Goal: Task Accomplishment & Management: Complete application form

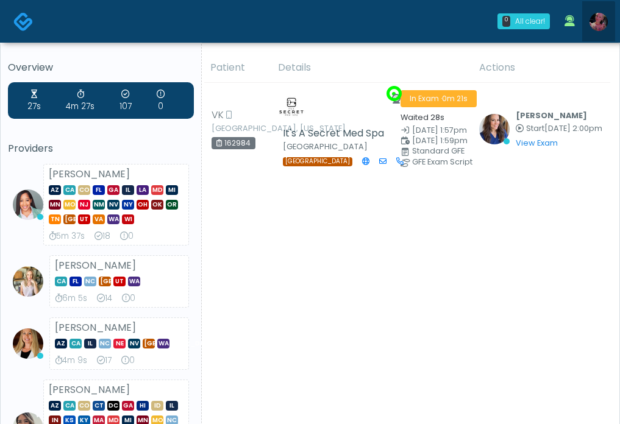
click at [595, 28] on img at bounding box center [598, 22] width 18 height 18
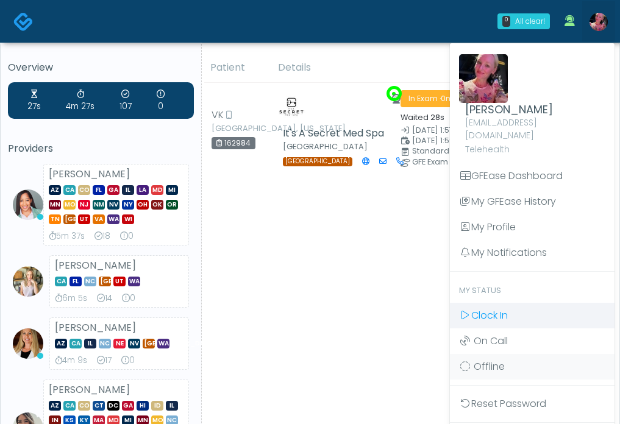
click at [506, 308] on span "Clock In" at bounding box center [489, 315] width 37 height 14
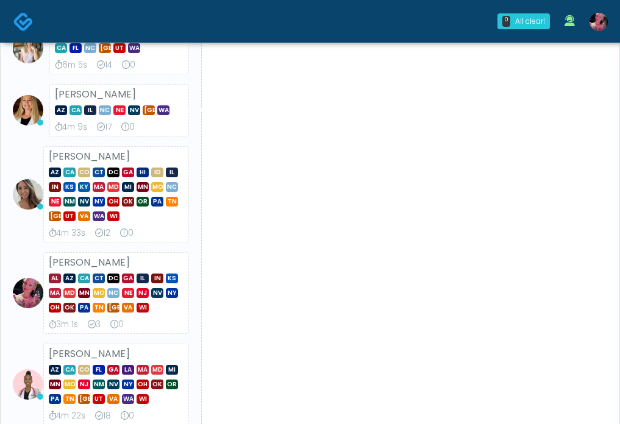
scroll to position [175, 0]
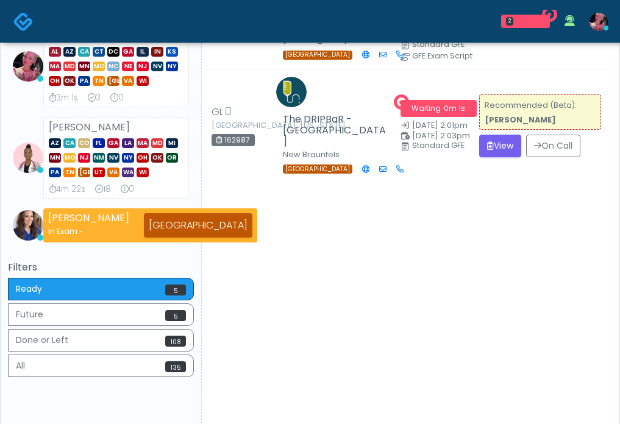
scroll to position [397, 0]
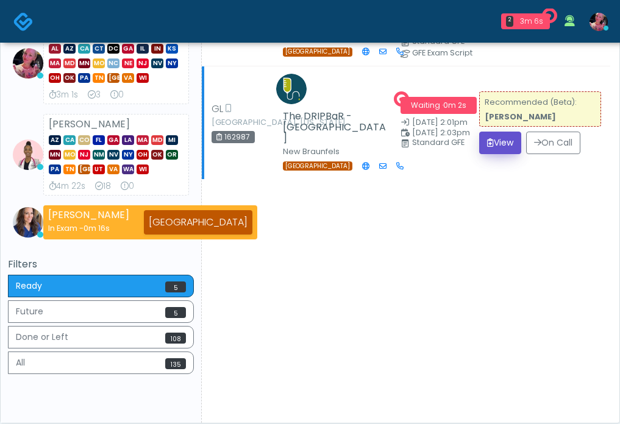
click at [495, 154] on button "View" at bounding box center [500, 143] width 42 height 23
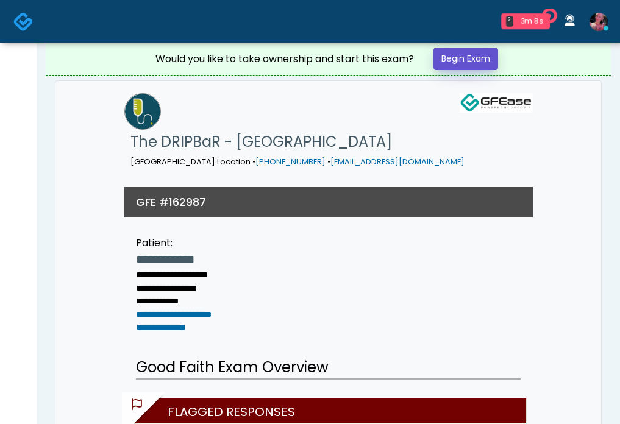
click at [456, 65] on link "Begin Exam" at bounding box center [465, 59] width 65 height 23
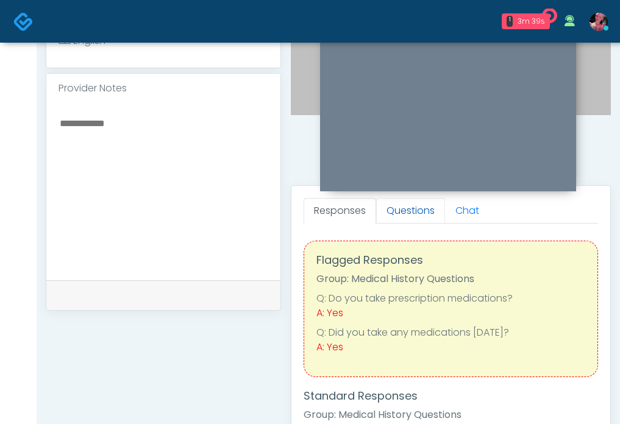
click at [423, 213] on link "Questions" at bounding box center [410, 211] width 69 height 26
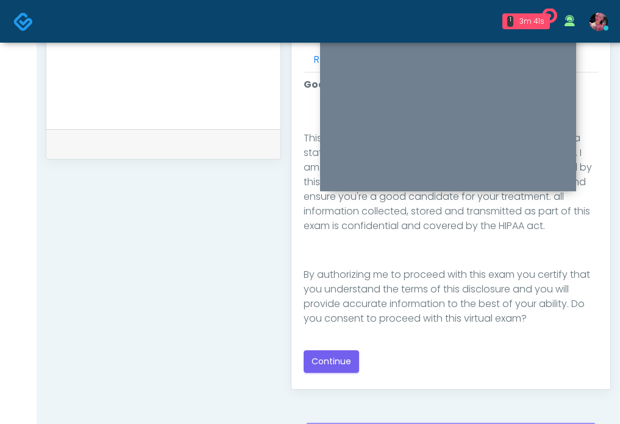
scroll to position [555, 0]
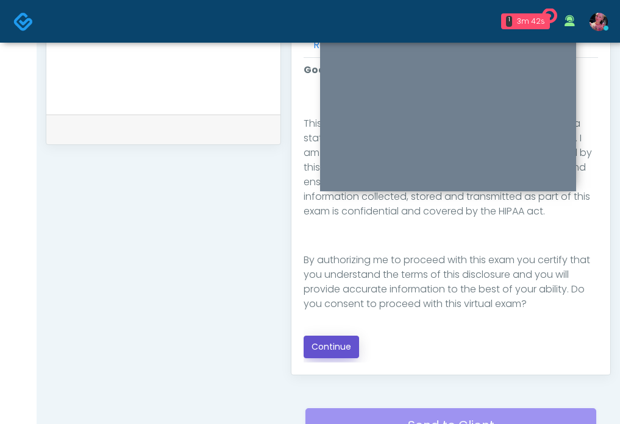
click at [326, 344] on button "Continue" at bounding box center [330, 347] width 55 height 23
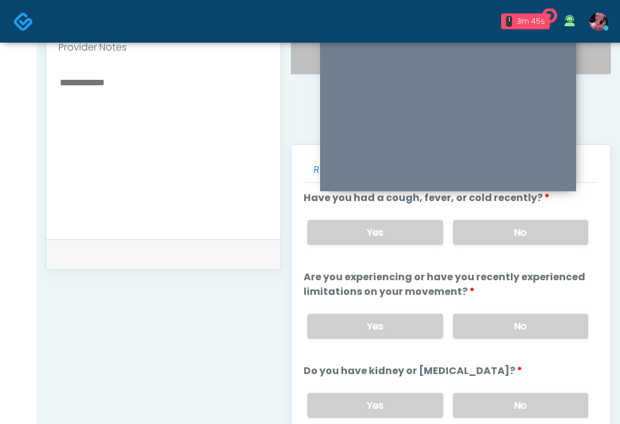
scroll to position [406, 0]
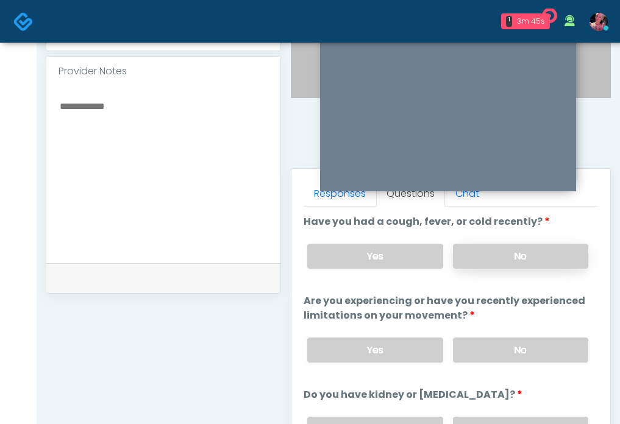
click at [498, 261] on label "No" at bounding box center [520, 256] width 135 height 25
click at [493, 359] on label "No" at bounding box center [520, 350] width 135 height 25
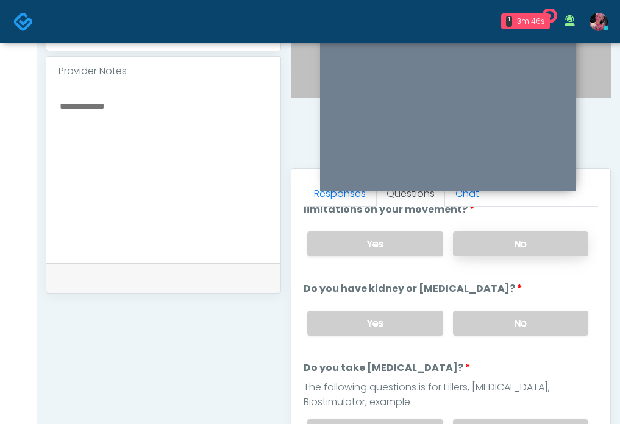
scroll to position [130, 0]
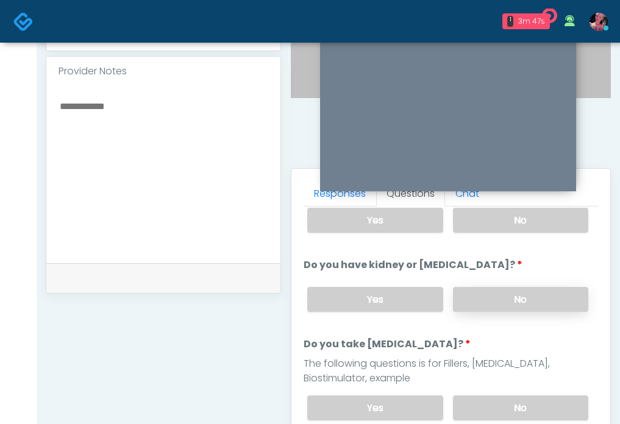
click at [489, 299] on label "No" at bounding box center [520, 299] width 135 height 25
click at [488, 402] on label "No" at bounding box center [520, 407] width 135 height 25
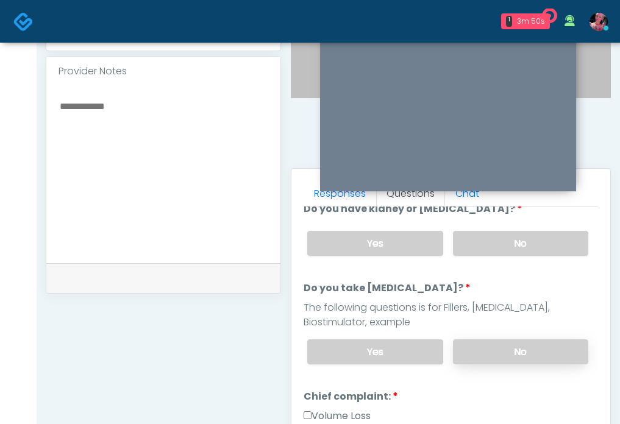
scroll to position [189, 0]
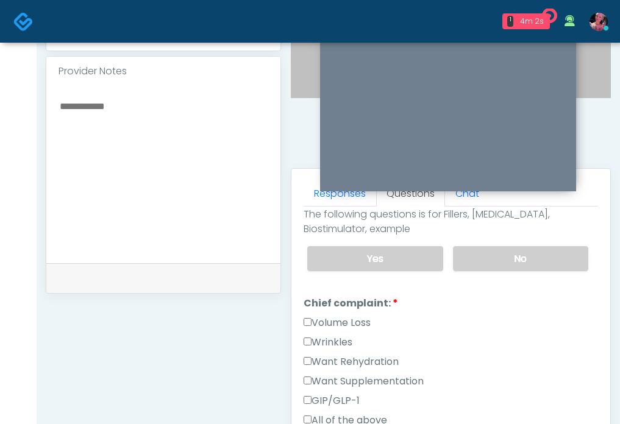
click at [339, 355] on label "Want Rehydration" at bounding box center [350, 362] width 95 height 15
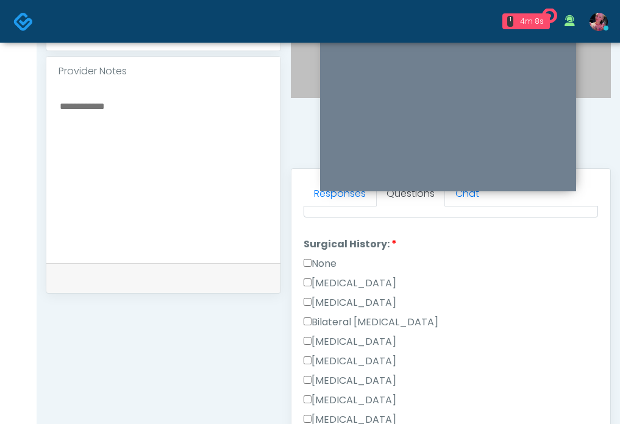
scroll to position [589, 0]
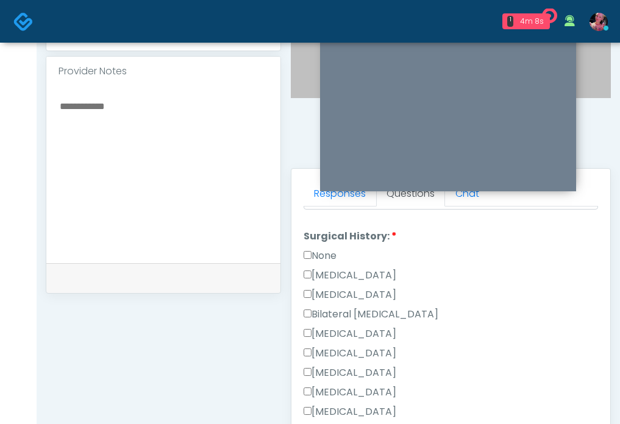
click at [315, 268] on label "Cesarean Section" at bounding box center [349, 275] width 93 height 15
click at [315, 258] on label "None" at bounding box center [319, 256] width 33 height 15
click at [313, 271] on label "Cesarean Section" at bounding box center [349, 275] width 93 height 15
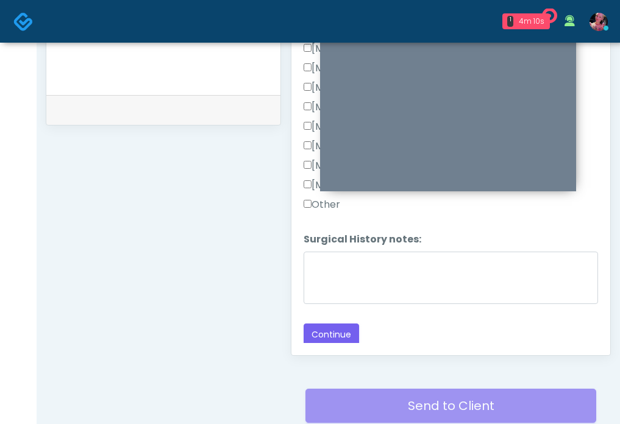
scroll to position [594, 0]
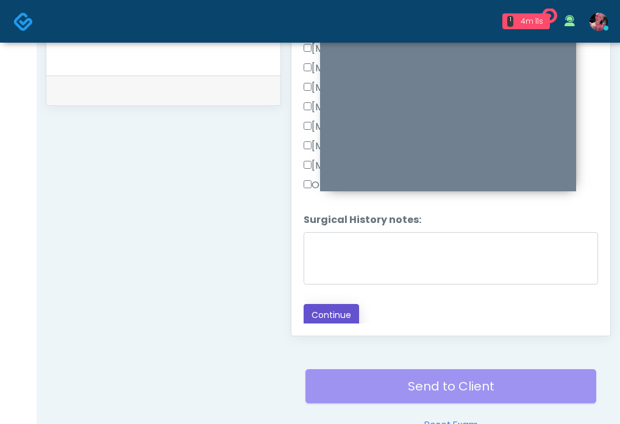
click at [321, 306] on button "Continue" at bounding box center [330, 315] width 55 height 23
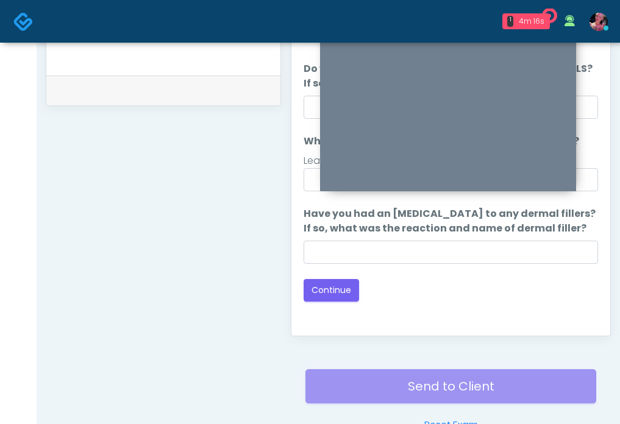
scroll to position [615, 0]
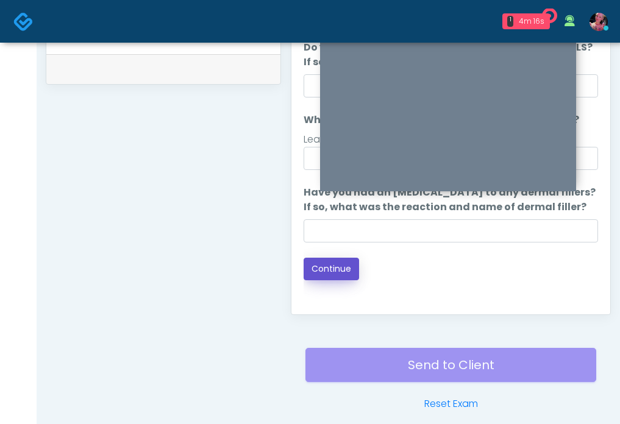
click at [337, 264] on button "Continue" at bounding box center [330, 269] width 55 height 23
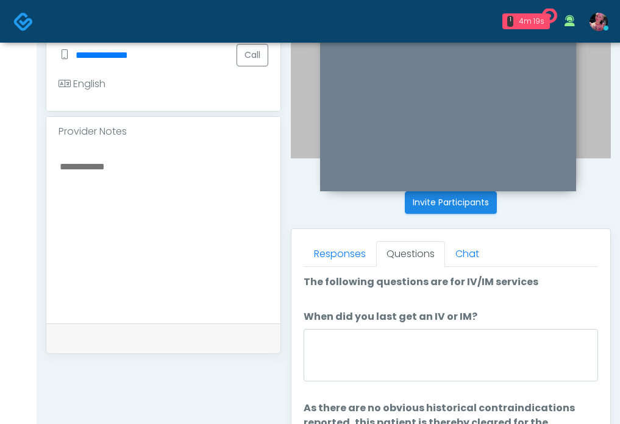
scroll to position [334, 0]
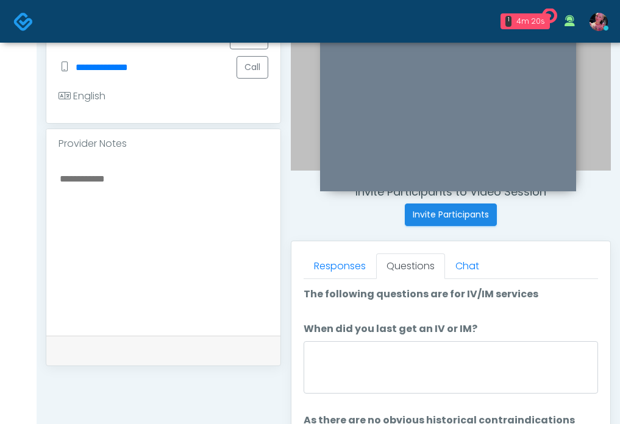
click at [394, 339] on li "When did you last get an IV or IM? When did you last get an IV or IM?" at bounding box center [450, 360] width 294 height 76
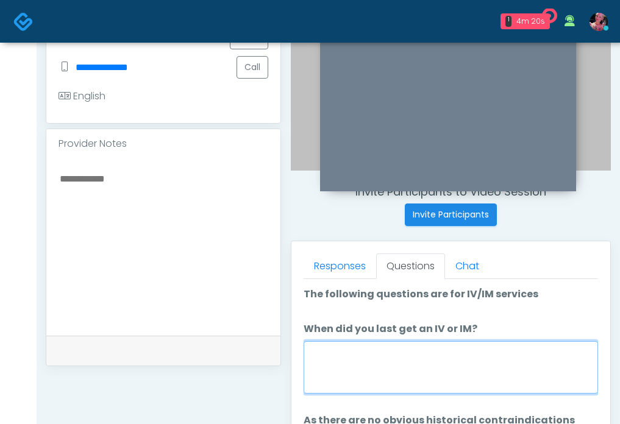
click at [384, 349] on textarea "When did you last get an IV or IM?" at bounding box center [450, 367] width 294 height 52
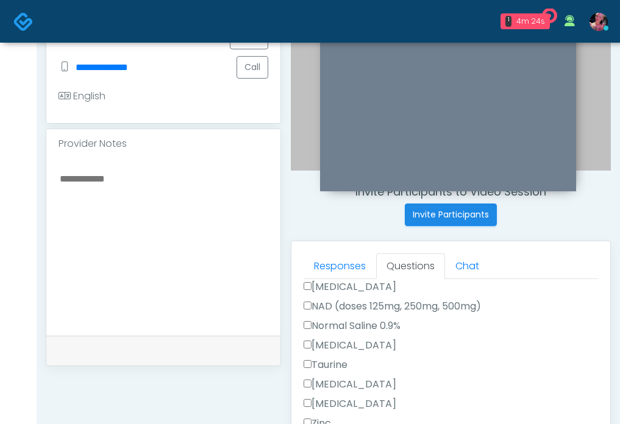
scroll to position [364, 0]
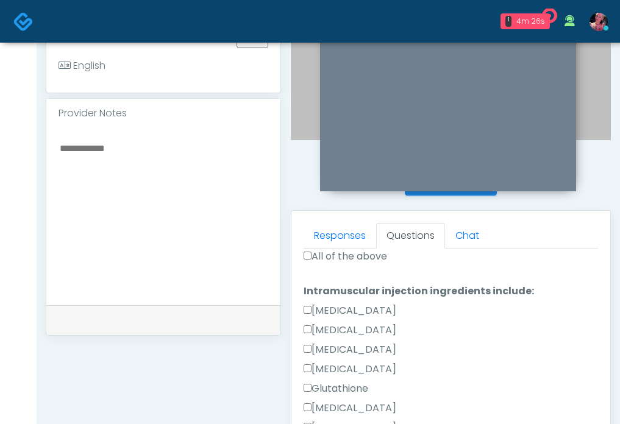
type textarea "**********"
click at [342, 255] on label "All of the above" at bounding box center [344, 256] width 83 height 15
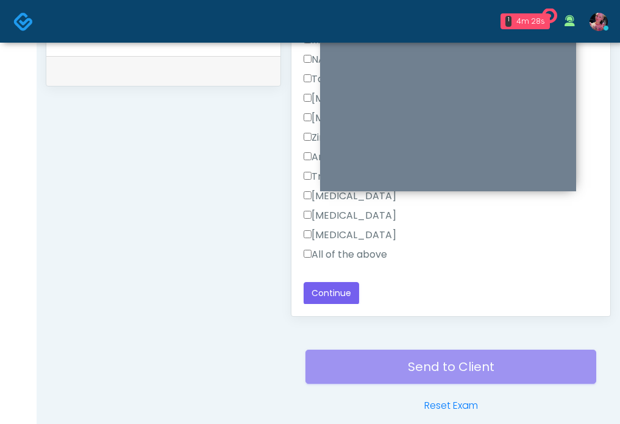
scroll to position [613, 0]
click at [349, 246] on div "Pepcid" at bounding box center [450, 237] width 294 height 19
drag, startPoint x: 349, startPoint y: 252, endPoint x: 349, endPoint y: 259, distance: 7.3
click at [349, 252] on label "All of the above" at bounding box center [344, 255] width 83 height 15
click at [342, 303] on button "Continue" at bounding box center [330, 294] width 55 height 23
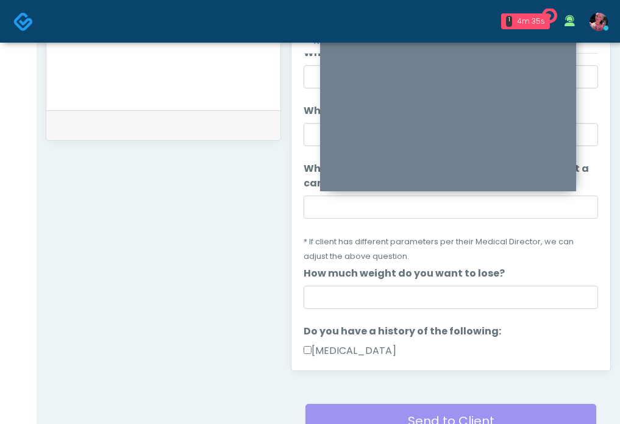
scroll to position [0, 0]
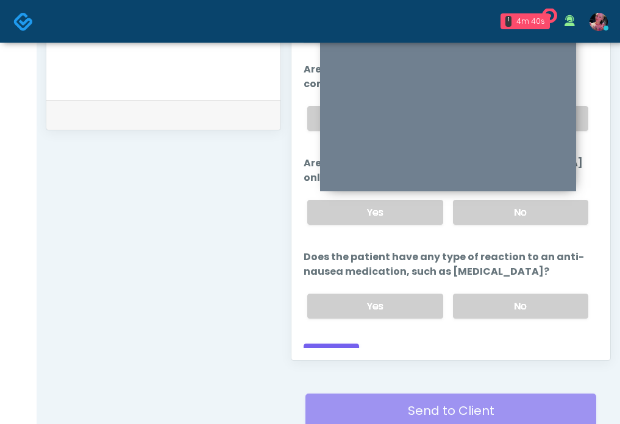
click at [350, 349] on div "Responses Questions Chat Good Faith Exam Script Good Faith Exam Script INTRODUC…" at bounding box center [450, 182] width 319 height 355
click at [350, 344] on button "Continue" at bounding box center [330, 355] width 55 height 23
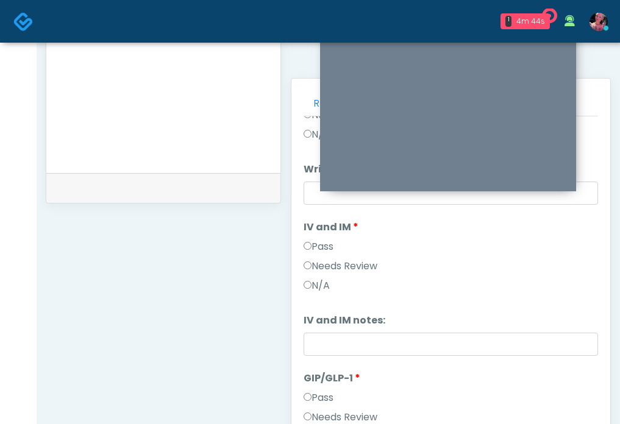
click at [316, 249] on label "Pass" at bounding box center [318, 246] width 30 height 15
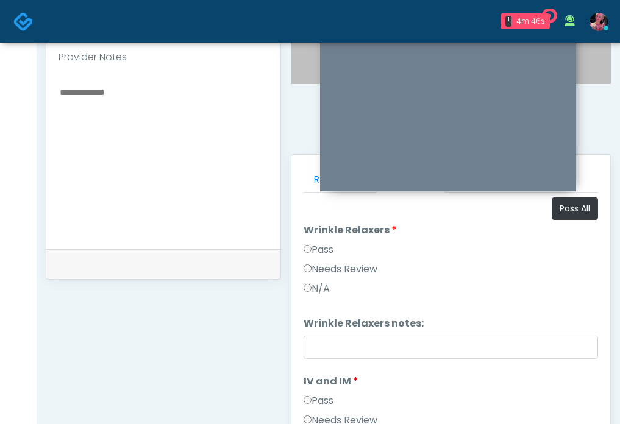
click at [319, 247] on label "Pass" at bounding box center [318, 250] width 30 height 15
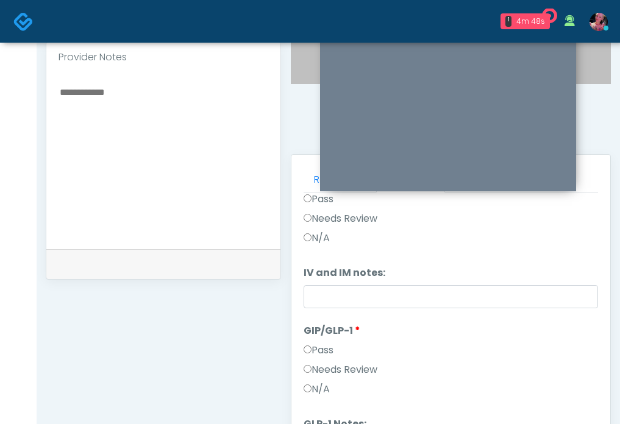
click at [328, 370] on label "Needs Review" at bounding box center [340, 370] width 74 height 15
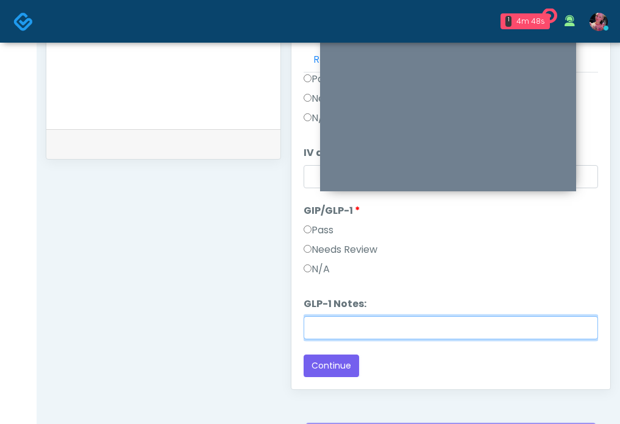
click at [325, 318] on input "GLP-1 Notes:" at bounding box center [450, 327] width 294 height 23
type input "**********"
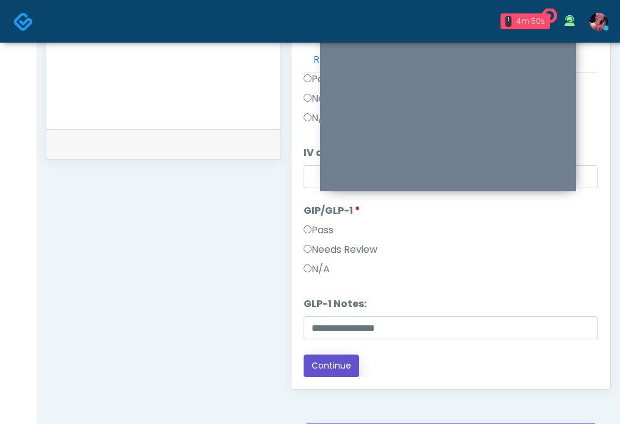
click at [335, 364] on button "Continue" at bounding box center [330, 366] width 55 height 23
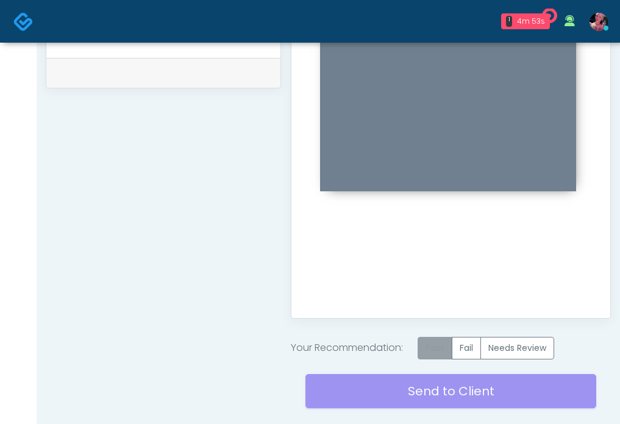
click at [442, 353] on label "Pass" at bounding box center [434, 348] width 35 height 23
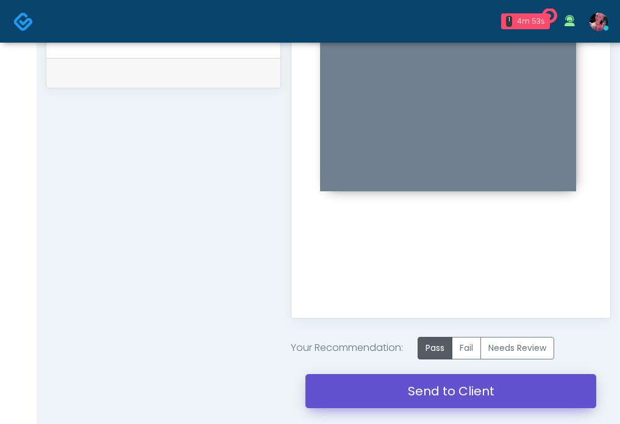
click at [416, 389] on link "Send to Client" at bounding box center [450, 391] width 291 height 34
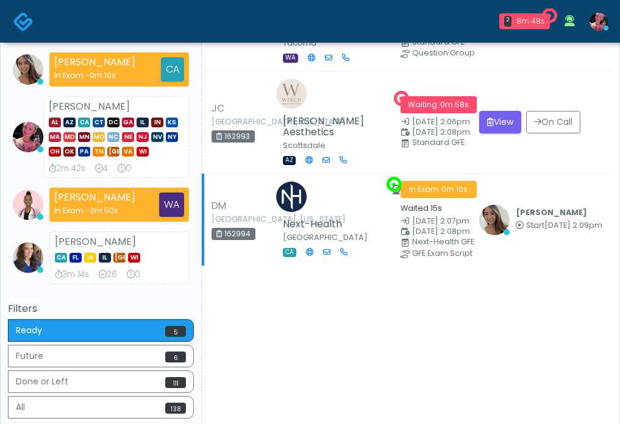
scroll to position [291, 0]
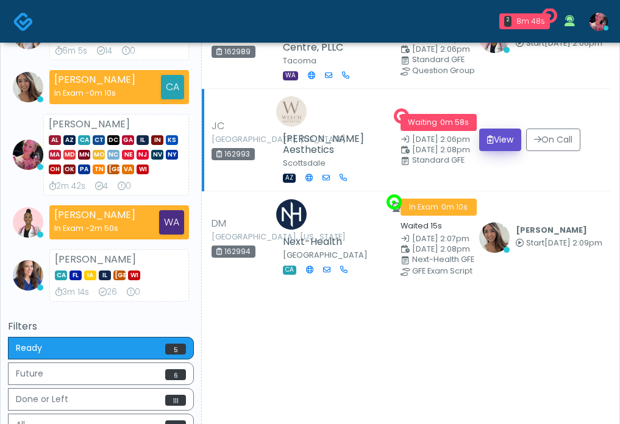
click at [496, 151] on button "View" at bounding box center [500, 140] width 42 height 23
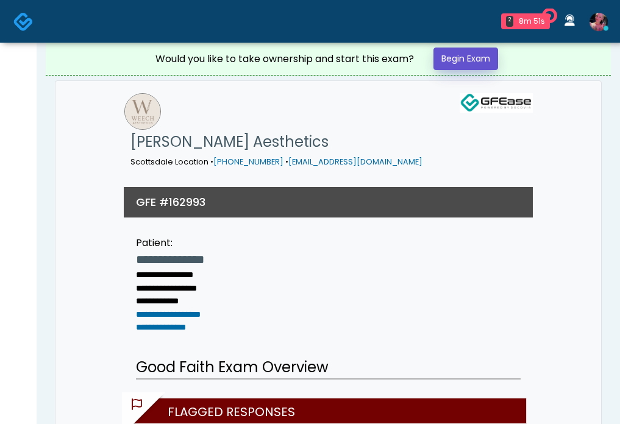
click at [478, 64] on link "Begin Exam" at bounding box center [465, 59] width 65 height 23
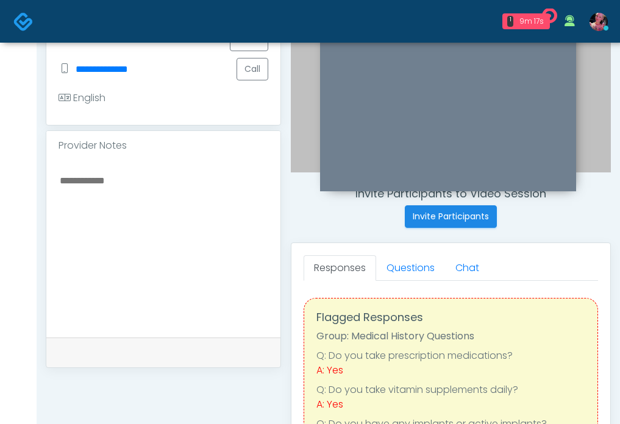
scroll to position [323, 0]
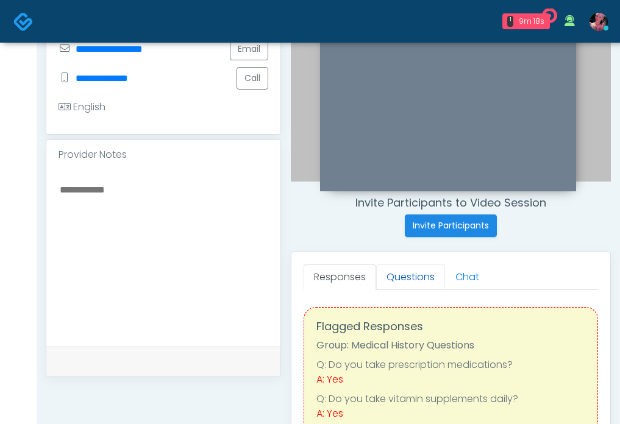
click at [428, 279] on link "Questions" at bounding box center [410, 277] width 69 height 26
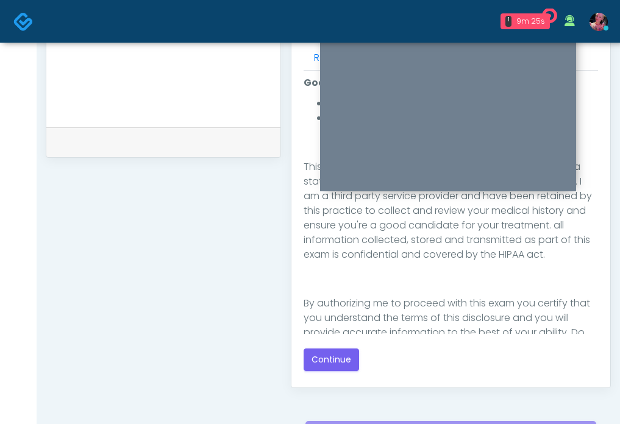
scroll to position [200, 0]
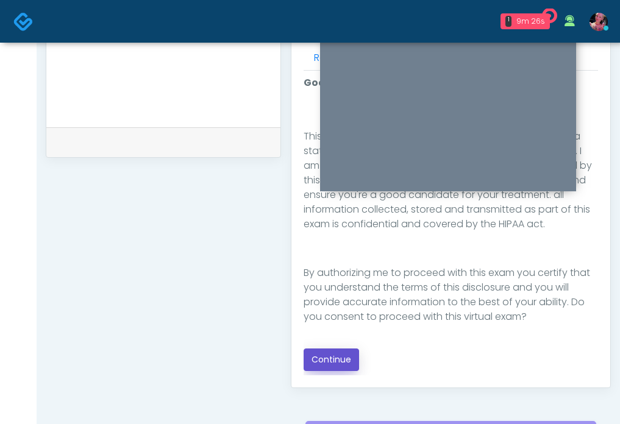
click at [330, 359] on button "Continue" at bounding box center [330, 360] width 55 height 23
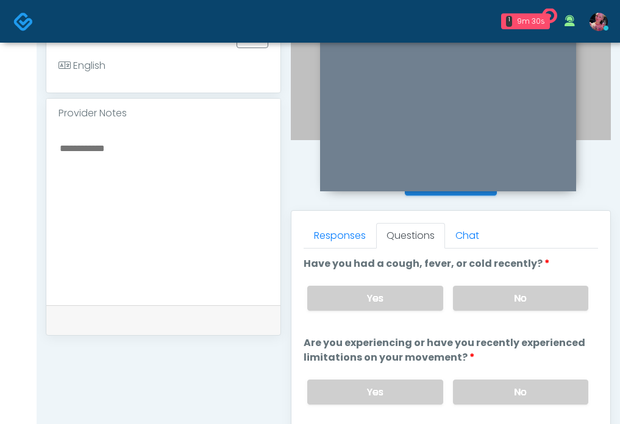
scroll to position [363, 0]
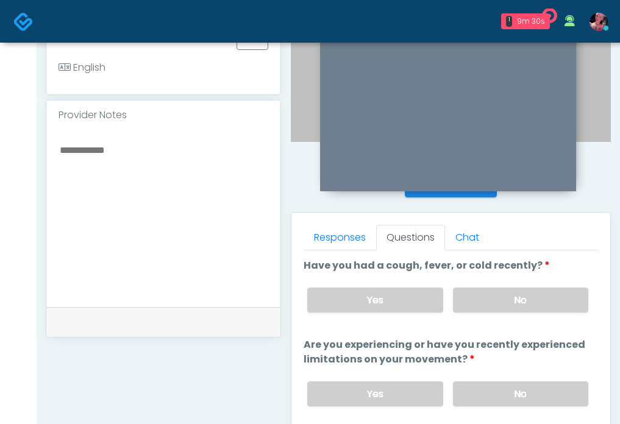
click at [494, 317] on div "Yes No" at bounding box center [447, 300] width 300 height 44
click at [494, 312] on div "Yes No" at bounding box center [447, 300] width 300 height 44
click at [492, 391] on label "No" at bounding box center [520, 393] width 135 height 25
click at [489, 301] on label "No" at bounding box center [520, 300] width 135 height 25
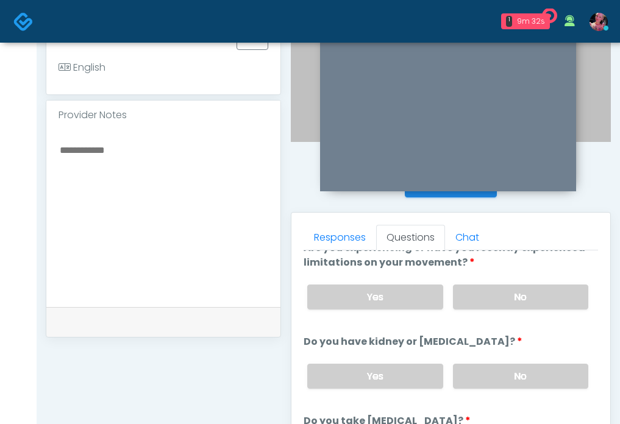
scroll to position [97, 0]
click at [497, 363] on label "No" at bounding box center [520, 375] width 135 height 25
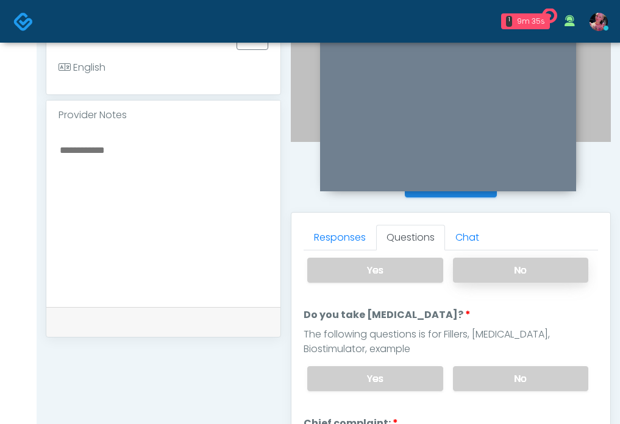
scroll to position [228, 0]
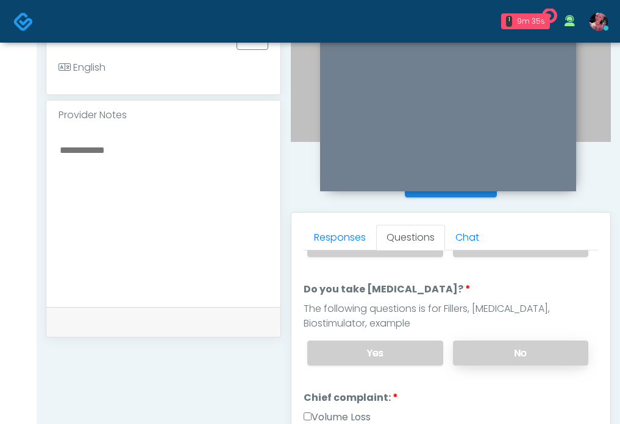
click at [497, 361] on label "No" at bounding box center [520, 353] width 135 height 25
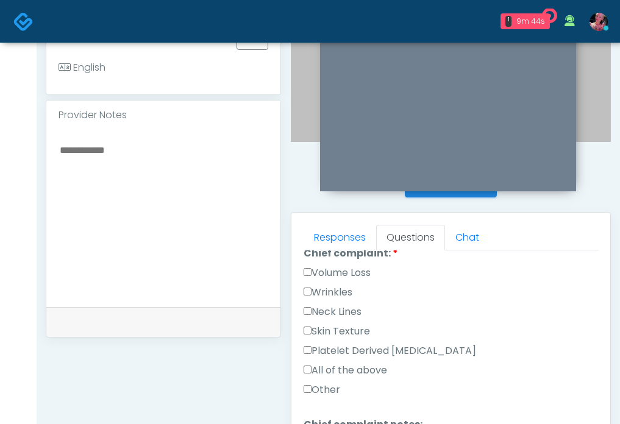
scroll to position [369, 0]
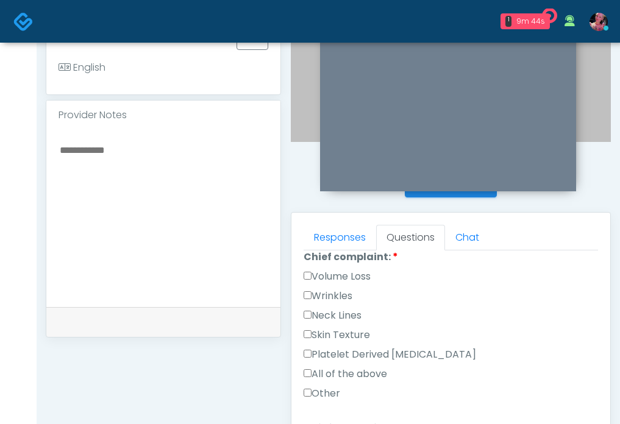
click at [342, 296] on label "Wrinkles" at bounding box center [327, 296] width 49 height 15
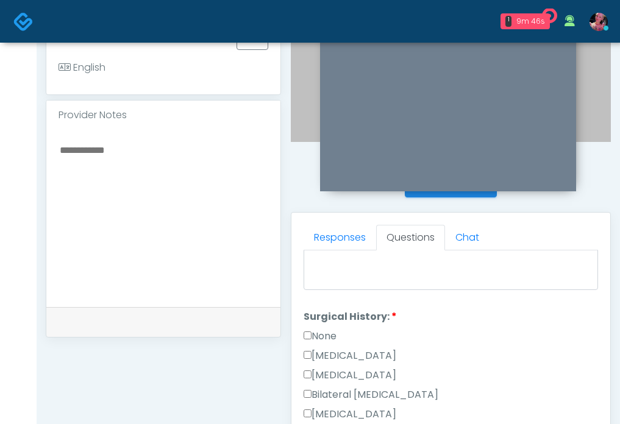
click at [333, 319] on label "Surgical History:" at bounding box center [349, 317] width 93 height 15
click at [333, 330] on label "None" at bounding box center [319, 336] width 33 height 15
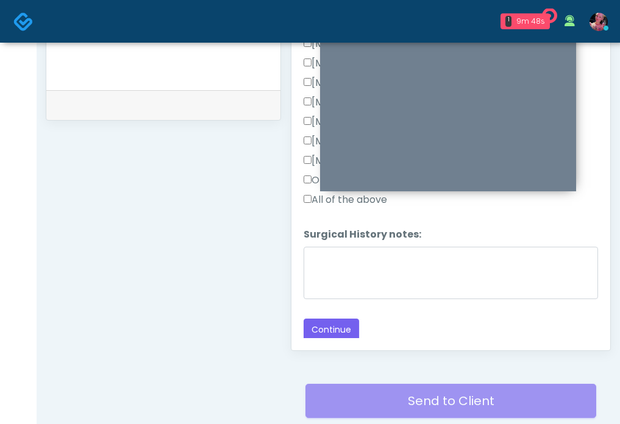
scroll to position [580, 0]
click at [328, 336] on button "Continue" at bounding box center [330, 329] width 55 height 23
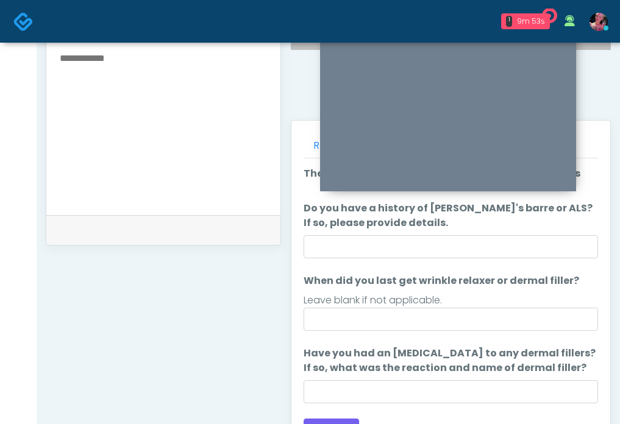
scroll to position [461, 0]
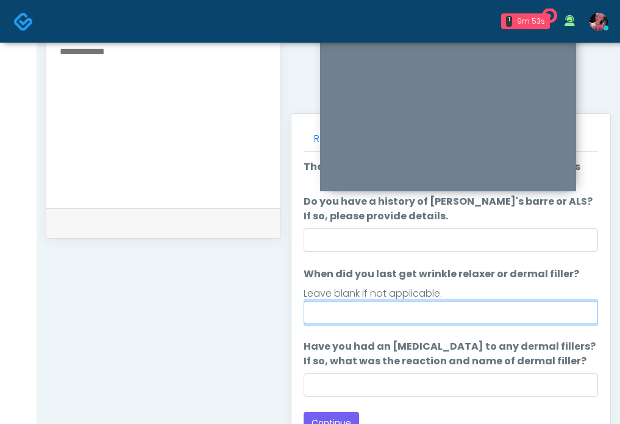
click at [405, 305] on input "When did you last get wrinkle relaxer or dermal filler?" at bounding box center [450, 312] width 294 height 23
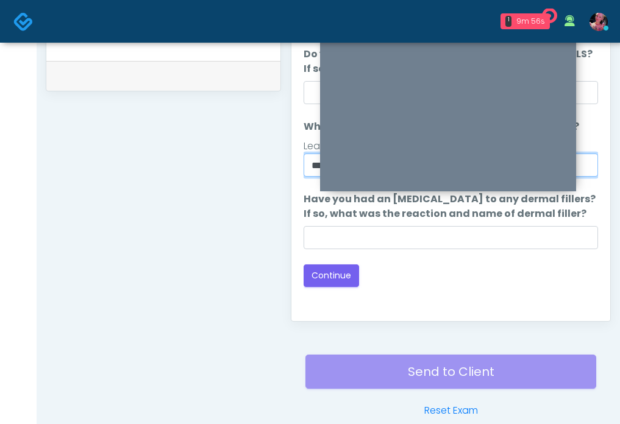
scroll to position [593, 0]
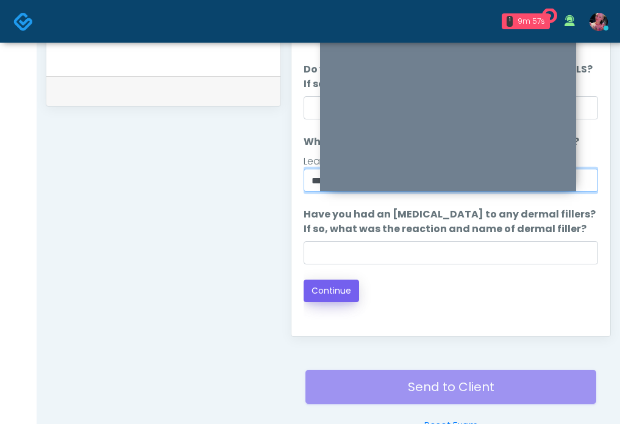
type input "********"
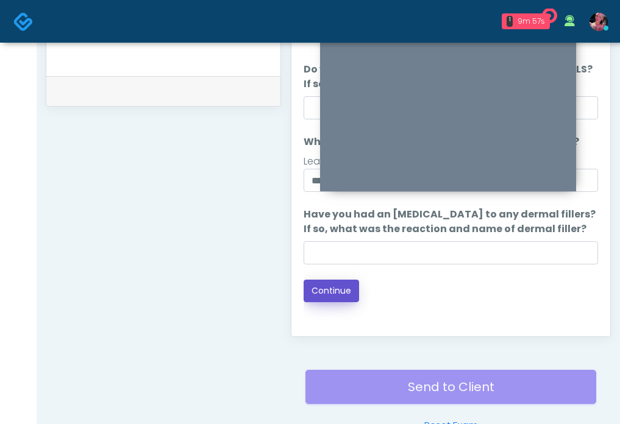
click at [338, 294] on button "Continue" at bounding box center [330, 291] width 55 height 23
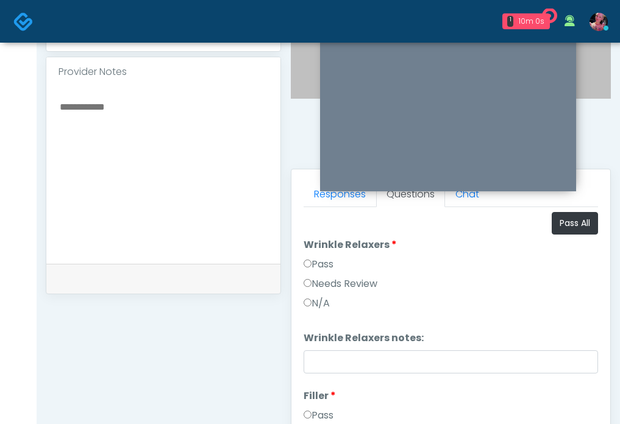
scroll to position [397, 0]
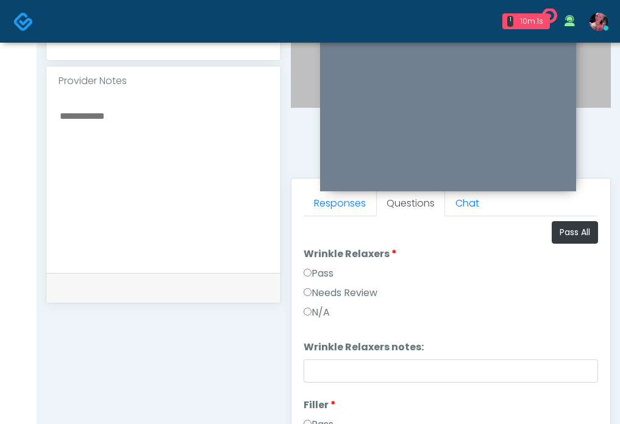
click at [320, 271] on label "Pass" at bounding box center [318, 273] width 30 height 15
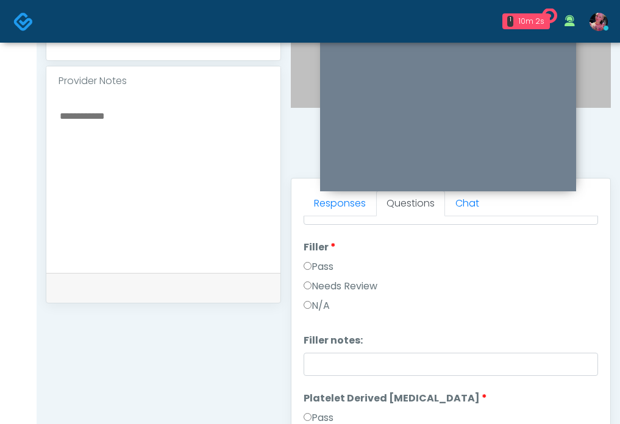
click at [323, 271] on label "Pass" at bounding box center [318, 267] width 30 height 15
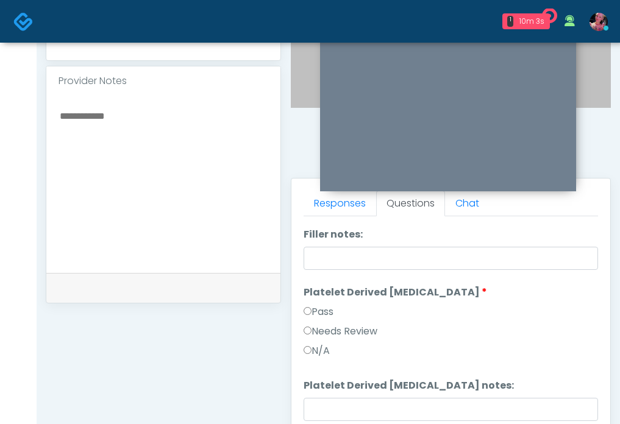
click at [316, 308] on label "Pass" at bounding box center [318, 312] width 30 height 15
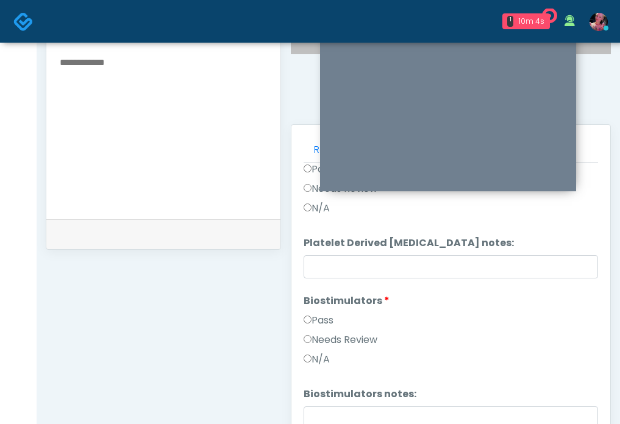
click at [316, 313] on label "Pass" at bounding box center [318, 320] width 30 height 15
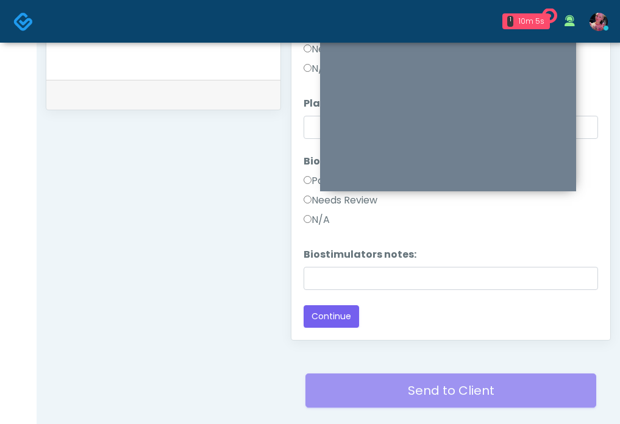
scroll to position [592, 0]
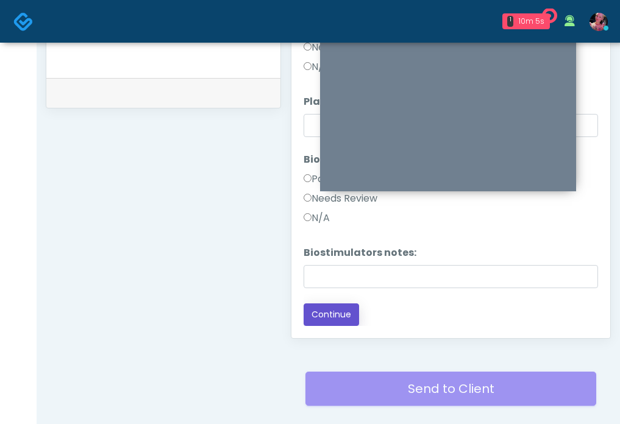
click at [321, 313] on button "Continue" at bounding box center [330, 314] width 55 height 23
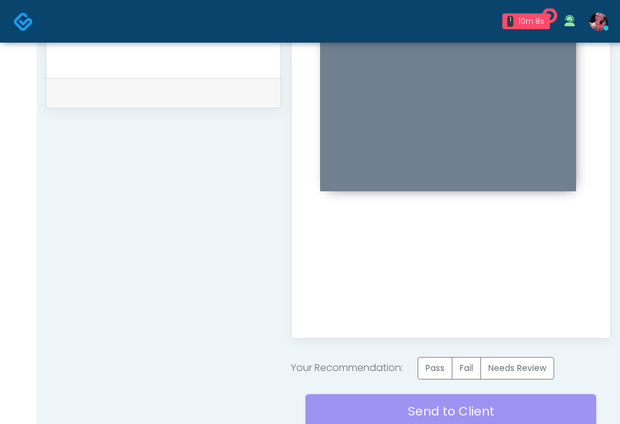
scroll to position [0, 0]
click at [457, 374] on label "Fail" at bounding box center [466, 368] width 29 height 23
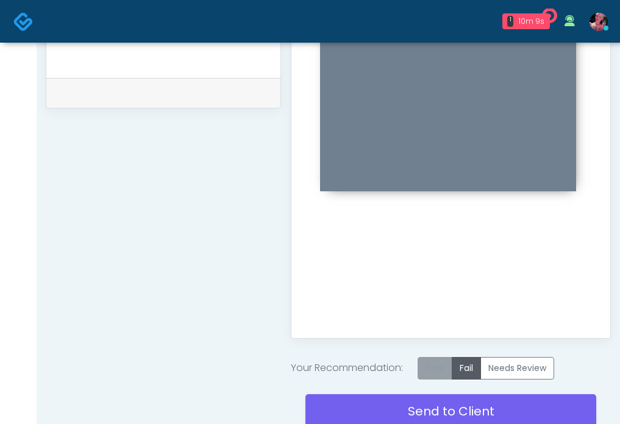
click at [448, 374] on label "Pass" at bounding box center [434, 368] width 35 height 23
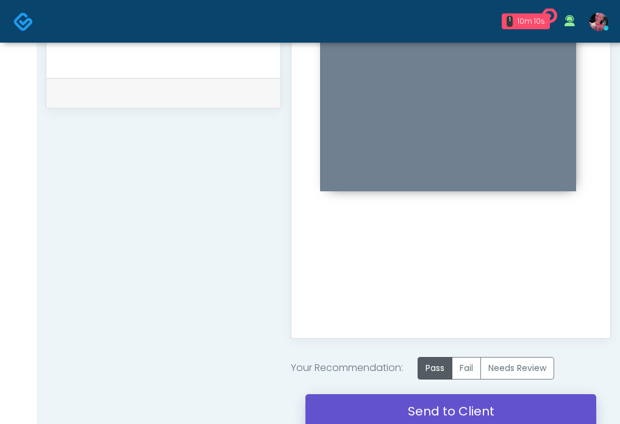
click at [437, 403] on link "Send to Client" at bounding box center [450, 411] width 291 height 34
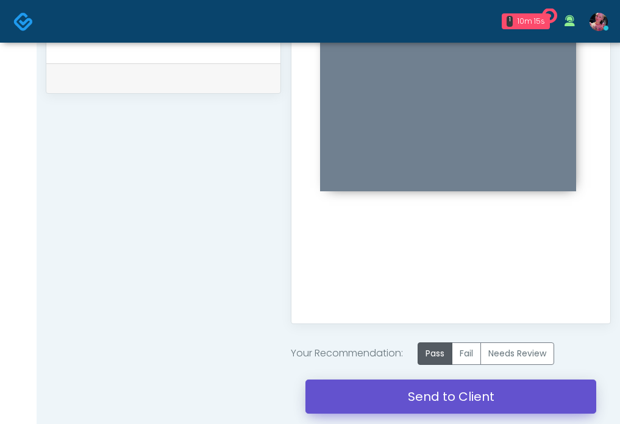
scroll to position [607, 0]
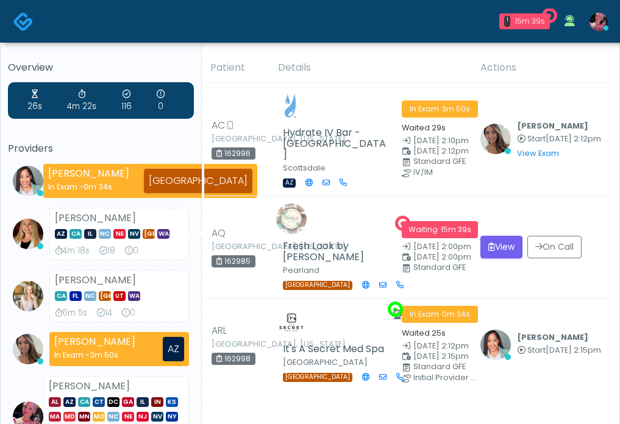
scroll to position [38, 0]
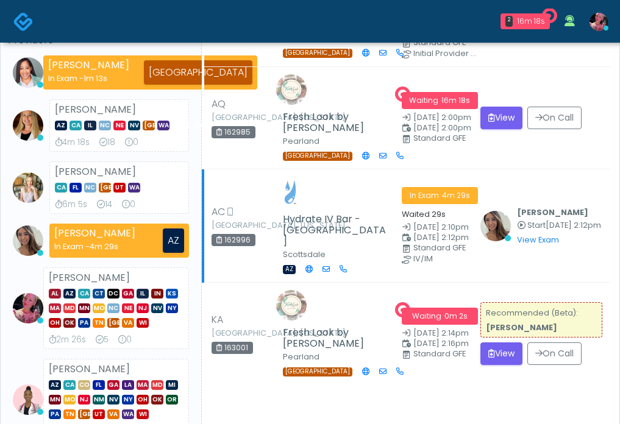
scroll to position [101, 0]
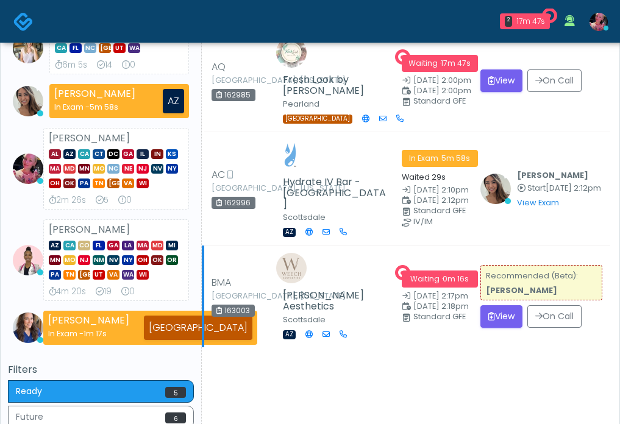
scroll to position [272, 0]
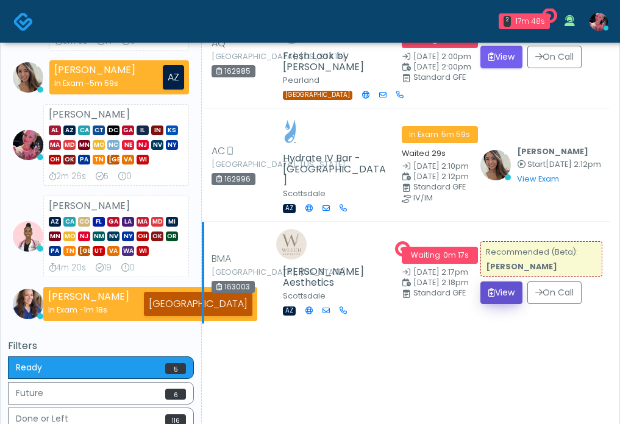
click at [497, 304] on button "View" at bounding box center [501, 293] width 42 height 23
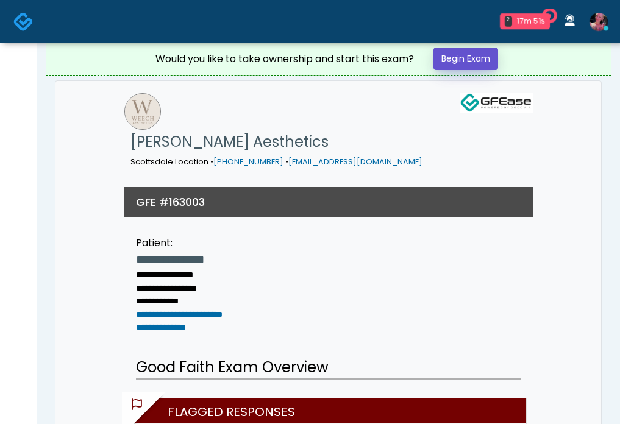
click at [455, 57] on link "Begin Exam" at bounding box center [465, 59] width 65 height 23
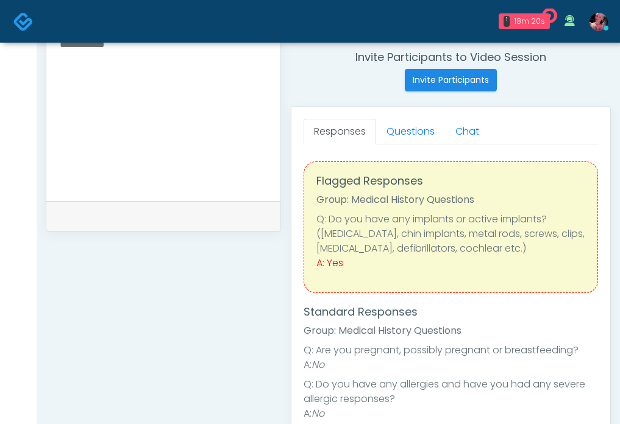
scroll to position [470, 0]
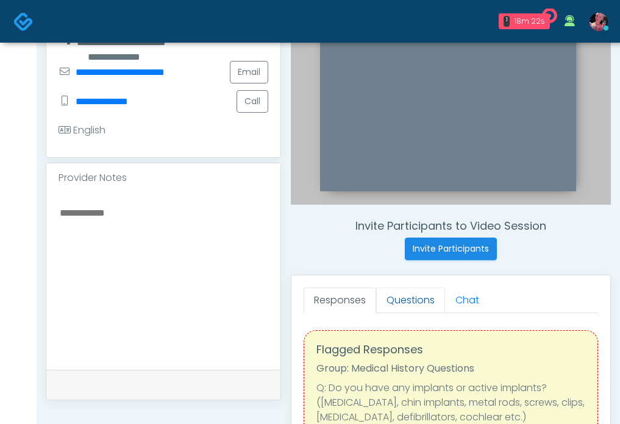
click at [426, 303] on link "Questions" at bounding box center [410, 301] width 69 height 26
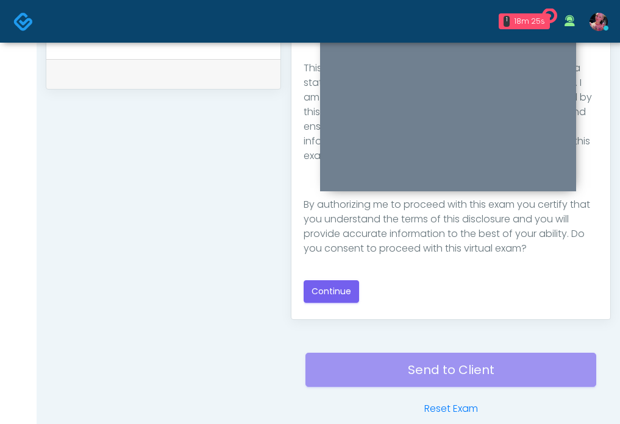
scroll to position [610, 0]
click at [346, 292] on button "Continue" at bounding box center [330, 292] width 55 height 23
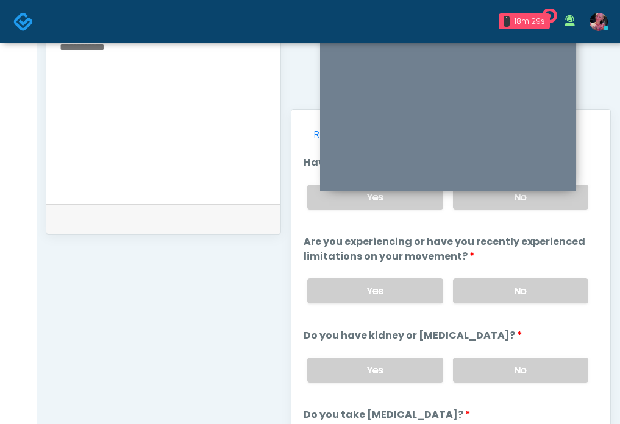
scroll to position [436, 0]
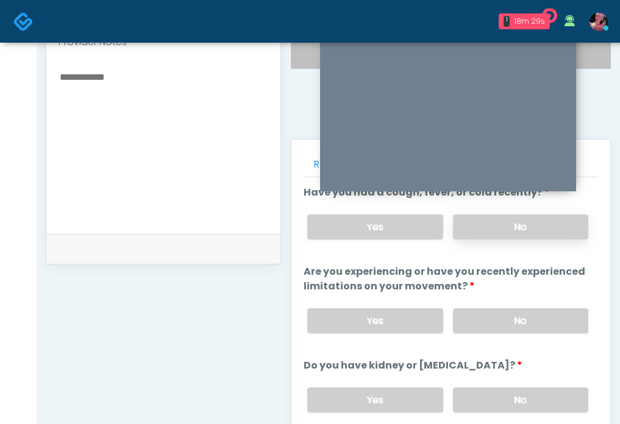
click at [476, 235] on label "No" at bounding box center [520, 226] width 135 height 25
click at [500, 319] on label "No" at bounding box center [520, 320] width 135 height 25
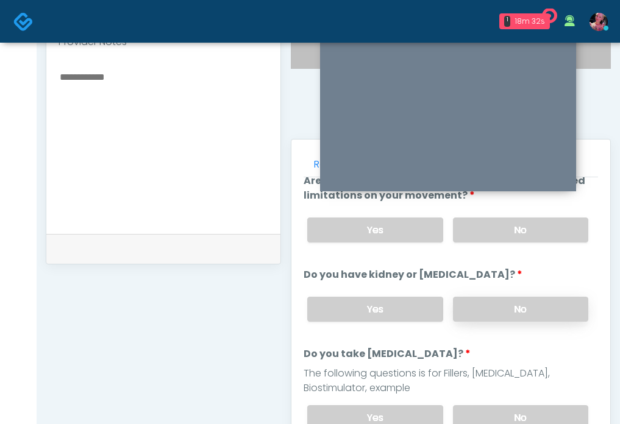
click at [497, 319] on label "No" at bounding box center [520, 309] width 135 height 25
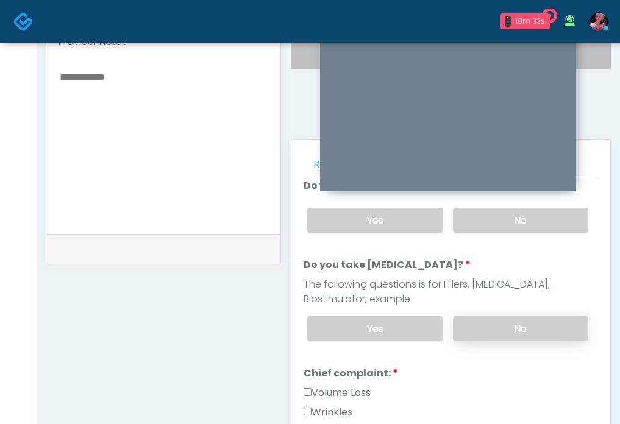
click at [497, 319] on label "No" at bounding box center [520, 328] width 135 height 25
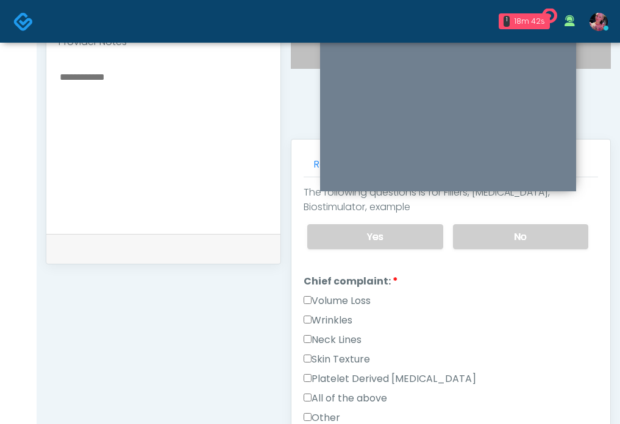
scroll to position [327, 0]
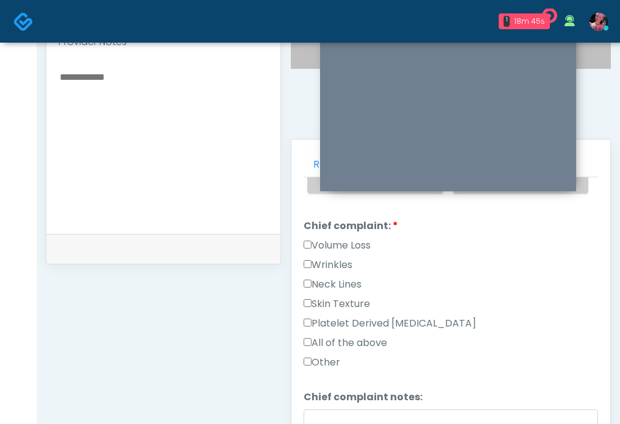
click at [341, 269] on label "Wrinkles" at bounding box center [327, 265] width 49 height 15
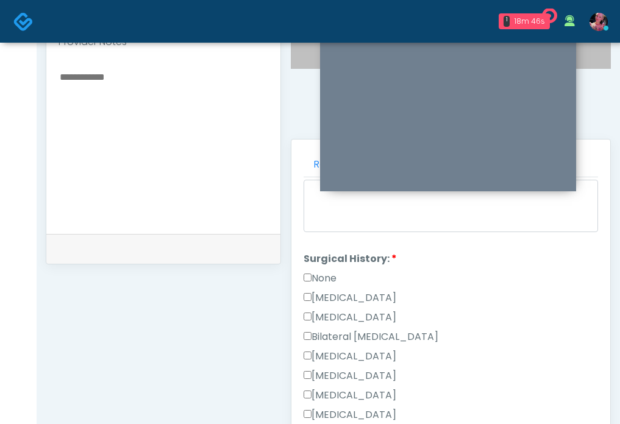
click at [313, 279] on label "None" at bounding box center [319, 278] width 33 height 15
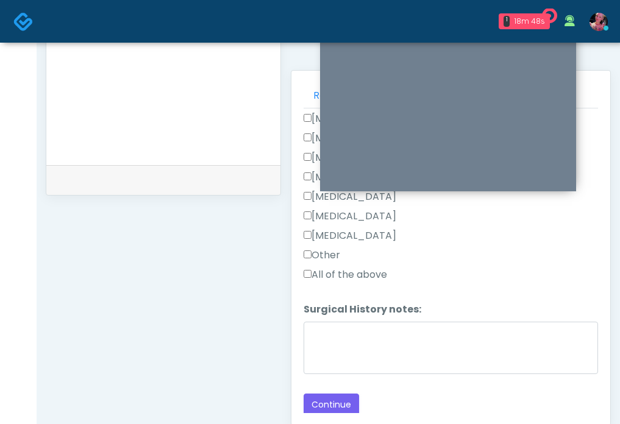
scroll to position [646, 0]
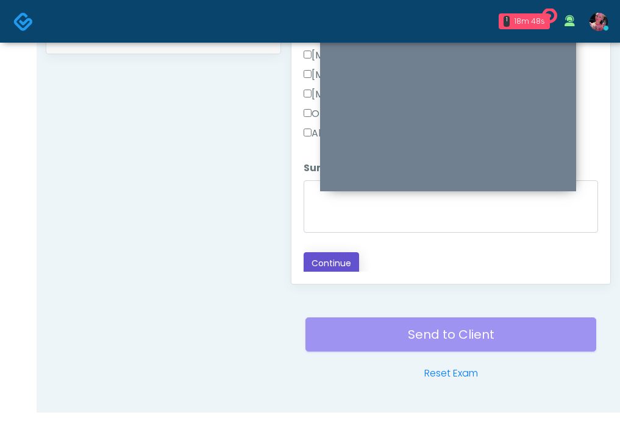
click at [332, 265] on button "Continue" at bounding box center [330, 263] width 55 height 23
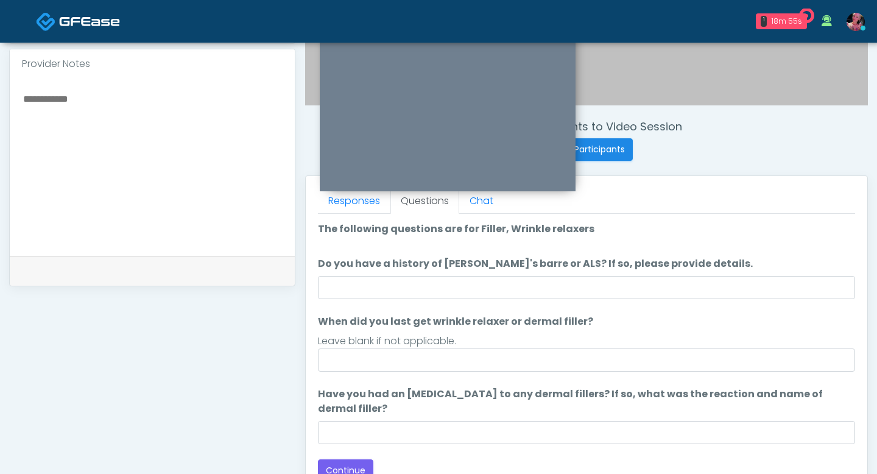
scroll to position [402, 0]
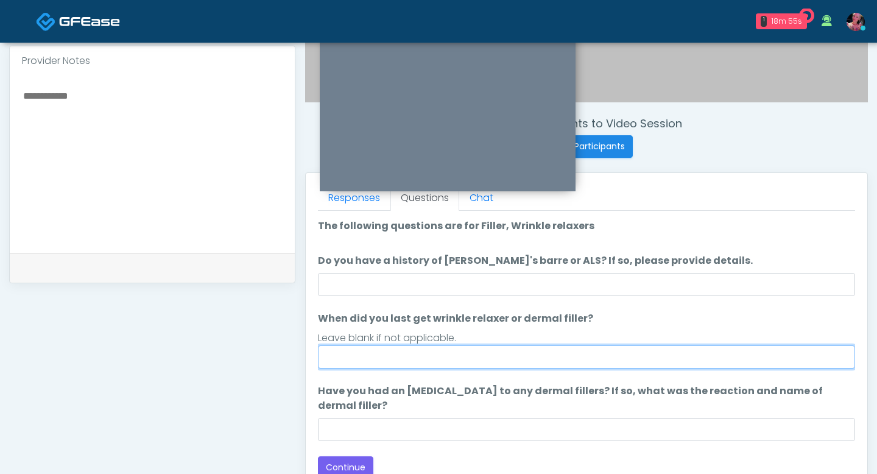
click at [432, 359] on input "When did you last get wrinkle relaxer or dermal filler?" at bounding box center [586, 356] width 537 height 23
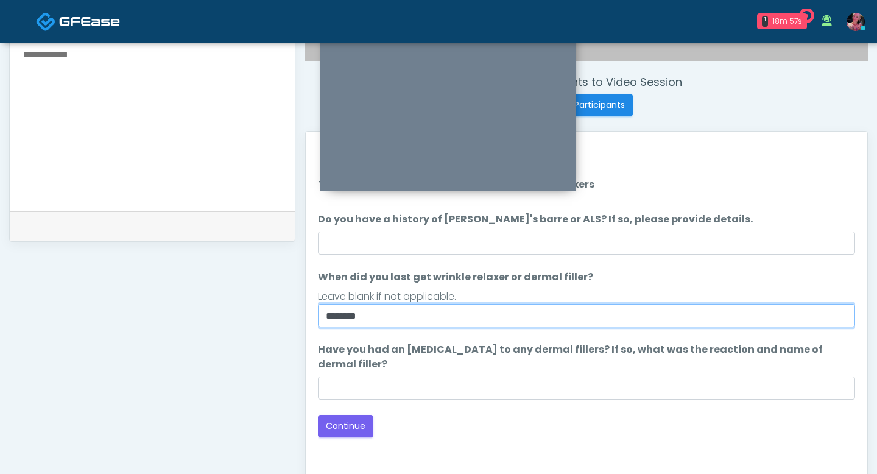
scroll to position [480, 0]
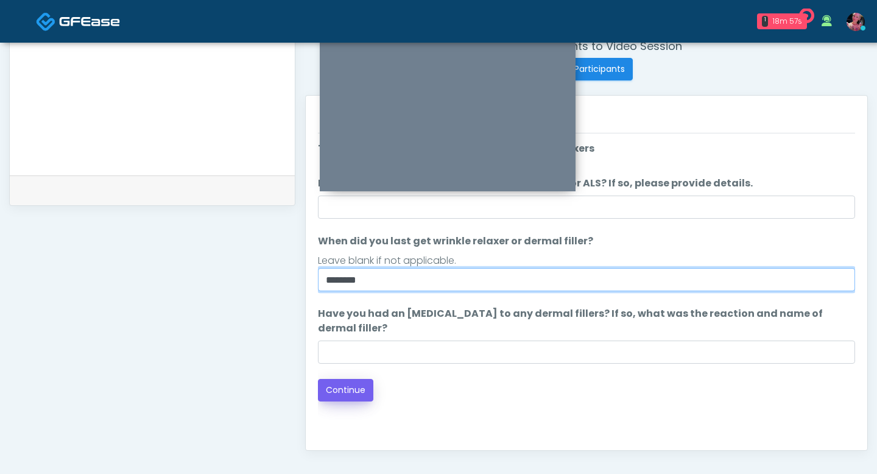
type input "********"
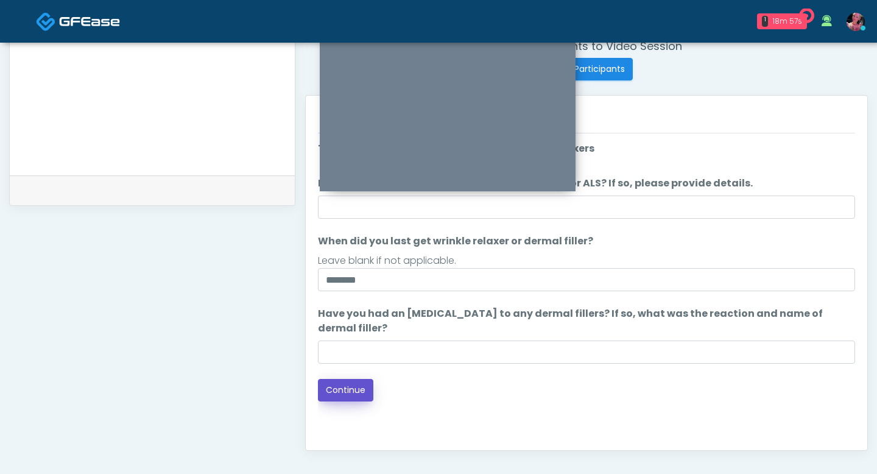
click at [360, 388] on button "Continue" at bounding box center [345, 390] width 55 height 23
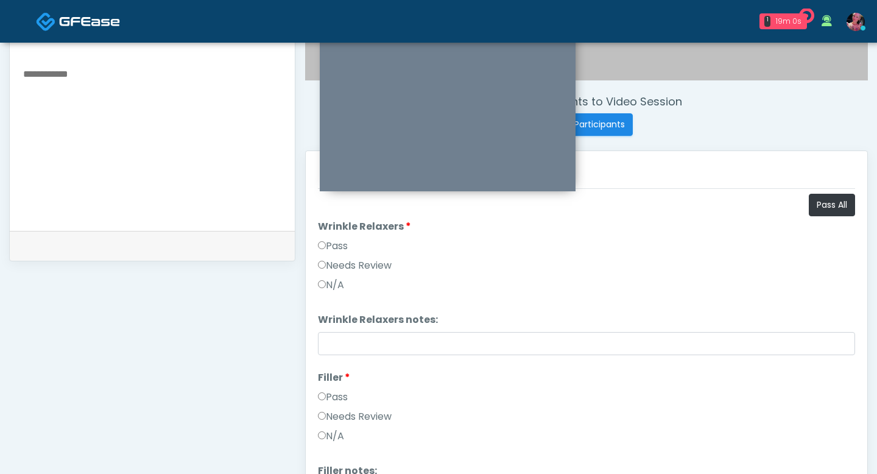
scroll to position [413, 0]
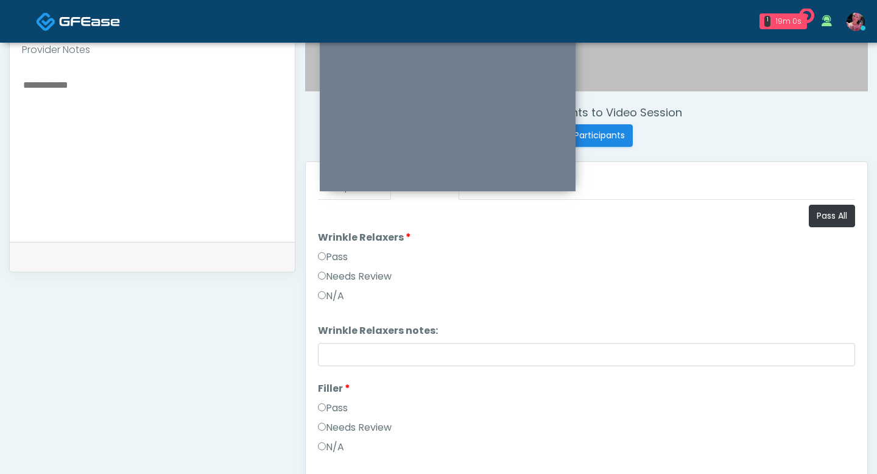
click at [333, 258] on label "Pass" at bounding box center [333, 257] width 30 height 15
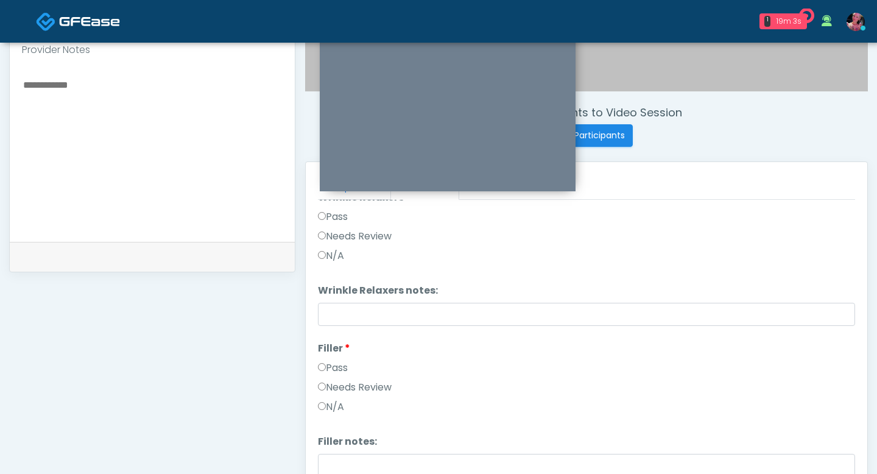
click at [333, 364] on label "Pass" at bounding box center [333, 368] width 30 height 15
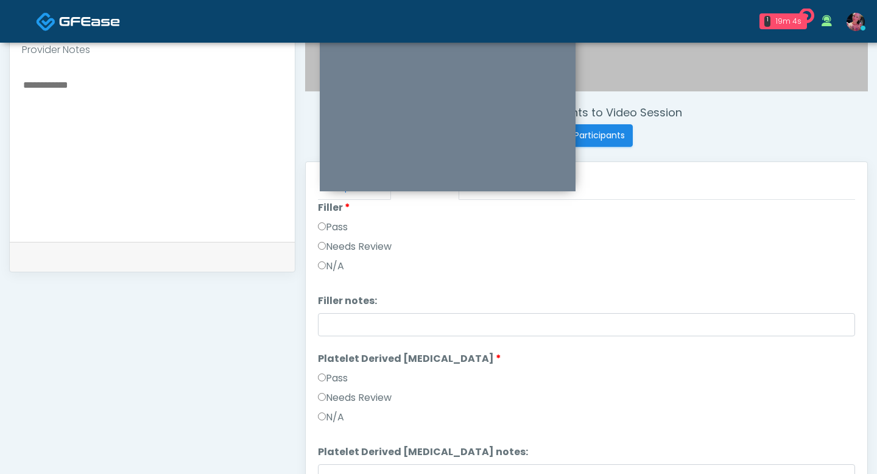
click at [329, 375] on label "Pass" at bounding box center [333, 378] width 30 height 15
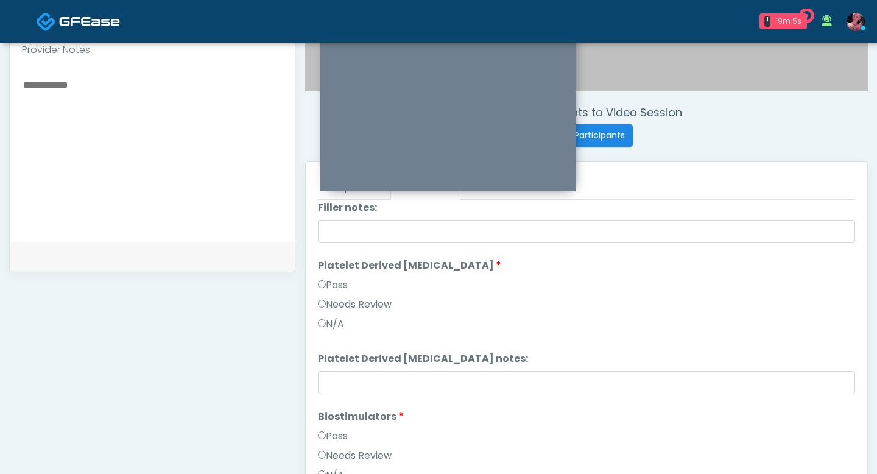
scroll to position [291, 0]
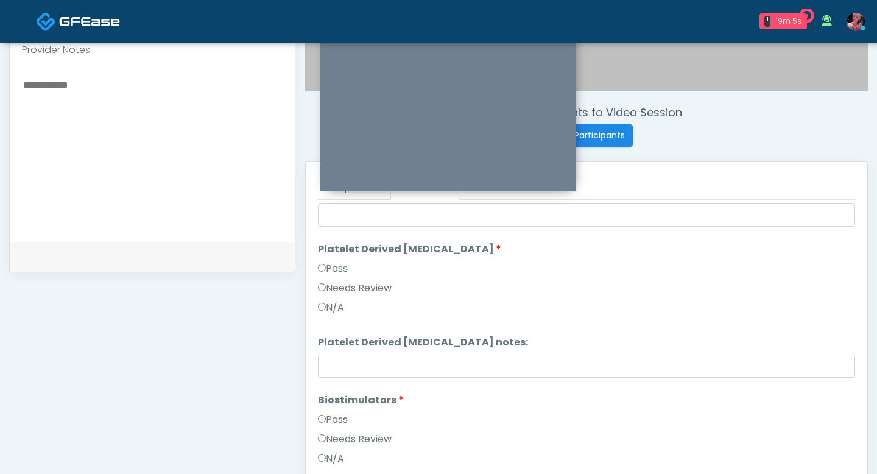
click at [327, 423] on div "Pass" at bounding box center [586, 422] width 537 height 19
click at [327, 422] on label "Pass" at bounding box center [333, 420] width 30 height 15
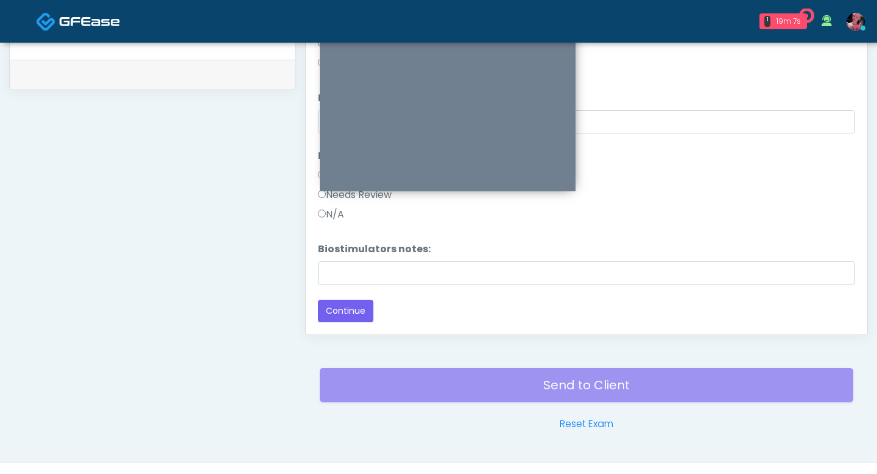
scroll to position [620, 0]
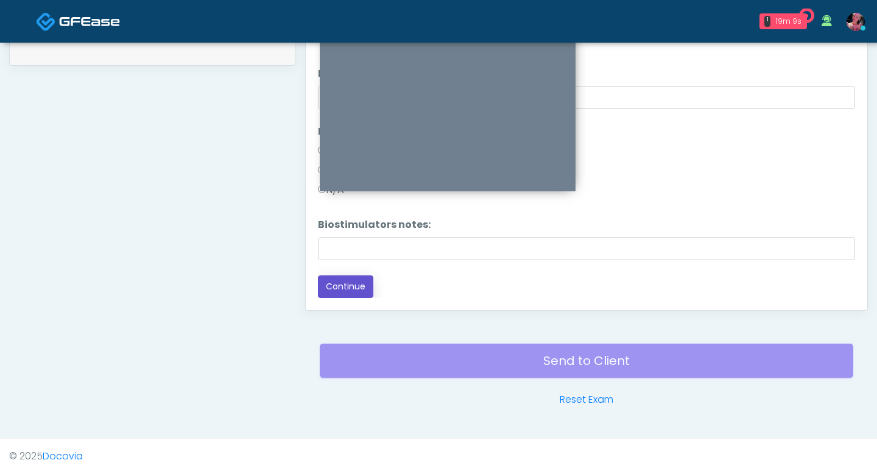
click at [350, 287] on button "Continue" at bounding box center [345, 286] width 55 height 23
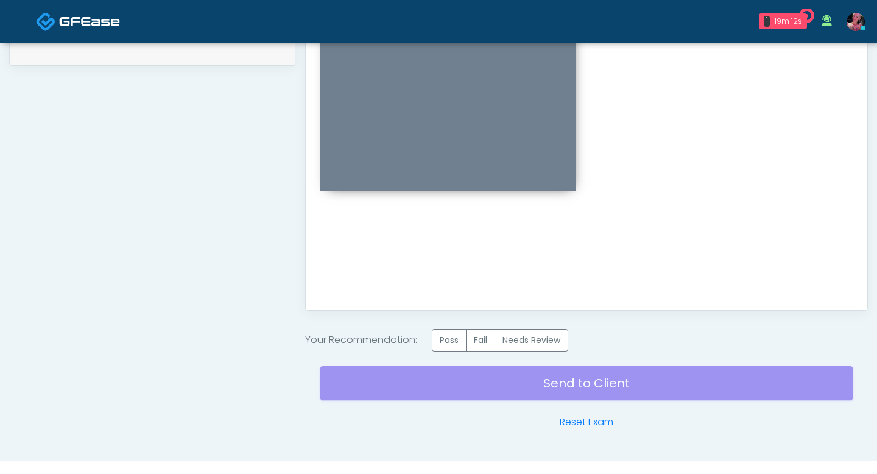
scroll to position [0, 0]
click at [442, 348] on label "Pass" at bounding box center [449, 340] width 35 height 23
click at [442, 386] on div "Send to Client Reset Exam" at bounding box center [587, 391] width 534 height 78
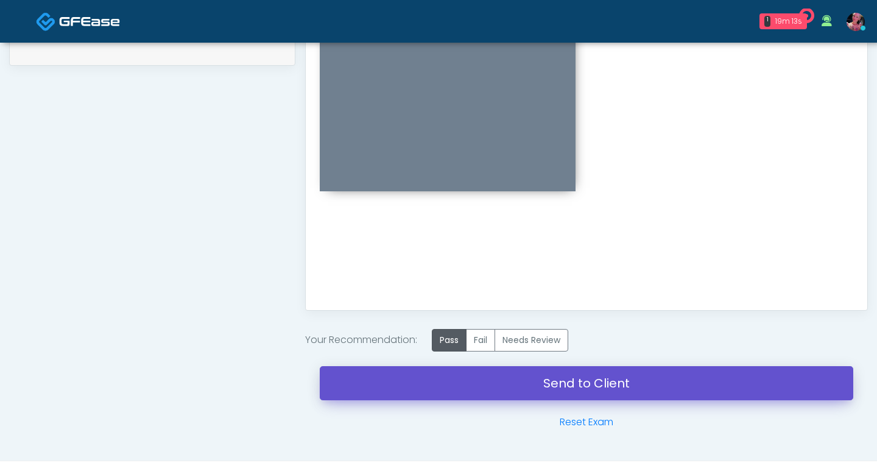
click at [442, 386] on link "Send to Client" at bounding box center [587, 383] width 534 height 34
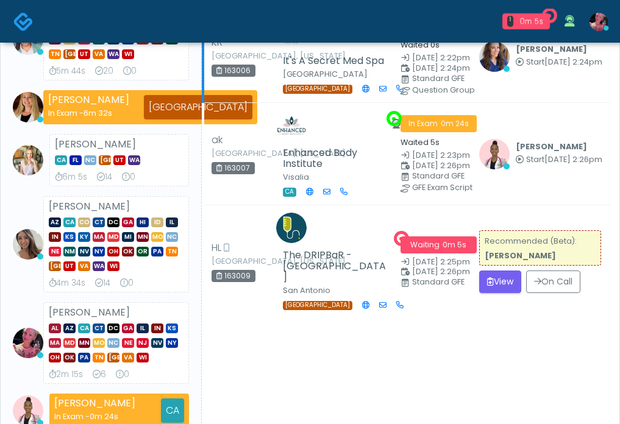
scroll to position [168, 0]
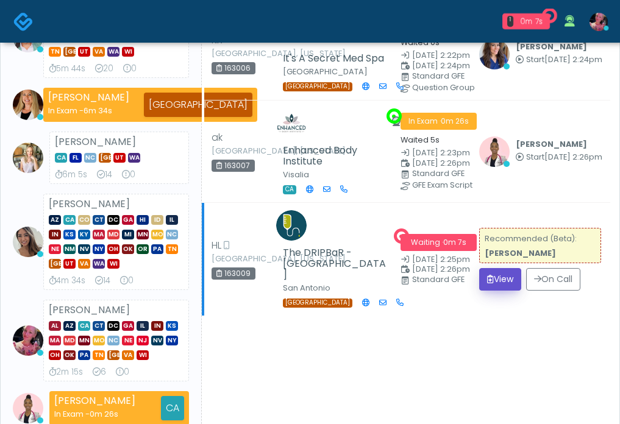
click at [487, 283] on icon "submit" at bounding box center [490, 279] width 7 height 9
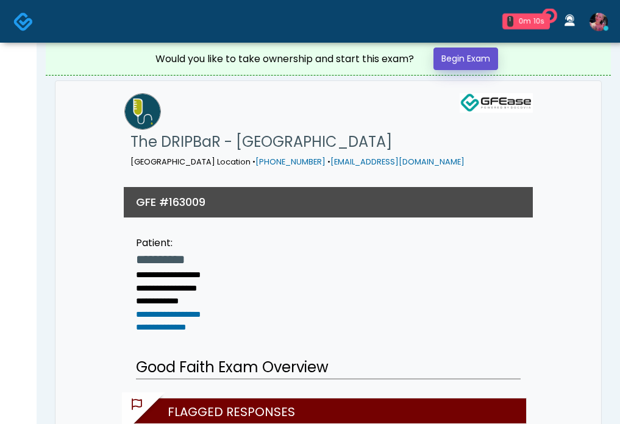
click at [467, 65] on link "Begin Exam" at bounding box center [465, 59] width 65 height 23
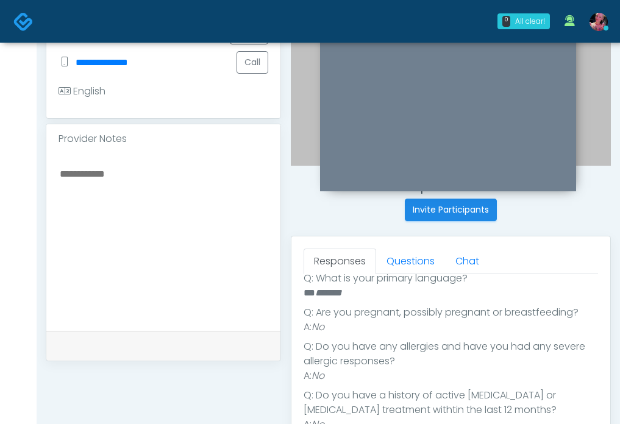
scroll to position [224, 0]
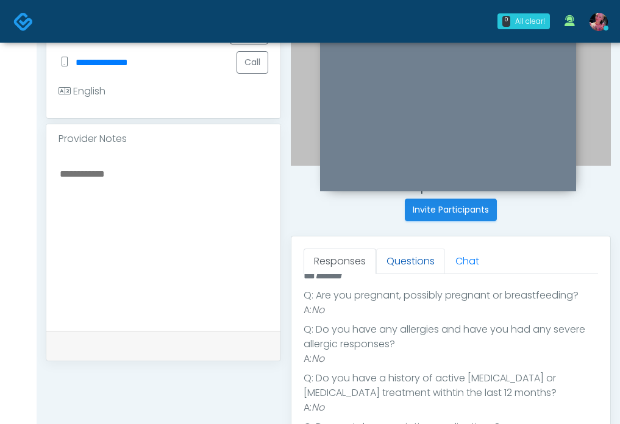
click at [402, 262] on link "Questions" at bounding box center [410, 262] width 69 height 26
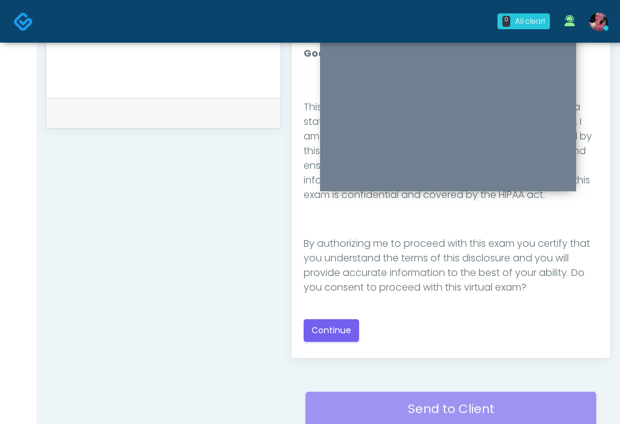
scroll to position [575, 0]
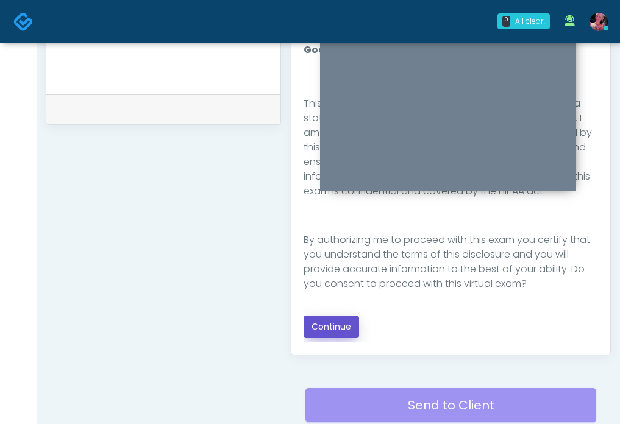
click at [338, 331] on button "Continue" at bounding box center [330, 327] width 55 height 23
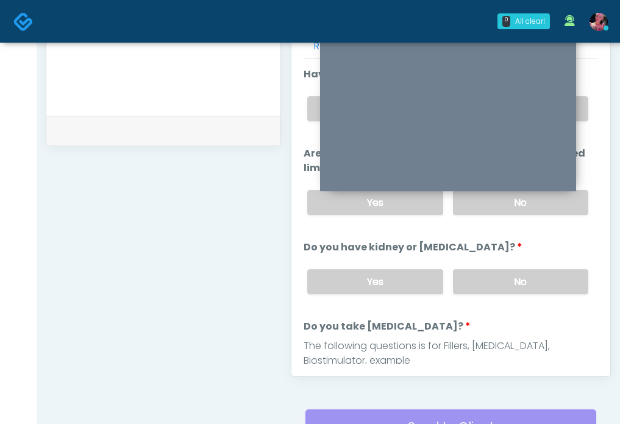
scroll to position [533, 0]
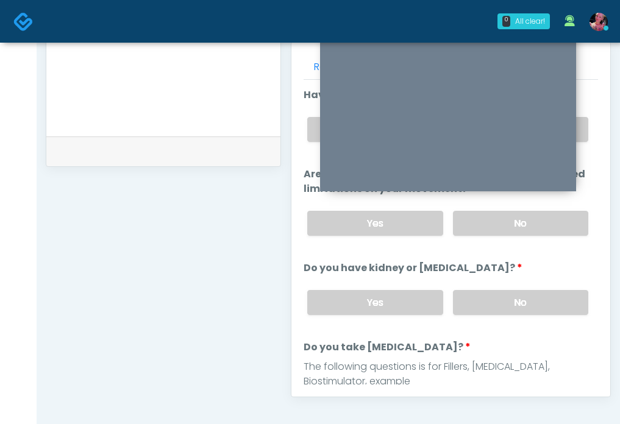
click at [500, 294] on label "No" at bounding box center [520, 302] width 135 height 25
click at [500, 235] on div "Yes No" at bounding box center [447, 223] width 300 height 44
click at [500, 233] on label "No" at bounding box center [520, 223] width 135 height 25
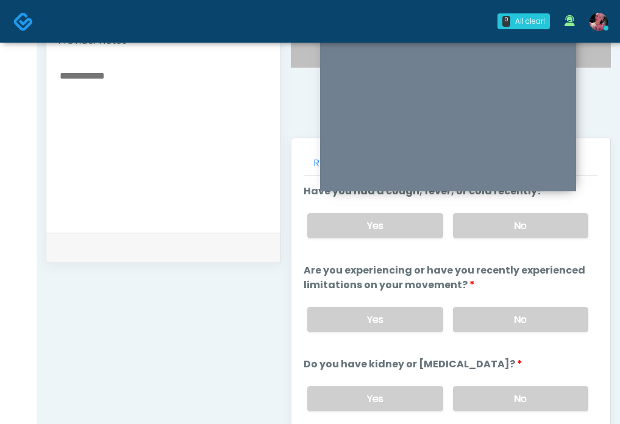
scroll to position [427, 0]
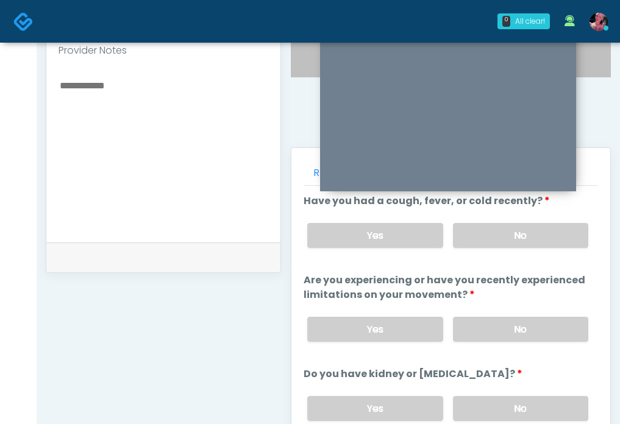
click at [497, 248] on div "Yes No" at bounding box center [447, 235] width 300 height 44
click at [492, 238] on label "No" at bounding box center [520, 235] width 135 height 25
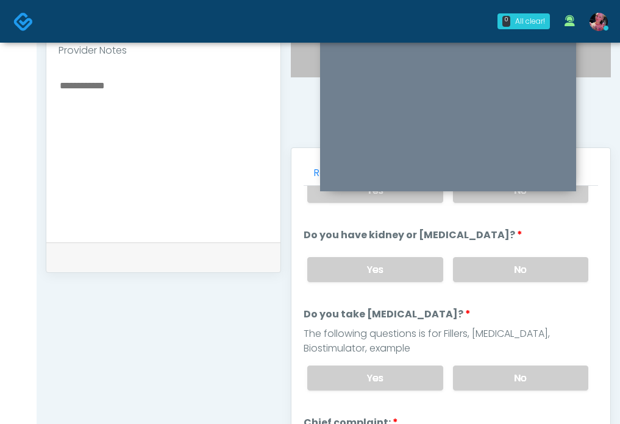
scroll to position [154, 0]
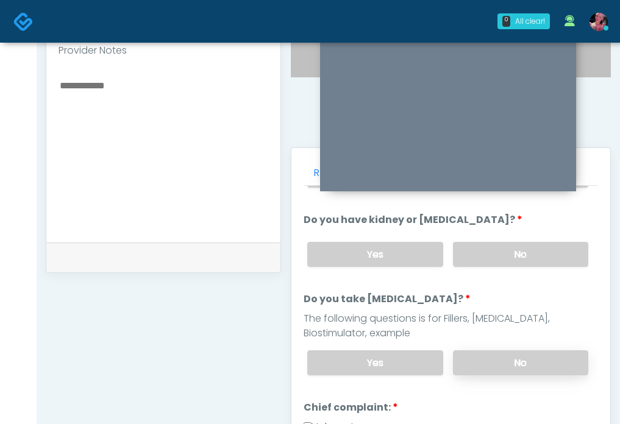
click at [494, 357] on label "No" at bounding box center [520, 362] width 135 height 25
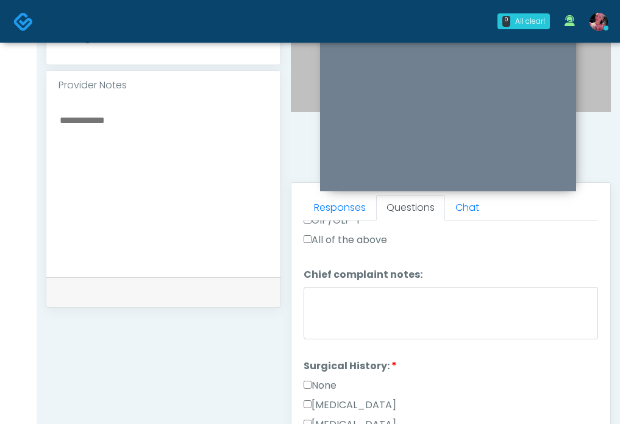
scroll to position [475, 0]
click at [324, 390] on div "None" at bounding box center [450, 386] width 294 height 19
click at [324, 384] on label "None" at bounding box center [319, 384] width 33 height 15
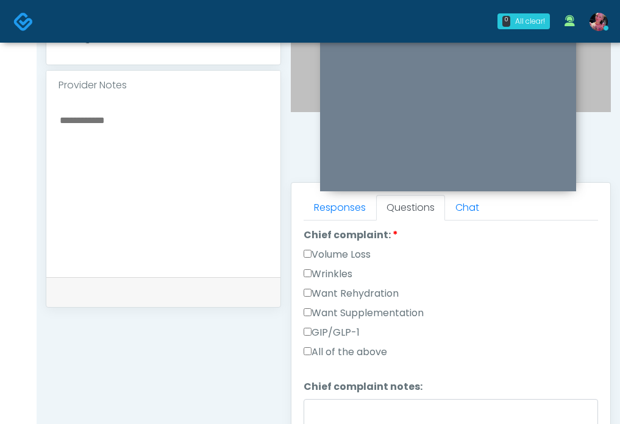
scroll to position [358, 0]
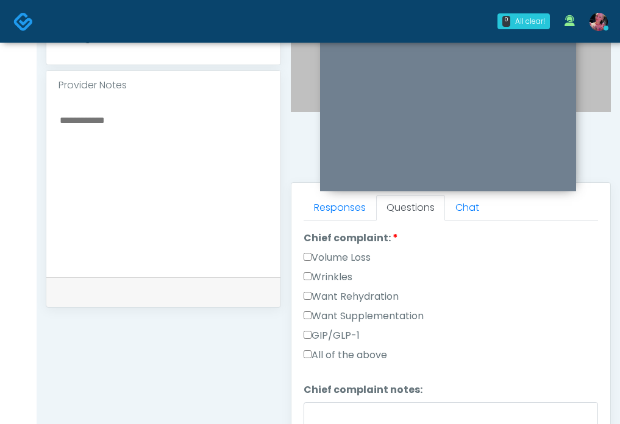
click at [327, 299] on label "Want Rehydration" at bounding box center [350, 296] width 95 height 15
click at [326, 299] on label "Want Rehydration" at bounding box center [350, 296] width 95 height 15
click at [326, 313] on label "Want Supplementation" at bounding box center [363, 316] width 120 height 15
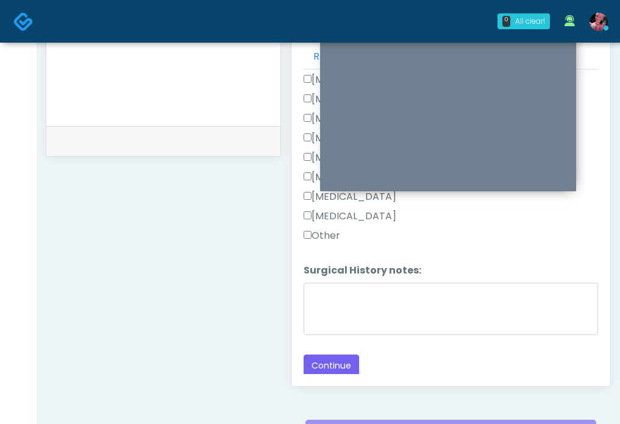
scroll to position [579, 0]
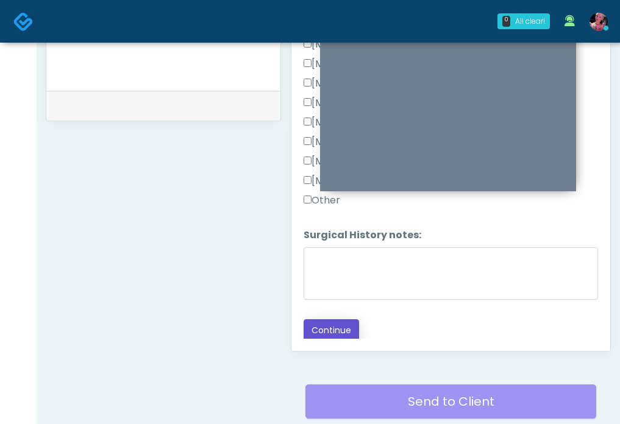
click at [323, 324] on button "Continue" at bounding box center [330, 330] width 55 height 23
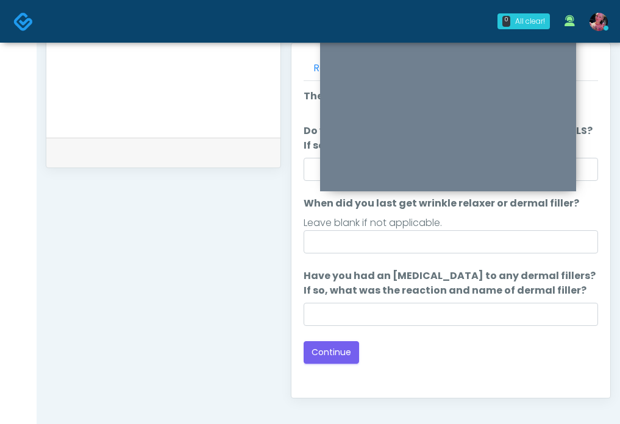
scroll to position [538, 0]
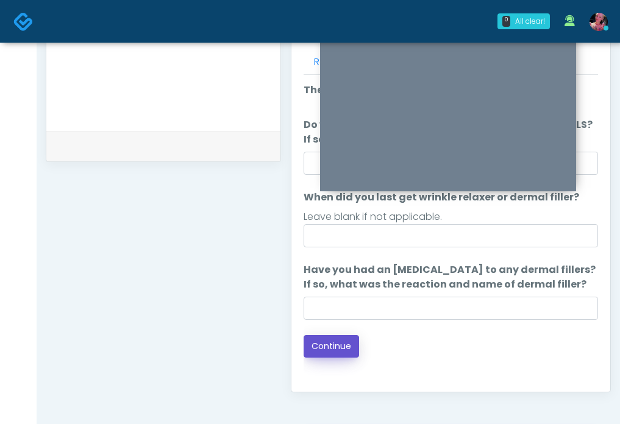
click at [327, 341] on button "Continue" at bounding box center [330, 346] width 55 height 23
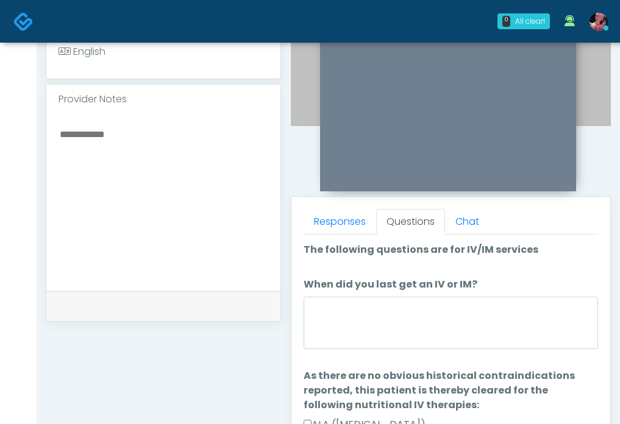
scroll to position [381, 0]
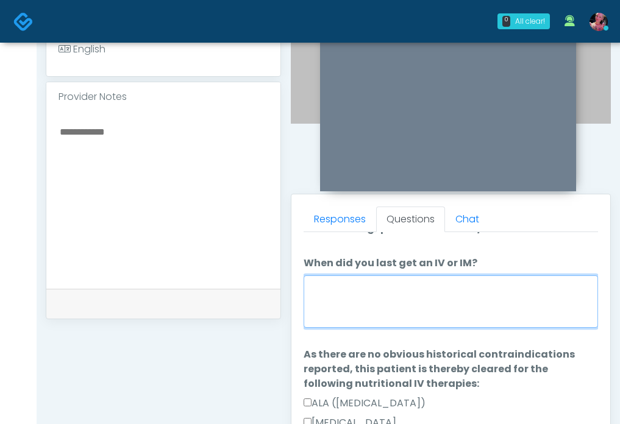
click at [364, 290] on textarea "When did you last get an IV or IM?" at bounding box center [450, 301] width 294 height 52
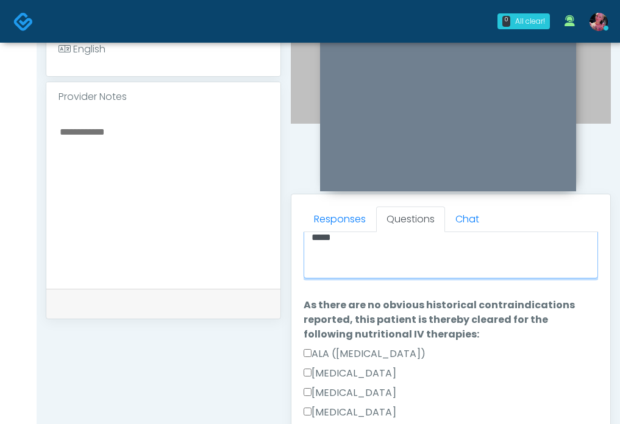
scroll to position [74, 0]
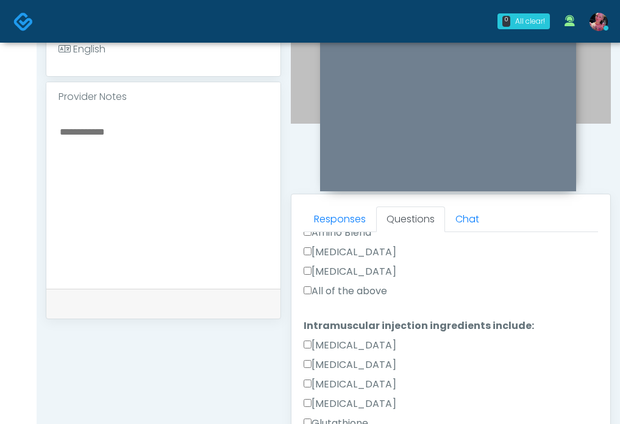
type textarea "*****"
click at [354, 291] on label "All of the above" at bounding box center [344, 291] width 83 height 15
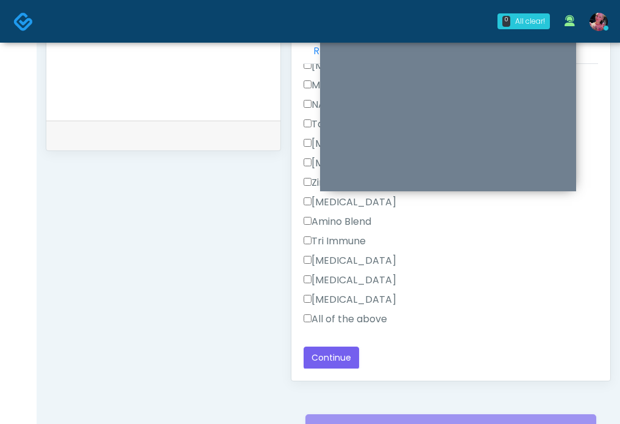
scroll to position [589, 0]
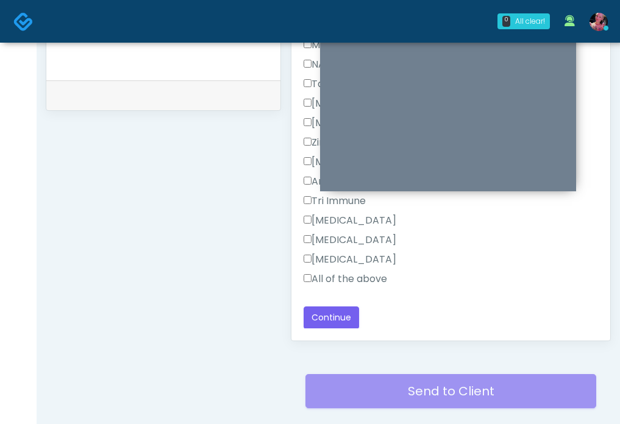
click at [349, 281] on label "All of the above" at bounding box center [344, 279] width 83 height 15
click at [324, 316] on button "Continue" at bounding box center [330, 317] width 55 height 23
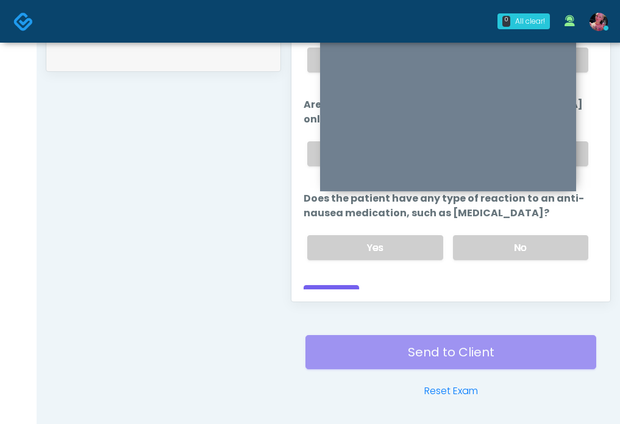
scroll to position [670, 0]
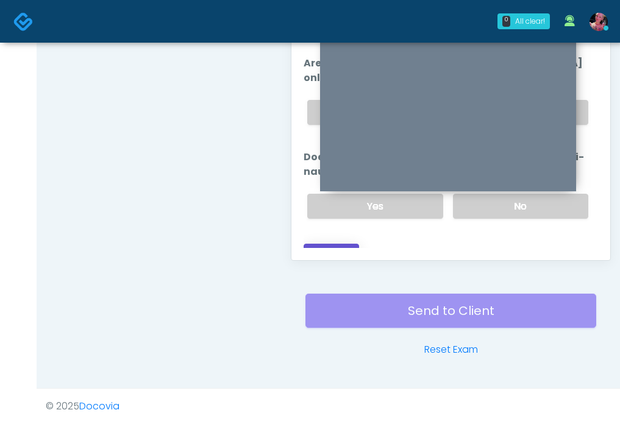
click at [342, 244] on button "Continue" at bounding box center [330, 255] width 55 height 23
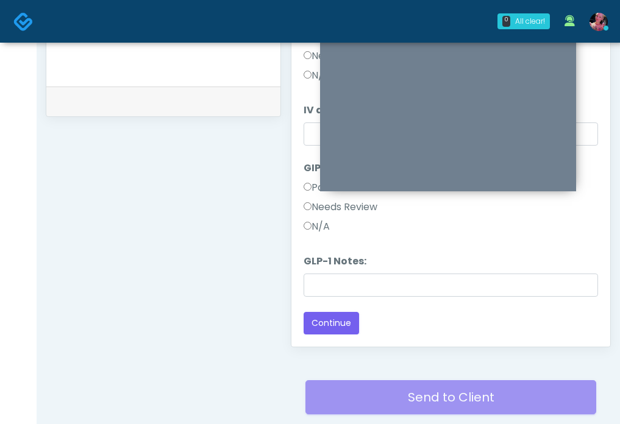
scroll to position [0, 0]
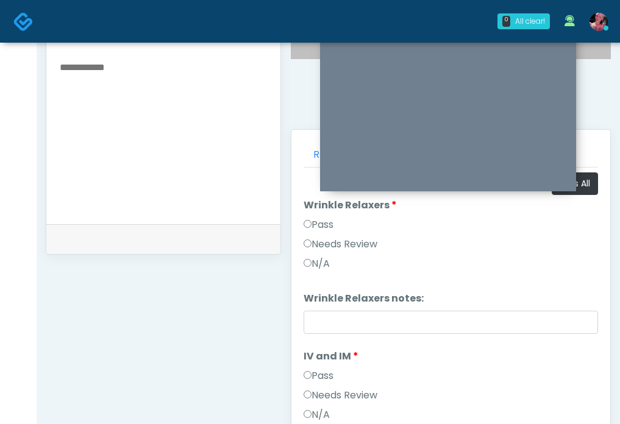
click at [323, 226] on label "Pass" at bounding box center [318, 225] width 30 height 15
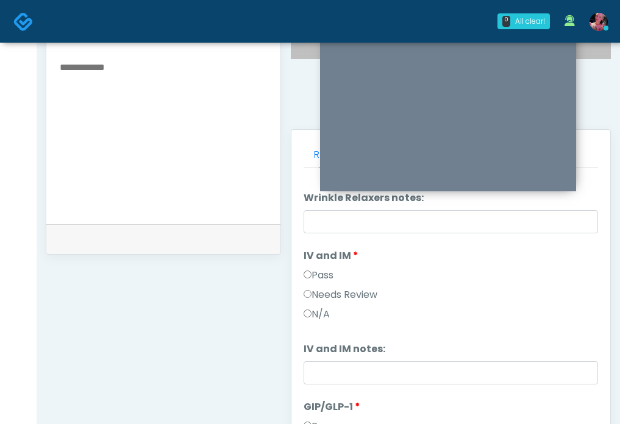
click at [324, 272] on label "Pass" at bounding box center [318, 275] width 30 height 15
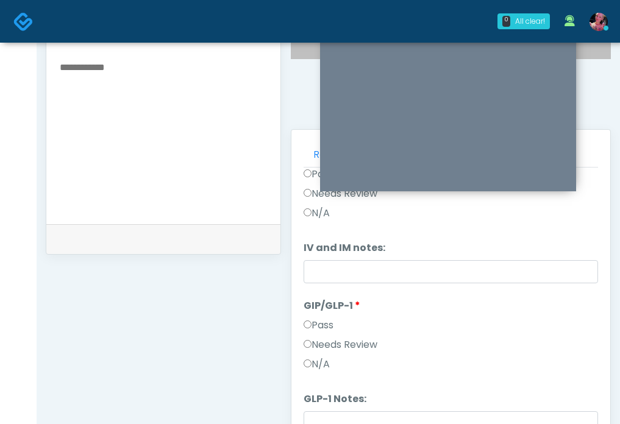
click at [336, 342] on label "Needs Review" at bounding box center [340, 345] width 74 height 15
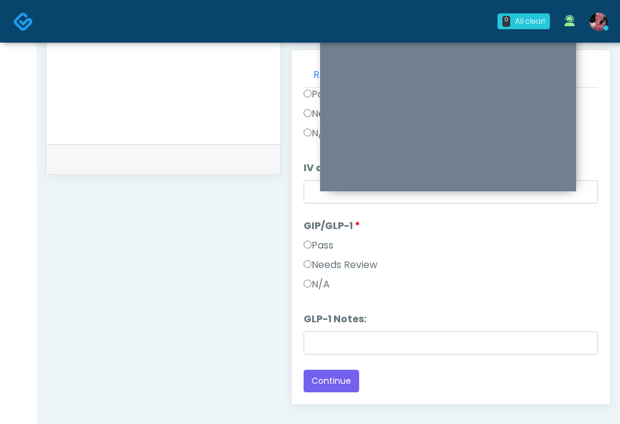
click at [335, 331] on li "GLP-1 Notes: GLP-1 Notes:" at bounding box center [450, 333] width 294 height 43
click at [335, 349] on input "GLP-1 Notes:" at bounding box center [450, 342] width 294 height 23
type input "**********"
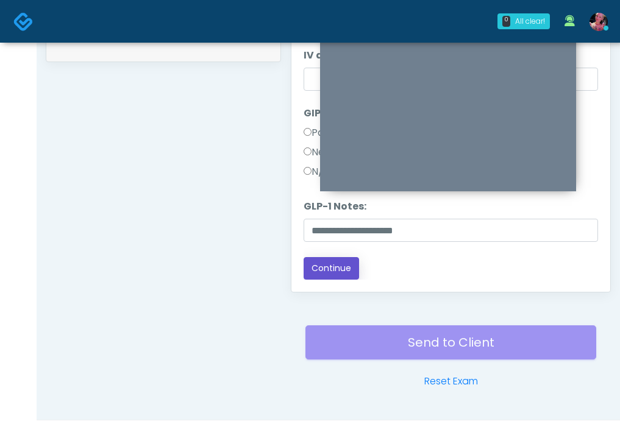
click at [324, 265] on button "Continue" at bounding box center [330, 268] width 55 height 23
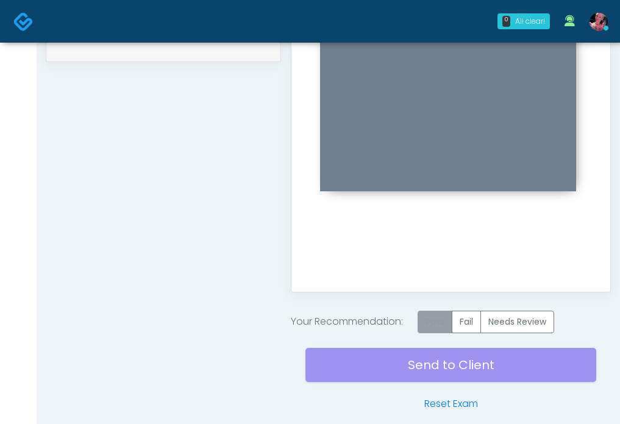
click at [438, 316] on label "Pass" at bounding box center [434, 322] width 35 height 23
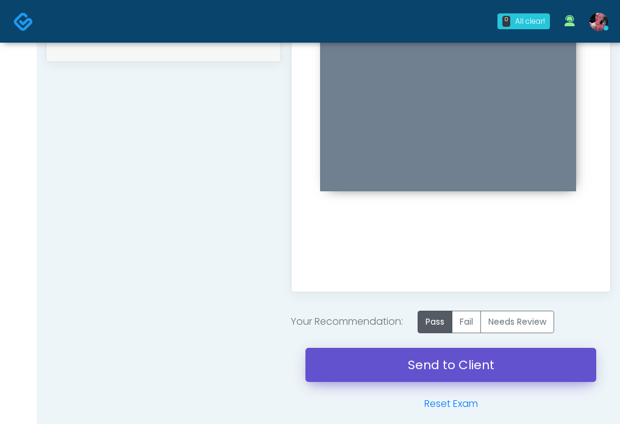
click at [452, 353] on link "Send to Client" at bounding box center [450, 365] width 291 height 34
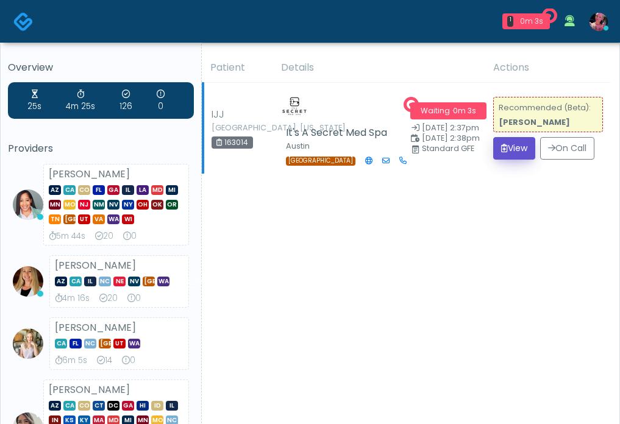
click at [503, 149] on icon "submit" at bounding box center [504, 148] width 7 height 9
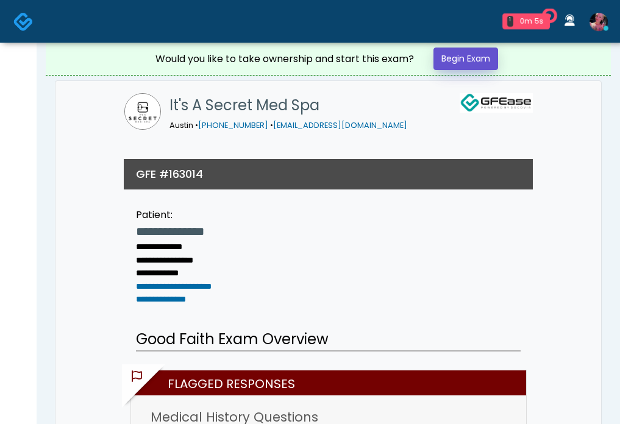
click at [484, 65] on link "Begin Exam" at bounding box center [465, 59] width 65 height 23
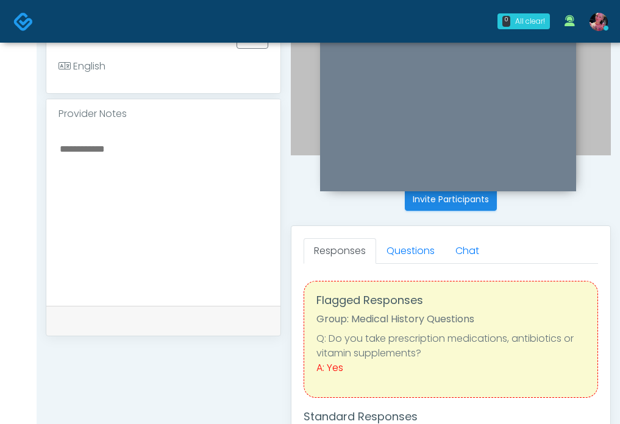
scroll to position [352, 0]
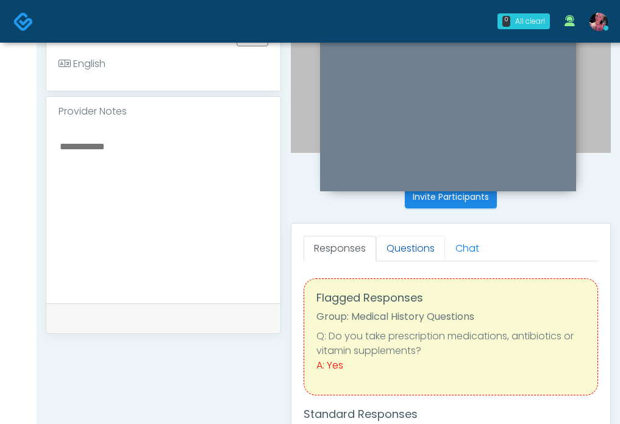
click at [419, 257] on link "Questions" at bounding box center [410, 249] width 69 height 26
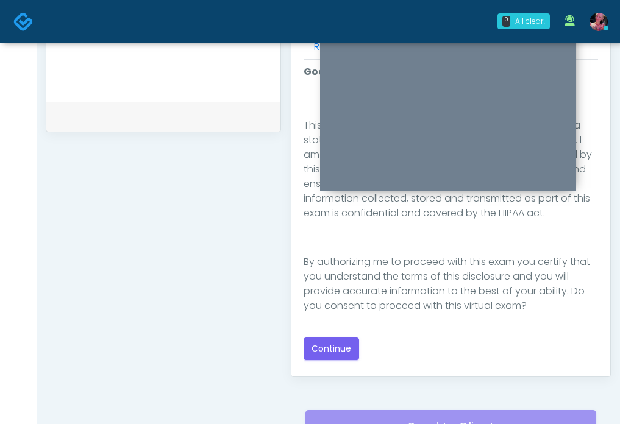
scroll to position [554, 0]
click at [352, 346] on button "Continue" at bounding box center [330, 348] width 55 height 23
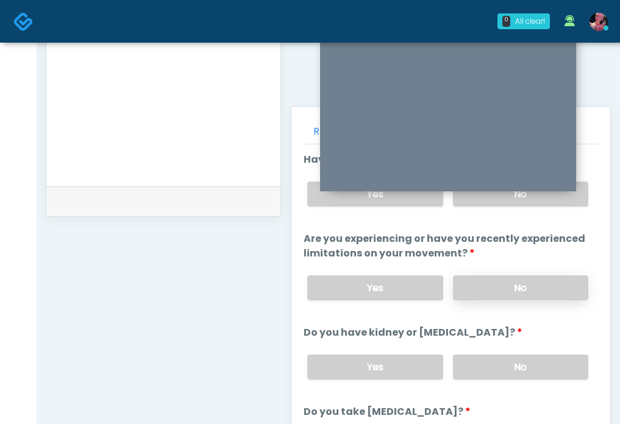
scroll to position [383, 0]
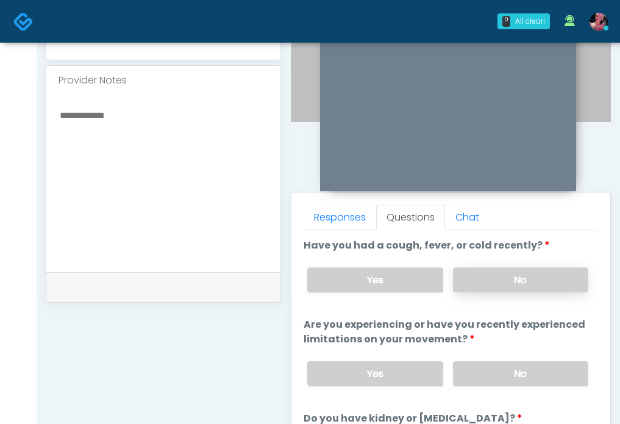
click at [481, 284] on label "No" at bounding box center [520, 279] width 135 height 25
click at [475, 370] on label "No" at bounding box center [520, 373] width 135 height 25
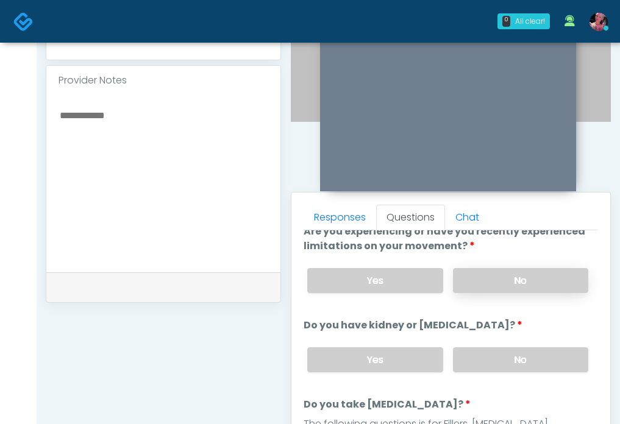
scroll to position [95, 0]
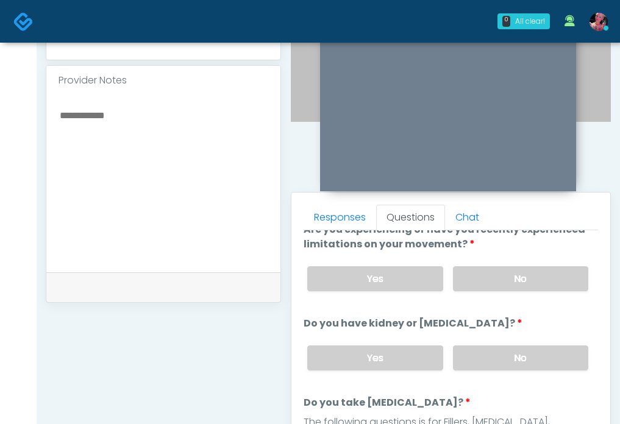
click at [499, 336] on div "Yes No" at bounding box center [447, 358] width 300 height 44
click at [499, 345] on label "No" at bounding box center [520, 357] width 135 height 25
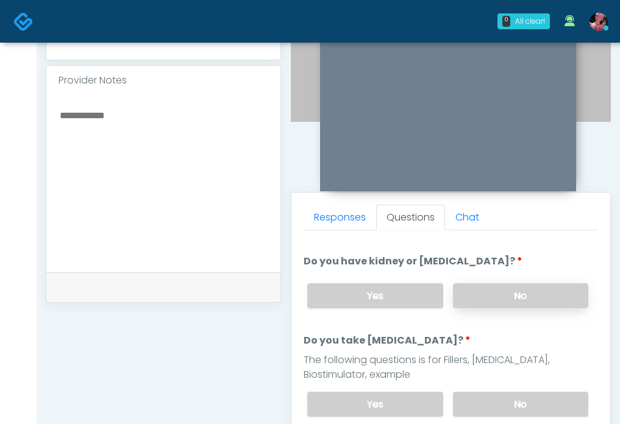
scroll to position [179, 0]
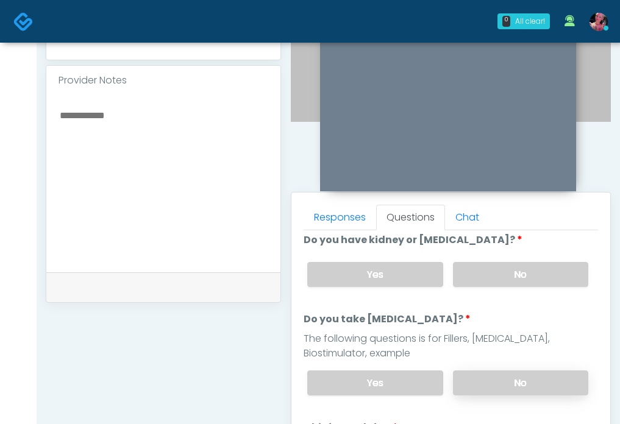
click at [492, 375] on label "No" at bounding box center [520, 382] width 135 height 25
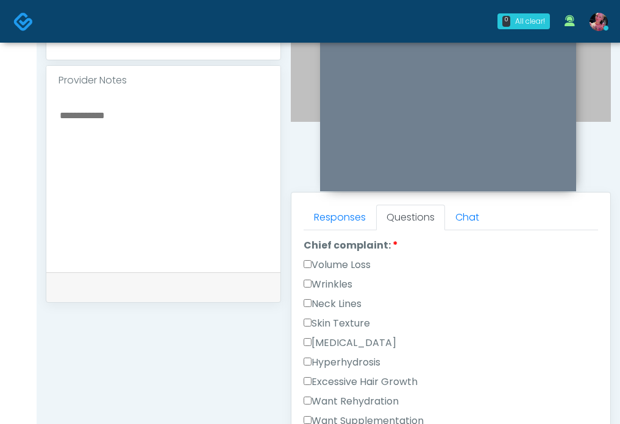
scroll to position [362, 0]
click at [344, 281] on label "Wrinkles" at bounding box center [327, 283] width 49 height 15
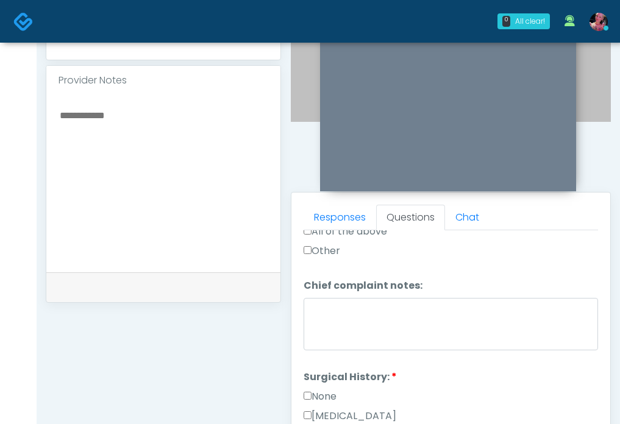
scroll to position [618, 0]
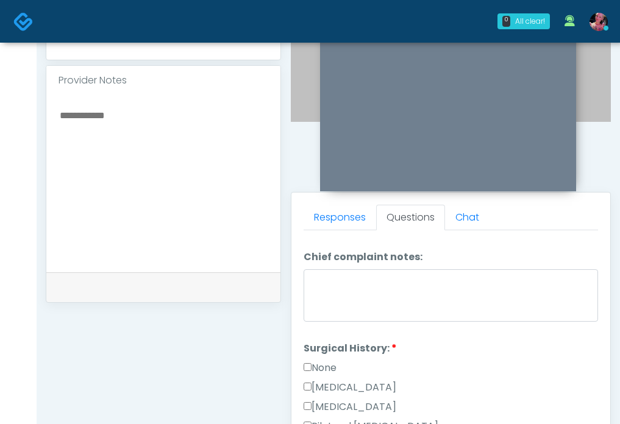
click at [318, 377] on div "None" at bounding box center [450, 370] width 294 height 19
click at [318, 369] on label "None" at bounding box center [319, 368] width 33 height 15
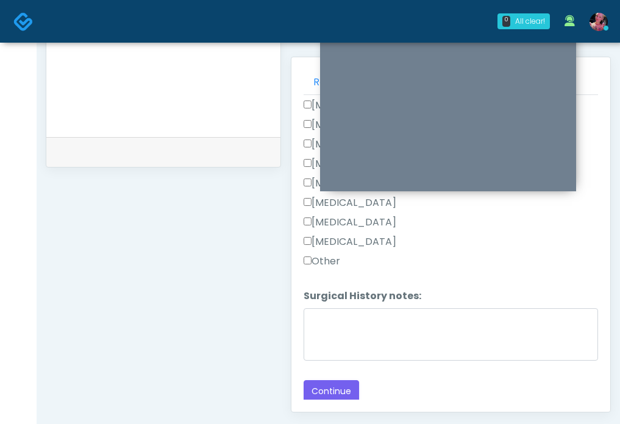
scroll to position [531, 0]
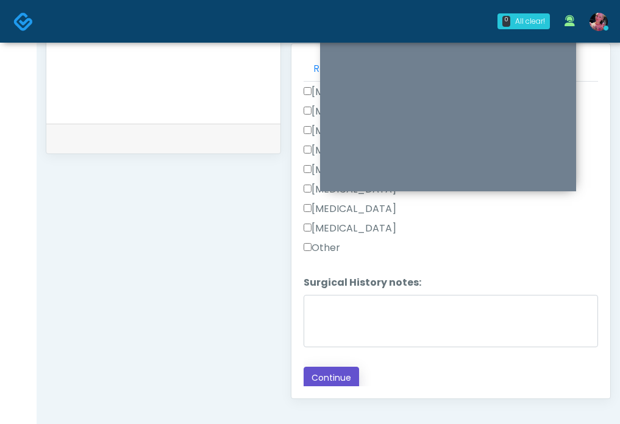
click at [323, 384] on button "Continue" at bounding box center [330, 378] width 55 height 23
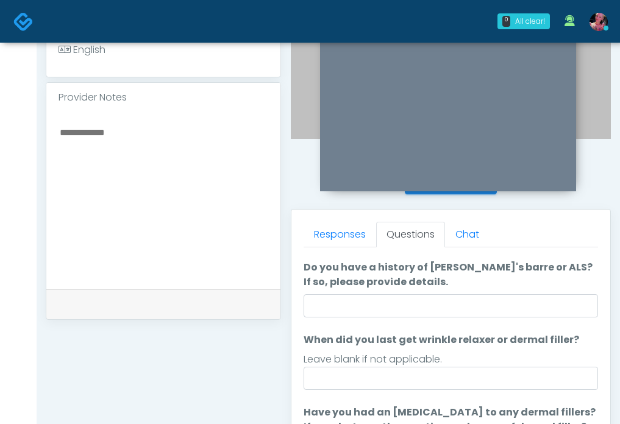
scroll to position [55, 0]
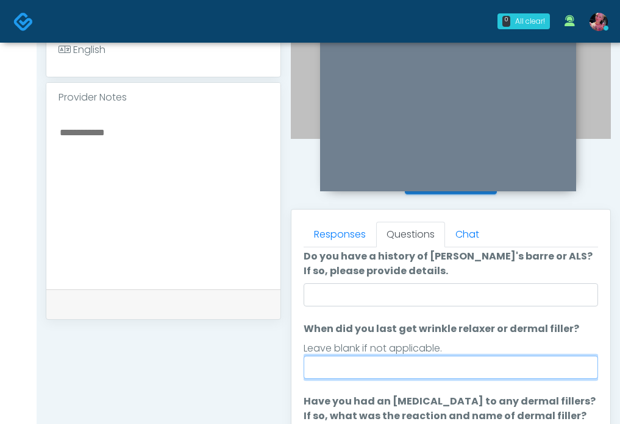
click at [356, 369] on input "When did you last get wrinkle relaxer or dermal filler?" at bounding box center [450, 367] width 294 height 23
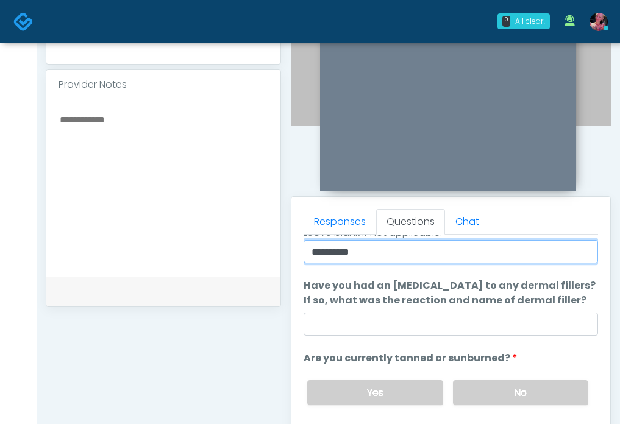
scroll to position [491, 0]
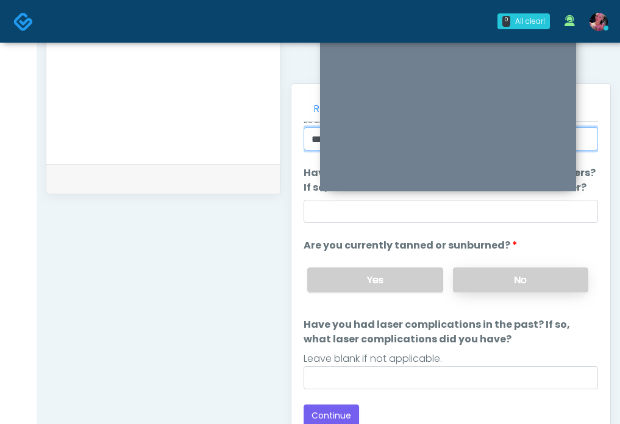
type input "**********"
click at [487, 278] on label "No" at bounding box center [520, 279] width 135 height 25
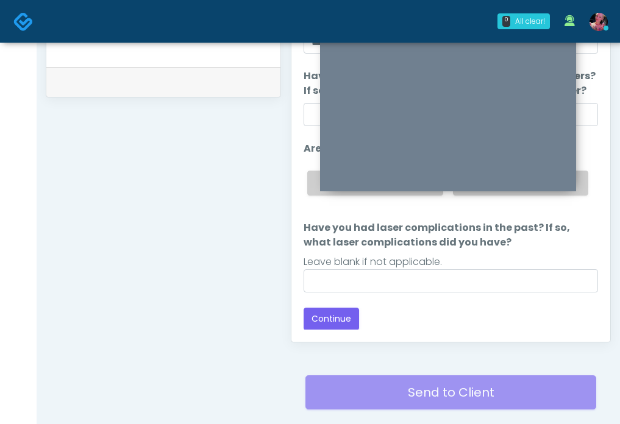
scroll to position [643, 0]
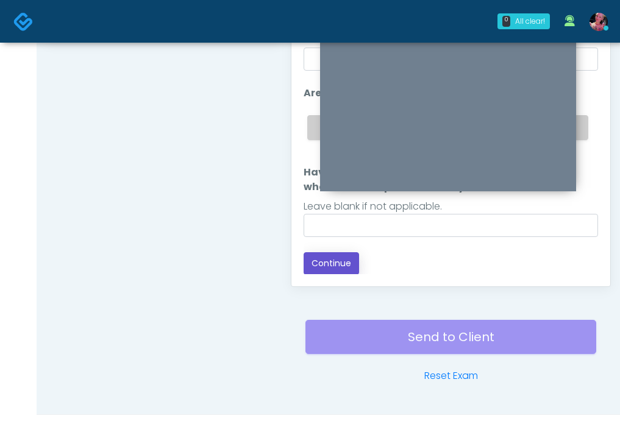
click at [338, 266] on button "Continue" at bounding box center [330, 263] width 55 height 23
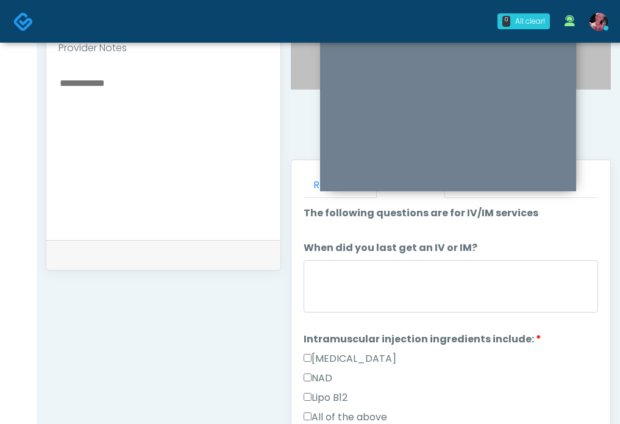
scroll to position [414, 0]
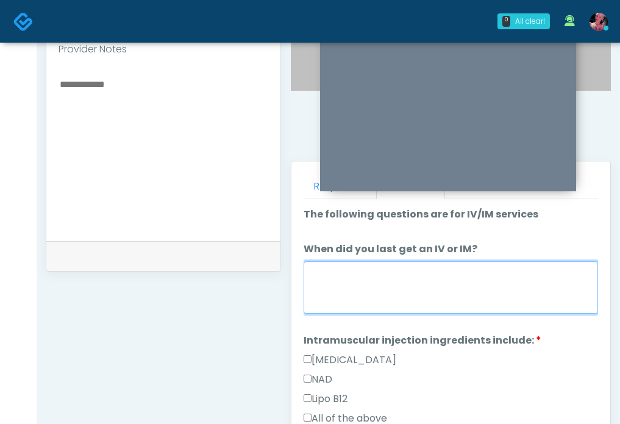
click at [341, 300] on textarea "When did you last get an IV or IM?" at bounding box center [450, 287] width 294 height 52
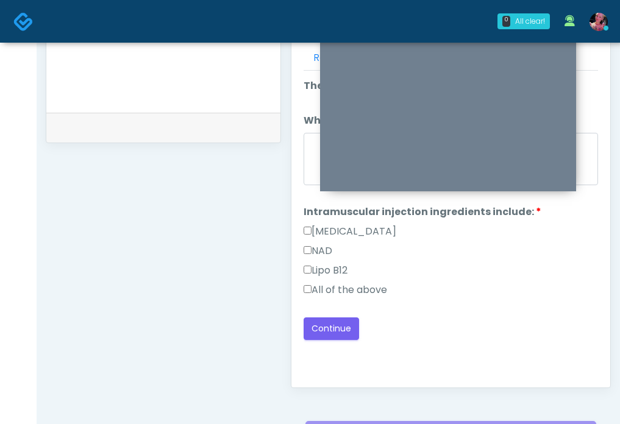
click at [342, 284] on label "All of the above" at bounding box center [344, 290] width 83 height 15
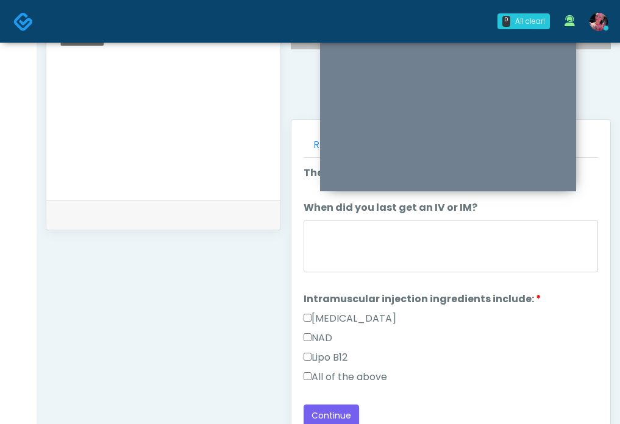
scroll to position [456, 0]
click at [347, 413] on button "Continue" at bounding box center [330, 415] width 55 height 23
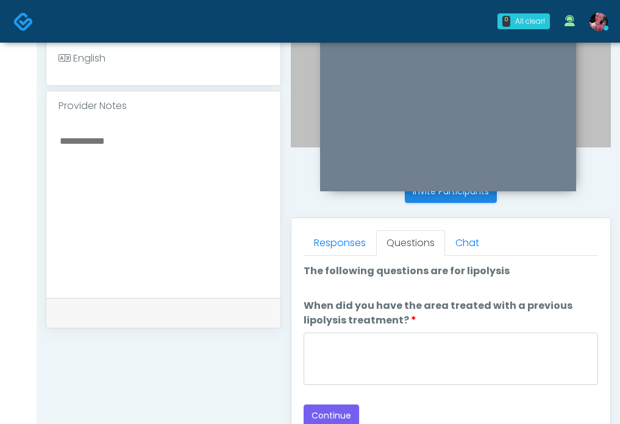
scroll to position [359, 0]
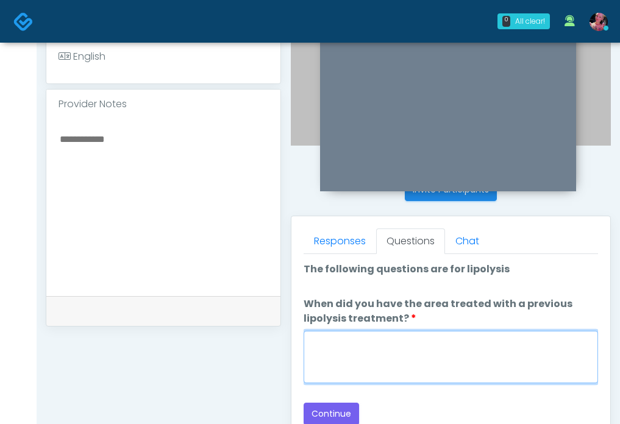
click at [356, 350] on textarea "When did you have the area treated with a previous lipolysis treatment?" at bounding box center [450, 357] width 294 height 52
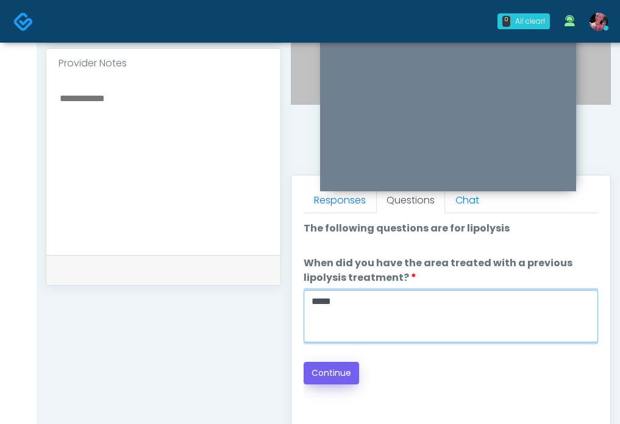
type textarea "*****"
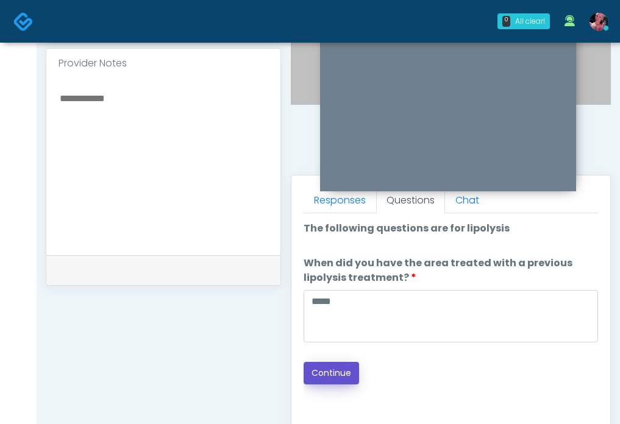
click at [326, 369] on button "Continue" at bounding box center [330, 373] width 55 height 23
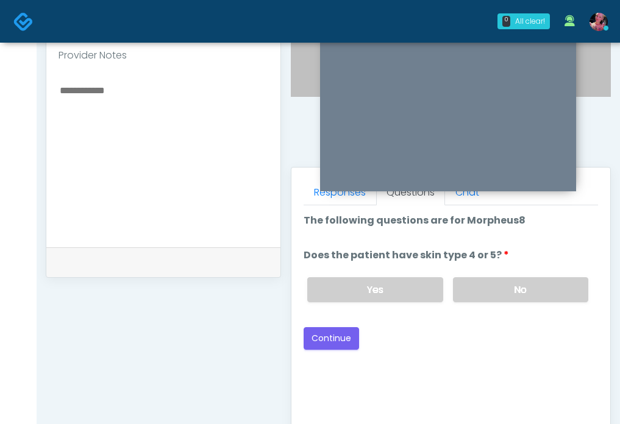
scroll to position [403, 0]
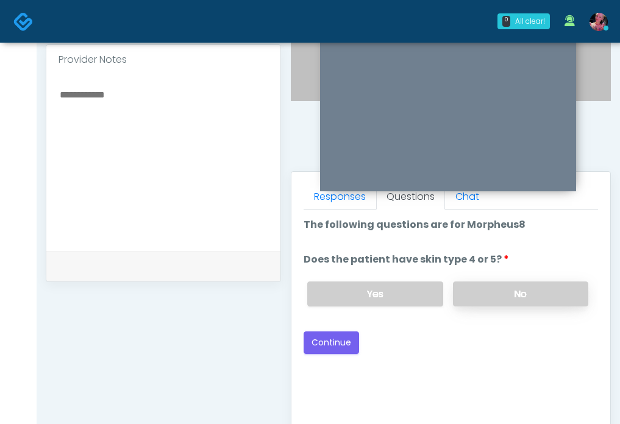
click at [488, 288] on label "No" at bounding box center [520, 294] width 135 height 25
click at [324, 342] on button "Continue" at bounding box center [330, 342] width 55 height 23
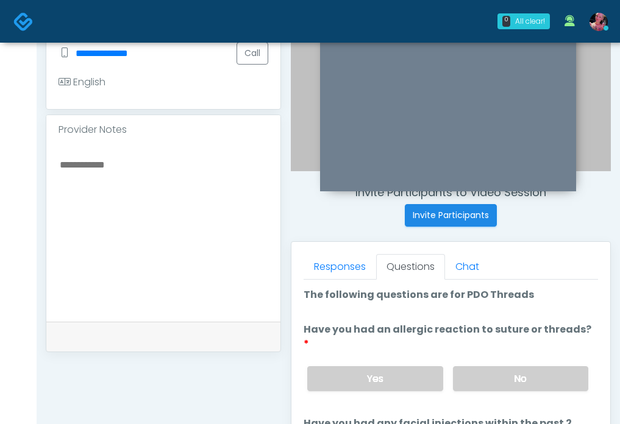
scroll to position [335, 0]
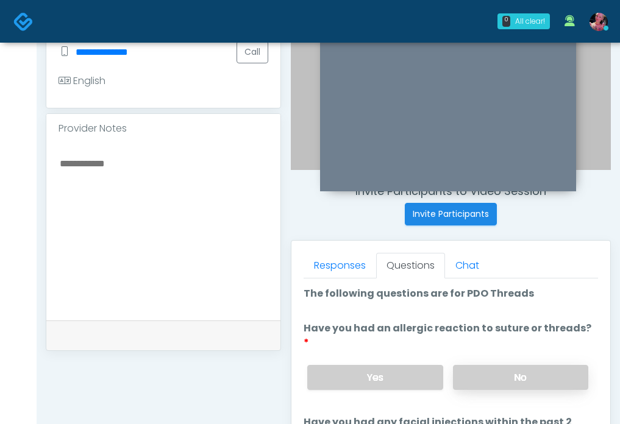
click at [537, 365] on label "No" at bounding box center [520, 377] width 135 height 25
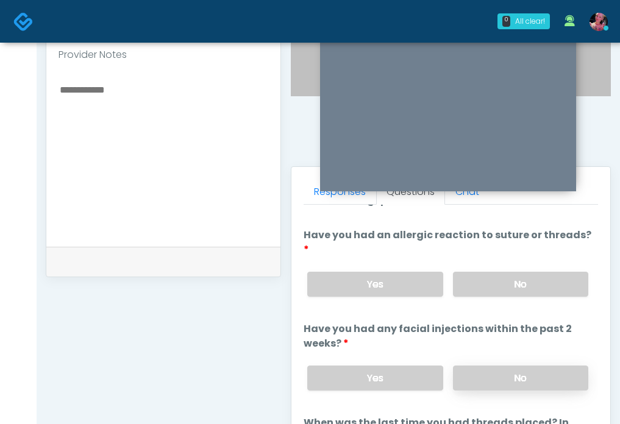
scroll to position [409, 0]
click at [536, 365] on label "No" at bounding box center [520, 377] width 135 height 25
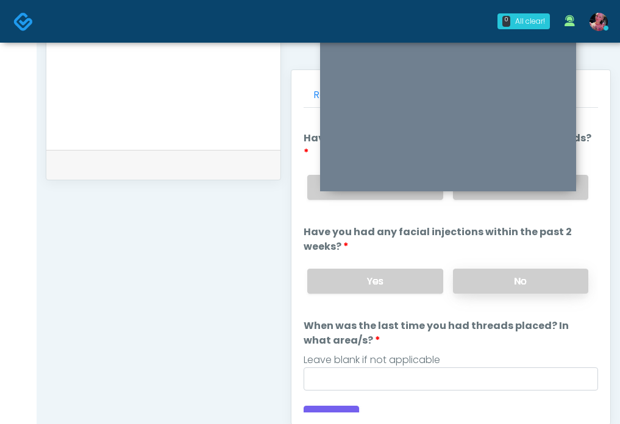
scroll to position [511, 0]
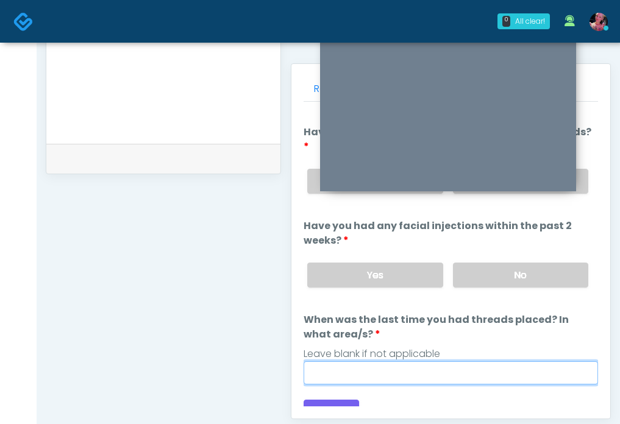
click at [485, 361] on input "When was the last time you had threads placed? In what area/s?" at bounding box center [450, 372] width 294 height 23
type input "*****"
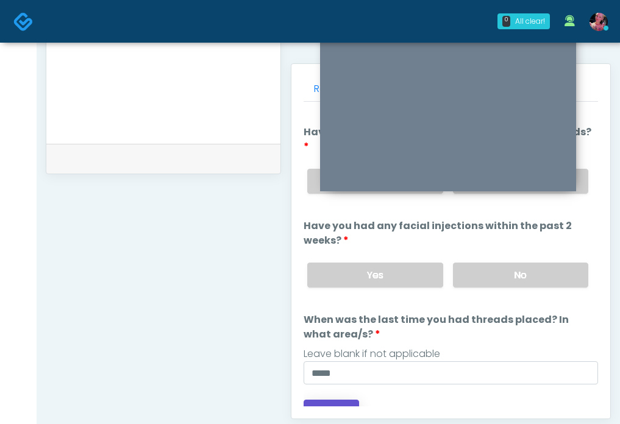
click at [345, 402] on button "Continue" at bounding box center [330, 411] width 55 height 23
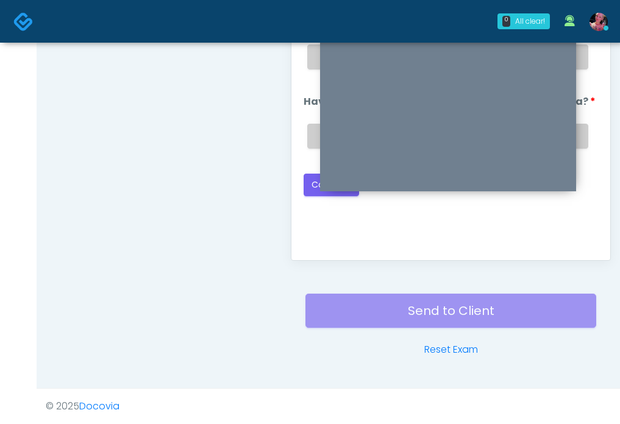
scroll to position [667, 0]
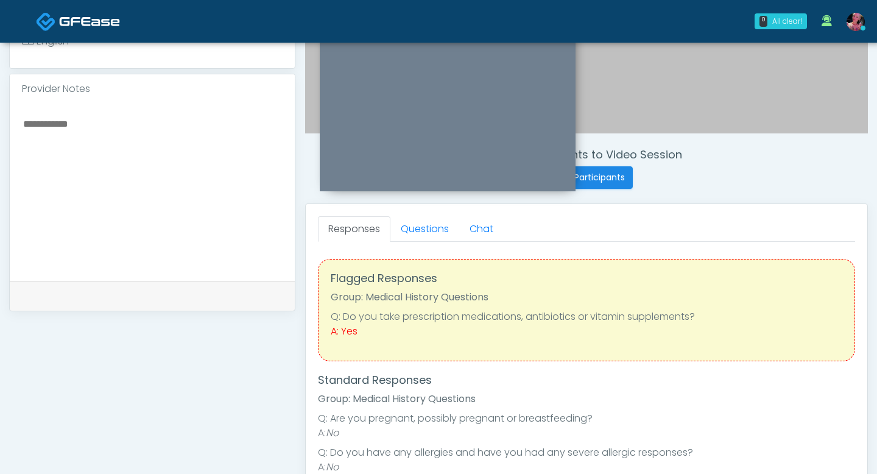
scroll to position [365, 0]
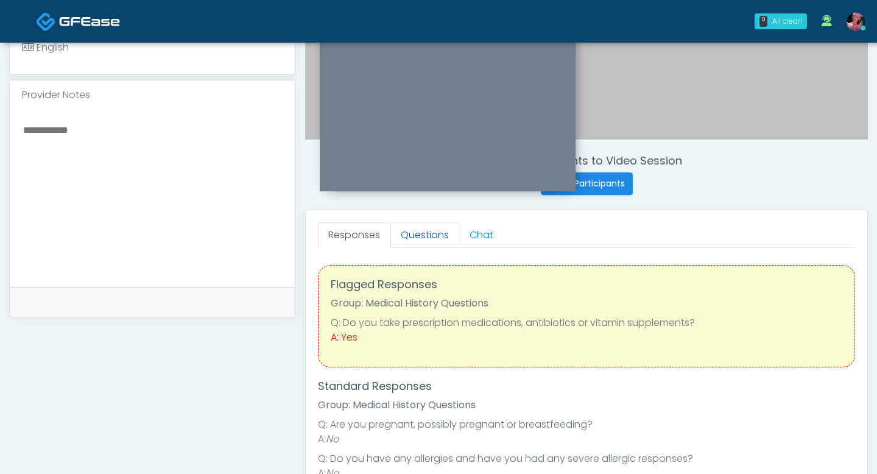
click at [448, 235] on link "Questions" at bounding box center [425, 235] width 69 height 26
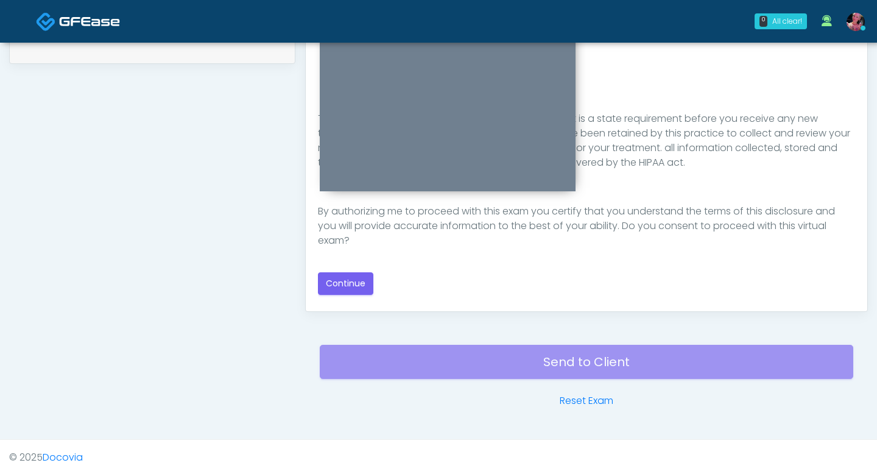
scroll to position [620, 0]
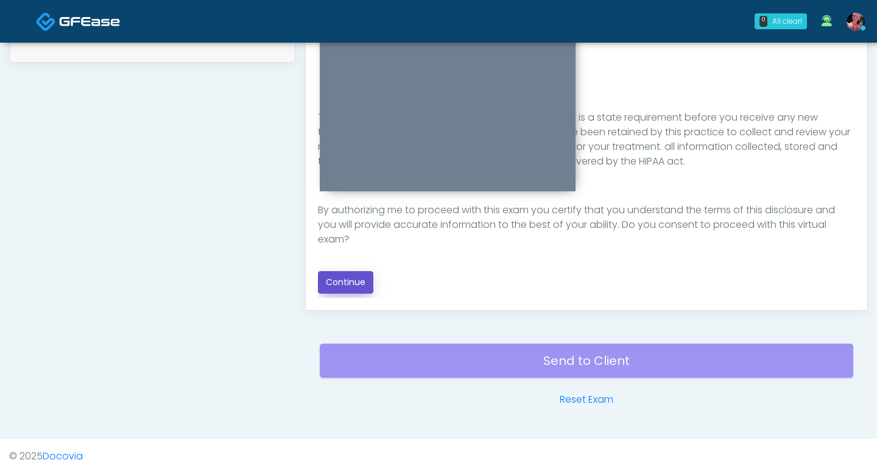
click at [339, 276] on button "Continue" at bounding box center [345, 282] width 55 height 23
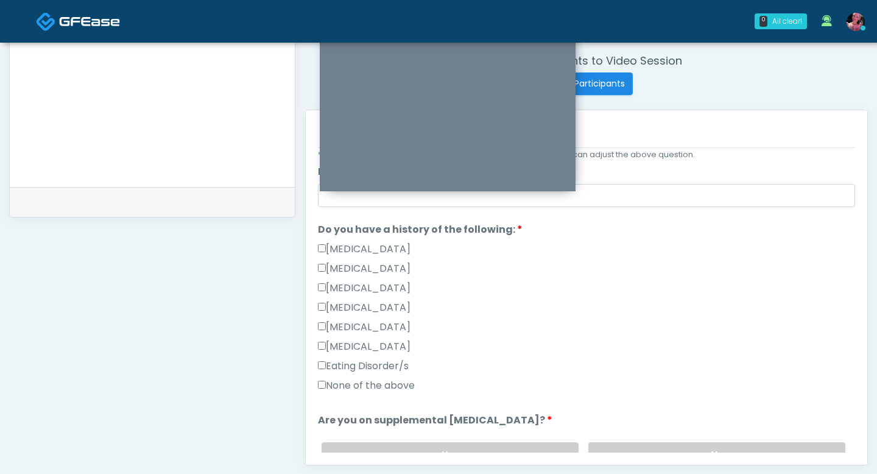
scroll to position [279, 0]
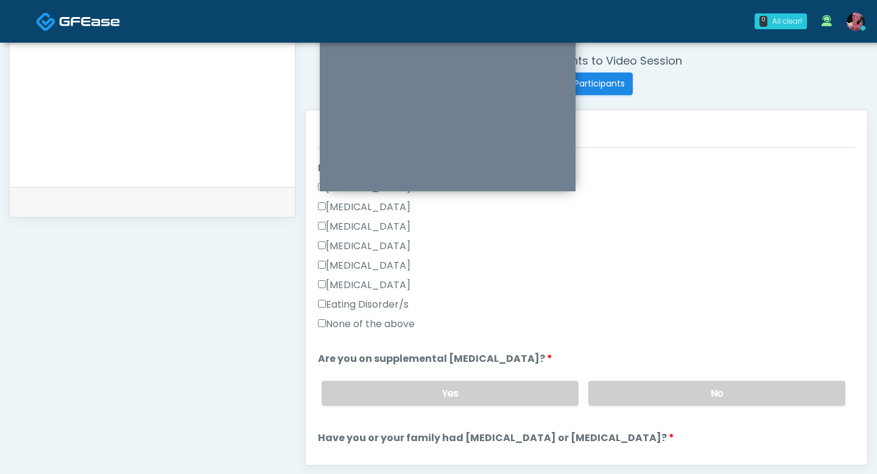
click at [391, 324] on label "None of the above" at bounding box center [366, 324] width 97 height 15
click at [619, 388] on label "No" at bounding box center [717, 393] width 257 height 25
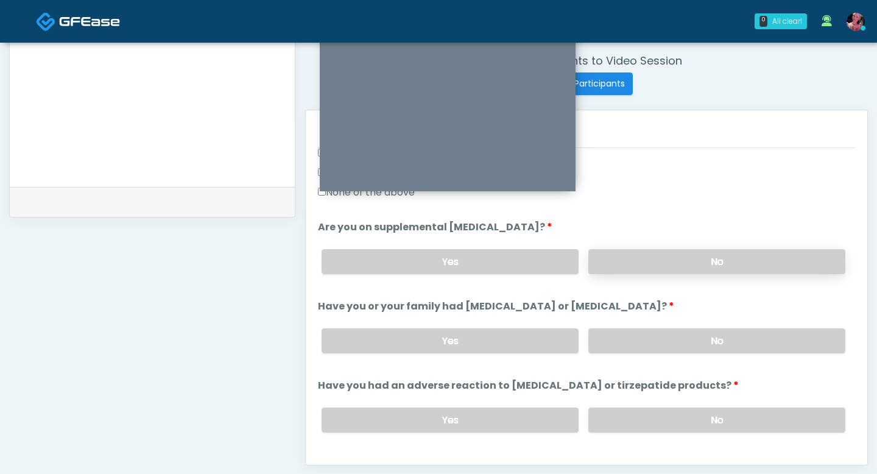
scroll to position [412, 0]
click at [619, 334] on label "No" at bounding box center [717, 339] width 257 height 25
click at [619, 423] on div "Yes No" at bounding box center [584, 419] width 544 height 44
click at [619, 420] on label "No" at bounding box center [717, 418] width 257 height 25
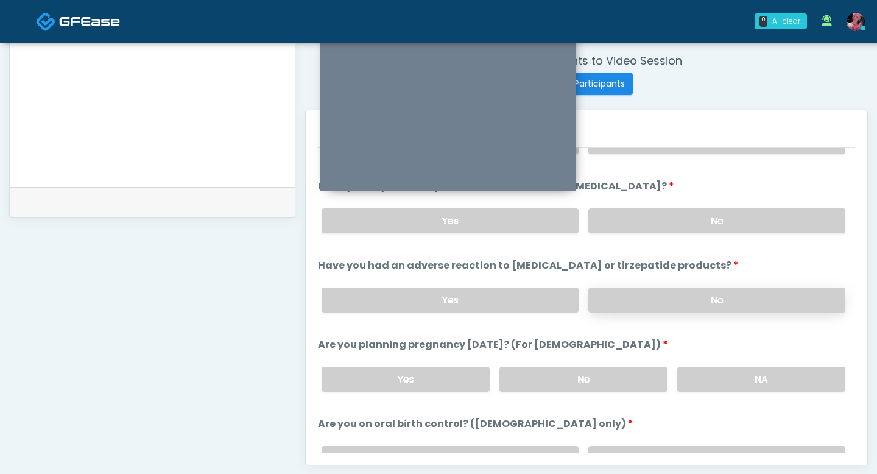
scroll to position [532, 0]
click at [619, 372] on label "NA" at bounding box center [762, 378] width 168 height 25
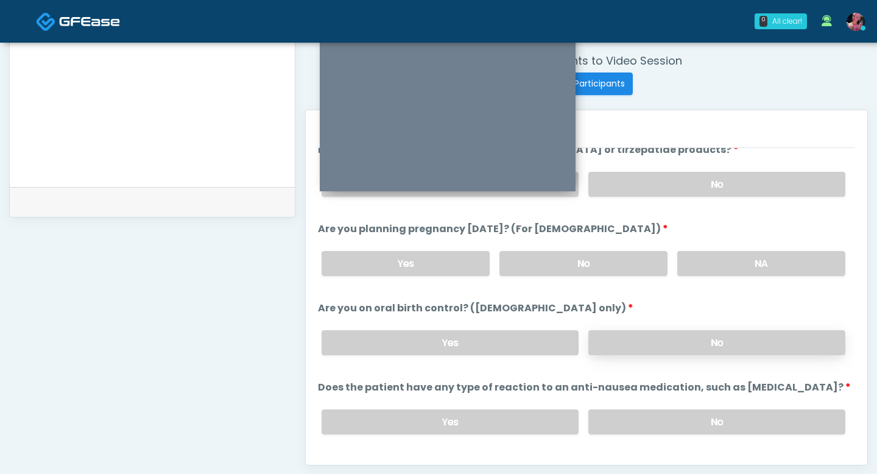
click at [619, 335] on label "No" at bounding box center [717, 342] width 257 height 25
click at [619, 409] on label "No" at bounding box center [717, 421] width 257 height 25
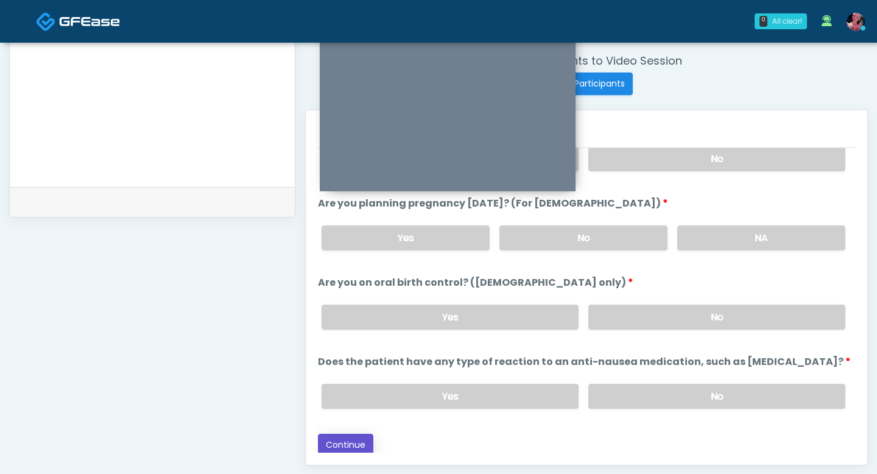
click at [366, 423] on button "Continue" at bounding box center [345, 445] width 55 height 23
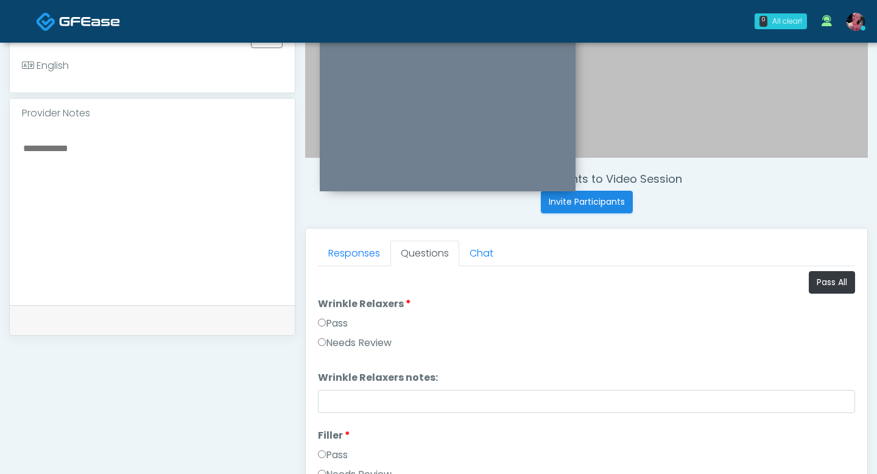
scroll to position [345, 0]
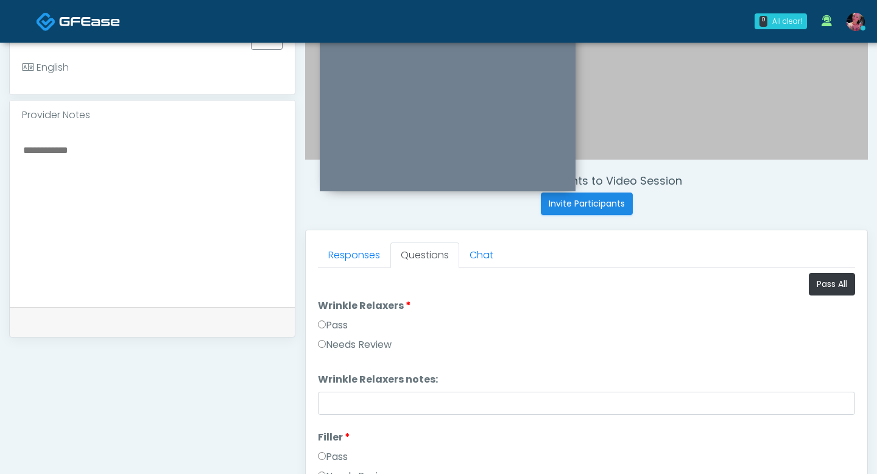
click at [339, 321] on label "Pass" at bounding box center [333, 325] width 30 height 15
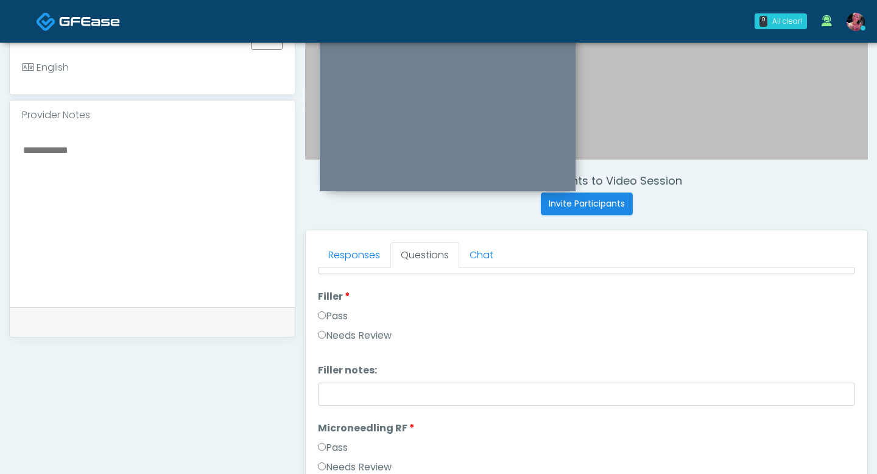
click at [336, 313] on label "Pass" at bounding box center [333, 316] width 30 height 15
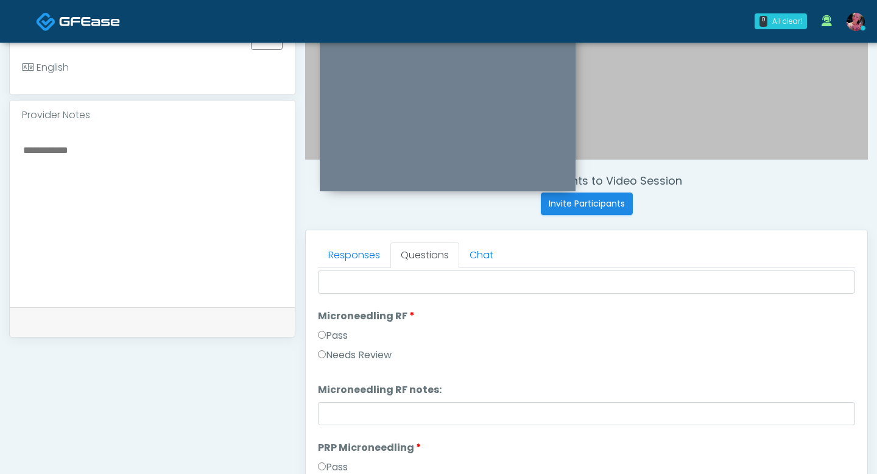
click at [342, 329] on label "Pass" at bounding box center [333, 335] width 30 height 15
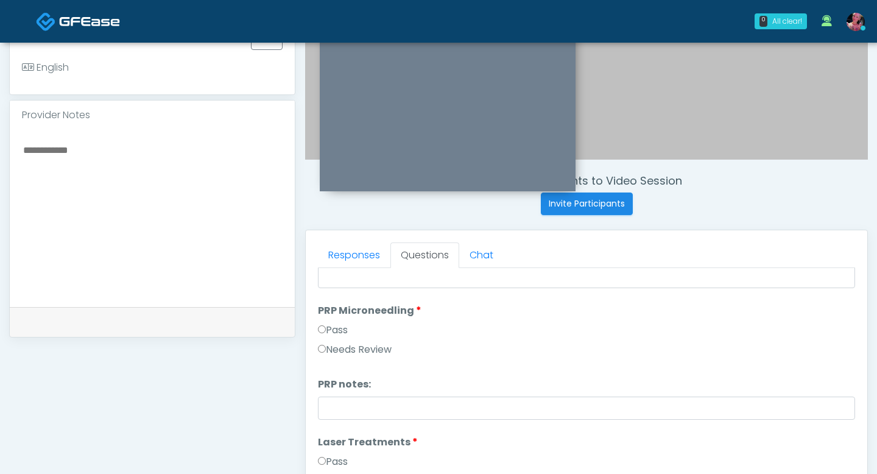
click at [342, 328] on label "Pass" at bounding box center [333, 330] width 30 height 15
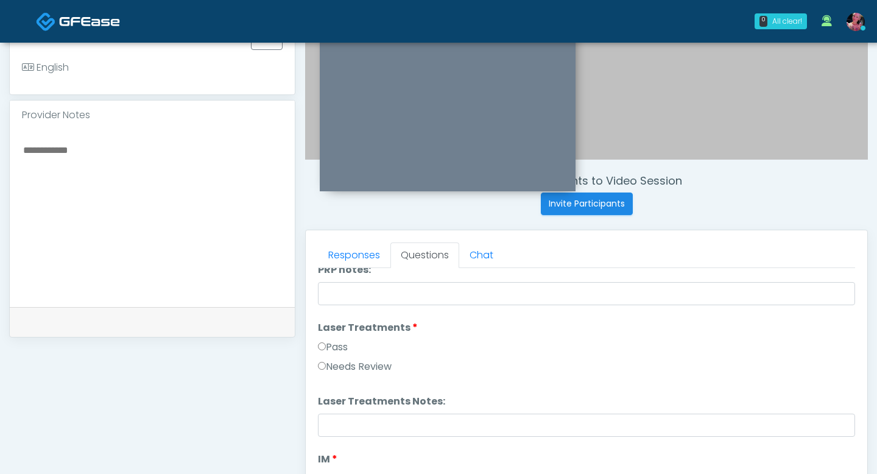
click at [341, 345] on label "Pass" at bounding box center [333, 347] width 30 height 15
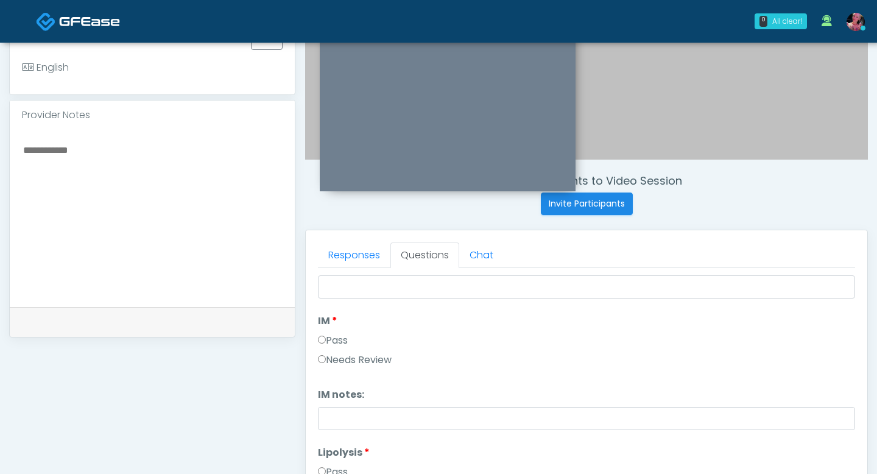
click at [336, 337] on label "Pass" at bounding box center [333, 340] width 30 height 15
click at [333, 329] on label "Pass" at bounding box center [333, 334] width 30 height 15
click at [344, 423] on label "Pass" at bounding box center [333, 466] width 30 height 15
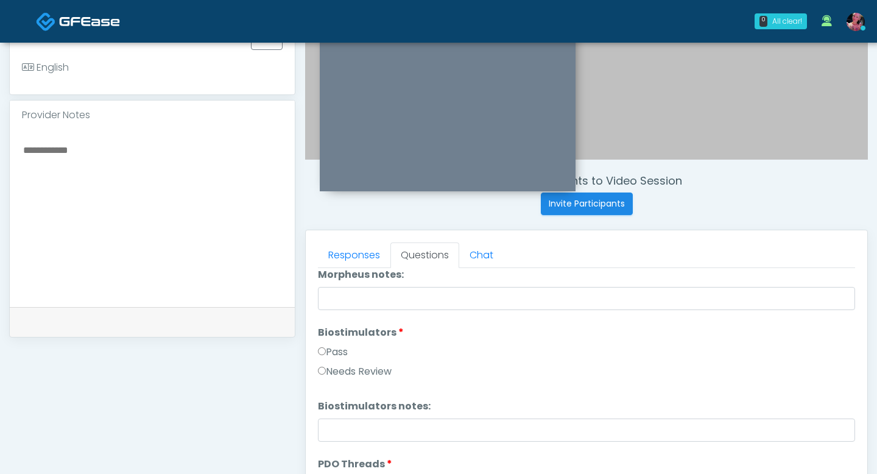
scroll to position [1048, 0]
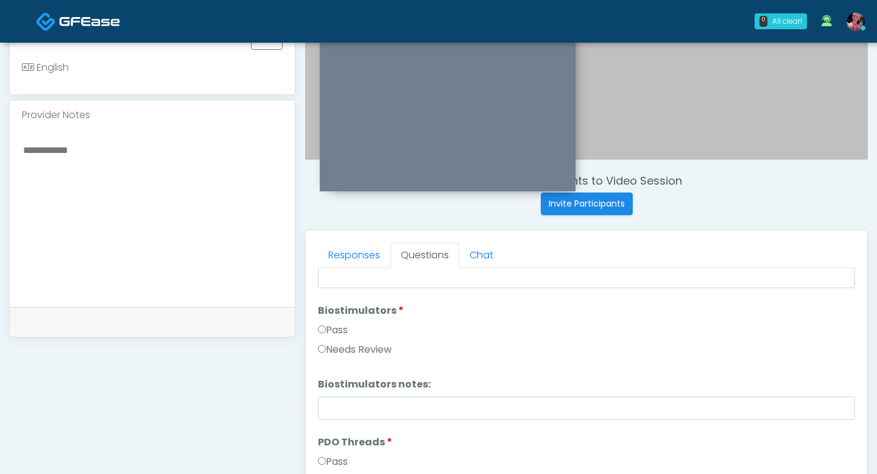
click at [330, 315] on label "Biostimulators" at bounding box center [361, 310] width 86 height 15
click at [330, 323] on label "Pass" at bounding box center [333, 330] width 30 height 15
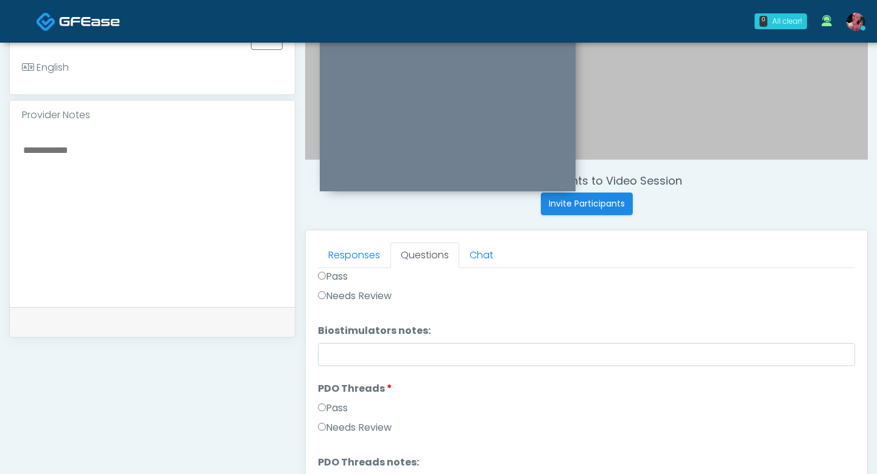
scroll to position [1125, 0]
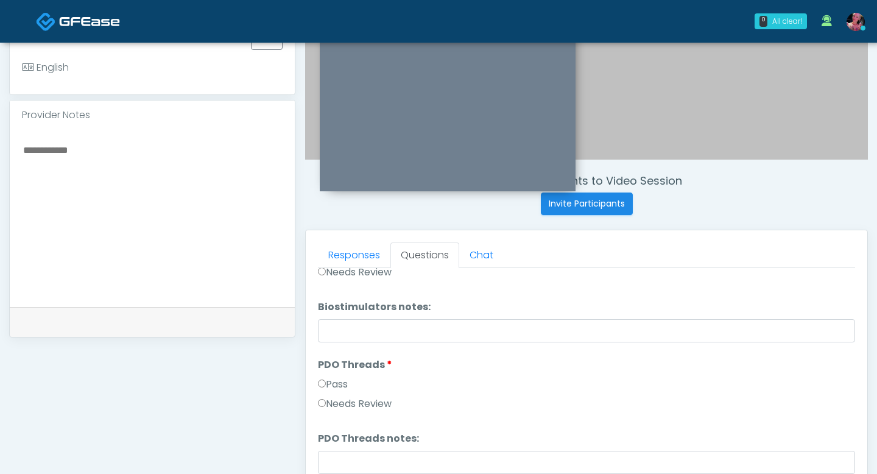
click at [330, 384] on label "Pass" at bounding box center [333, 384] width 30 height 15
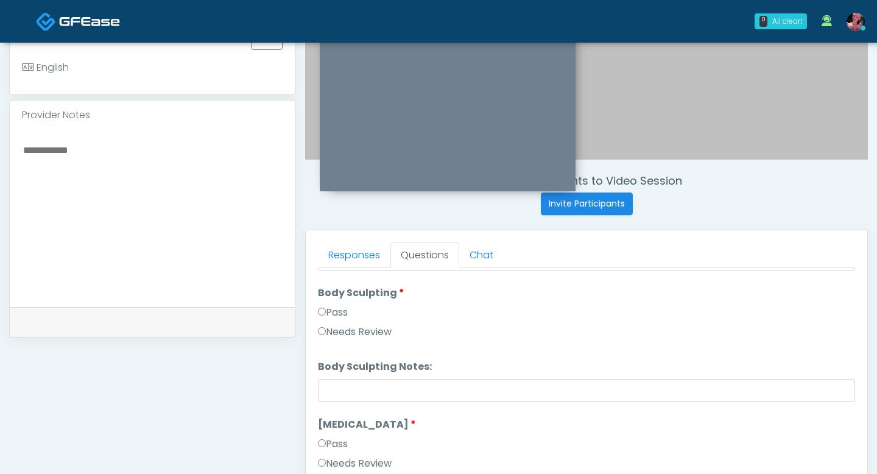
click at [331, 309] on label "Pass" at bounding box center [333, 312] width 30 height 15
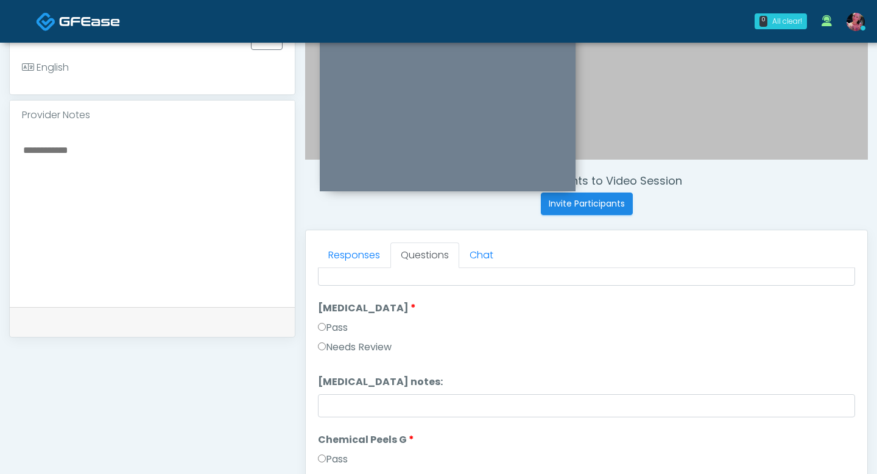
click at [335, 333] on label "Pass" at bounding box center [333, 327] width 30 height 15
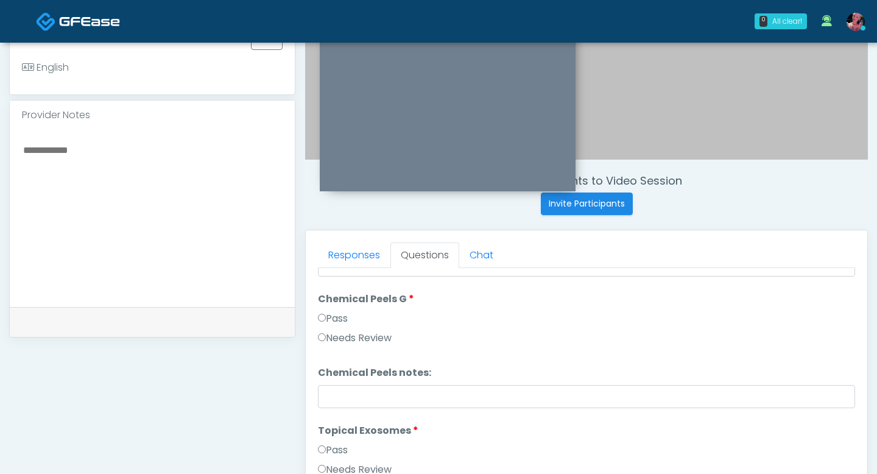
click at [335, 318] on label "Pass" at bounding box center [333, 318] width 30 height 15
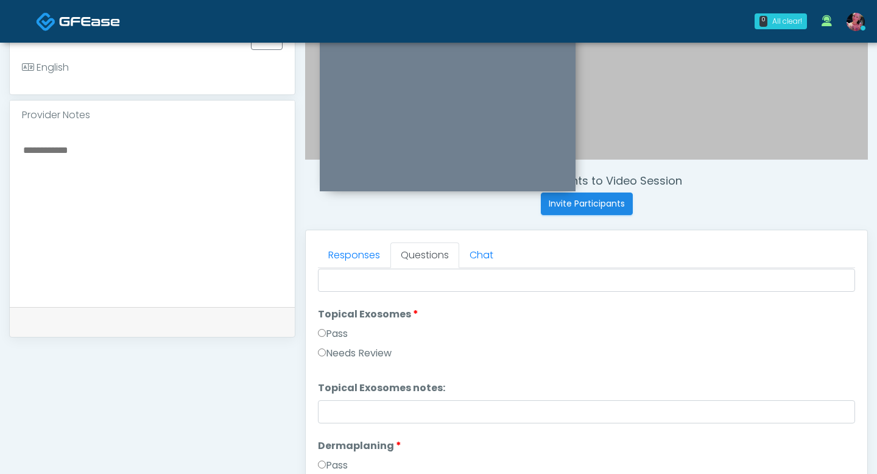
scroll to position [1721, 0]
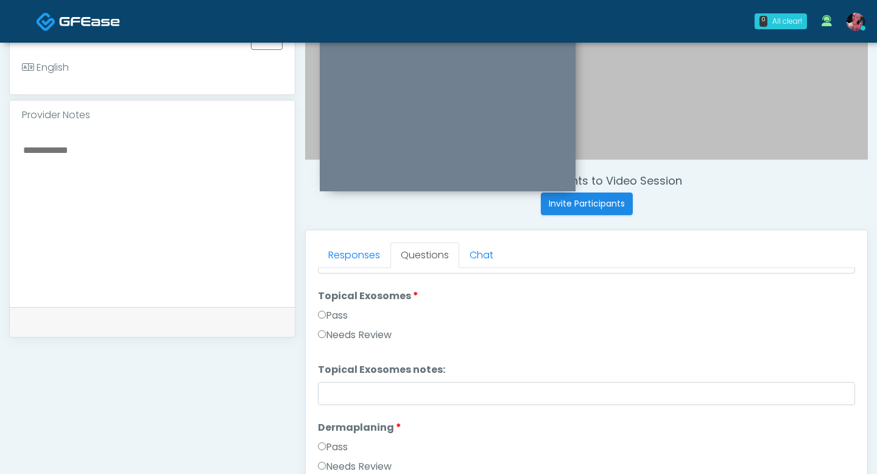
click at [333, 311] on label "Pass" at bounding box center [333, 315] width 30 height 15
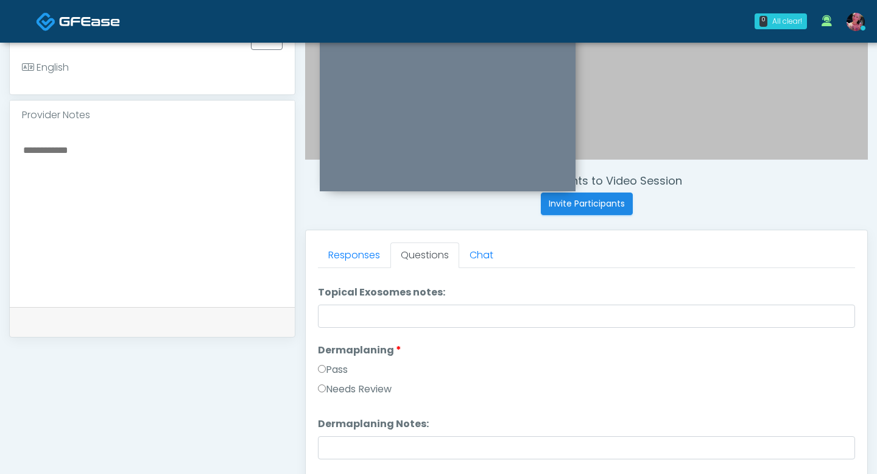
scroll to position [1799, 0]
click at [317, 373] on div "Responses Questions Chat Good Faith Exam Script Good Faith Exam Script INTRODUC…" at bounding box center [587, 407] width 562 height 355
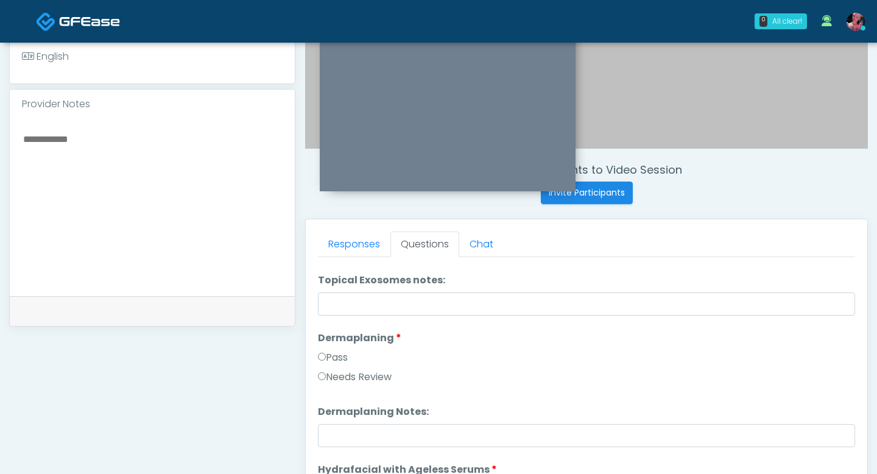
scroll to position [359, 0]
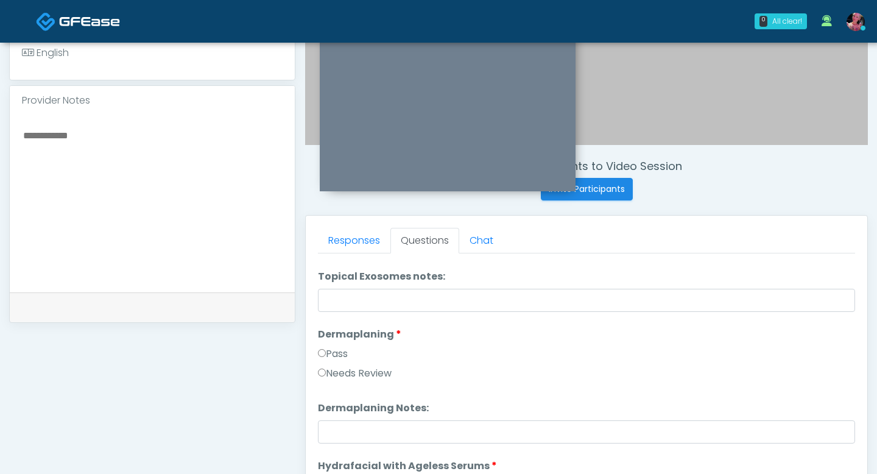
click at [327, 358] on label "Pass" at bounding box center [333, 354] width 30 height 15
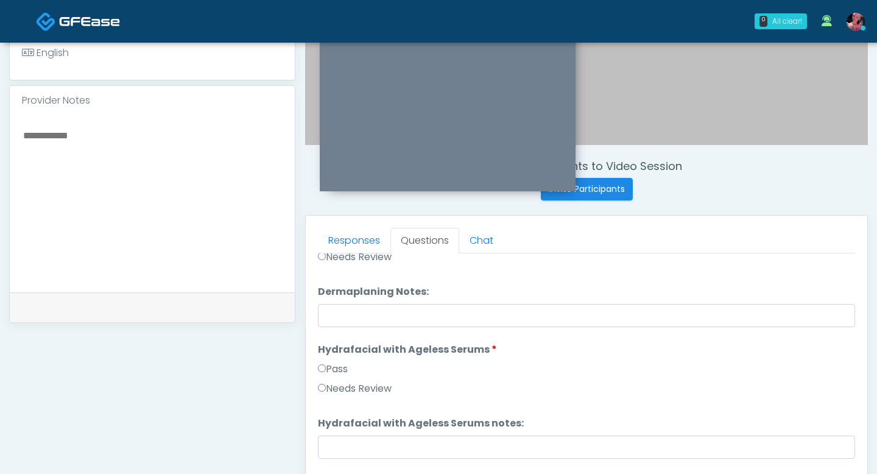
scroll to position [1958, 0]
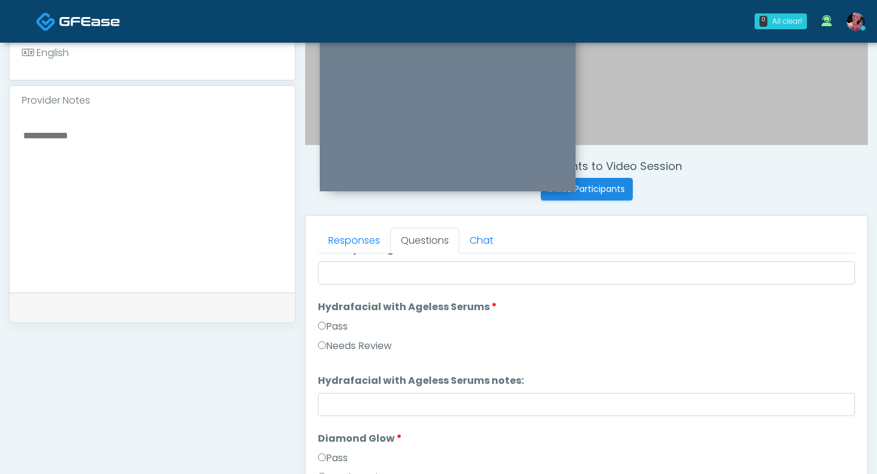
click at [334, 319] on label "Pass" at bounding box center [333, 326] width 30 height 15
click at [334, 332] on label "Pass" at bounding box center [333, 326] width 30 height 15
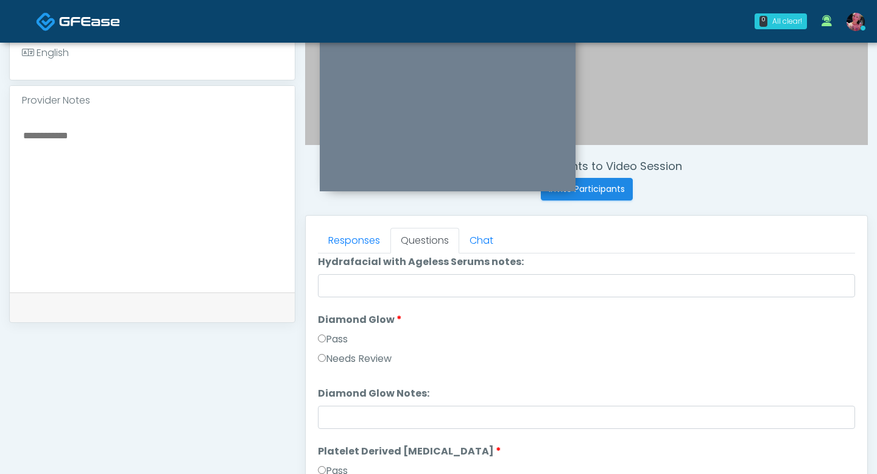
scroll to position [2102, 0]
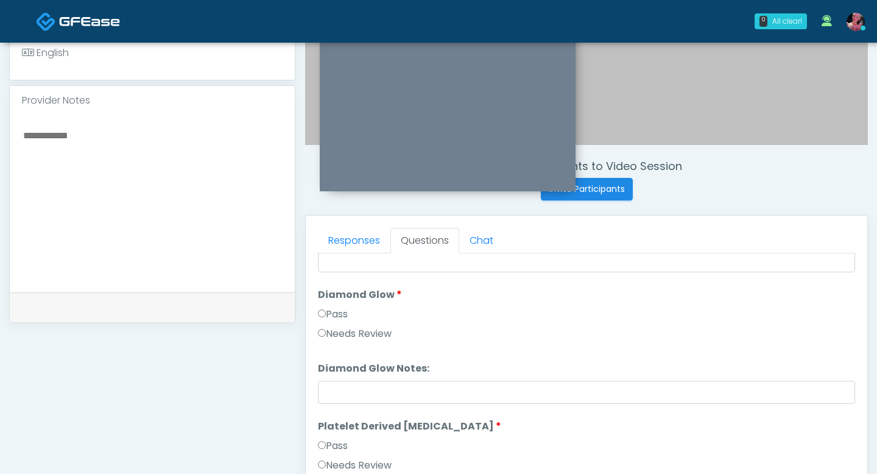
click at [331, 310] on label "Pass" at bounding box center [333, 314] width 30 height 15
click at [330, 423] on div "Pass" at bounding box center [586, 448] width 537 height 19
click at [330, 423] on label "Pass" at bounding box center [333, 446] width 30 height 15
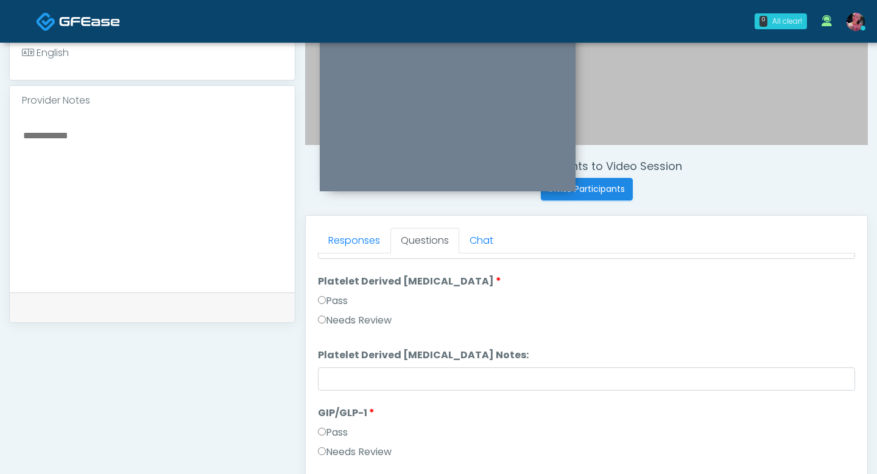
scroll to position [2249, 0]
click at [347, 423] on label "Needs Review" at bounding box center [355, 450] width 74 height 15
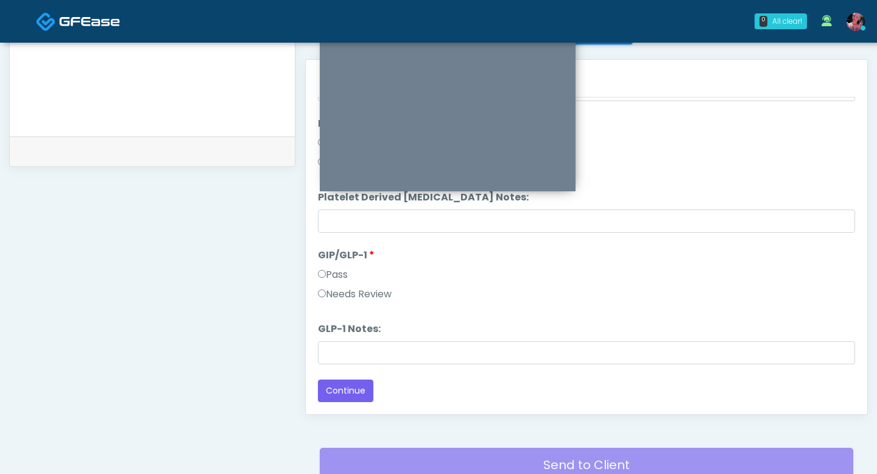
scroll to position [546, 0]
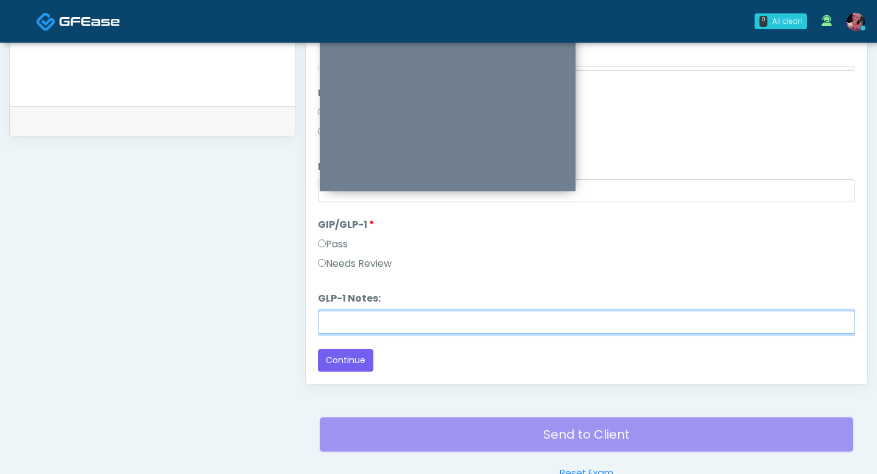
click at [354, 319] on input "GLP-1 Notes:" at bounding box center [586, 322] width 537 height 23
type input "**********"
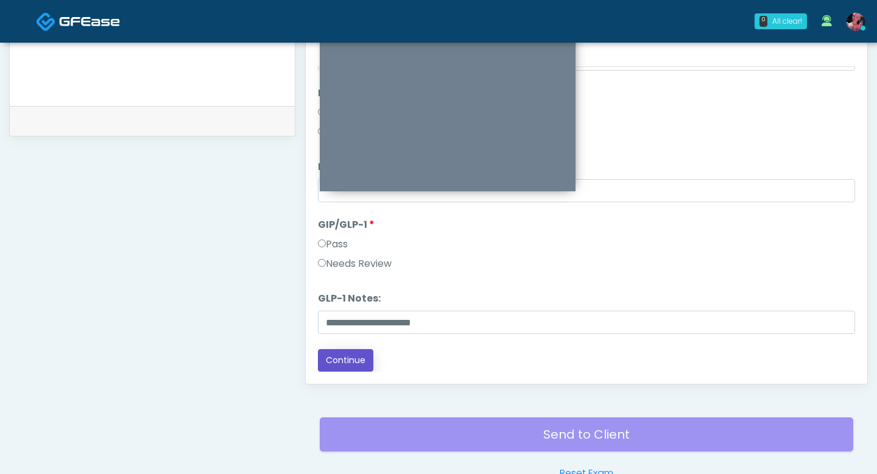
click at [333, 370] on button "Continue" at bounding box center [345, 360] width 55 height 23
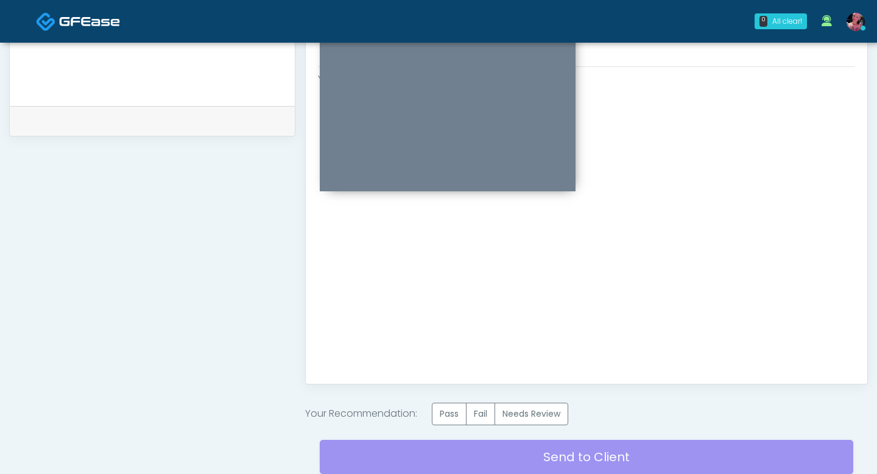
scroll to position [0, 0]
click at [449, 416] on label "Pass" at bounding box center [449, 414] width 35 height 23
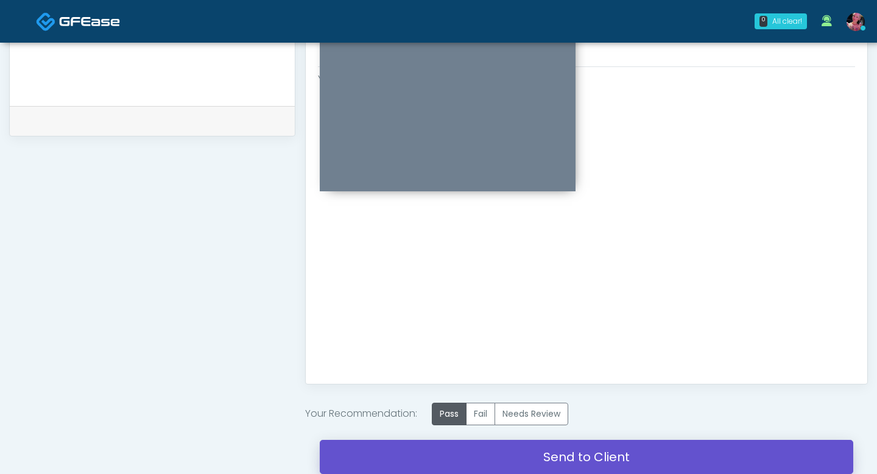
click at [457, 423] on link "Send to Client" at bounding box center [587, 457] width 534 height 34
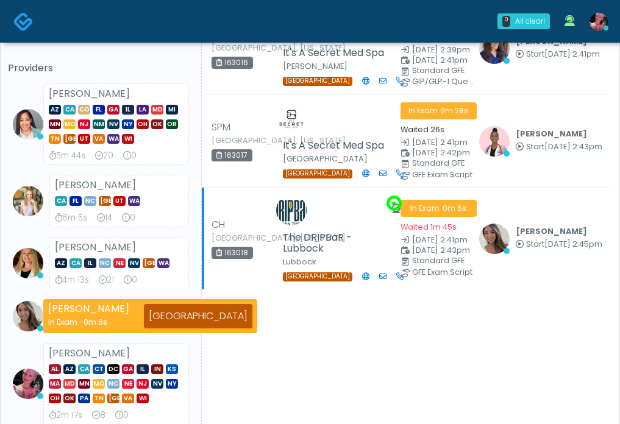
scroll to position [88, 0]
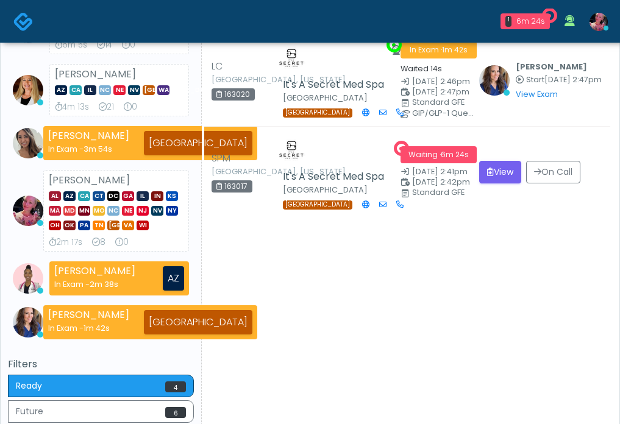
scroll to position [255, 0]
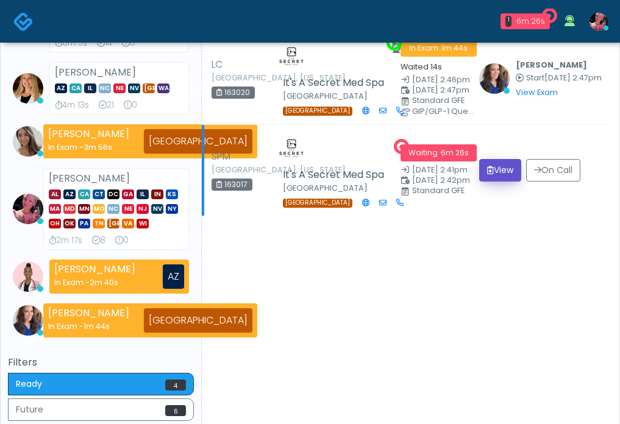
click at [492, 182] on button "View" at bounding box center [500, 170] width 42 height 23
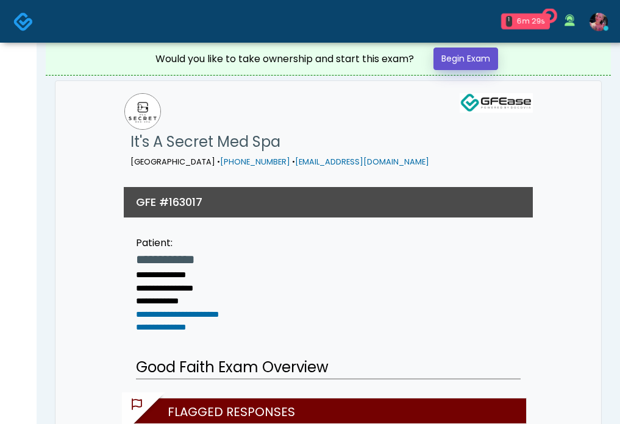
click at [455, 50] on link "Begin Exam" at bounding box center [465, 59] width 65 height 23
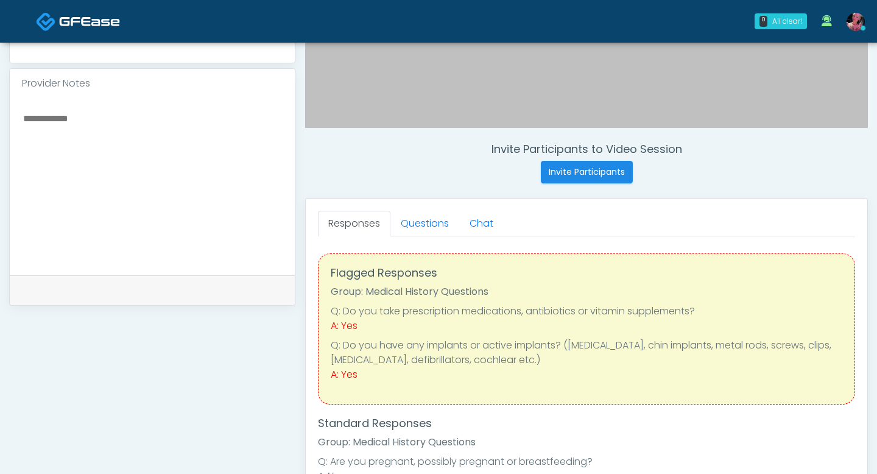
scroll to position [380, 0]
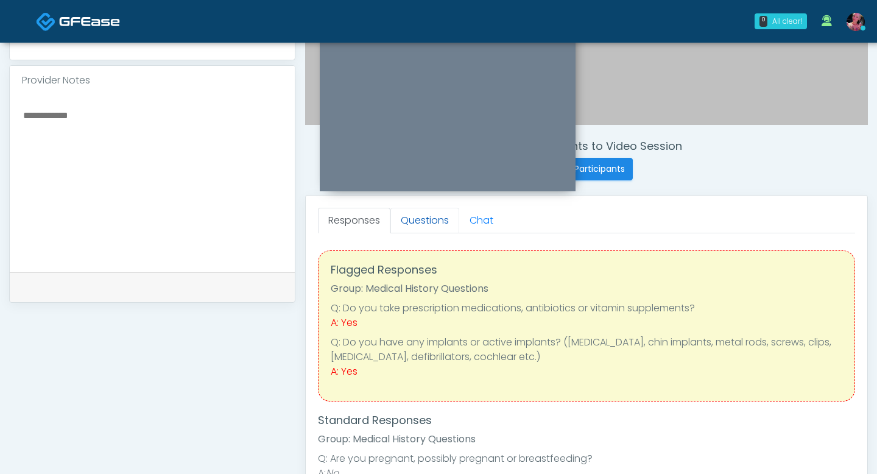
click at [402, 223] on link "Questions" at bounding box center [425, 221] width 69 height 26
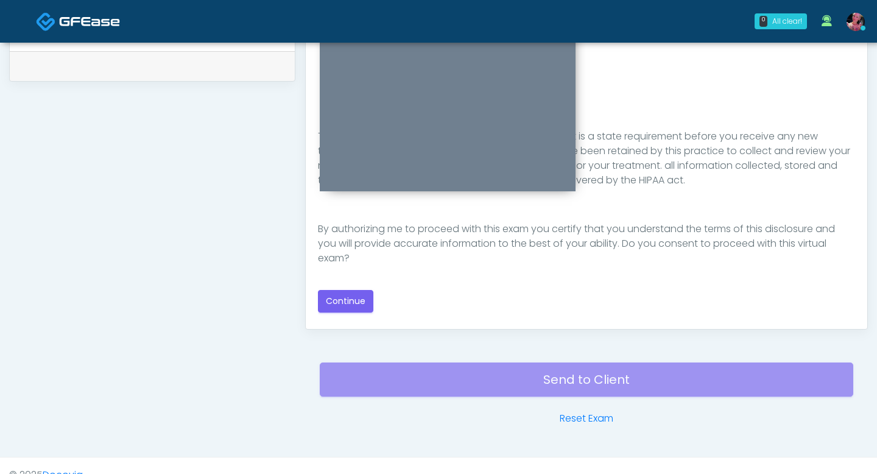
scroll to position [620, 0]
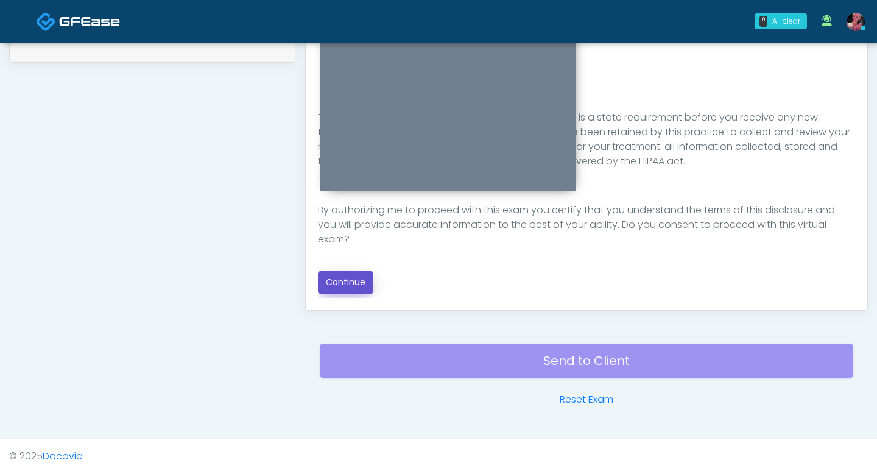
click at [340, 288] on button "Continue" at bounding box center [345, 282] width 55 height 23
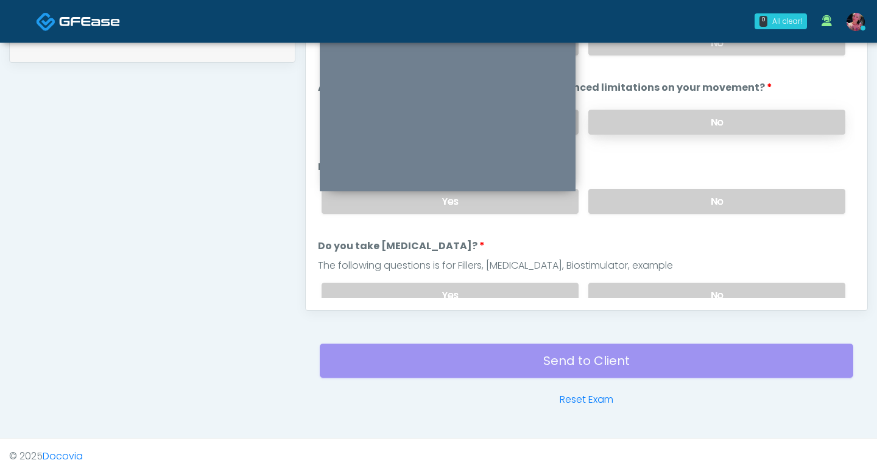
click at [619, 115] on label "No" at bounding box center [717, 122] width 257 height 25
click at [619, 43] on label "No" at bounding box center [717, 42] width 257 height 25
click at [619, 239] on li "Do you take blood thinners? Do you take blood thinners? The following questions…" at bounding box center [586, 278] width 537 height 79
click at [619, 211] on label "No" at bounding box center [717, 201] width 257 height 25
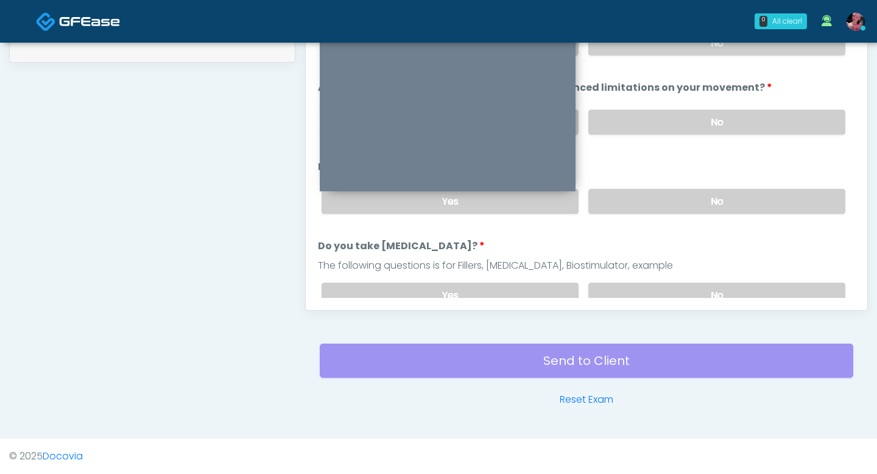
click at [619, 279] on div "Yes No" at bounding box center [584, 295] width 544 height 44
click at [619, 291] on label "No" at bounding box center [717, 295] width 257 height 25
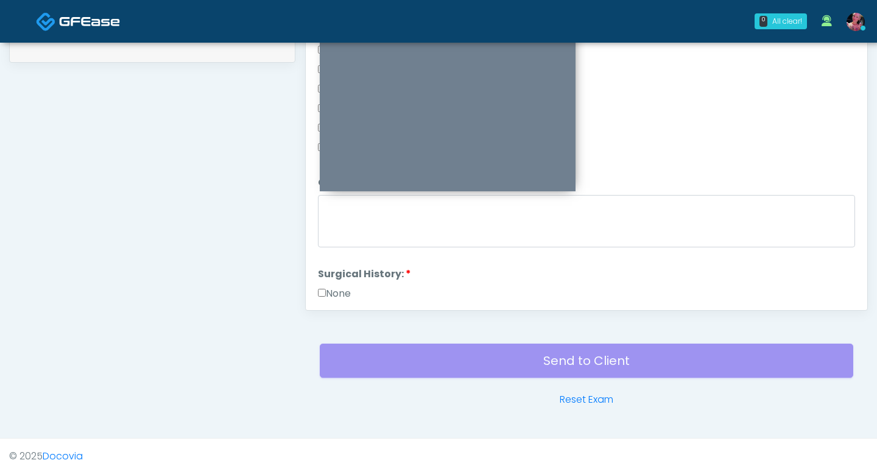
scroll to position [432, 0]
click at [336, 280] on label "None" at bounding box center [334, 287] width 33 height 15
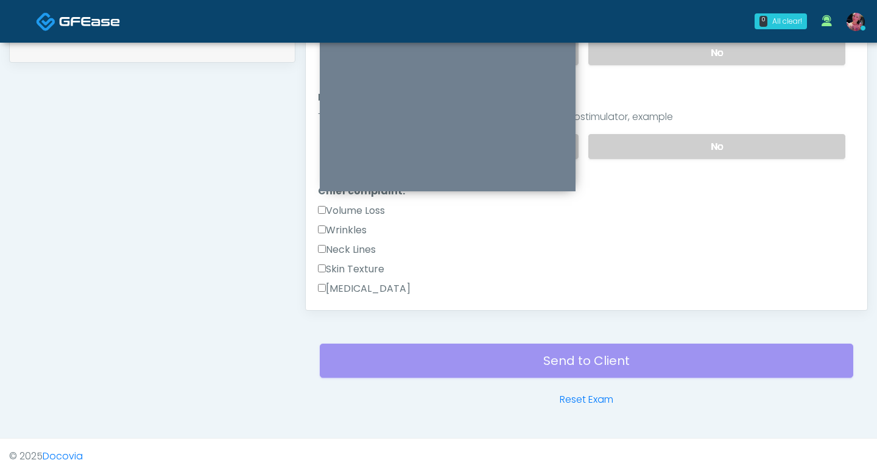
scroll to position [150, 0]
click at [347, 224] on label "Wrinkles" at bounding box center [342, 229] width 49 height 15
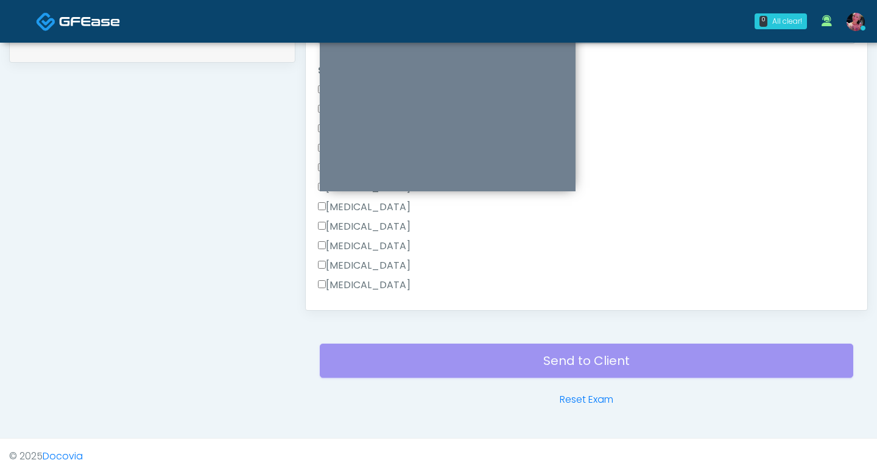
scroll to position [794, 0]
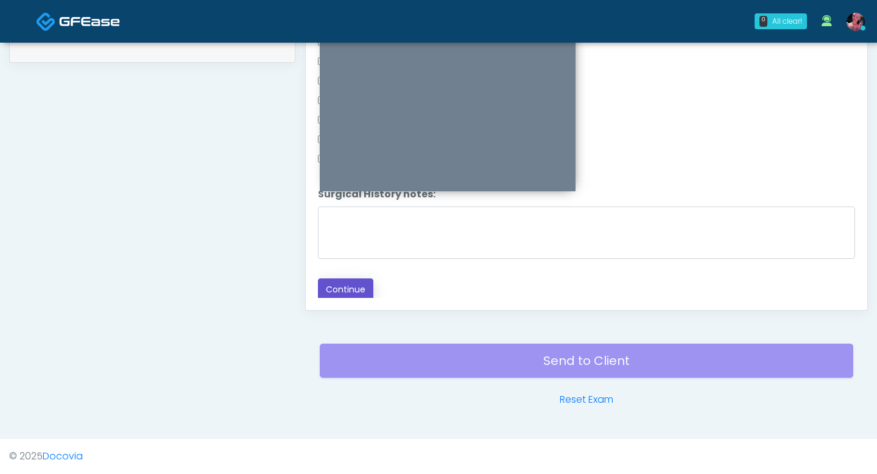
click at [338, 286] on button "Continue" at bounding box center [345, 289] width 55 height 23
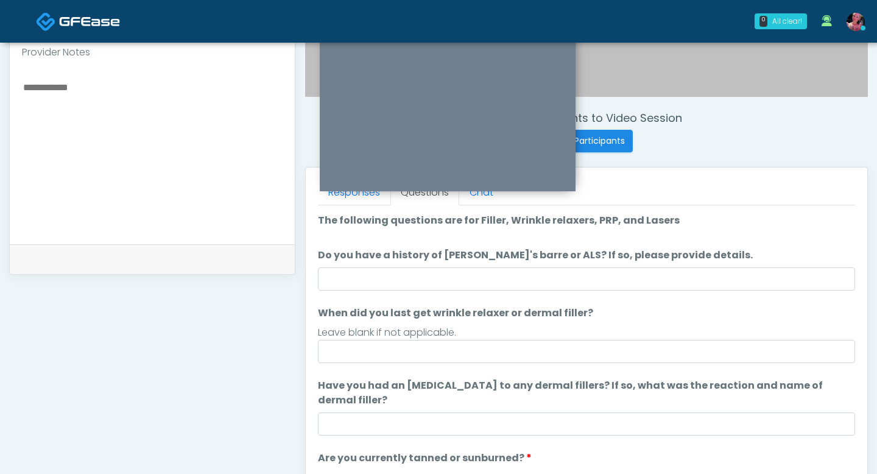
scroll to position [48, 0]
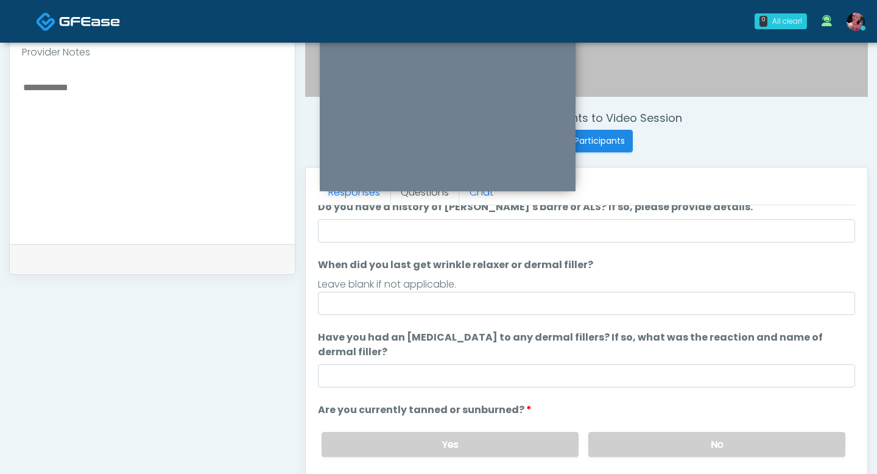
click at [446, 289] on div "Leave blank if not applicable." at bounding box center [586, 284] width 537 height 15
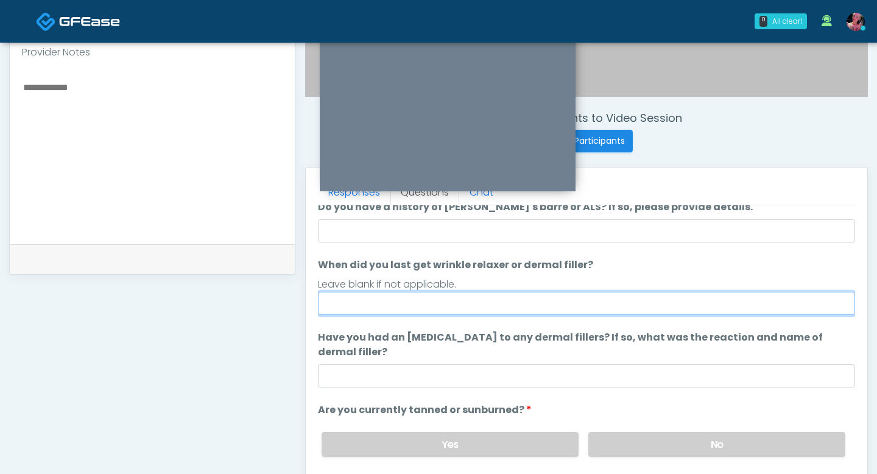
click at [438, 296] on input "When did you last get wrinkle relaxer or dermal filler?" at bounding box center [586, 303] width 537 height 23
type input "*"
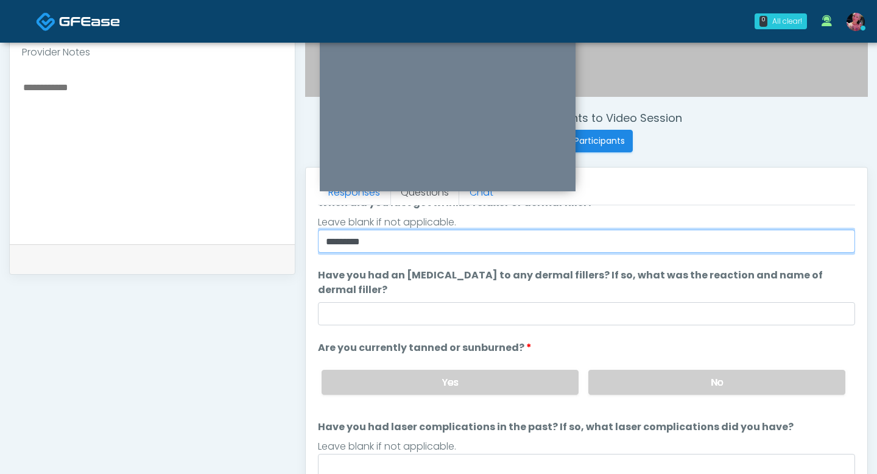
scroll to position [115, 0]
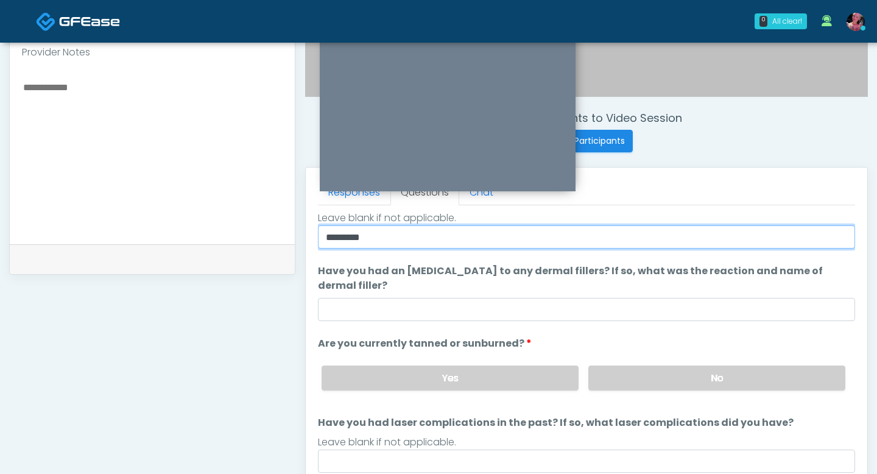
type input "*********"
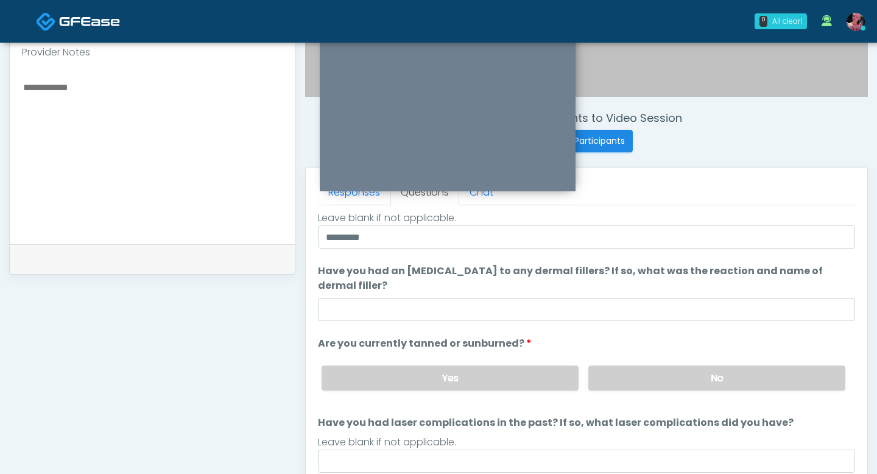
click at [619, 363] on div "Yes No" at bounding box center [584, 378] width 544 height 44
click at [619, 370] on label "No" at bounding box center [717, 378] width 257 height 25
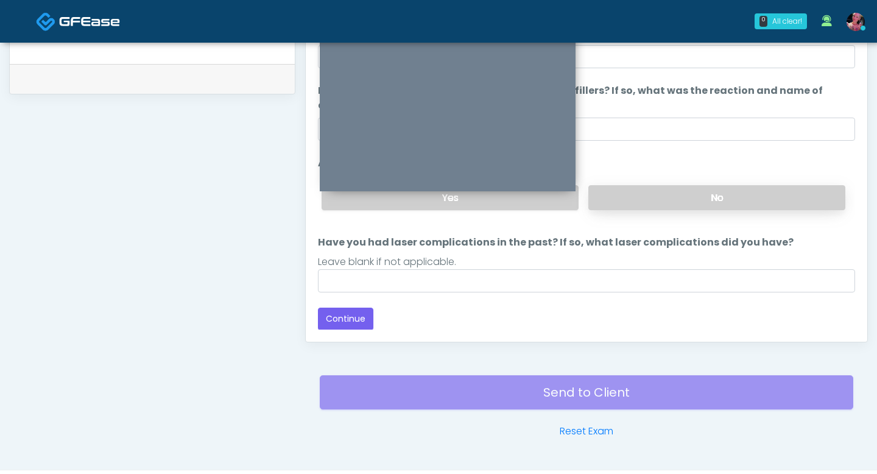
scroll to position [620, 0]
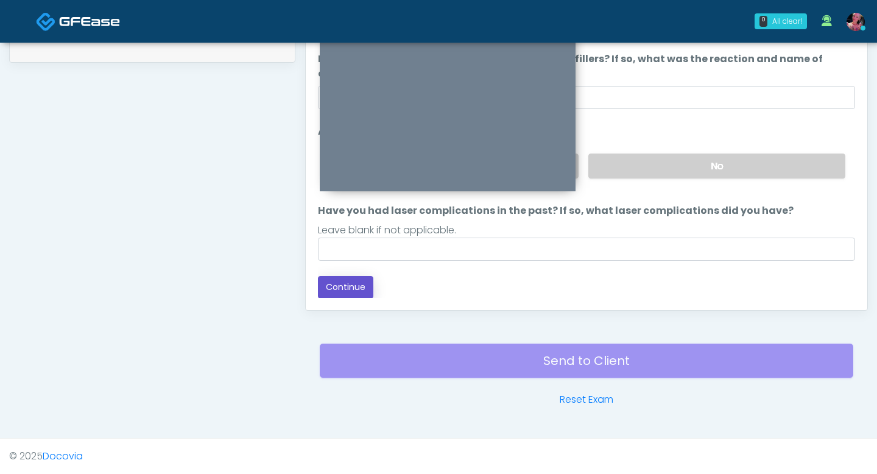
click at [356, 283] on button "Continue" at bounding box center [345, 287] width 55 height 23
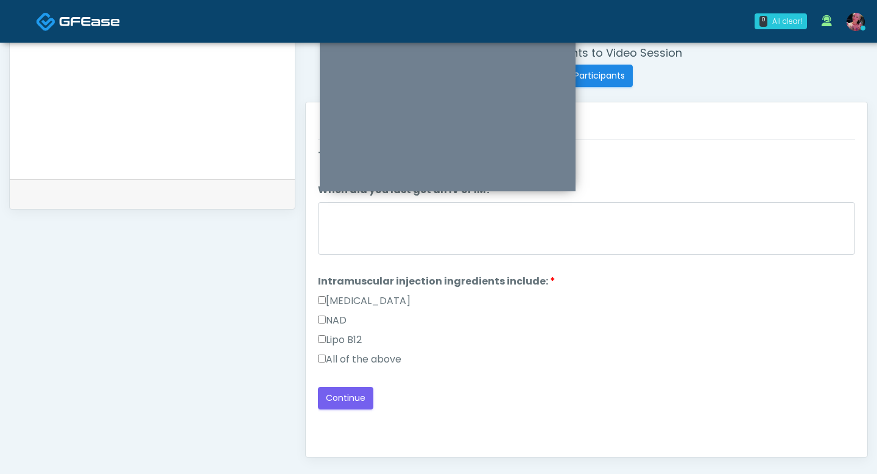
scroll to position [499, 0]
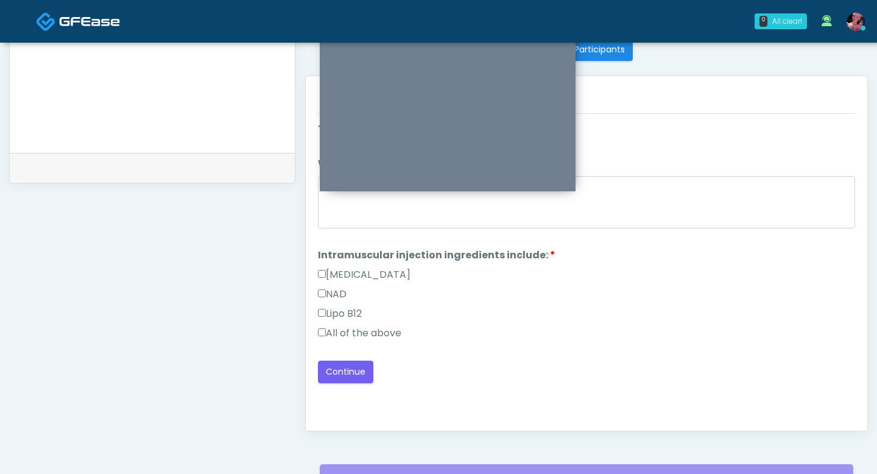
click at [316, 337] on div "Responses Questions Chat Good Faith Exam Script Good Faith Exam Script INTRODUC…" at bounding box center [587, 253] width 562 height 355
click at [366, 341] on div "All of the above" at bounding box center [586, 335] width 537 height 19
click at [366, 335] on label "All of the above" at bounding box center [359, 333] width 83 height 15
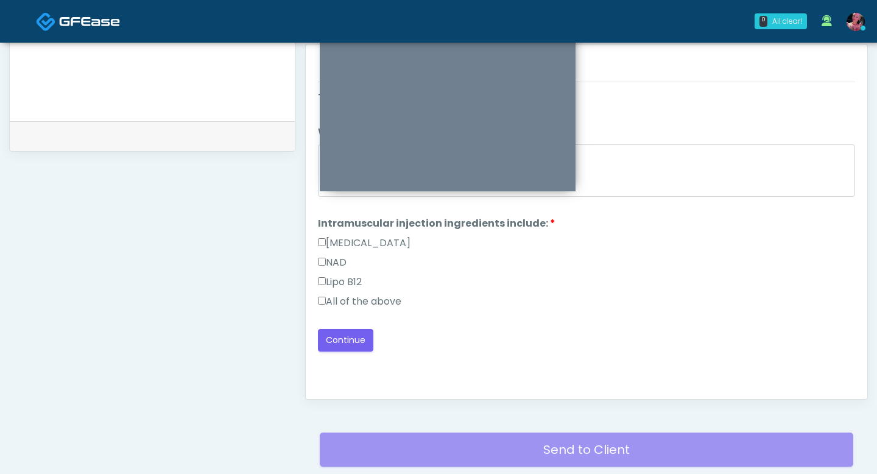
scroll to position [576, 0]
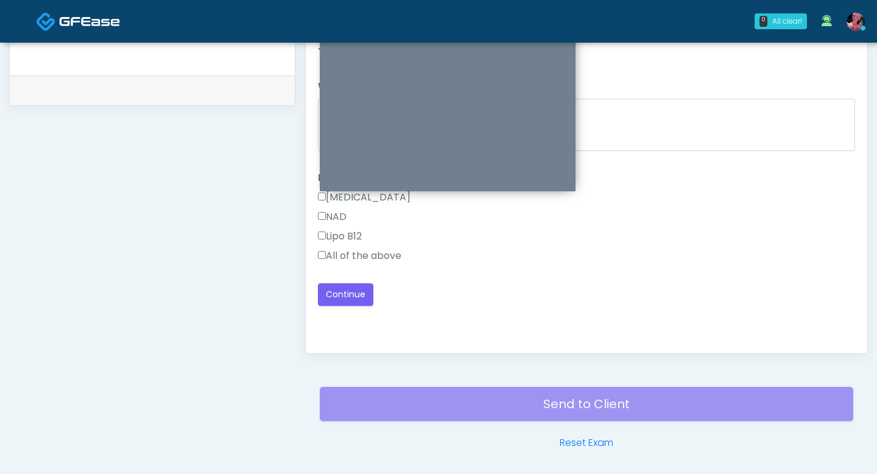
click at [341, 282] on div "Loading... Connecting to your agent... Please wait while we prepare your person…" at bounding box center [586, 174] width 537 height 261
click at [340, 292] on button "Continue" at bounding box center [345, 294] width 55 height 23
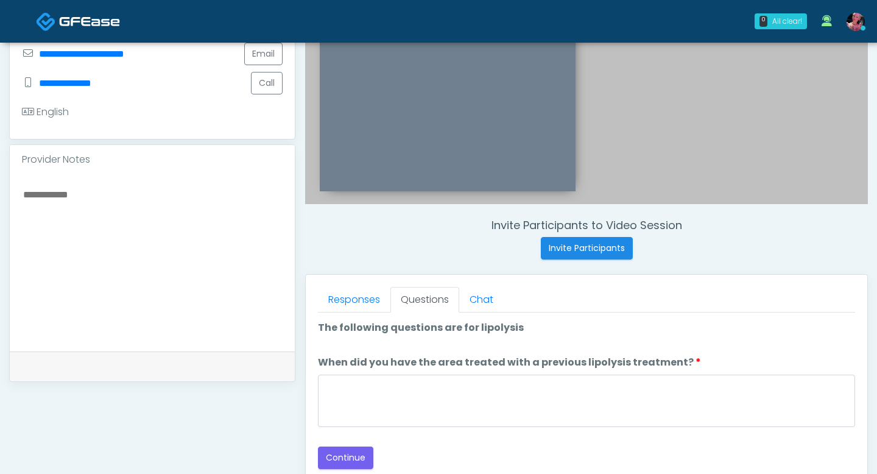
scroll to position [366, 0]
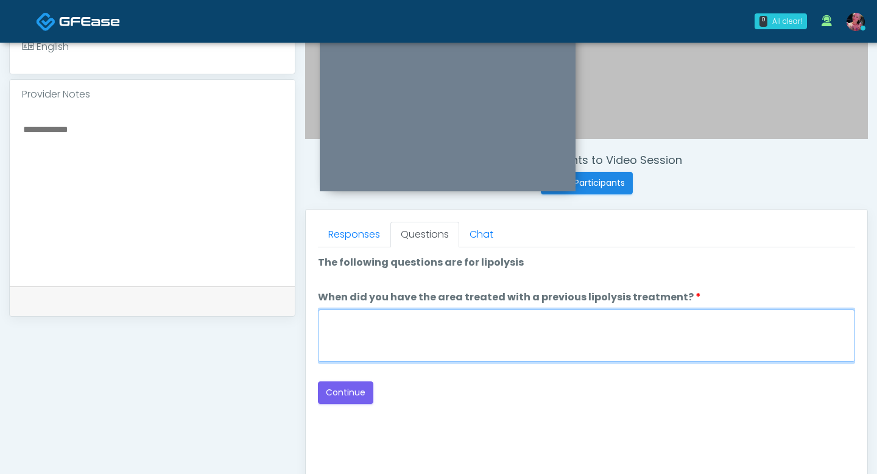
click at [380, 350] on textarea "When did you have the area treated with a previous lipolysis treatment?" at bounding box center [586, 336] width 537 height 52
type textarea "*****"
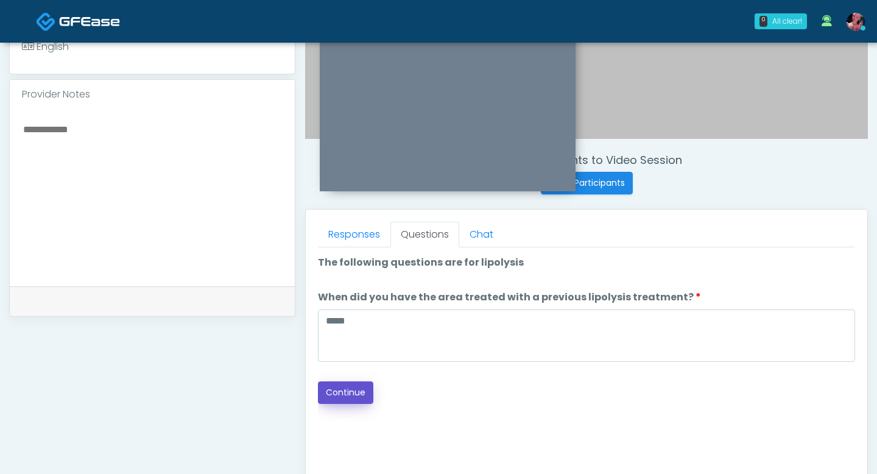
click at [349, 395] on button "Continue" at bounding box center [345, 392] width 55 height 23
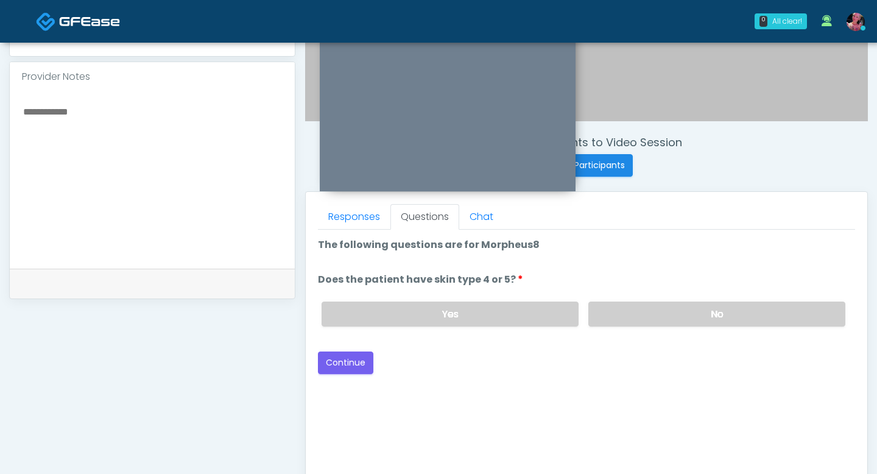
scroll to position [377, 0]
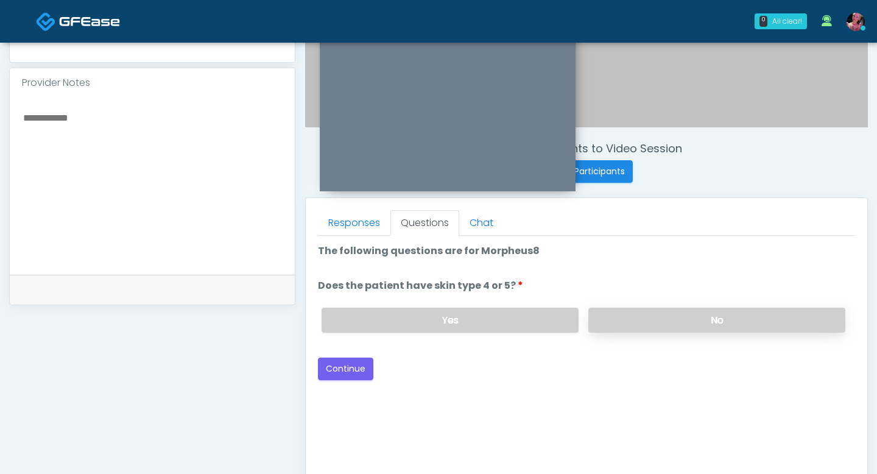
click at [619, 312] on label "No" at bounding box center [717, 320] width 257 height 25
click at [327, 357] on div "Loading... Connecting to your agent... Please wait while we prepare your person…" at bounding box center [586, 312] width 537 height 136
click at [338, 367] on button "Continue" at bounding box center [345, 369] width 55 height 23
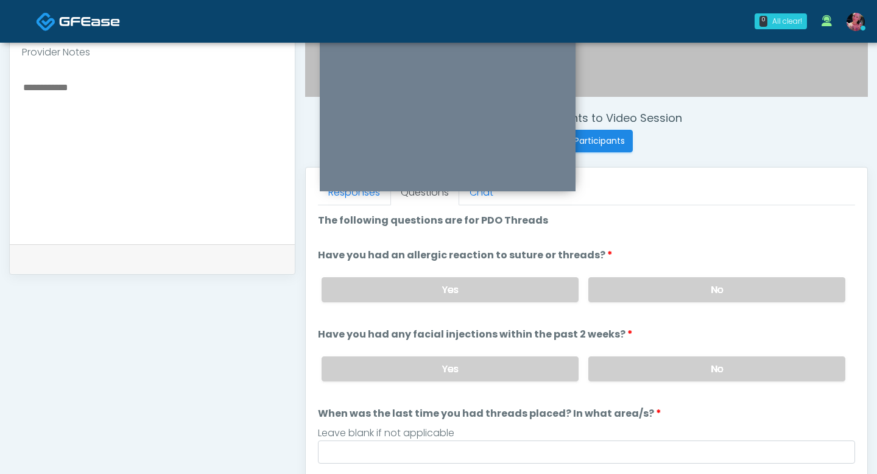
scroll to position [398, 0]
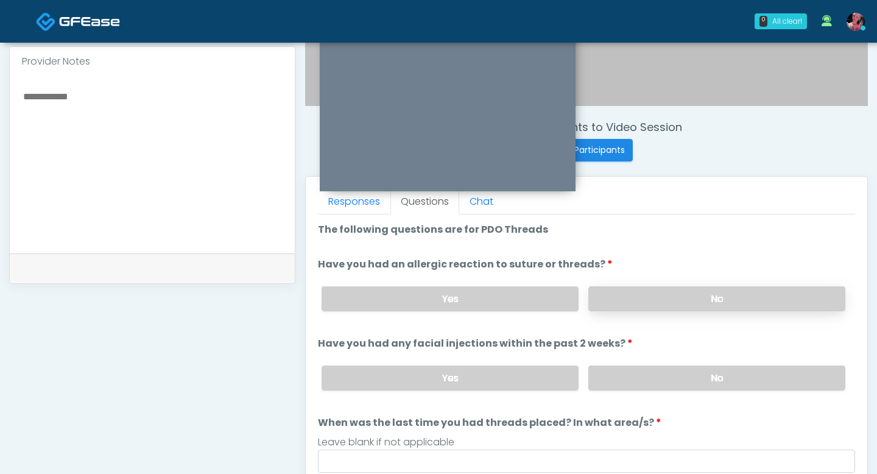
click at [619, 291] on label "No" at bounding box center [717, 298] width 257 height 25
click at [614, 369] on label "No" at bounding box center [717, 378] width 257 height 25
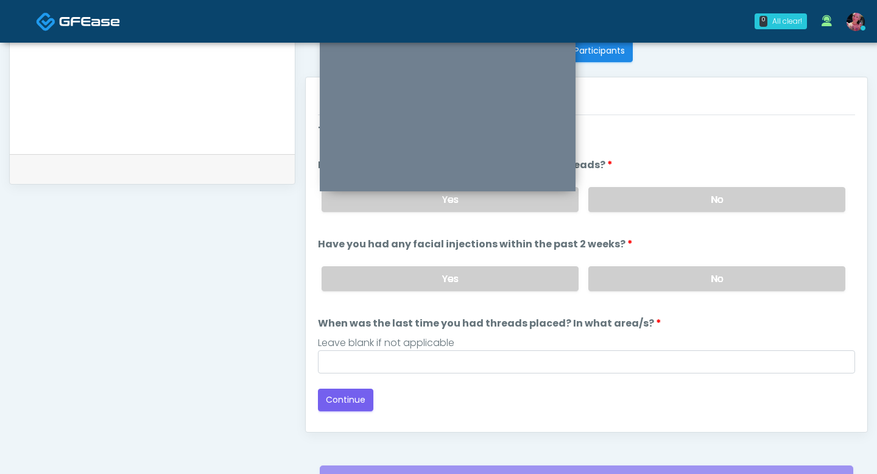
scroll to position [505, 0]
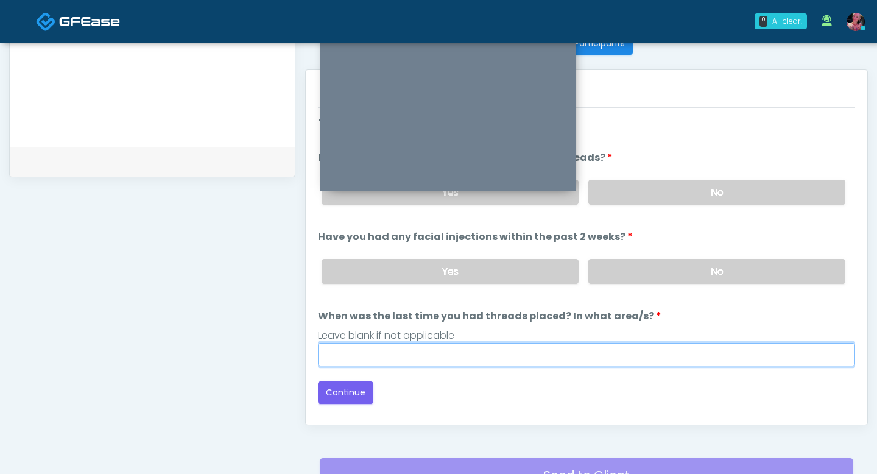
click at [596, 346] on input "When was the last time you had threads placed? In what area/s?" at bounding box center [586, 354] width 537 height 23
type input "*****"
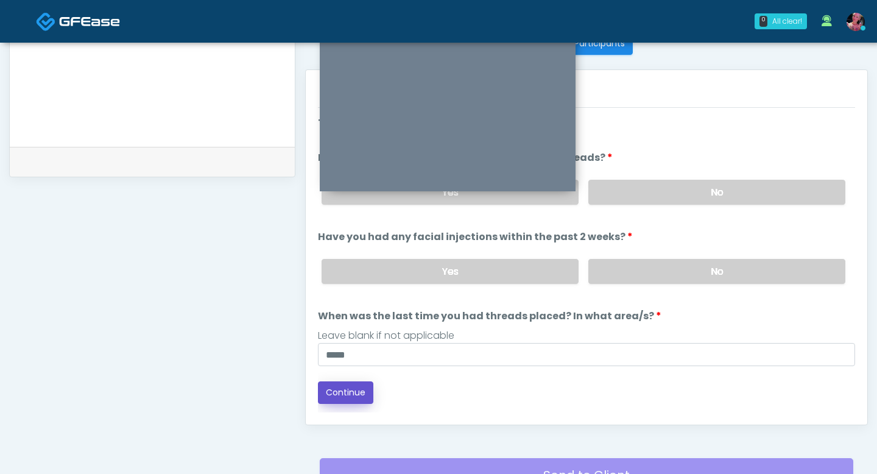
click at [343, 398] on button "Continue" at bounding box center [345, 392] width 55 height 23
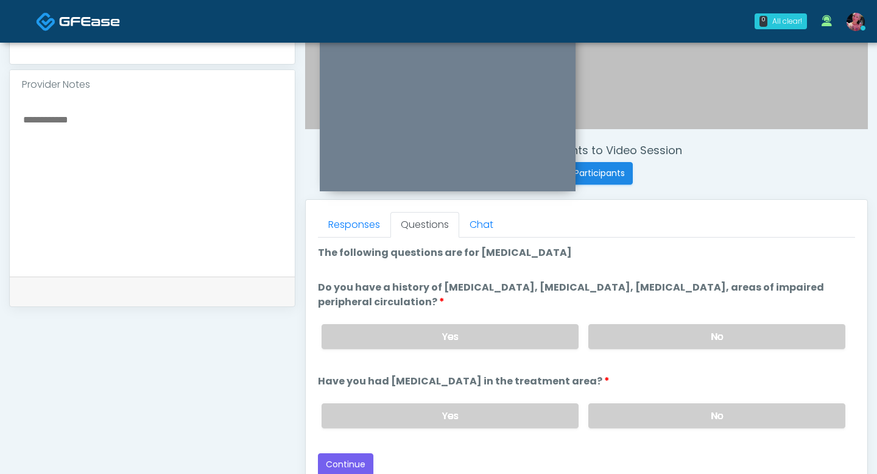
scroll to position [370, 0]
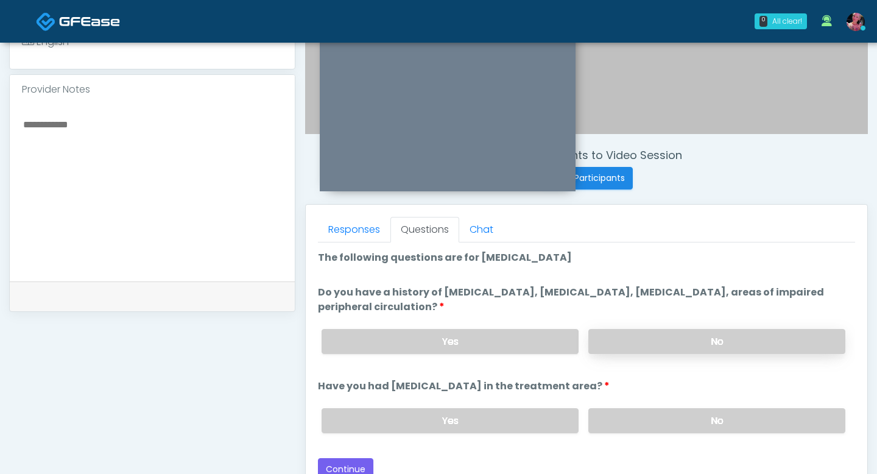
click at [619, 330] on label "No" at bounding box center [717, 341] width 257 height 25
click at [619, 409] on label "No" at bounding box center [717, 420] width 257 height 25
click at [345, 423] on button "Continue" at bounding box center [345, 469] width 55 height 23
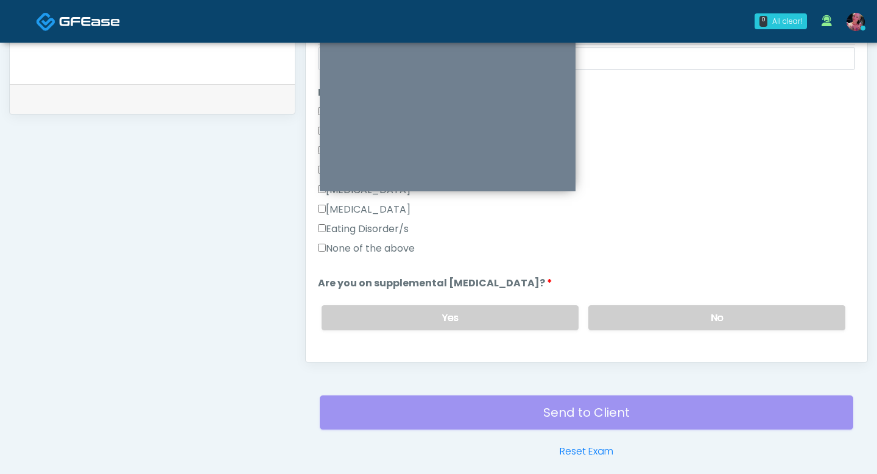
scroll to position [260, 0]
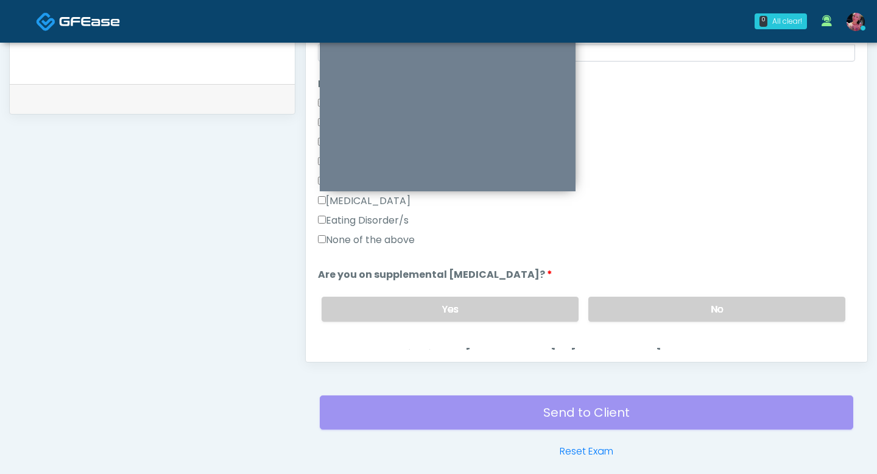
click at [405, 230] on div "Eating Disorder/s" at bounding box center [586, 222] width 537 height 19
click at [405, 239] on label "None of the above" at bounding box center [366, 240] width 97 height 15
click at [619, 316] on label "No" at bounding box center [717, 309] width 257 height 25
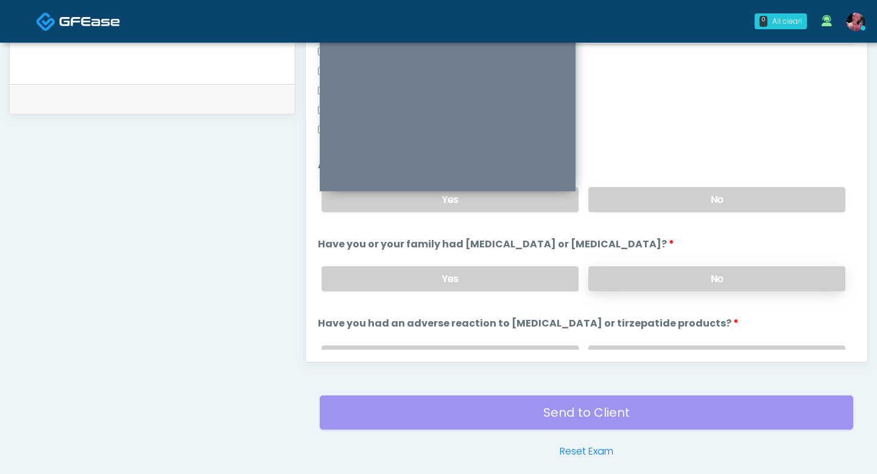
click at [619, 283] on label "No" at bounding box center [717, 278] width 257 height 25
click at [619, 333] on li "Have you had an adverse reaction to semaglutide or tirzepatide products? Have y…" at bounding box center [586, 348] width 537 height 64
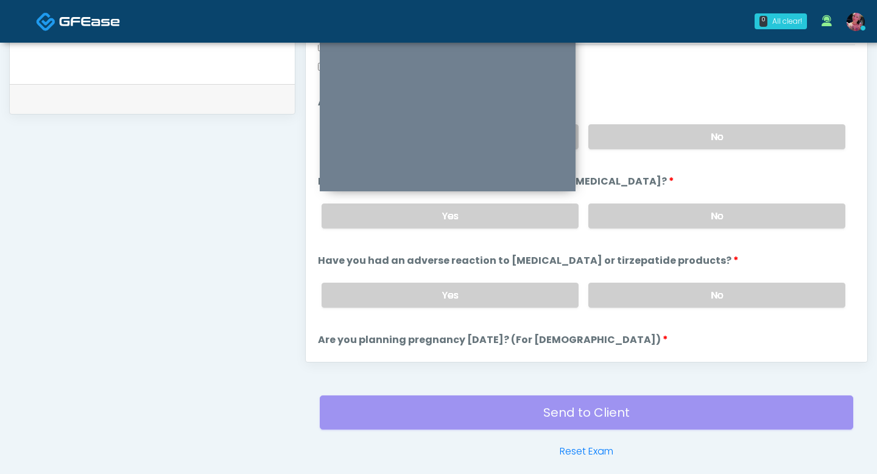
scroll to position [442, 0]
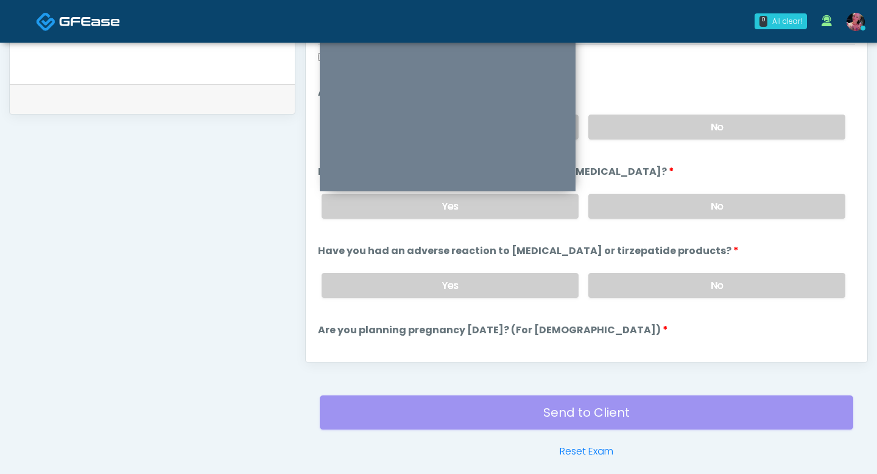
click at [619, 260] on li "Have you had an adverse reaction to semaglutide or tirzepatide products? Have y…" at bounding box center [586, 276] width 537 height 64
click at [619, 277] on label "No" at bounding box center [717, 285] width 257 height 25
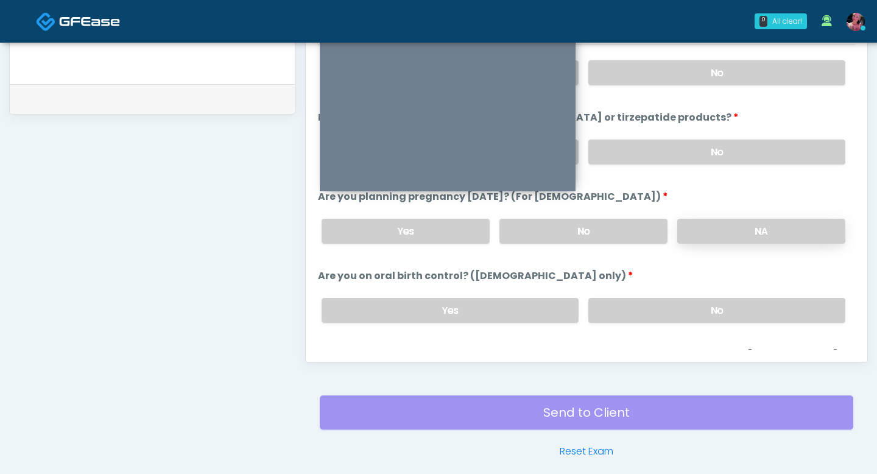
click at [619, 237] on label "NA" at bounding box center [762, 231] width 168 height 25
click at [619, 318] on label "No" at bounding box center [717, 310] width 257 height 25
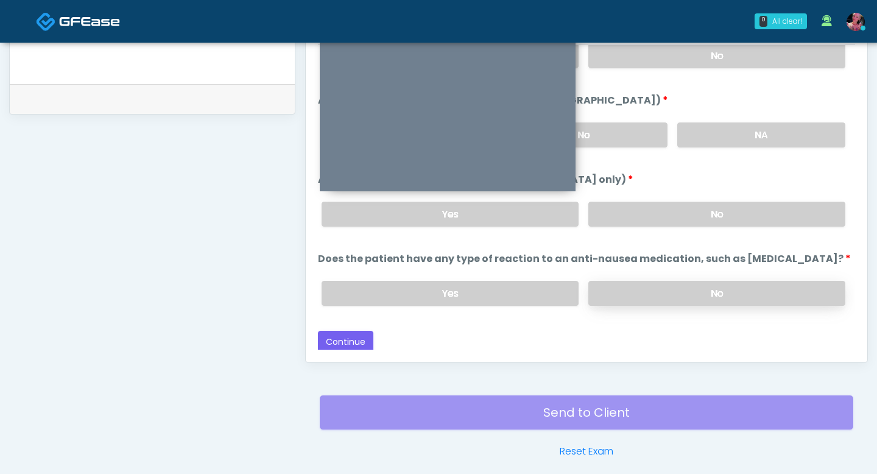
click at [619, 282] on label "No" at bounding box center [717, 293] width 257 height 25
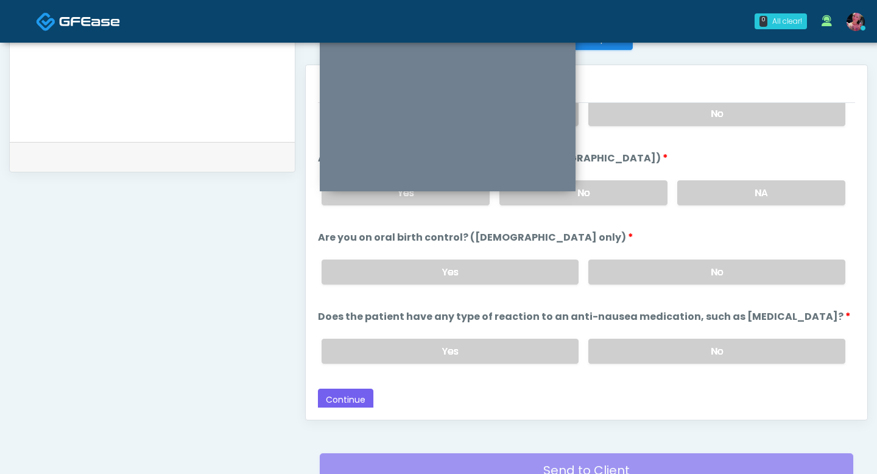
scroll to position [515, 0]
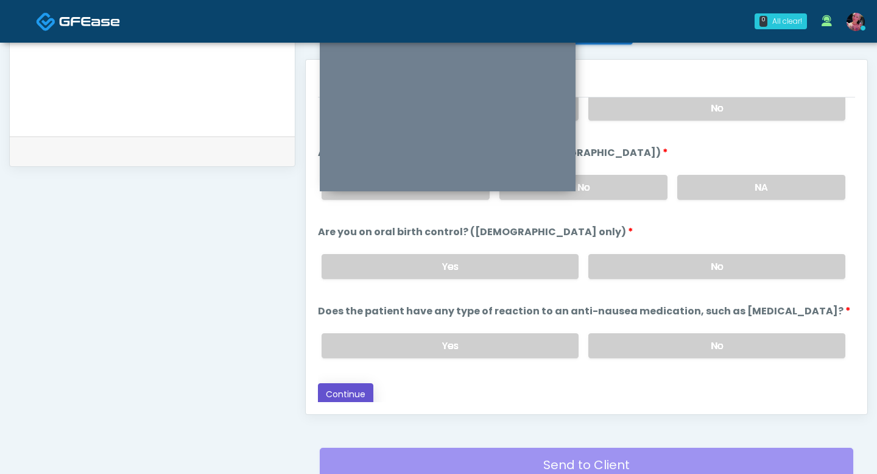
click at [361, 391] on button "Continue" at bounding box center [345, 394] width 55 height 23
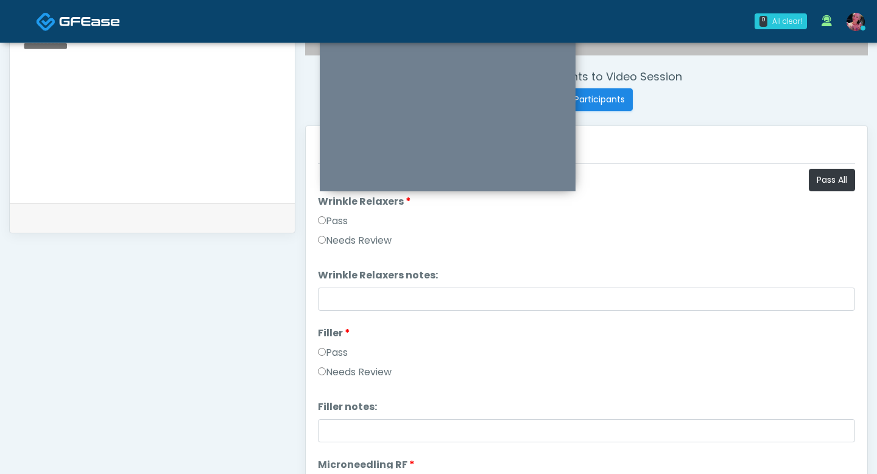
scroll to position [384, 0]
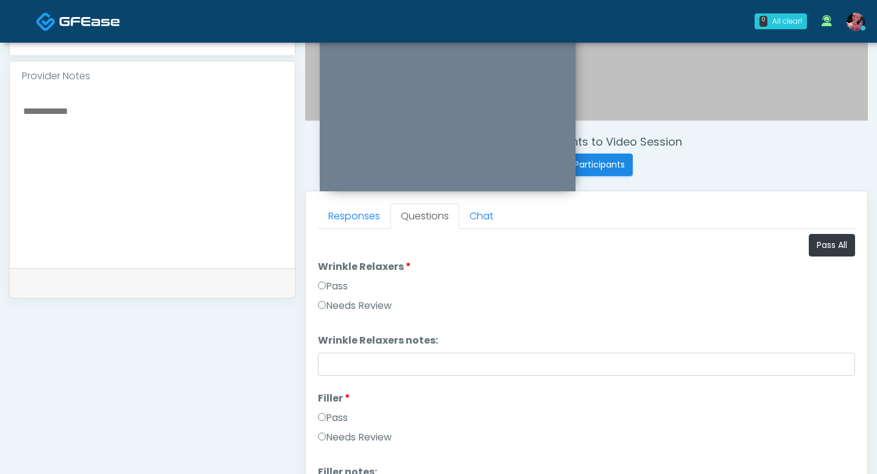
click at [342, 284] on label "Pass" at bounding box center [333, 286] width 30 height 15
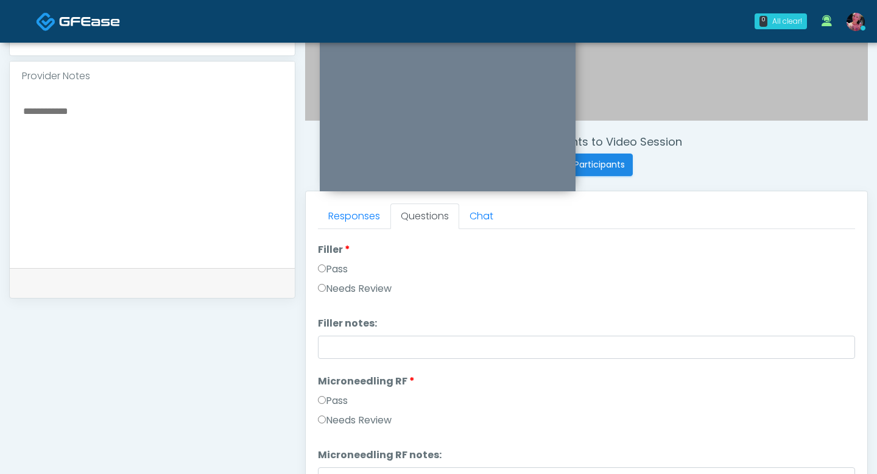
click at [339, 269] on label "Pass" at bounding box center [333, 269] width 30 height 15
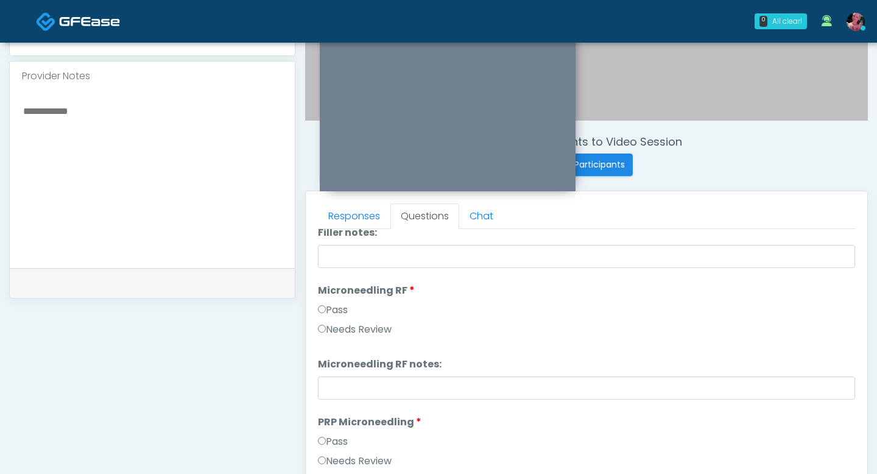
click at [325, 310] on label "Pass" at bounding box center [333, 310] width 30 height 15
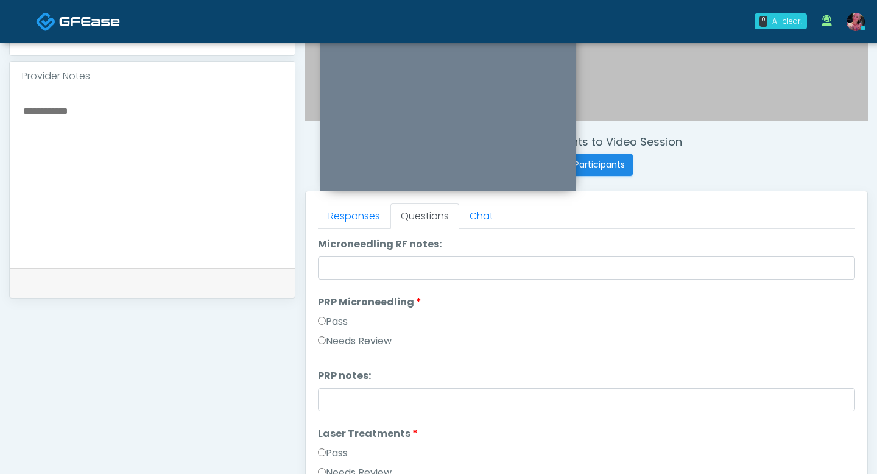
click at [320, 325] on label "Pass" at bounding box center [333, 321] width 30 height 15
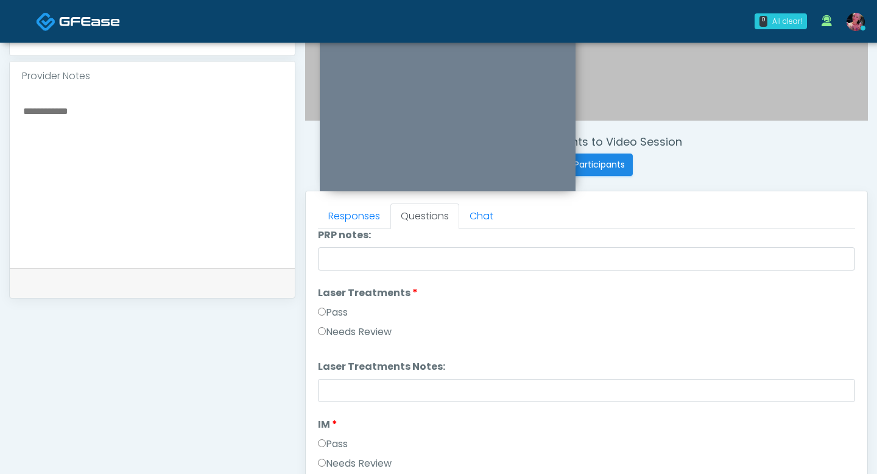
scroll to position [534, 0]
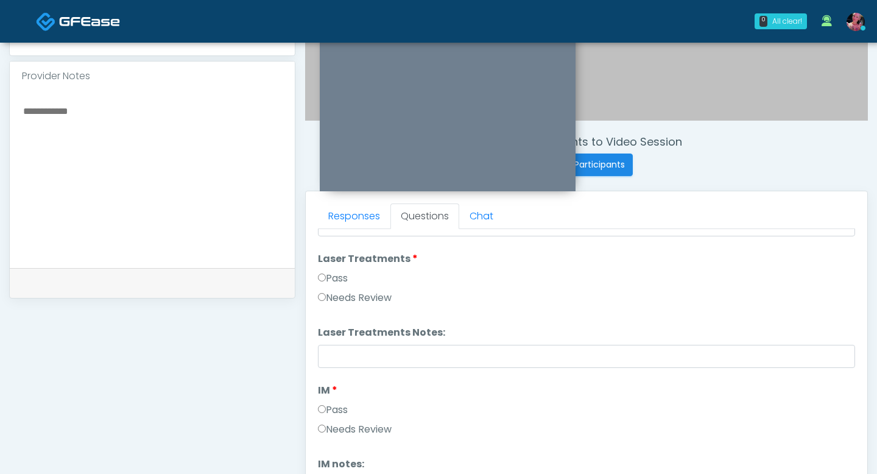
click at [326, 275] on label "Pass" at bounding box center [333, 278] width 30 height 15
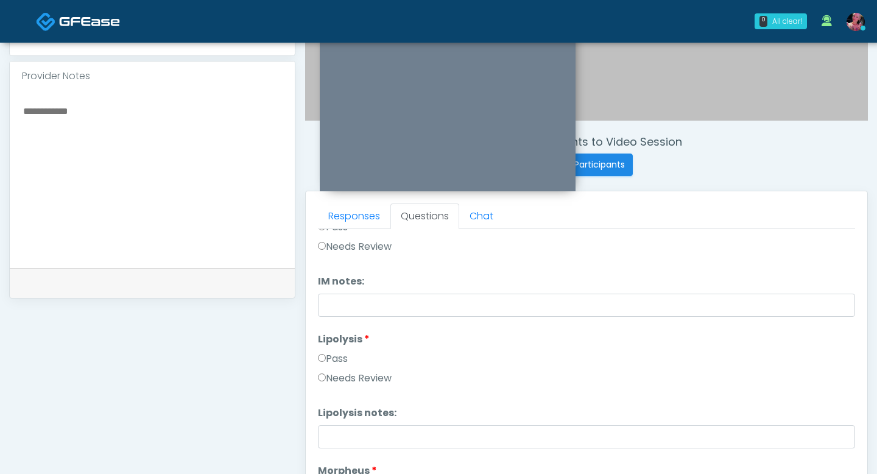
click at [344, 353] on label "Pass" at bounding box center [333, 359] width 30 height 15
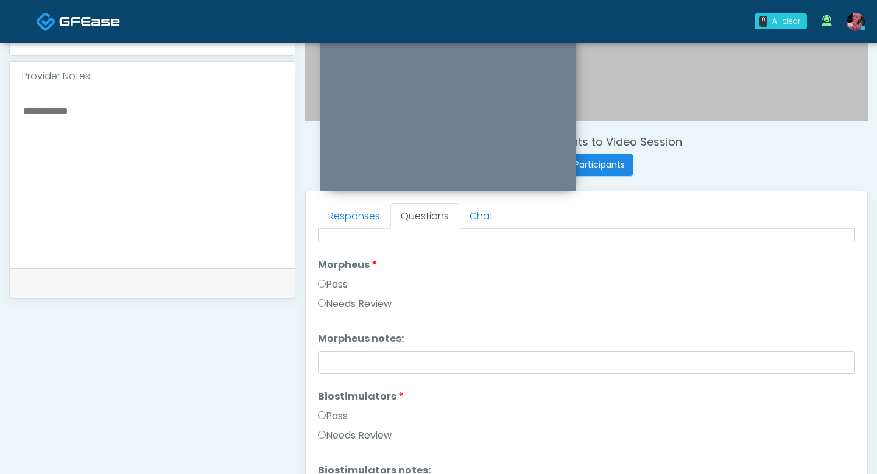
scroll to position [944, 0]
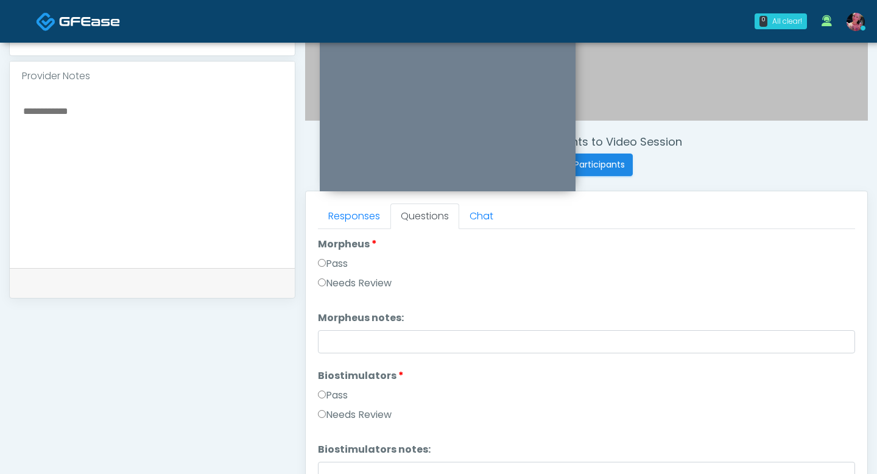
click at [341, 264] on label "Pass" at bounding box center [333, 264] width 30 height 15
click at [337, 393] on label "Pass" at bounding box center [333, 395] width 30 height 15
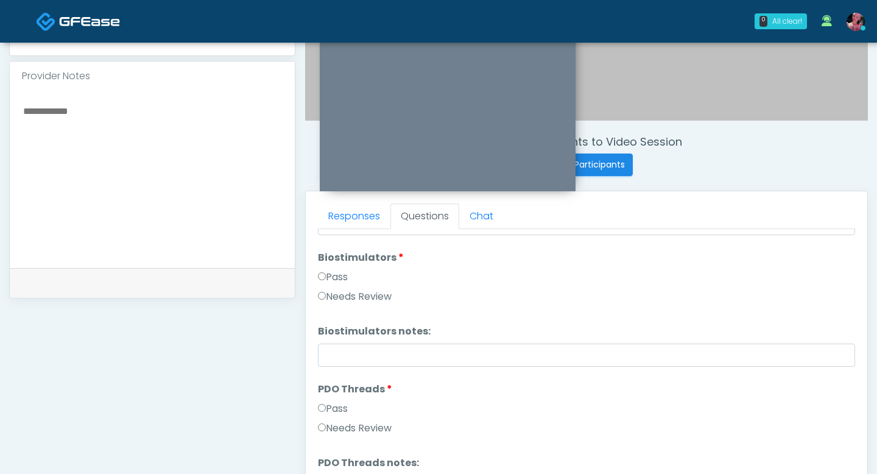
click at [328, 402] on label "Pass" at bounding box center [333, 409] width 30 height 15
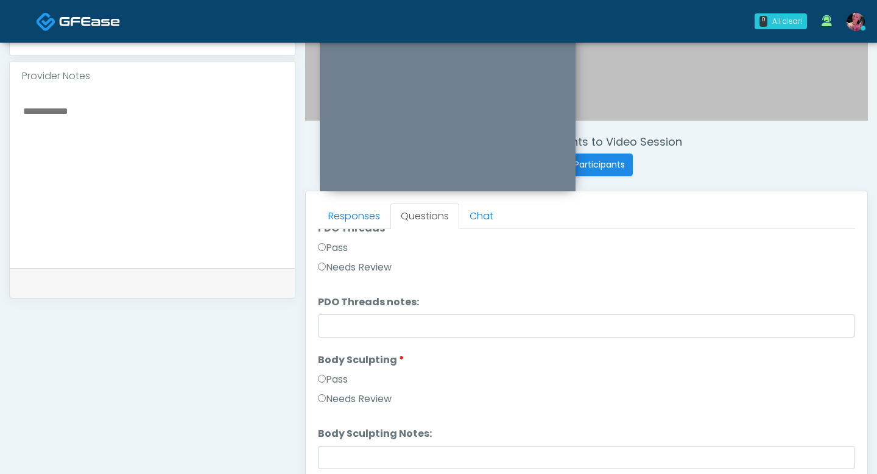
click at [331, 378] on label "Pass" at bounding box center [333, 379] width 30 height 15
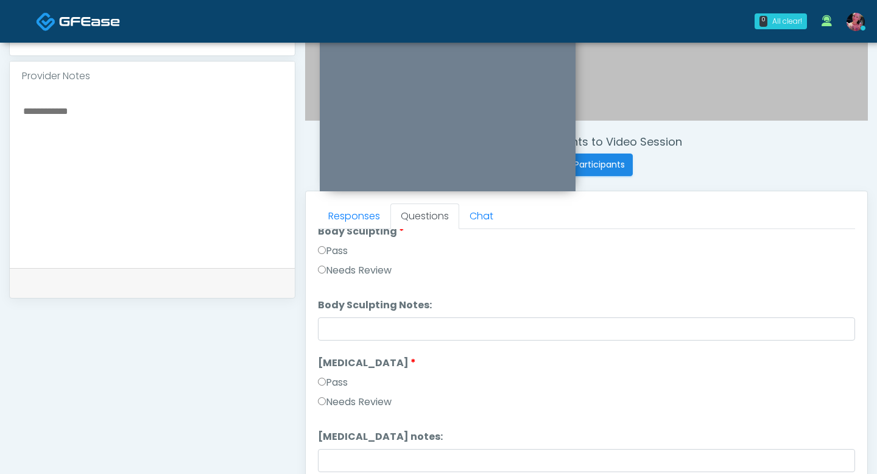
click at [331, 378] on label "Pass" at bounding box center [333, 382] width 30 height 15
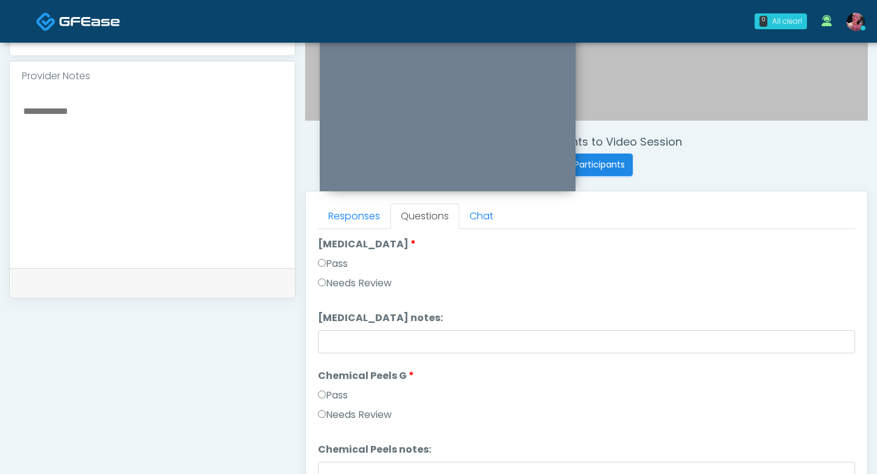
scroll to position [1475, 0]
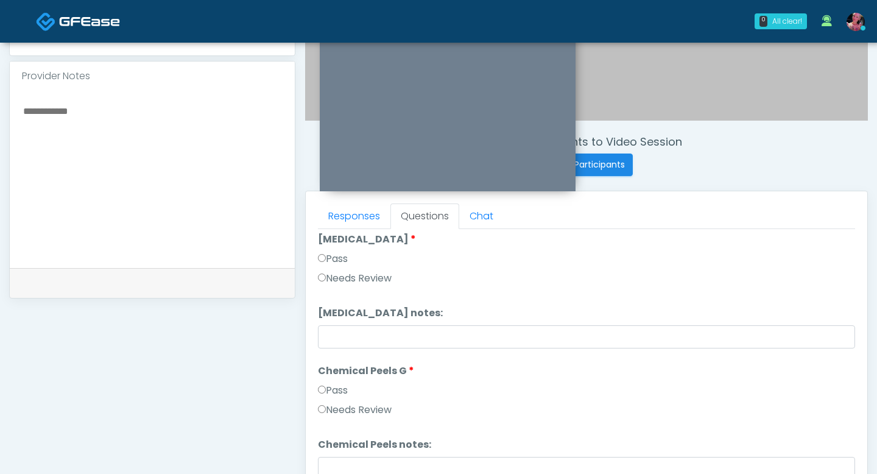
click at [331, 378] on label "Chemical Peels G" at bounding box center [366, 371] width 96 height 15
click at [331, 381] on li "Chemical Peels G Chemical Peels G Pass Needs Review" at bounding box center [586, 393] width 537 height 58
click at [331, 386] on label "Pass" at bounding box center [333, 390] width 30 height 15
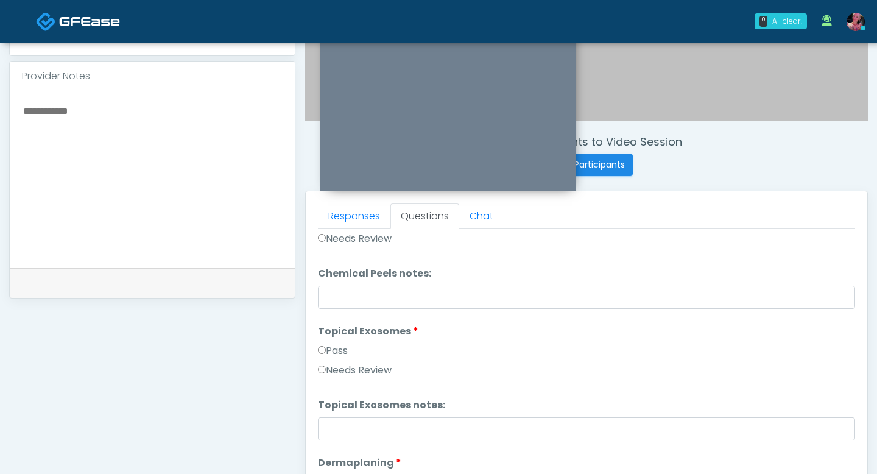
click at [333, 342] on li "Topical Exosomes Topical Exosomes Pass Needs Review" at bounding box center [586, 353] width 537 height 58
click at [333, 350] on label "Pass" at bounding box center [333, 351] width 30 height 15
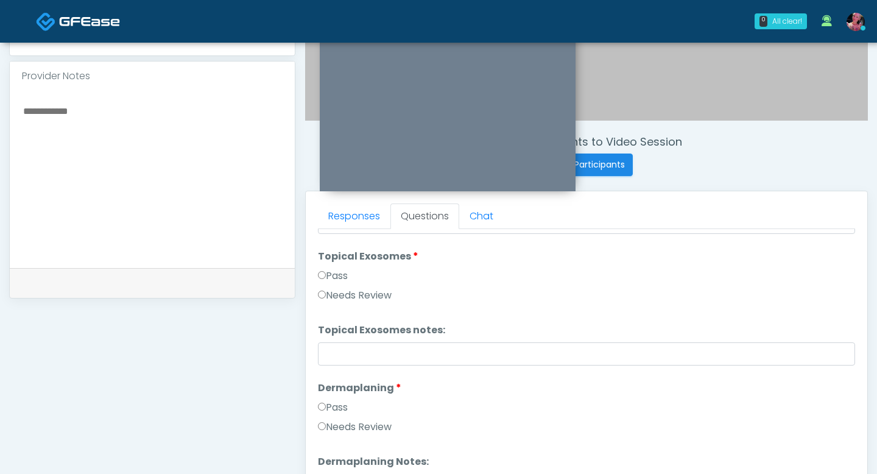
scroll to position [1723, 0]
click at [338, 406] on label "Pass" at bounding box center [333, 405] width 30 height 15
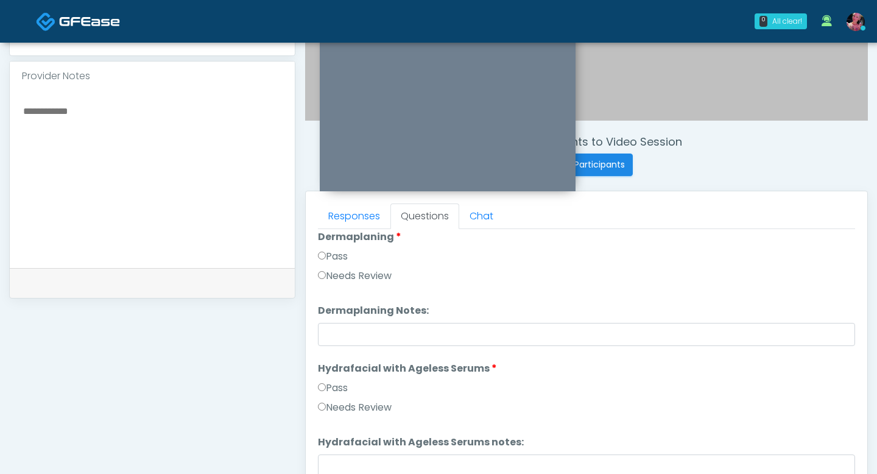
click at [348, 389] on label "Pass" at bounding box center [333, 388] width 30 height 15
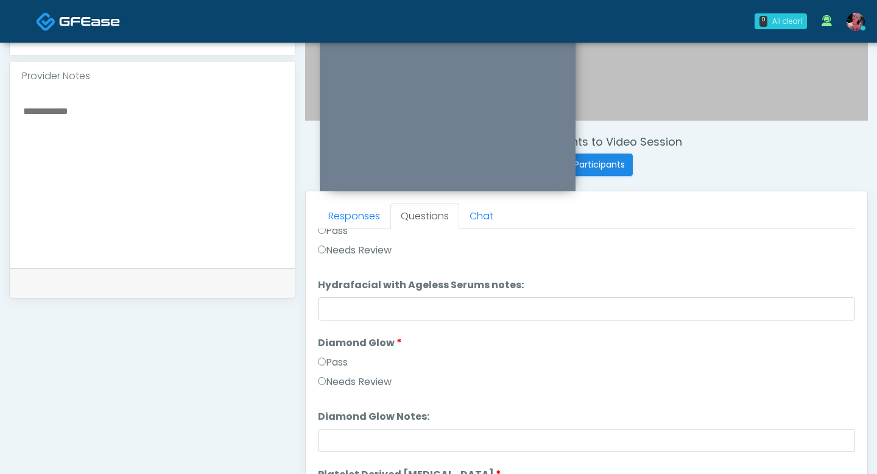
click at [346, 356] on label "Pass" at bounding box center [333, 362] width 30 height 15
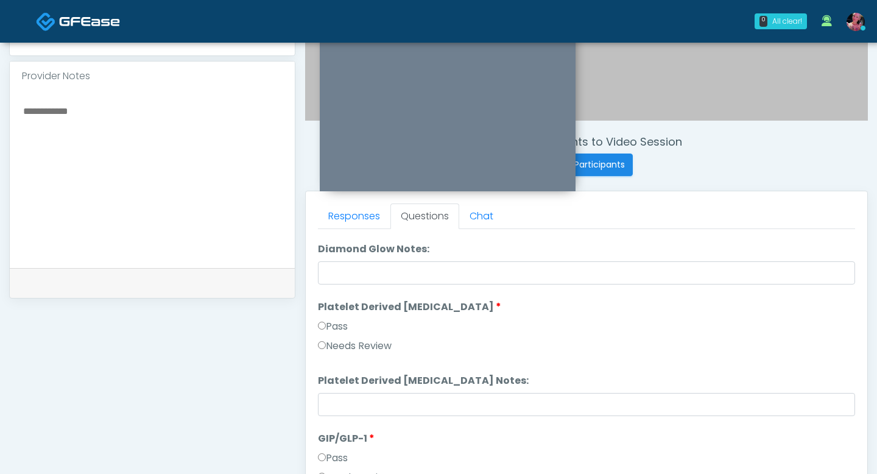
click at [345, 322] on label "Pass" at bounding box center [333, 326] width 30 height 15
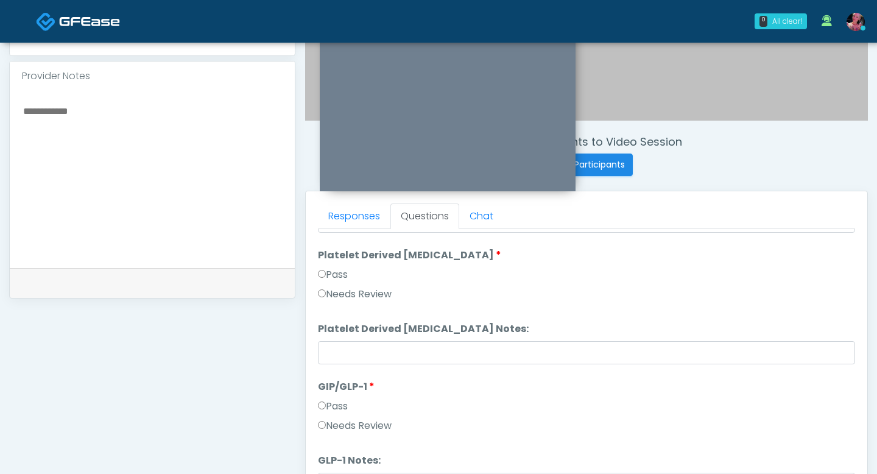
click at [330, 394] on li "GIP/GLP-1 GIP/GLP-1 Pass Needs Review" at bounding box center [586, 409] width 537 height 58
click at [330, 402] on label "Pass" at bounding box center [333, 406] width 30 height 15
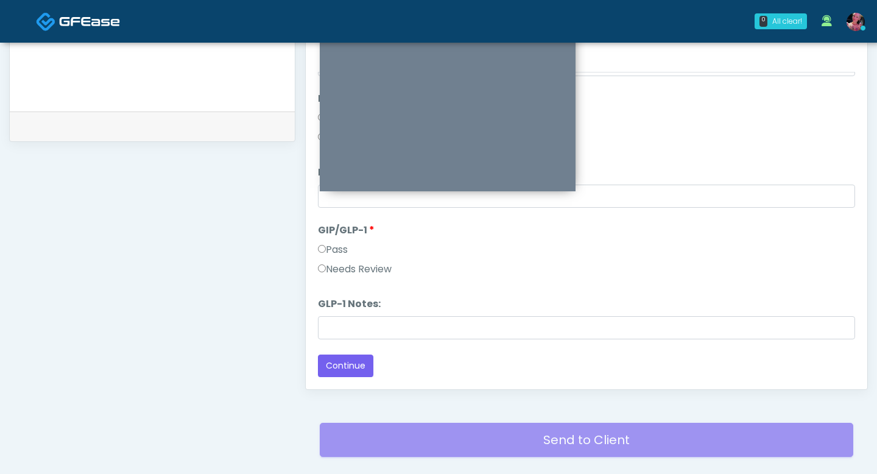
scroll to position [542, 0]
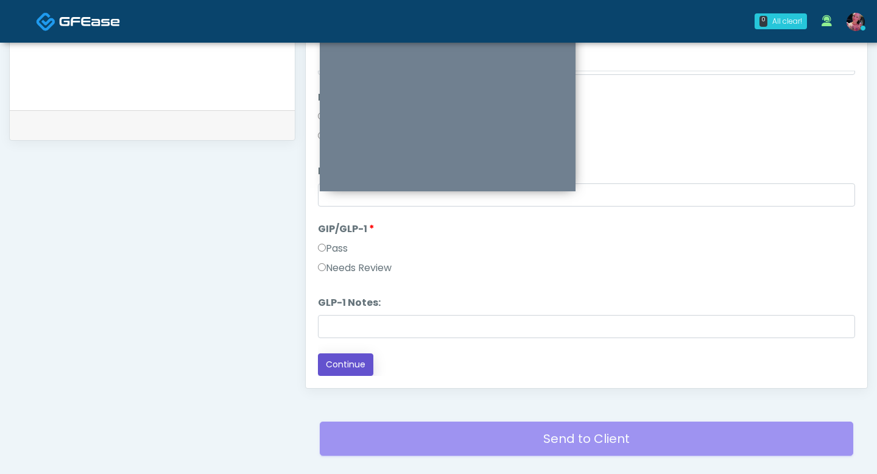
click at [335, 362] on button "Continue" at bounding box center [345, 364] width 55 height 23
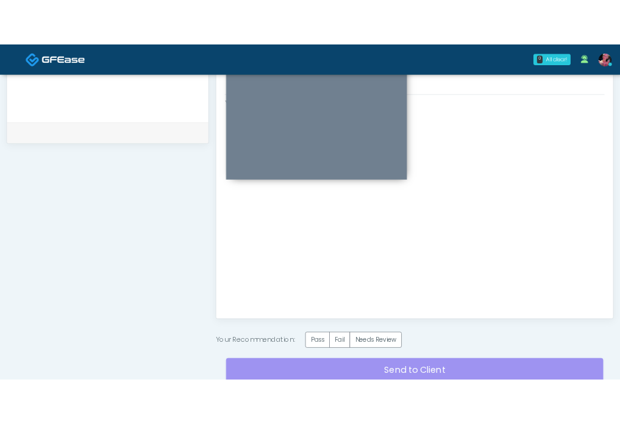
scroll to position [0, 0]
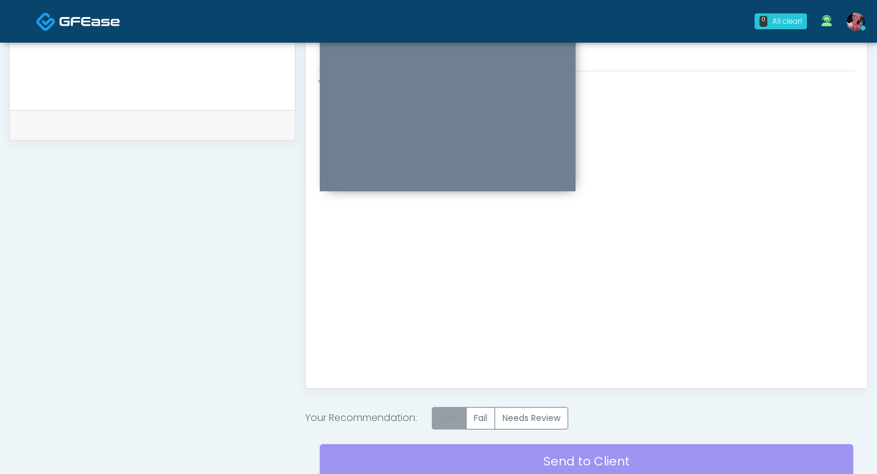
click at [464, 420] on label "Pass" at bounding box center [449, 418] width 35 height 23
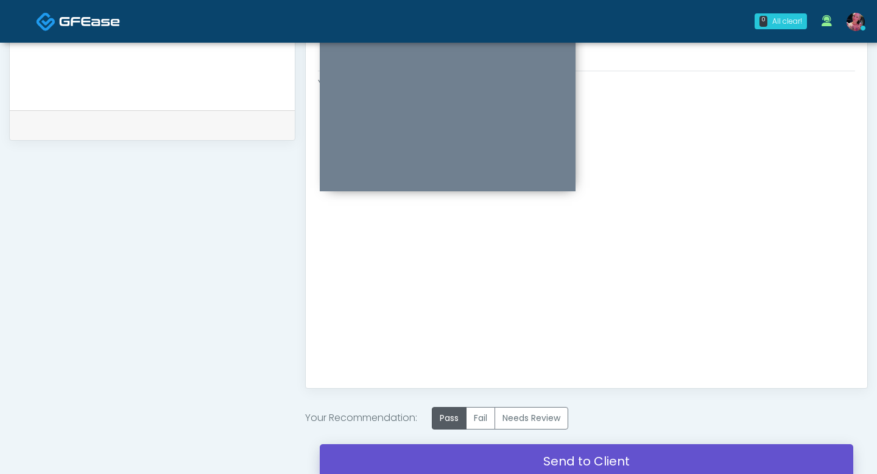
click at [475, 423] on link "Send to Client" at bounding box center [587, 461] width 534 height 34
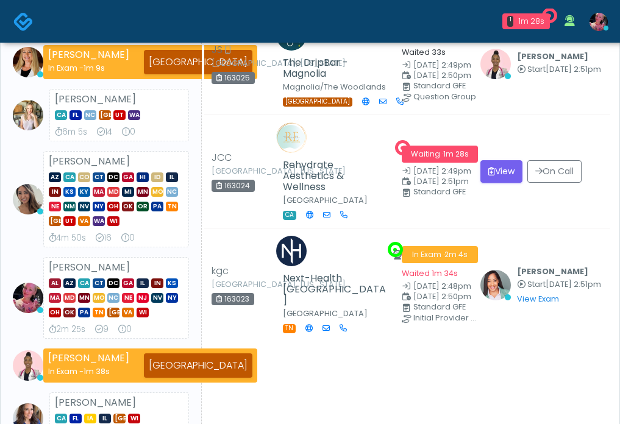
scroll to position [178, 0]
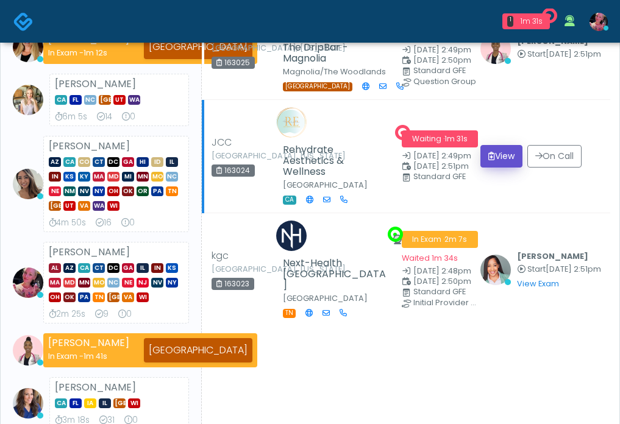
click at [505, 168] on button "View" at bounding box center [501, 156] width 42 height 23
click at [503, 168] on button "View" at bounding box center [501, 156] width 42 height 23
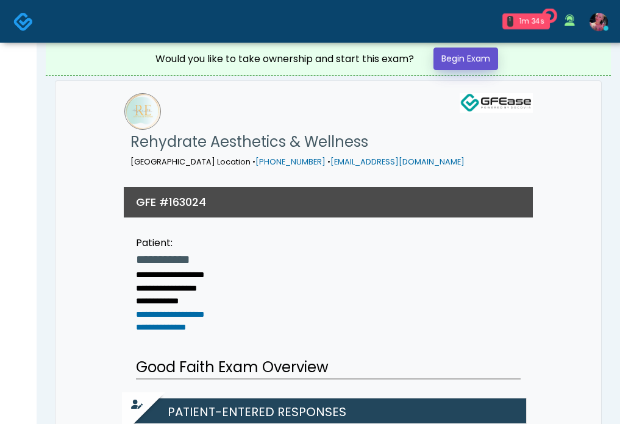
click at [465, 65] on link "Begin Exam" at bounding box center [465, 59] width 65 height 23
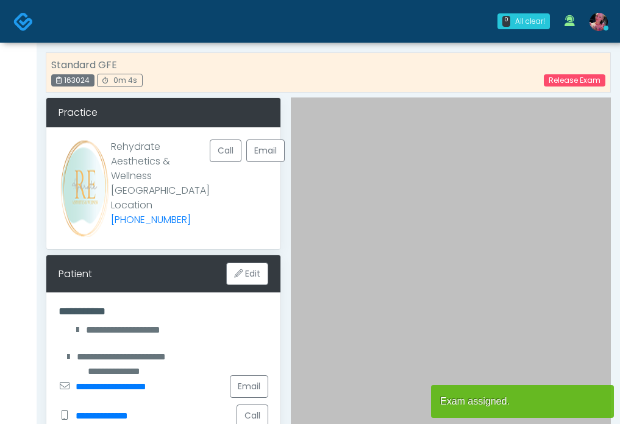
drag, startPoint x: 617, startPoint y: 166, endPoint x: 674, endPoint y: 154, distance: 58.0
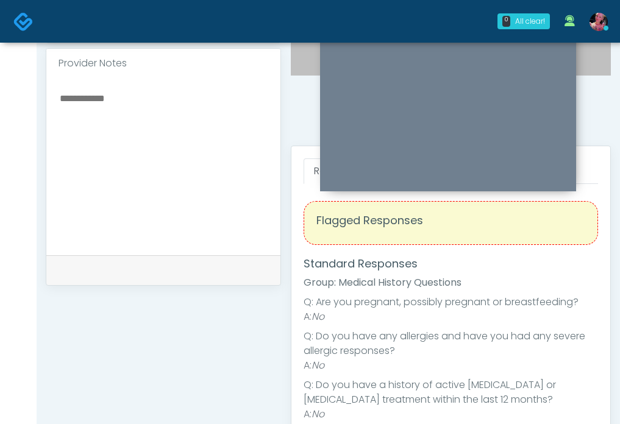
scroll to position [394, 0]
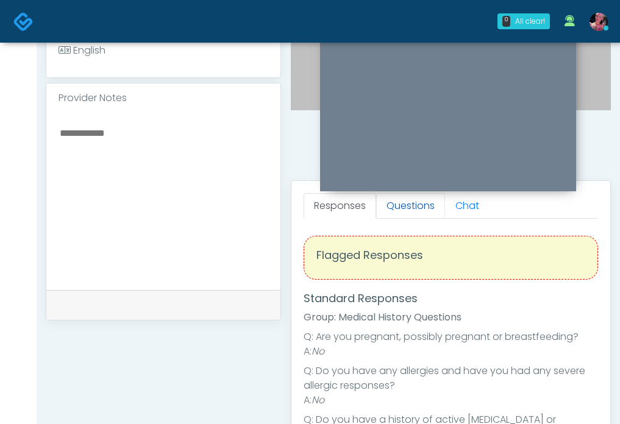
click at [395, 211] on link "Questions" at bounding box center [410, 206] width 69 height 26
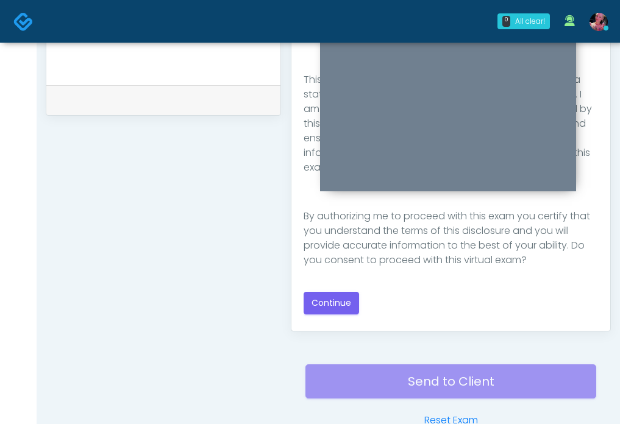
scroll to position [625, 0]
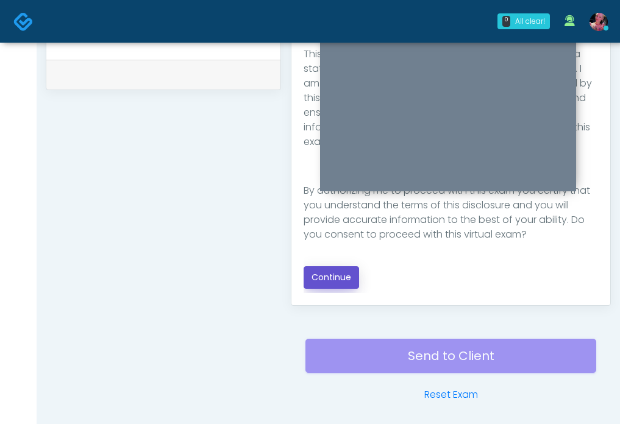
click at [350, 286] on button "Continue" at bounding box center [330, 277] width 55 height 23
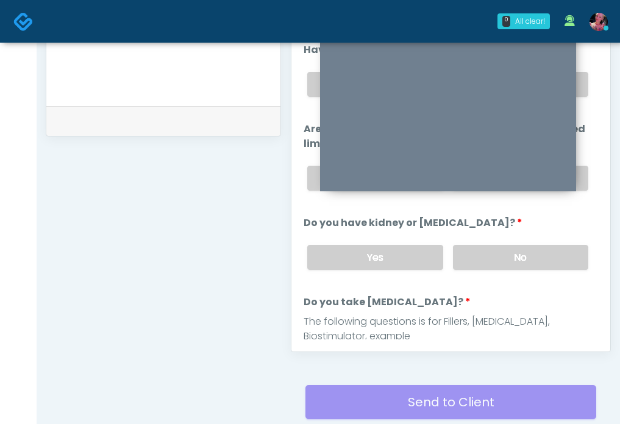
scroll to position [413, 0]
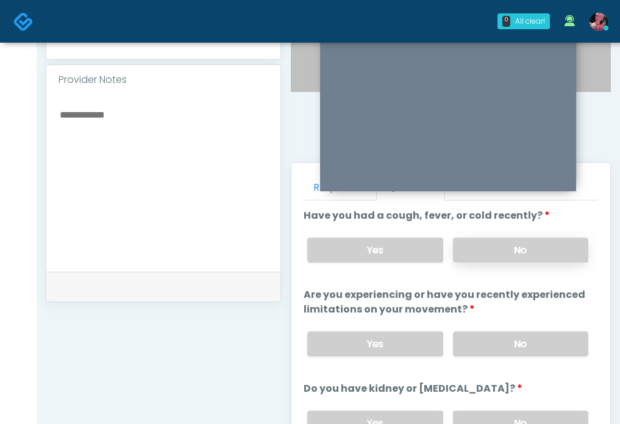
click at [482, 253] on label "No" at bounding box center [520, 250] width 135 height 25
click at [485, 344] on label "No" at bounding box center [520, 343] width 135 height 25
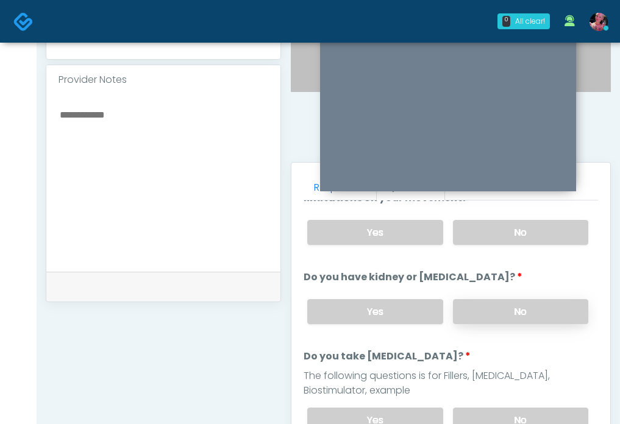
click at [485, 318] on label "No" at bounding box center [520, 311] width 135 height 25
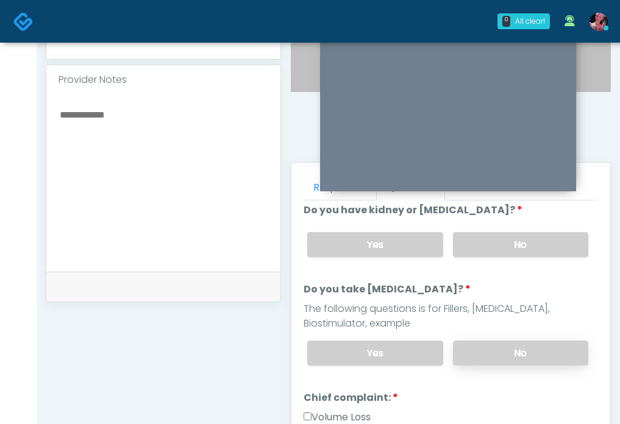
click at [486, 352] on label "No" at bounding box center [520, 353] width 135 height 25
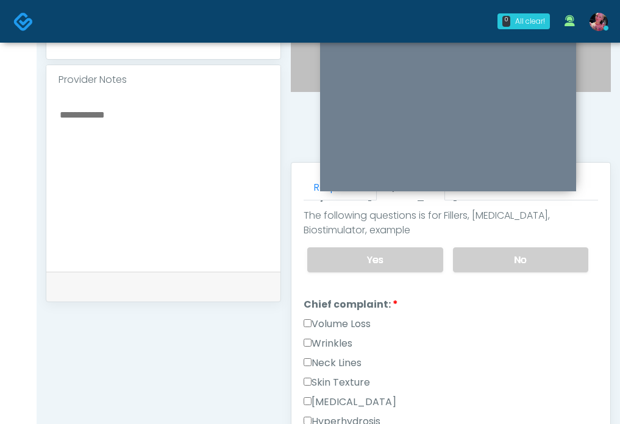
scroll to position [246, 0]
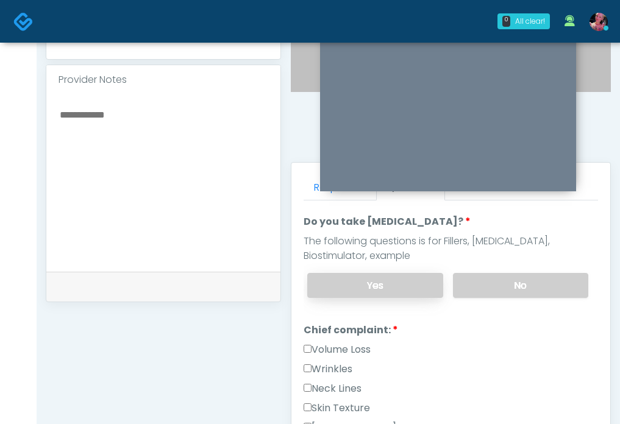
click at [397, 286] on label "Yes" at bounding box center [374, 285] width 135 height 25
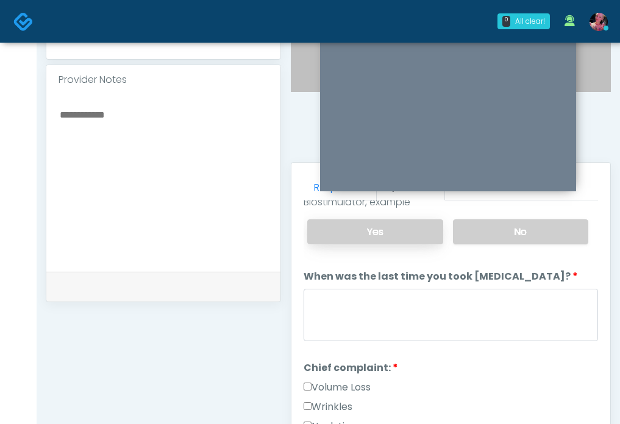
scroll to position [282, 0]
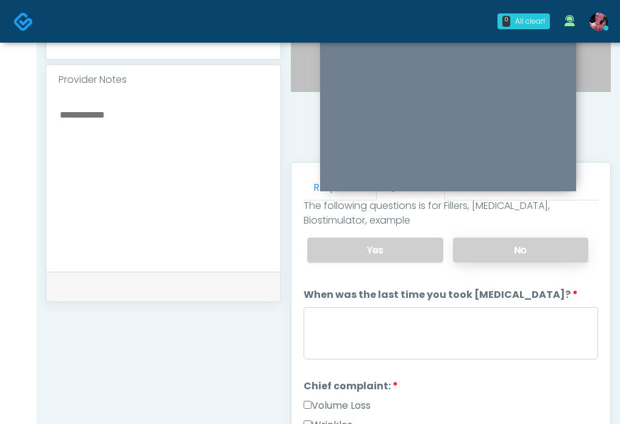
click at [486, 252] on label "No" at bounding box center [520, 250] width 135 height 25
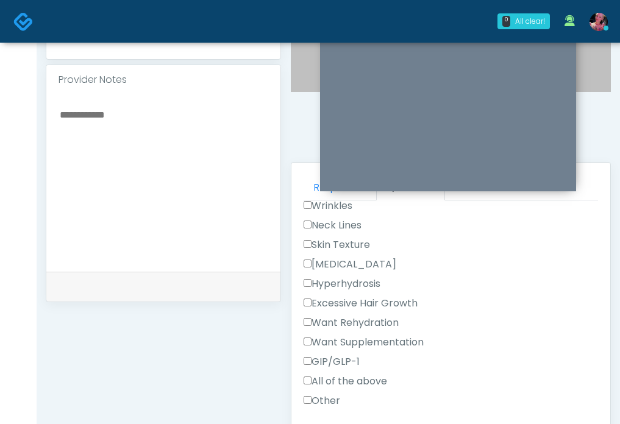
scroll to position [415, 0]
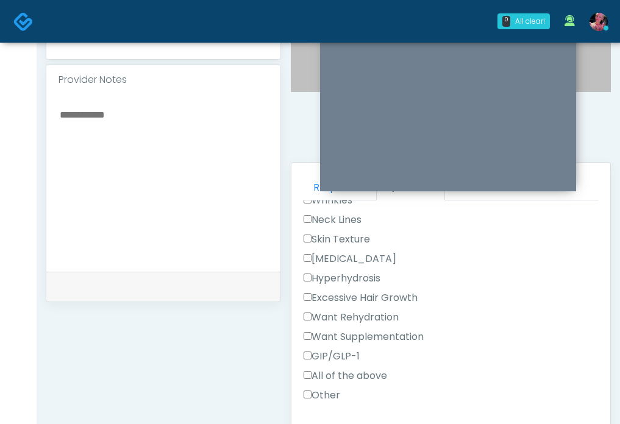
click at [375, 314] on label "Want Rehydration" at bounding box center [350, 317] width 95 height 15
click at [366, 333] on label "Want Supplementation" at bounding box center [363, 337] width 120 height 15
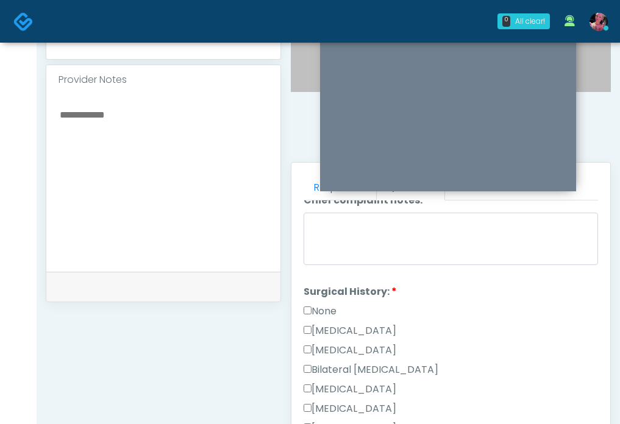
click at [325, 306] on label "None" at bounding box center [319, 311] width 33 height 15
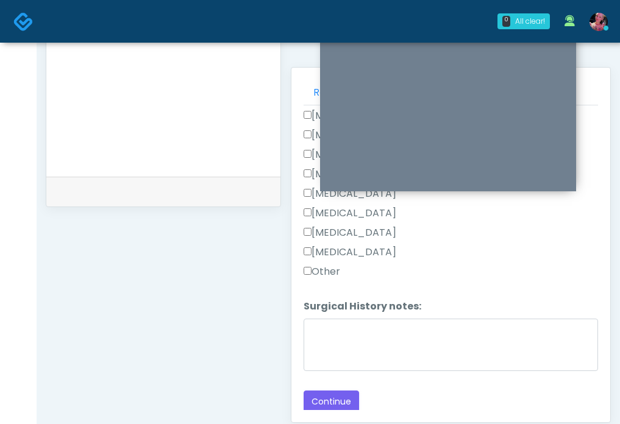
scroll to position [604, 0]
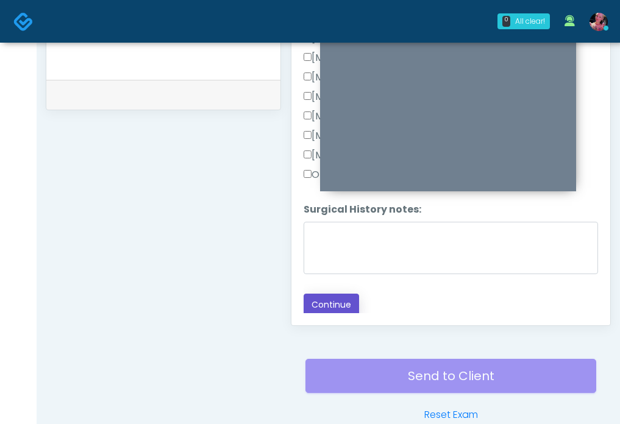
click at [325, 306] on button "Continue" at bounding box center [330, 305] width 55 height 23
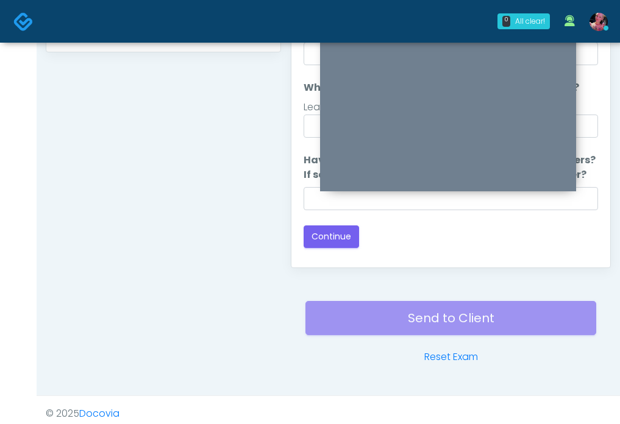
scroll to position [670, 0]
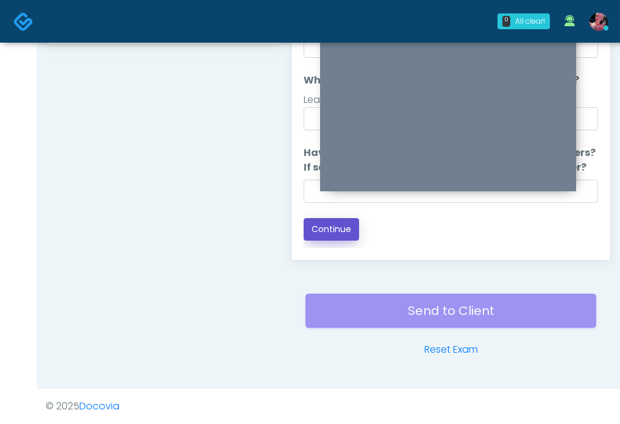
click at [339, 218] on button "Continue" at bounding box center [330, 229] width 55 height 23
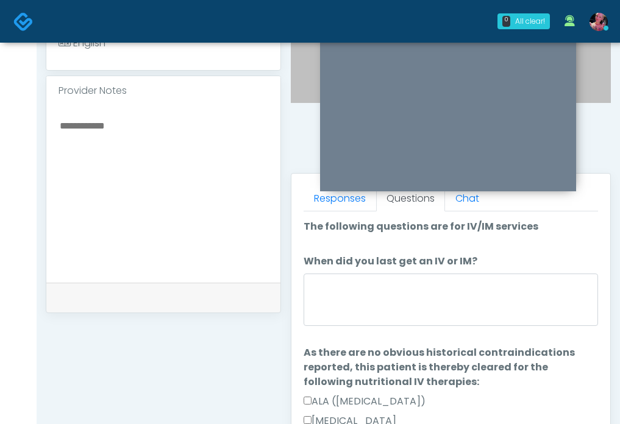
scroll to position [398, 0]
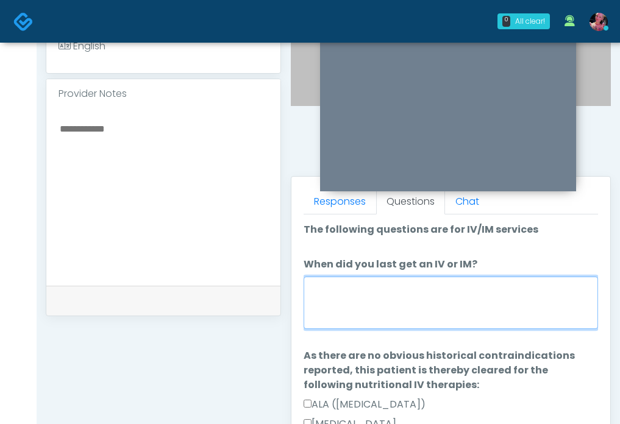
click at [414, 292] on textarea "When did you last get an IV or IM?" at bounding box center [450, 303] width 294 height 52
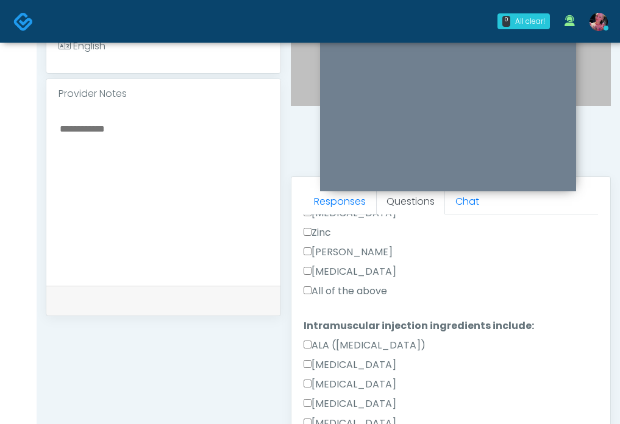
scroll to position [607, 0]
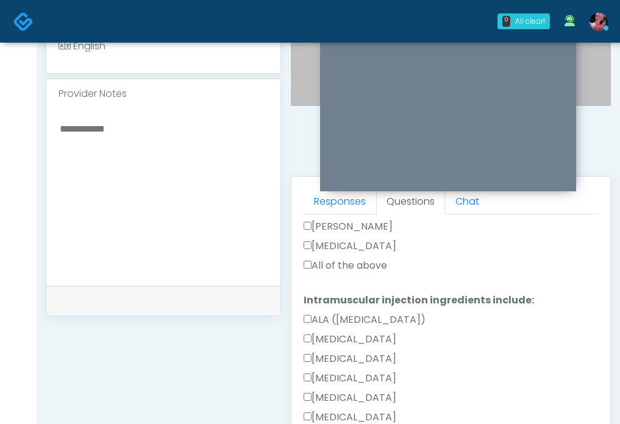
type textarea "*****"
click at [358, 265] on label "All of the above" at bounding box center [344, 265] width 83 height 15
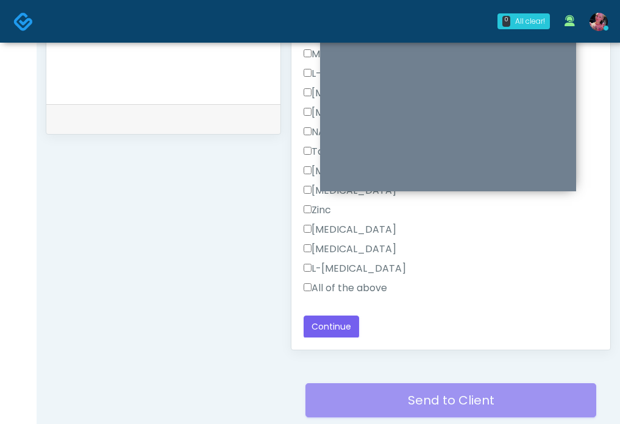
scroll to position [581, 0]
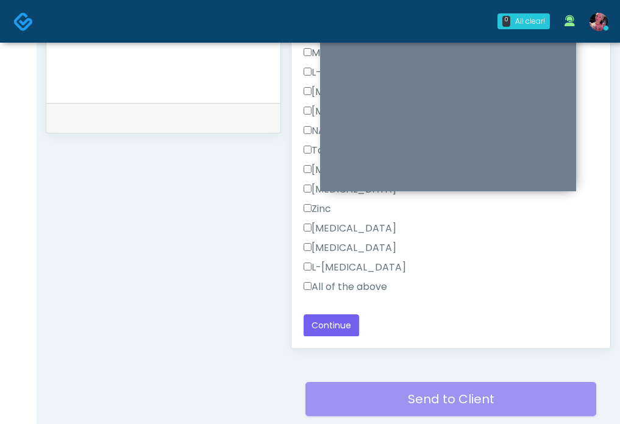
click at [339, 281] on label "All of the above" at bounding box center [344, 287] width 83 height 15
click at [331, 327] on button "Continue" at bounding box center [330, 325] width 55 height 23
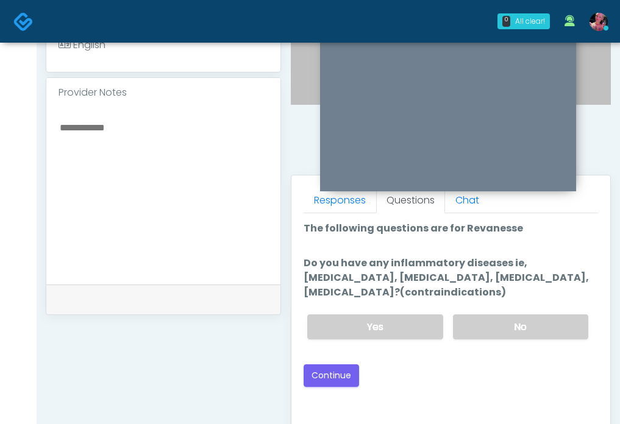
scroll to position [390, 0]
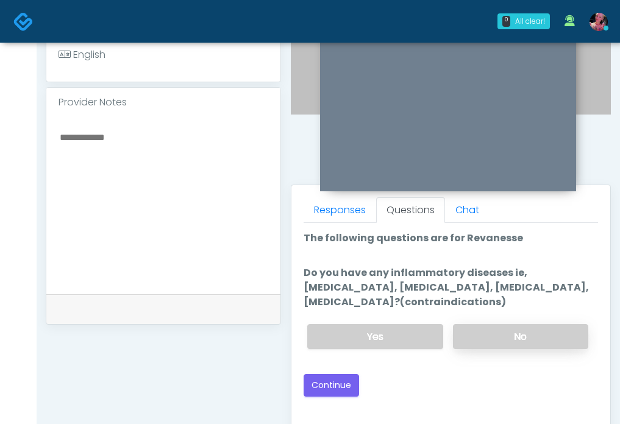
click at [476, 333] on label "No" at bounding box center [520, 336] width 135 height 25
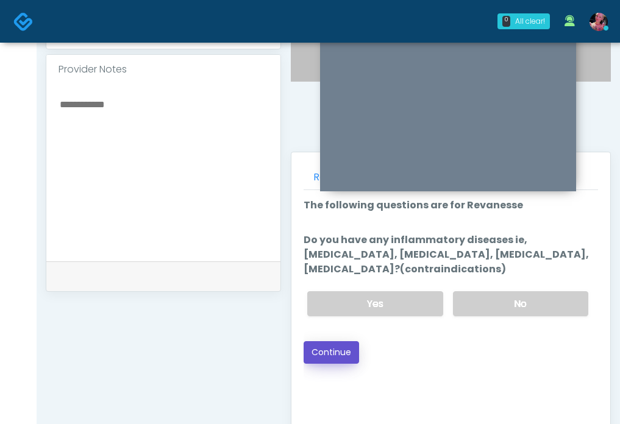
click at [316, 349] on button "Continue" at bounding box center [330, 352] width 55 height 23
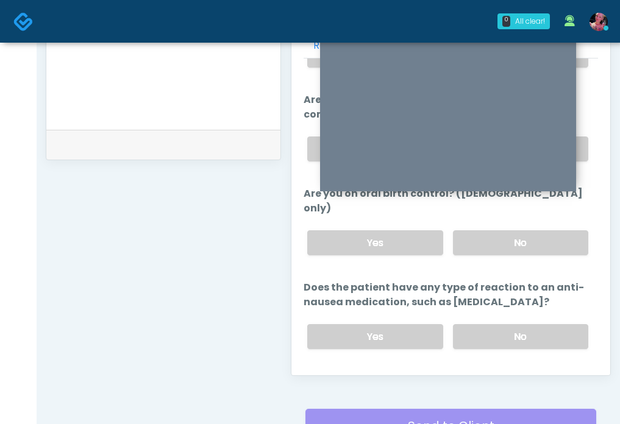
scroll to position [760, 0]
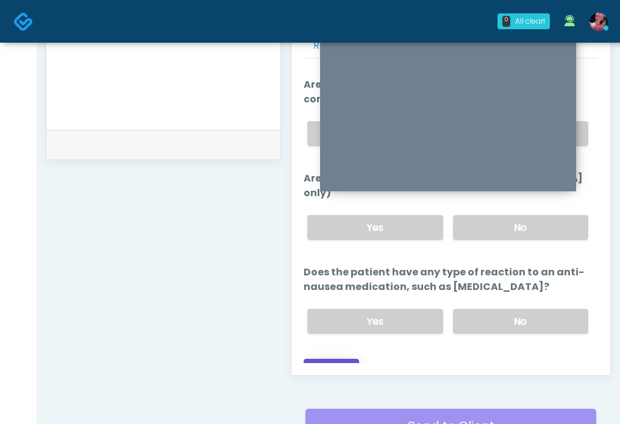
click at [338, 359] on button "Continue" at bounding box center [330, 370] width 55 height 23
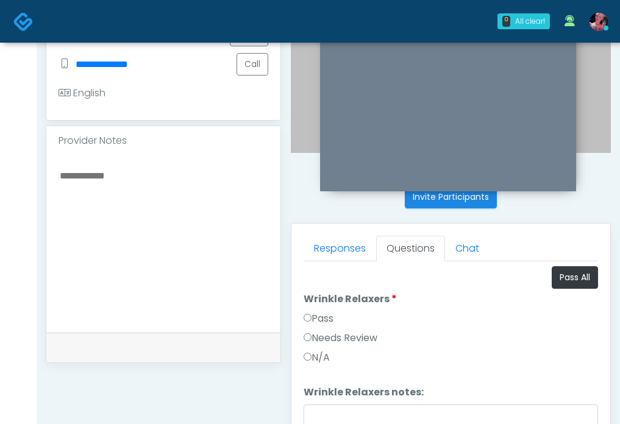
scroll to position [350, 0]
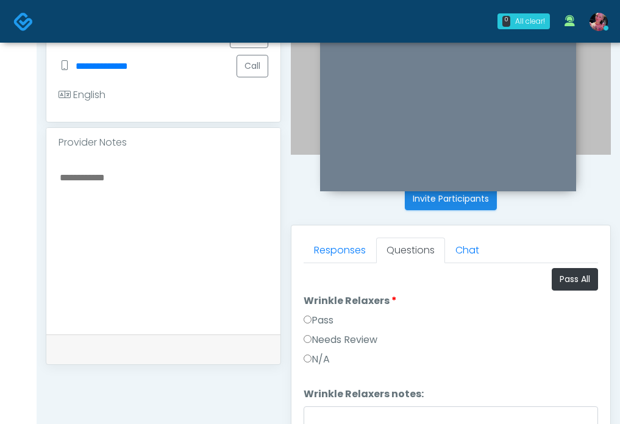
click at [331, 319] on label "Pass" at bounding box center [318, 320] width 30 height 15
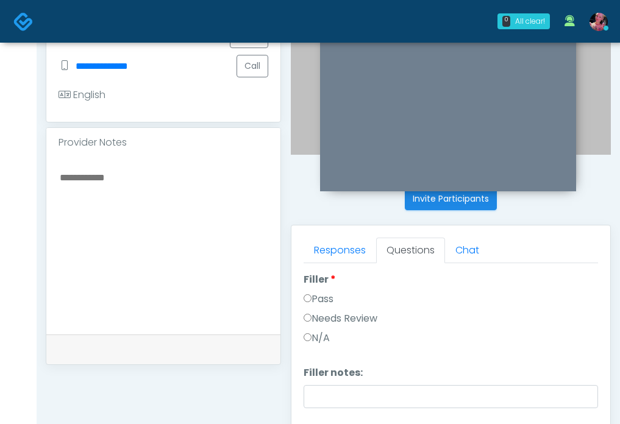
scroll to position [176, 0]
click at [326, 304] on div "Pass" at bounding box center [450, 297] width 294 height 19
click at [326, 300] on label "Pass" at bounding box center [318, 295] width 30 height 15
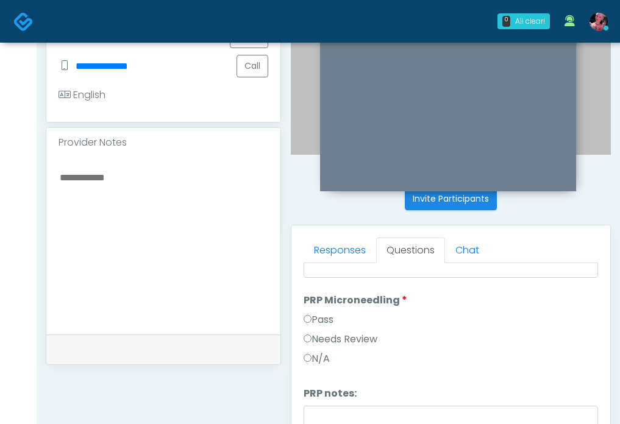
click at [324, 316] on label "Pass" at bounding box center [318, 320] width 30 height 15
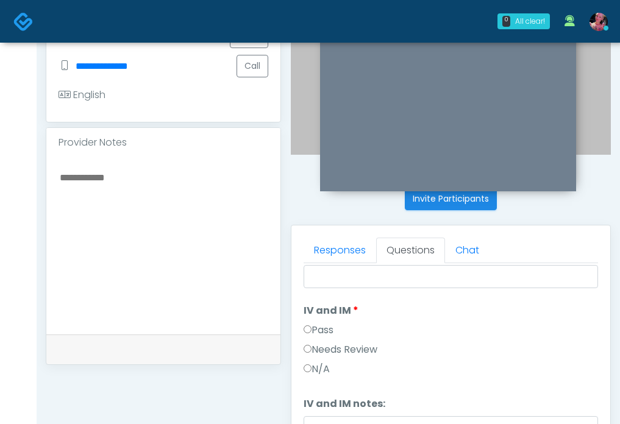
click at [323, 330] on label "Pass" at bounding box center [318, 330] width 30 height 15
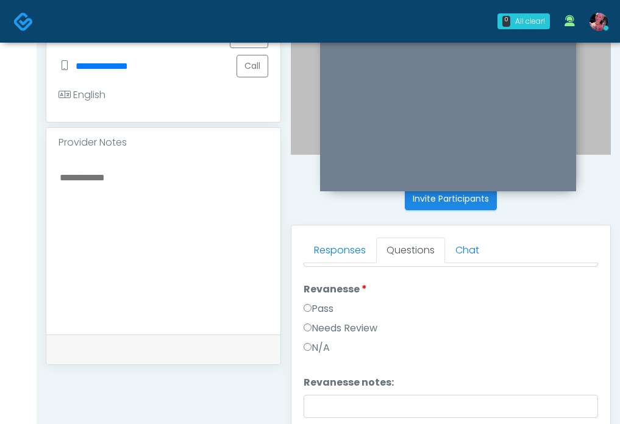
scroll to position [617, 0]
click at [324, 299] on li "Revanesse Revanesse Pass Needs Review N/A" at bounding box center [450, 321] width 294 height 78
click at [324, 307] on label "Pass" at bounding box center [318, 308] width 30 height 15
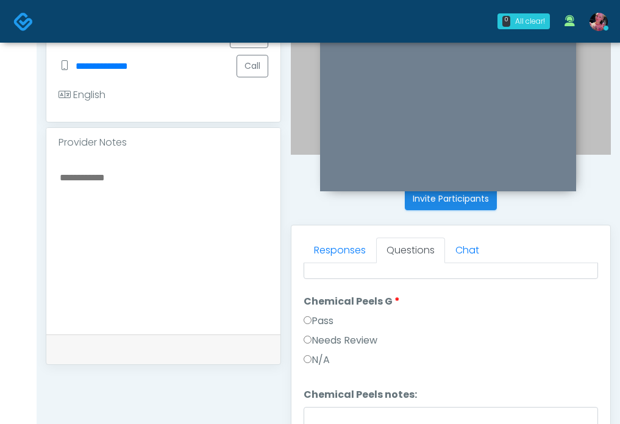
scroll to position [757, 0]
click at [332, 311] on li "Chemical Peels G Chemical Peels G Pass Needs Review N/A" at bounding box center [450, 331] width 294 height 78
click at [332, 317] on label "Pass" at bounding box center [318, 319] width 30 height 15
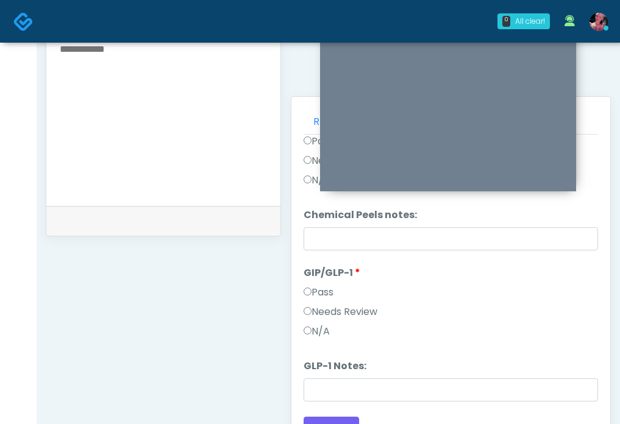
scroll to position [481, 0]
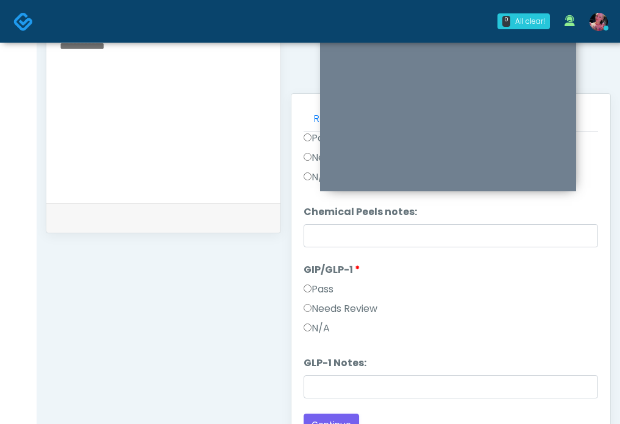
click at [322, 292] on label "Pass" at bounding box center [318, 289] width 30 height 15
click at [330, 313] on label "Needs Review" at bounding box center [340, 309] width 74 height 15
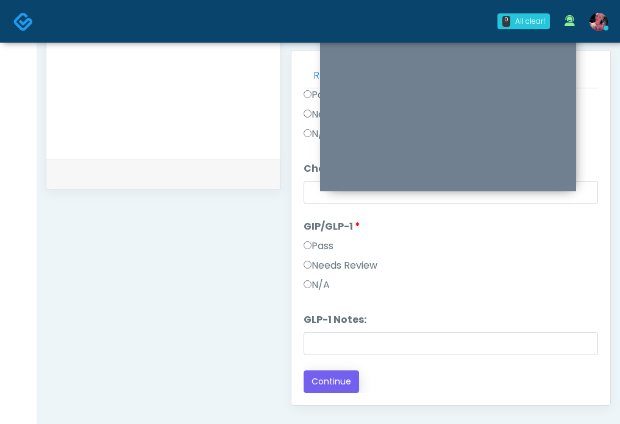
scroll to position [580, 0]
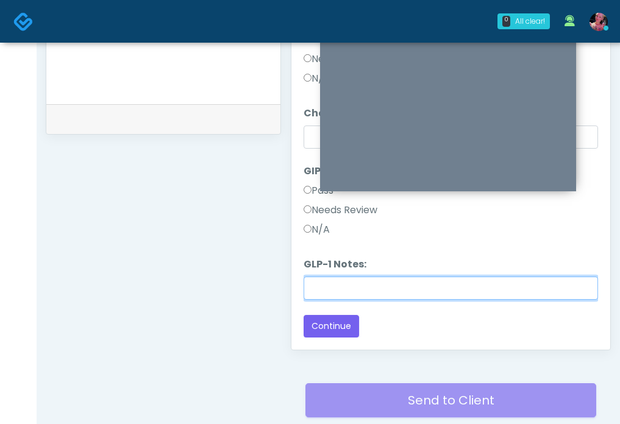
click at [322, 277] on input "GLP-1 Notes:" at bounding box center [450, 288] width 294 height 23
type input "**********"
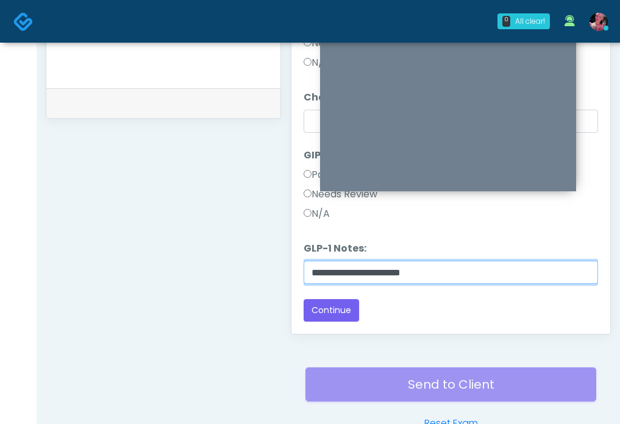
scroll to position [598, 0]
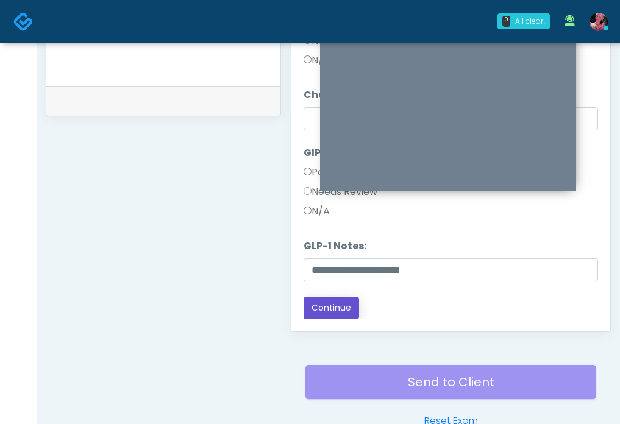
click at [332, 302] on button "Continue" at bounding box center [330, 308] width 55 height 23
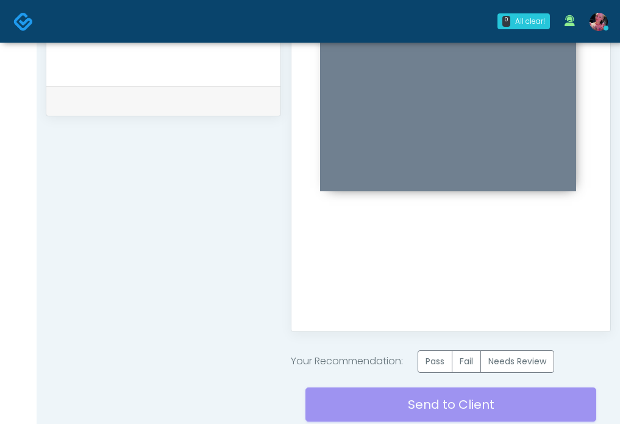
scroll to position [0, 0]
click at [450, 363] on label "Pass" at bounding box center [434, 361] width 35 height 23
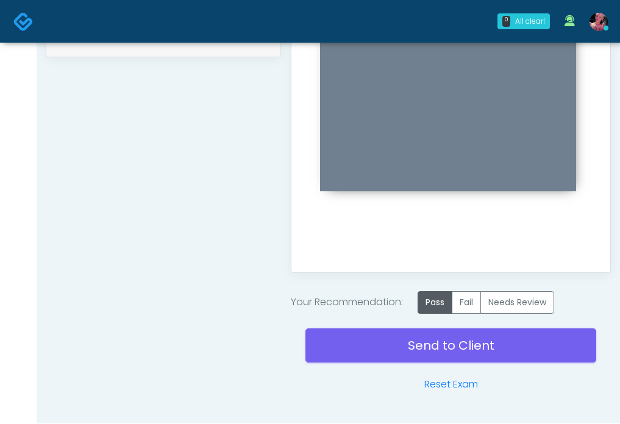
scroll to position [692, 0]
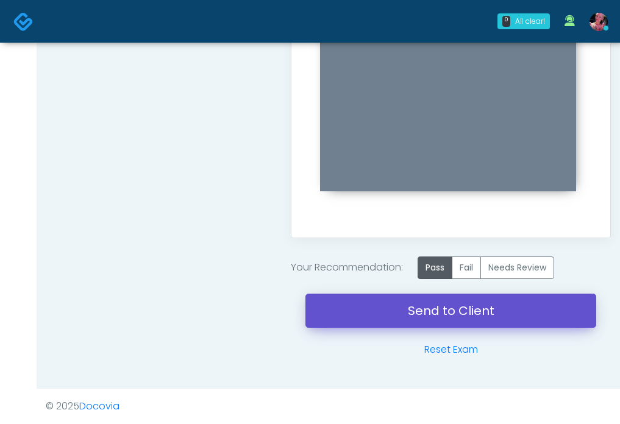
click at [431, 302] on link "Send to Client" at bounding box center [450, 311] width 291 height 34
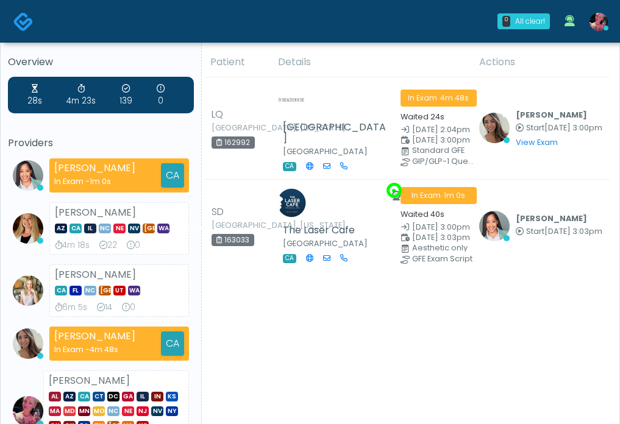
scroll to position [10, 0]
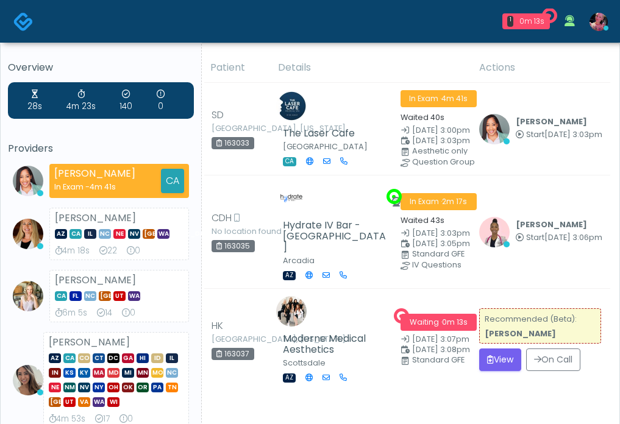
scroll to position [41, 0]
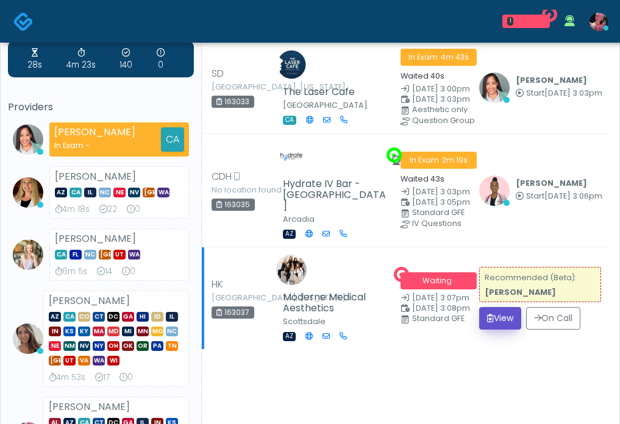
click at [503, 330] on button "View" at bounding box center [500, 318] width 42 height 23
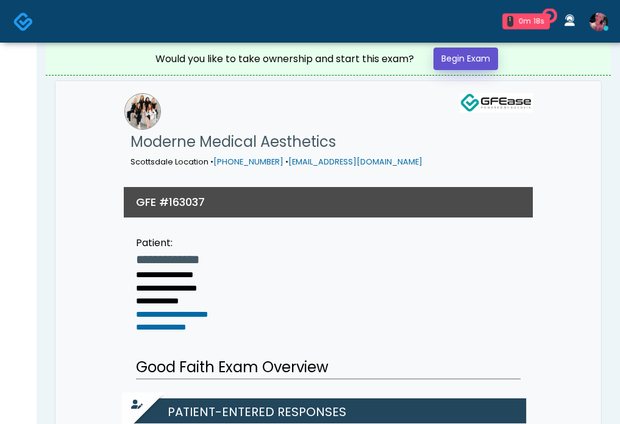
click at [452, 61] on link "Begin Exam" at bounding box center [465, 59] width 65 height 23
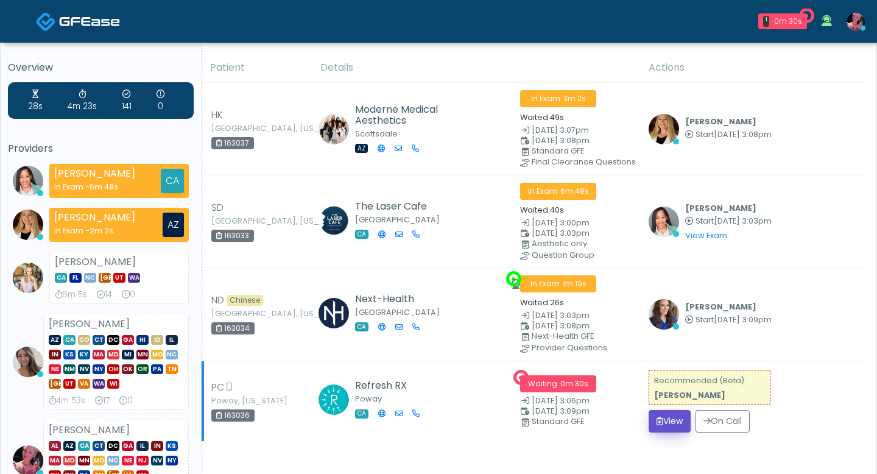
click at [619, 423] on button "View" at bounding box center [670, 421] width 42 height 23
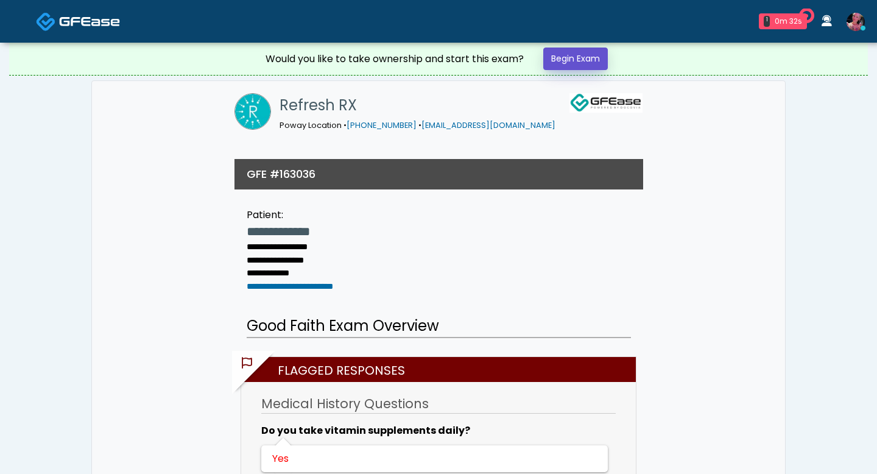
click at [581, 58] on link "Begin Exam" at bounding box center [576, 59] width 65 height 23
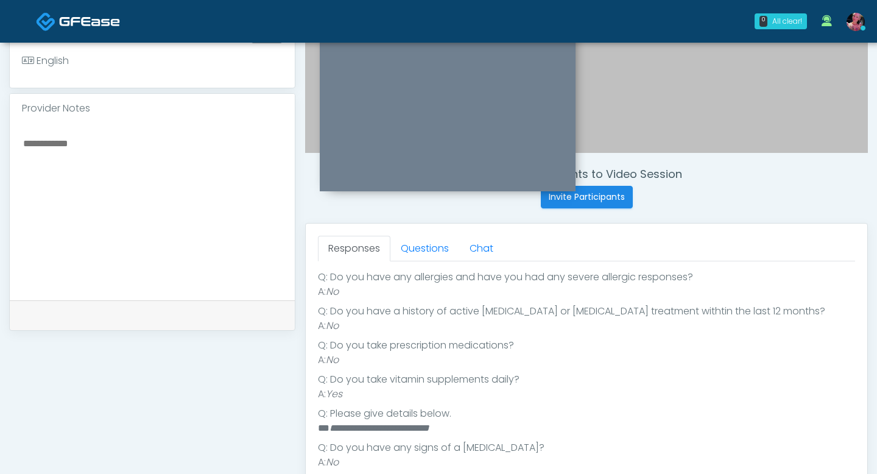
scroll to position [292, 0]
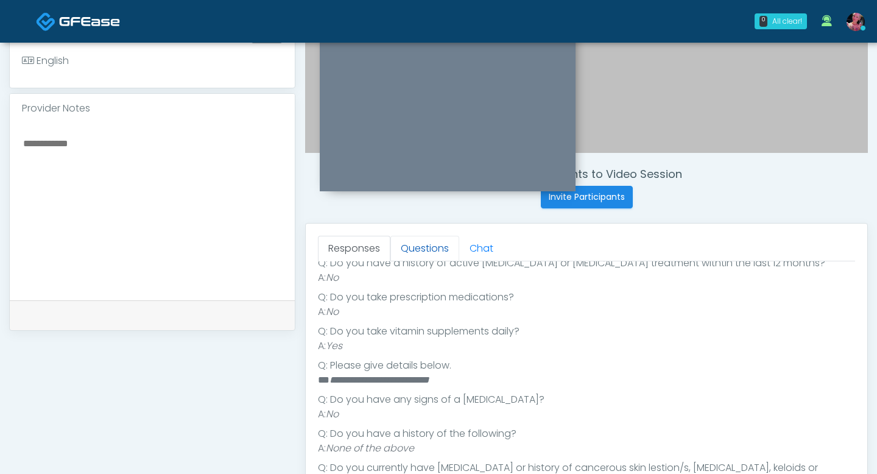
click at [427, 252] on link "Questions" at bounding box center [425, 249] width 69 height 26
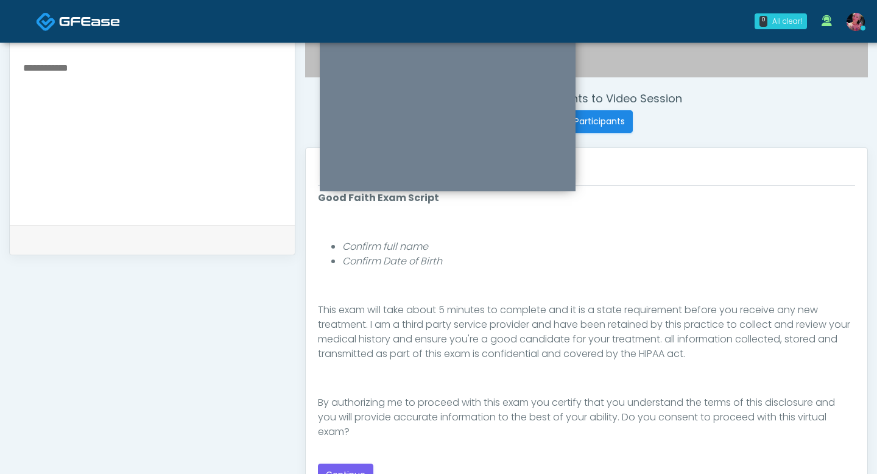
scroll to position [444, 0]
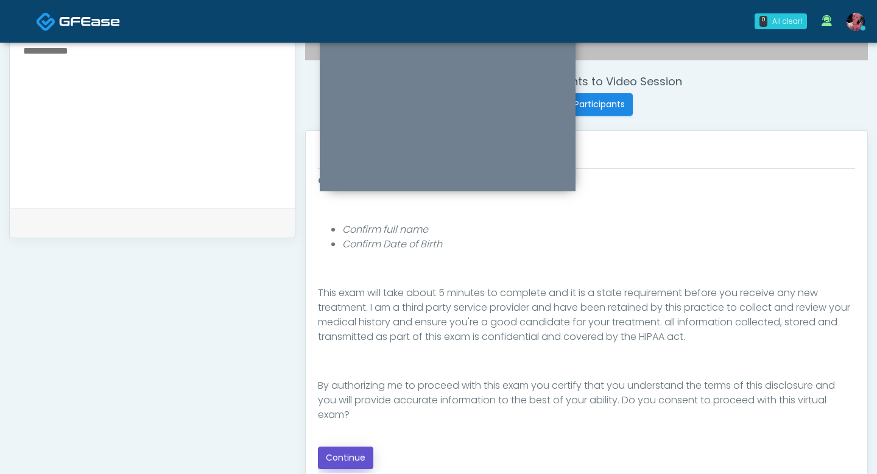
click at [331, 452] on button "Continue" at bounding box center [345, 458] width 55 height 23
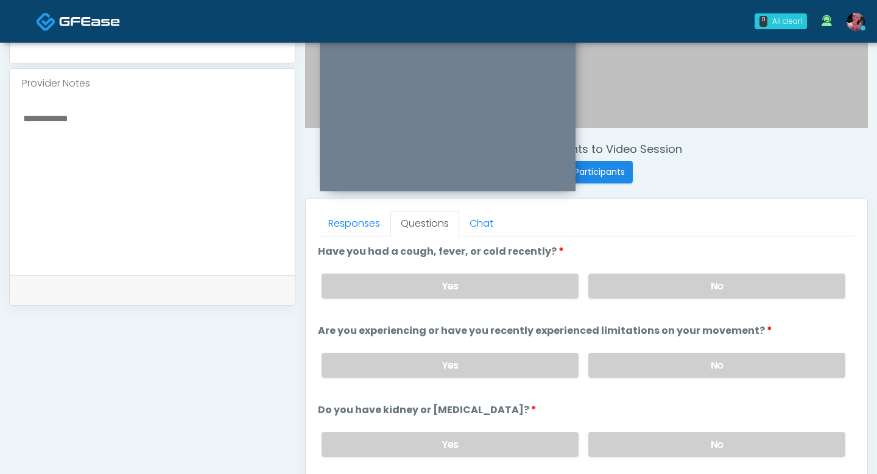
scroll to position [321, 0]
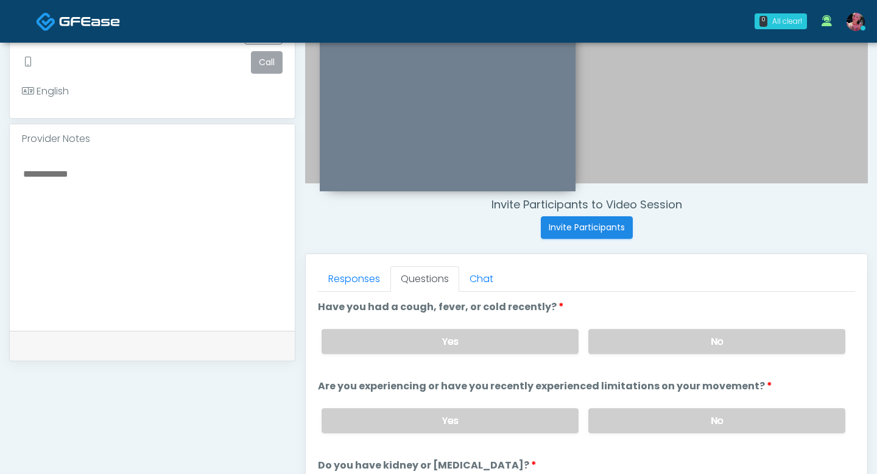
click at [608, 353] on div "Yes No" at bounding box center [584, 341] width 544 height 44
click at [607, 348] on label "No" at bounding box center [717, 341] width 257 height 25
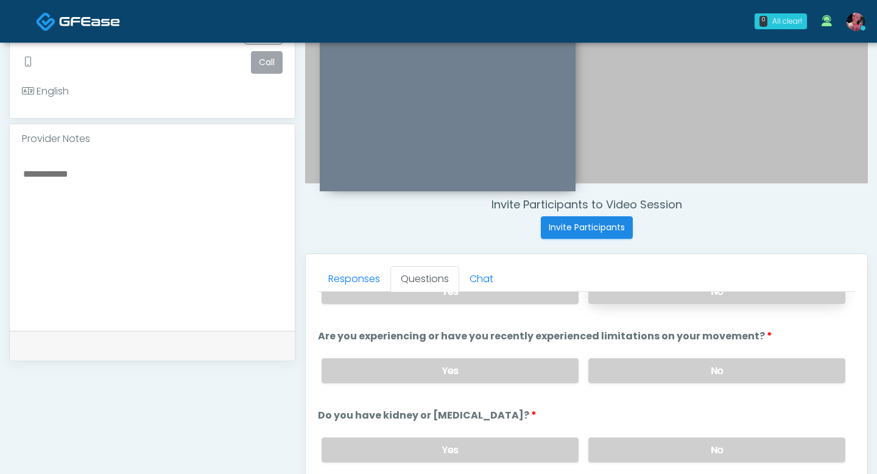
scroll to position [52, 0]
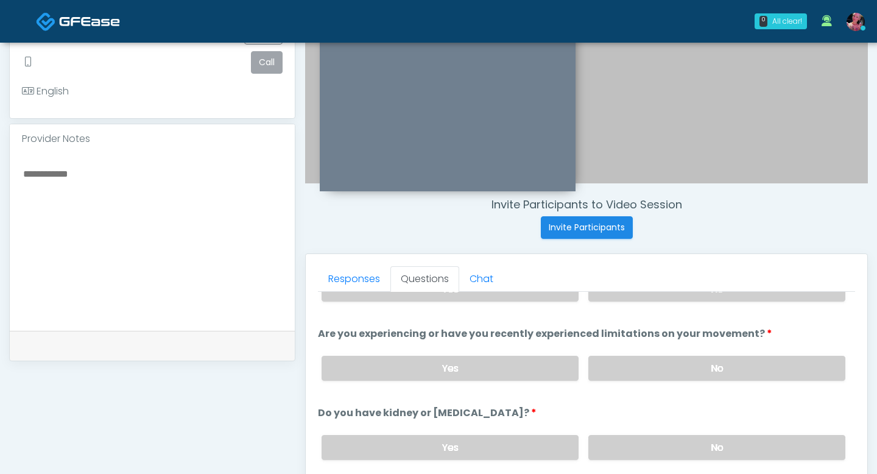
click at [607, 351] on div "Yes No" at bounding box center [584, 368] width 544 height 44
click at [611, 362] on label "No" at bounding box center [717, 368] width 257 height 25
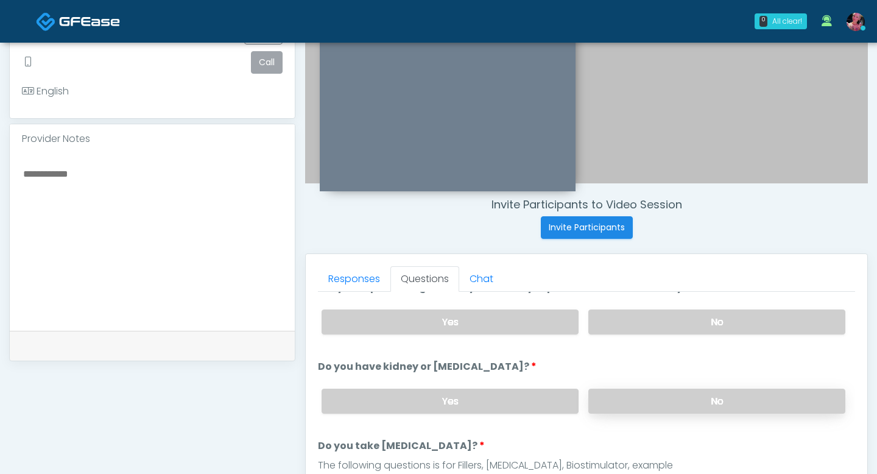
scroll to position [108, 0]
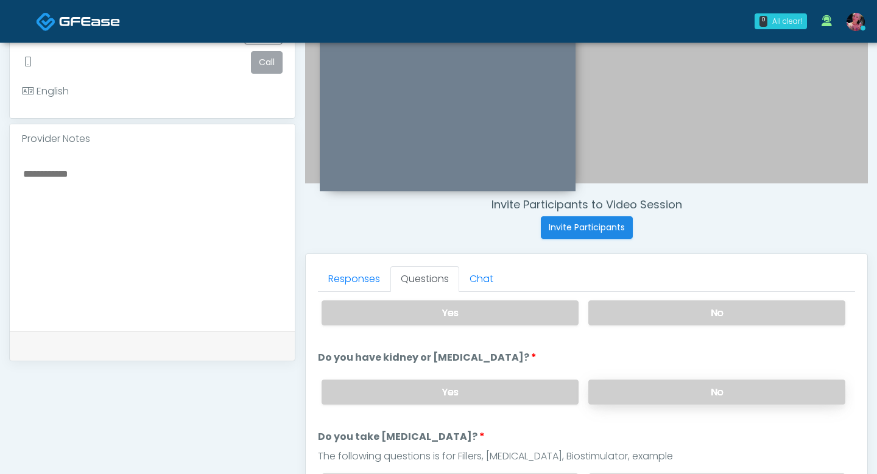
click at [615, 384] on label "No" at bounding box center [717, 392] width 257 height 25
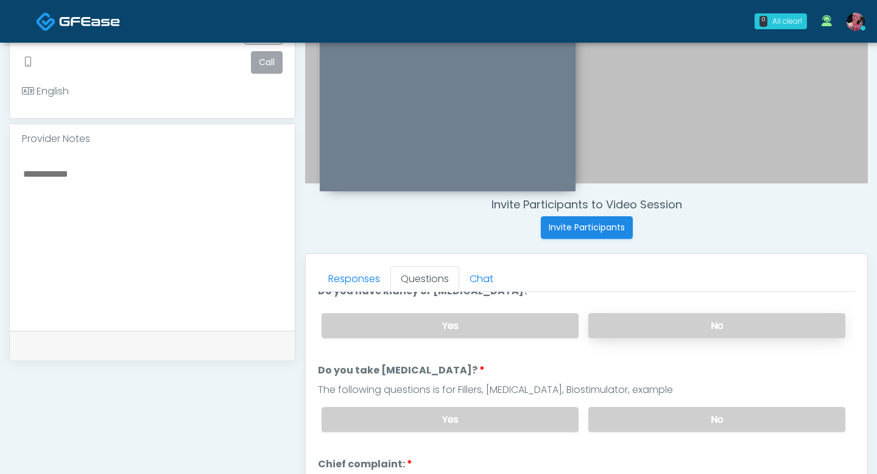
scroll to position [176, 0]
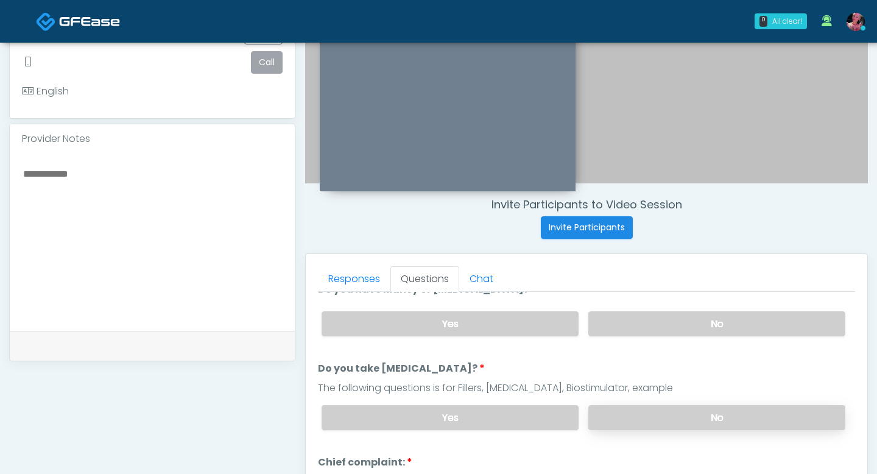
click at [630, 409] on label "No" at bounding box center [717, 417] width 257 height 25
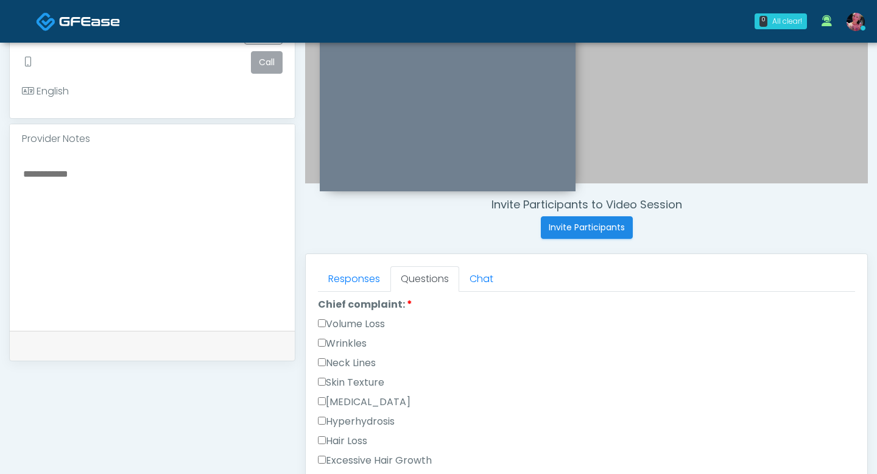
scroll to position [335, 0]
click at [347, 320] on label "Volume Loss" at bounding box center [351, 323] width 67 height 15
click at [347, 338] on label "Wrinkles" at bounding box center [342, 343] width 49 height 15
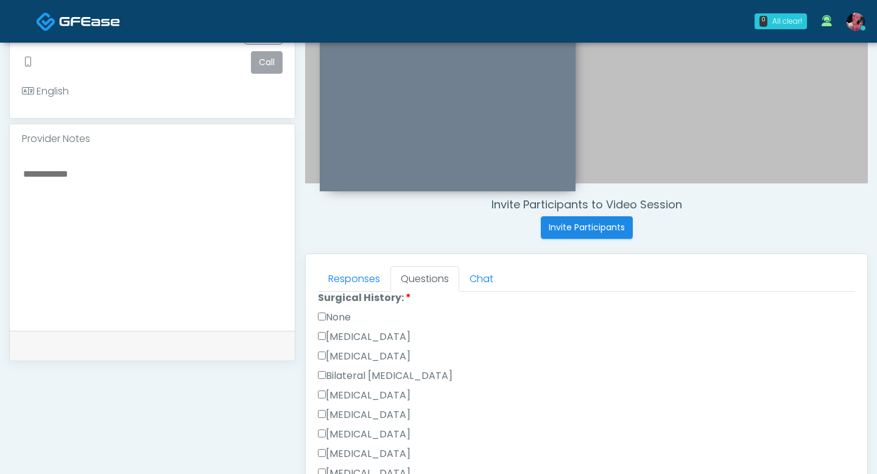
click at [337, 392] on label "Breast Augmentation" at bounding box center [364, 395] width 93 height 15
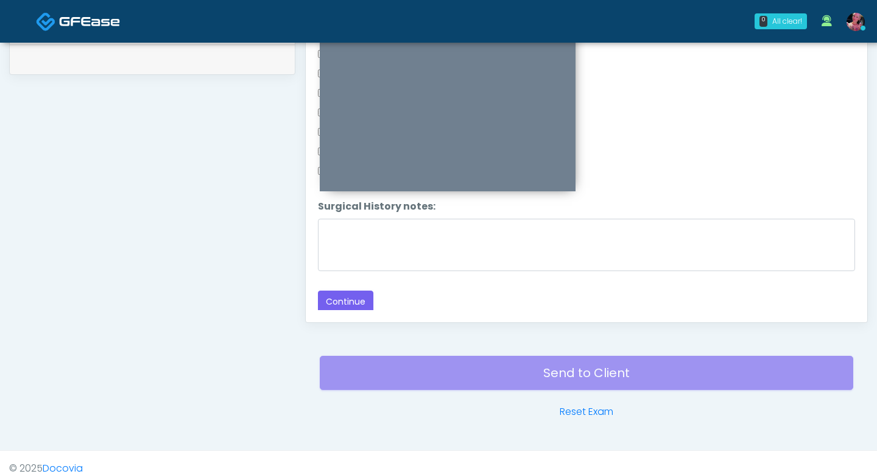
scroll to position [610, 0]
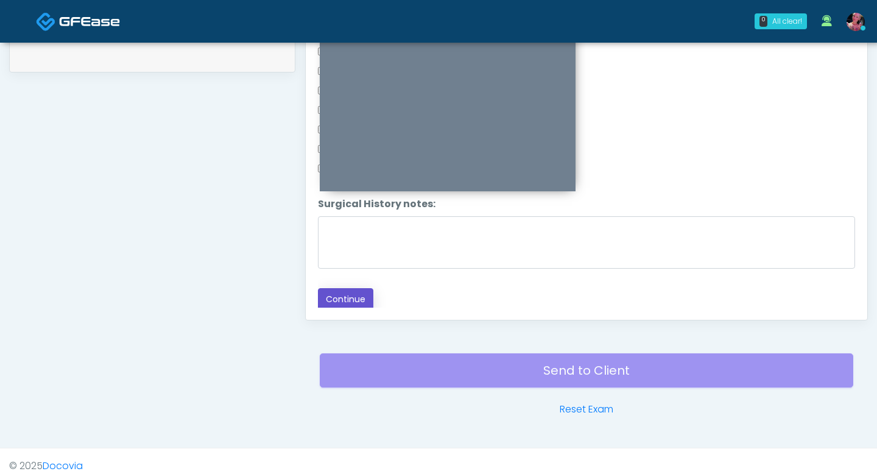
click at [335, 302] on button "Continue" at bounding box center [345, 299] width 55 height 23
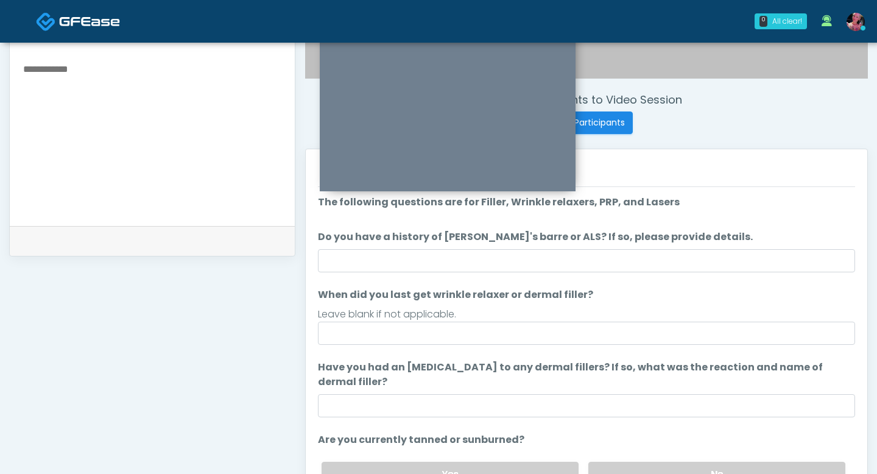
scroll to position [423, 0]
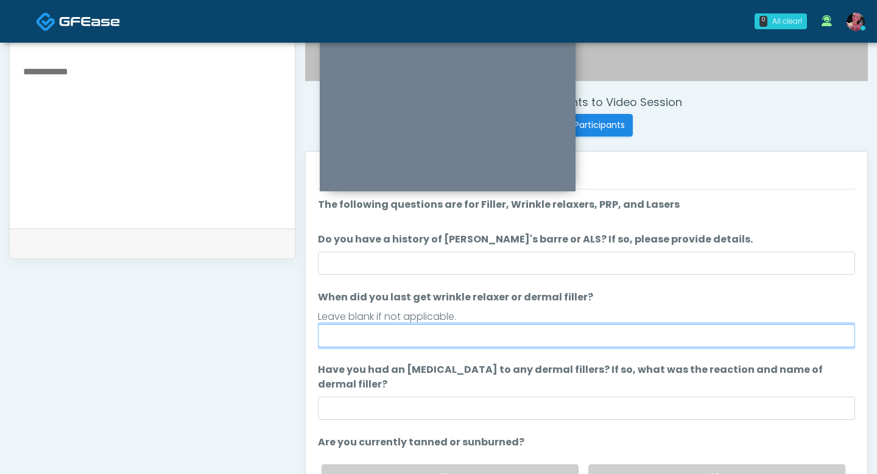
click at [484, 332] on input "When did you last get wrinkle relaxer or dermal filler?" at bounding box center [586, 335] width 537 height 23
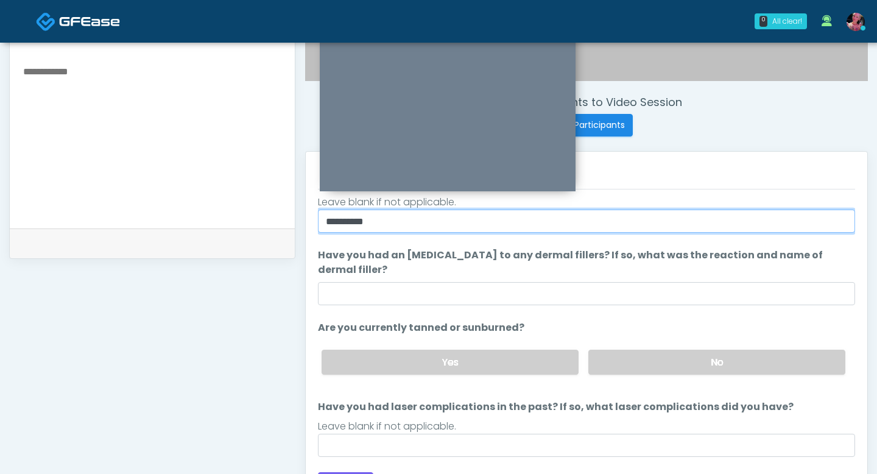
scroll to position [430, 0]
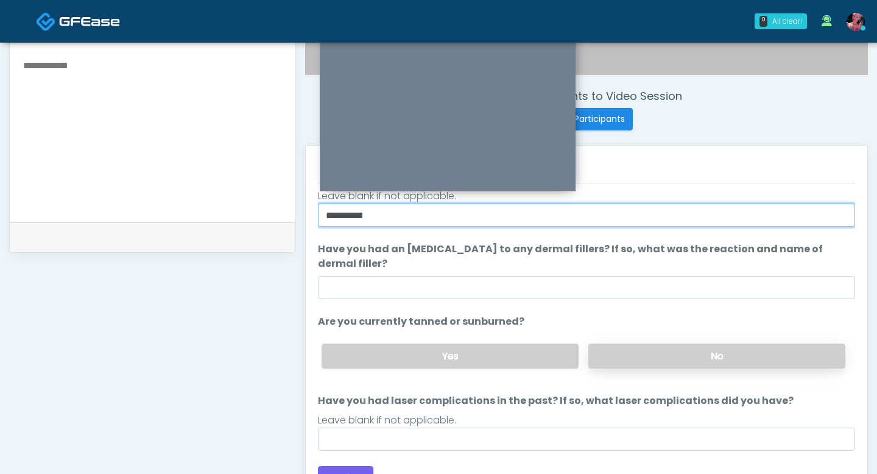
type input "**********"
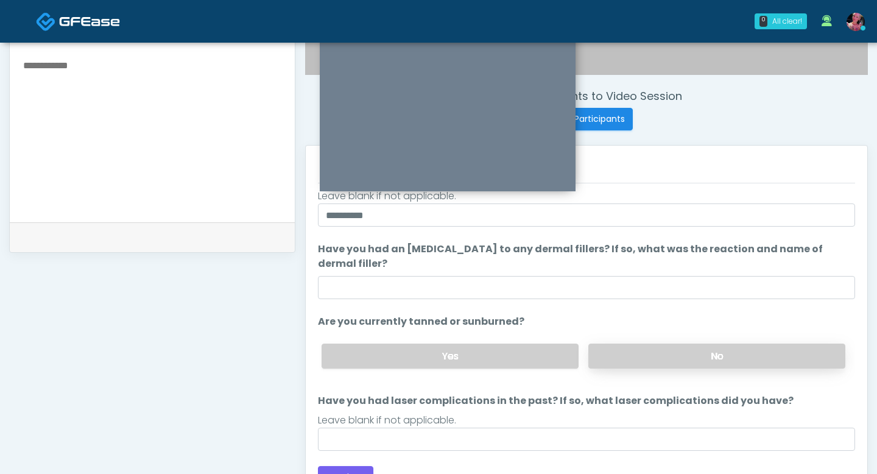
click at [661, 353] on label "No" at bounding box center [717, 356] width 257 height 25
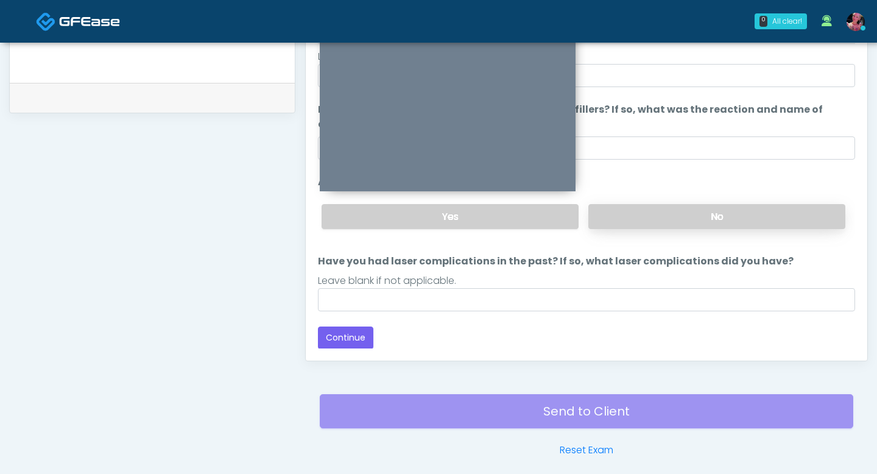
scroll to position [570, 0]
click at [371, 333] on button "Continue" at bounding box center [345, 337] width 55 height 23
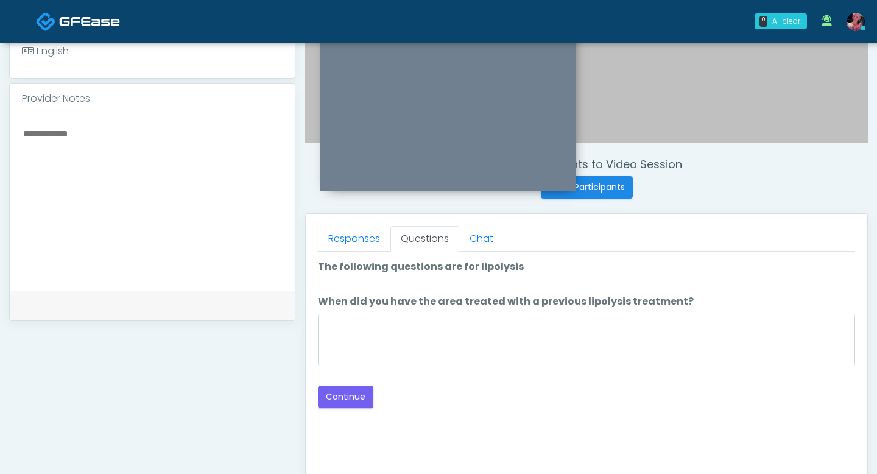
scroll to position [360, 0]
click at [361, 400] on button "Continue" at bounding box center [345, 398] width 55 height 23
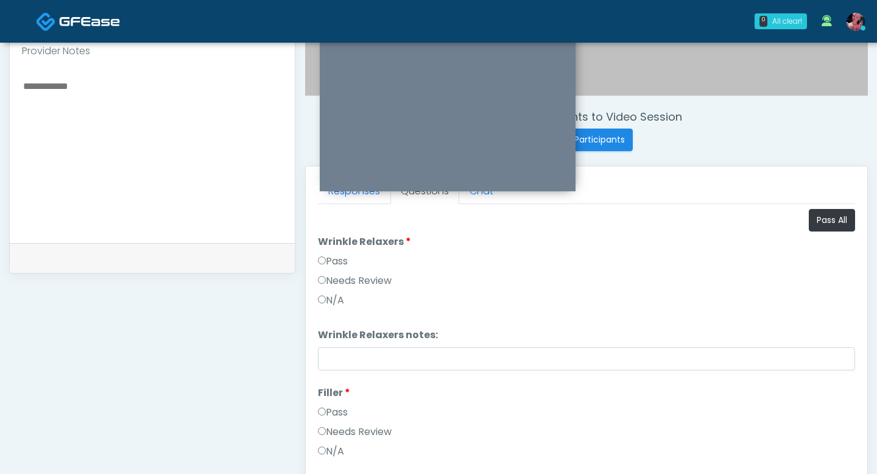
scroll to position [381, 0]
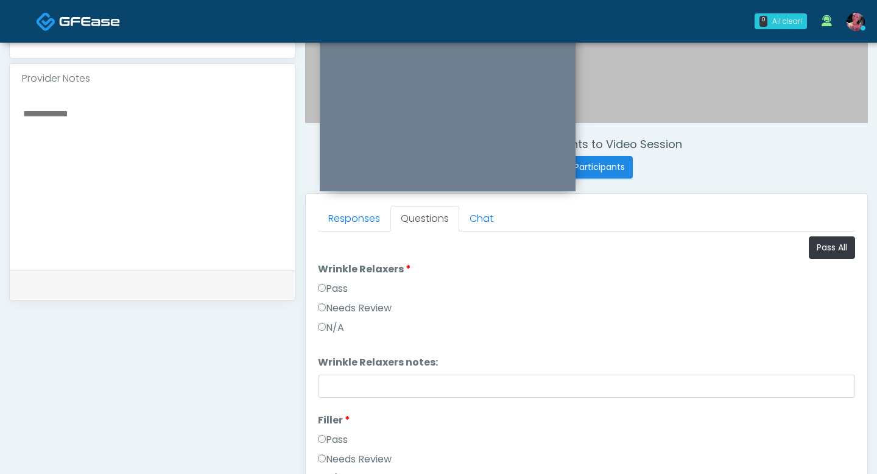
click at [344, 289] on label "Pass" at bounding box center [333, 289] width 30 height 15
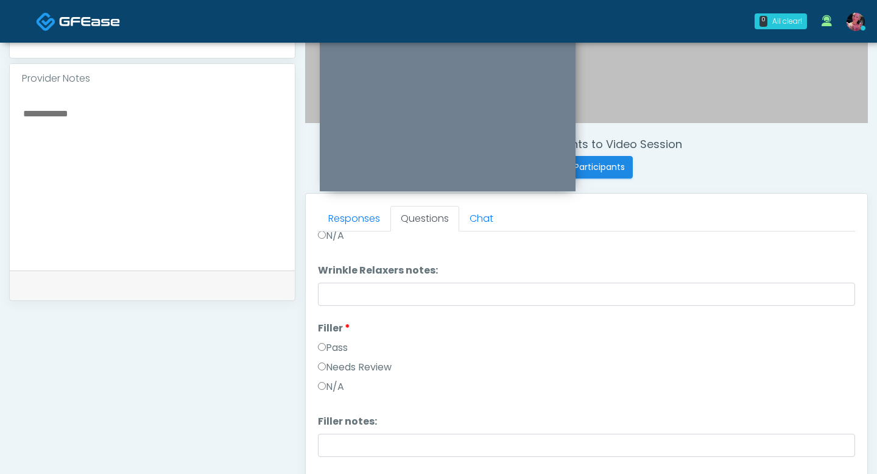
click at [333, 342] on label "Pass" at bounding box center [333, 348] width 30 height 15
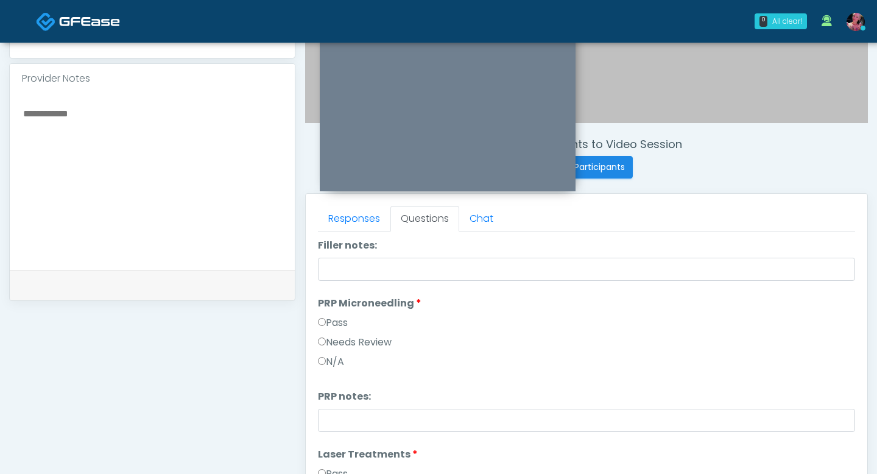
click at [330, 322] on label "Pass" at bounding box center [333, 323] width 30 height 15
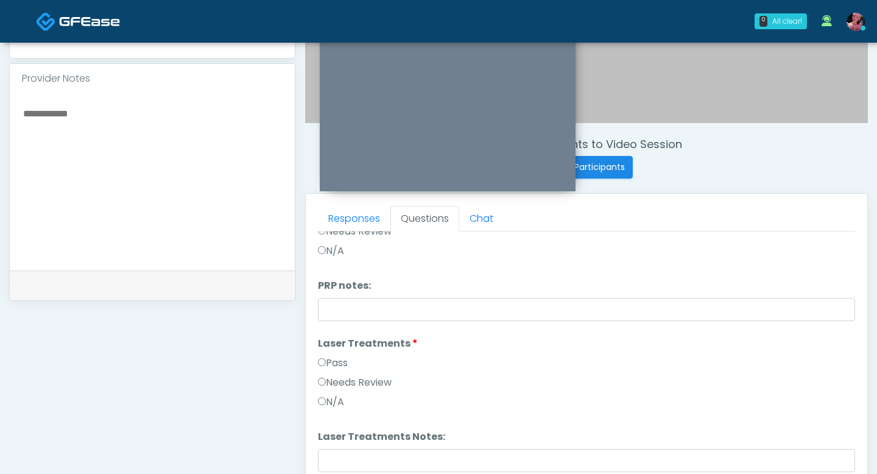
click at [336, 366] on label "Pass" at bounding box center [333, 363] width 30 height 15
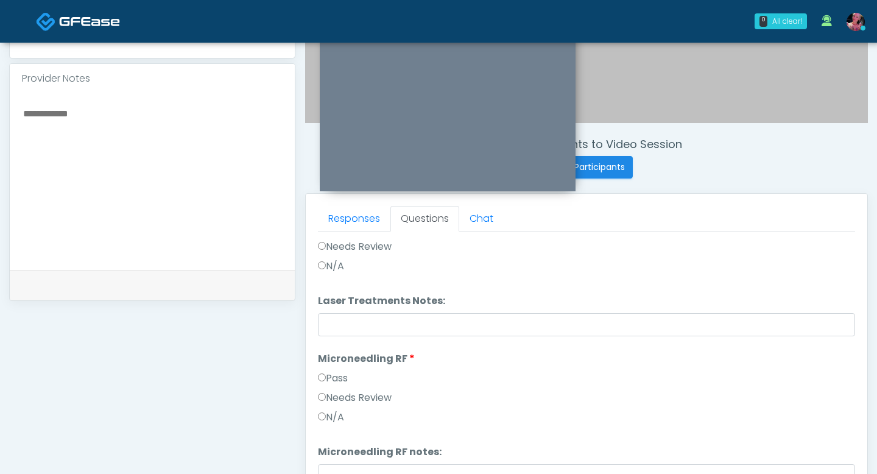
scroll to position [559, 0]
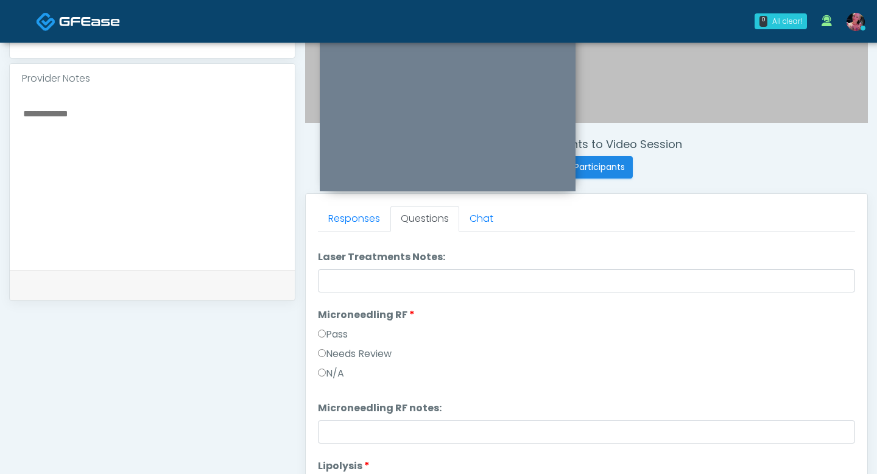
click at [329, 325] on li "Microneedling RF Microneedling RF Pass Needs Review N/A" at bounding box center [586, 347] width 537 height 78
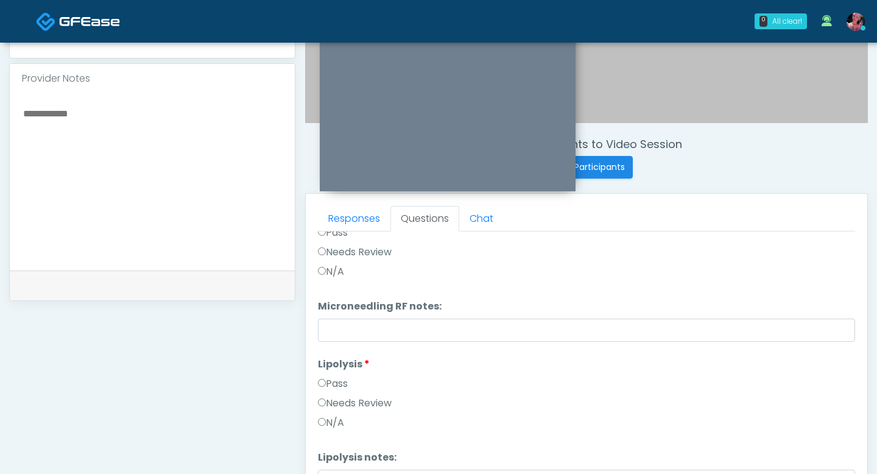
scroll to position [620, 0]
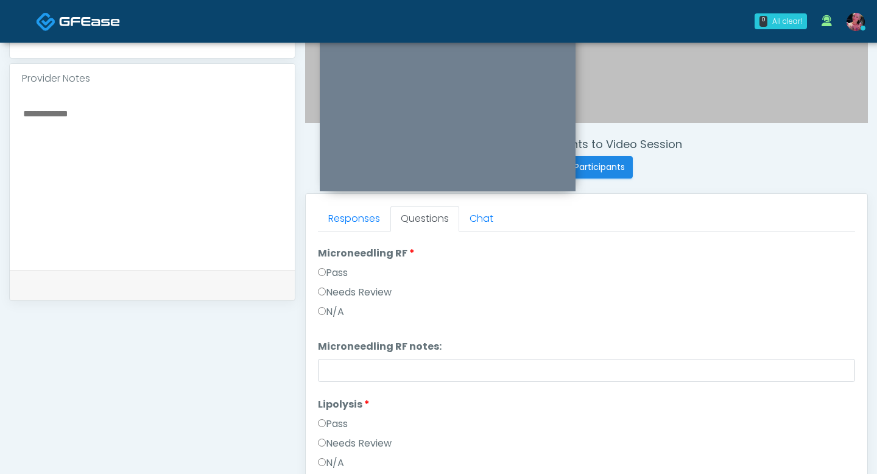
click at [335, 430] on label "Pass" at bounding box center [333, 424] width 30 height 15
click at [336, 446] on label "Needs Review" at bounding box center [355, 443] width 74 height 15
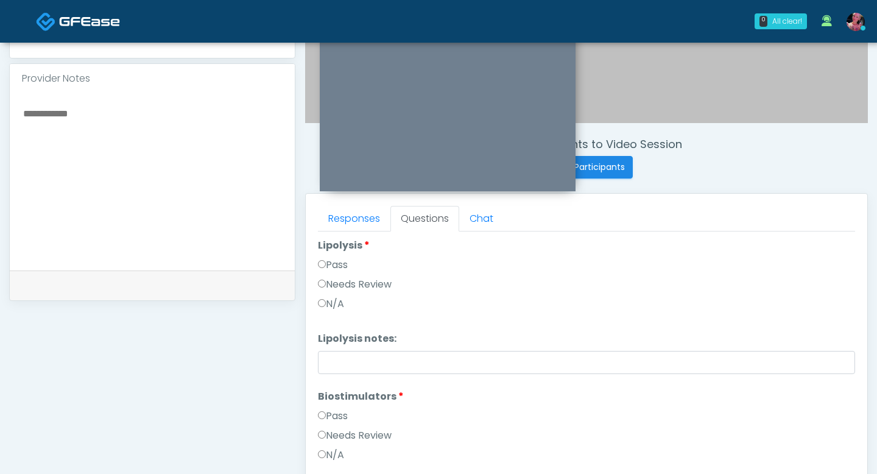
scroll to position [790, 0]
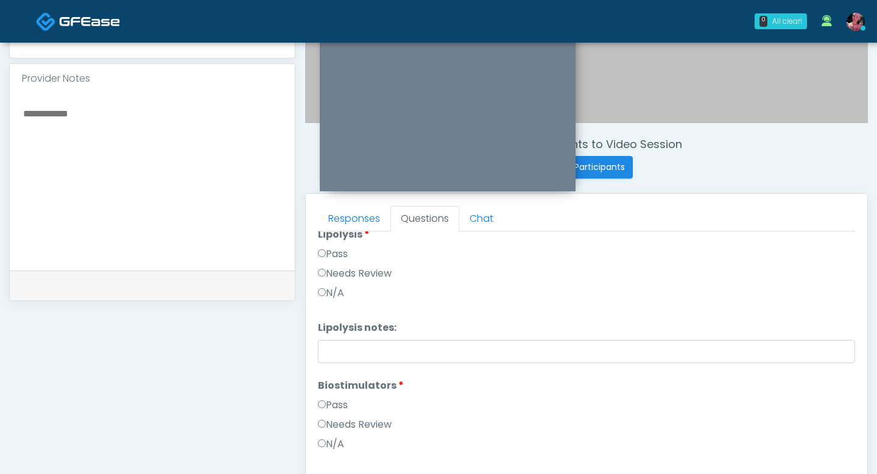
click at [334, 432] on div "Needs Review" at bounding box center [586, 426] width 537 height 19
click at [334, 426] on label "Needs Review" at bounding box center [355, 424] width 74 height 15
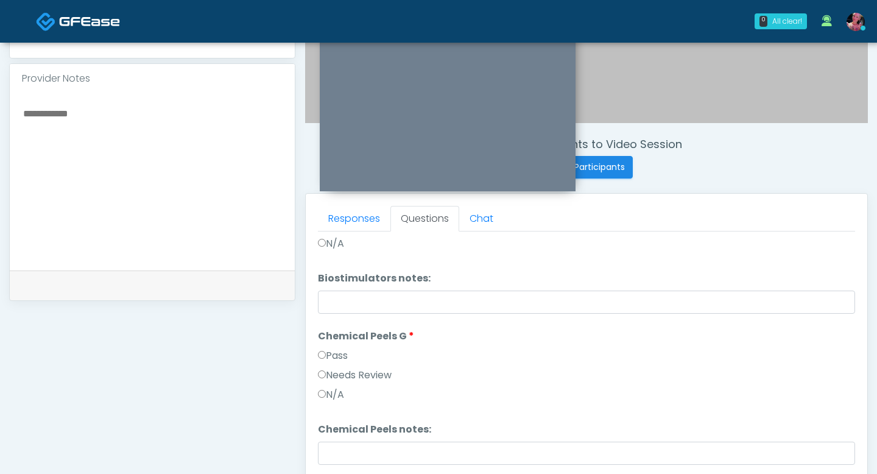
scroll to position [997, 0]
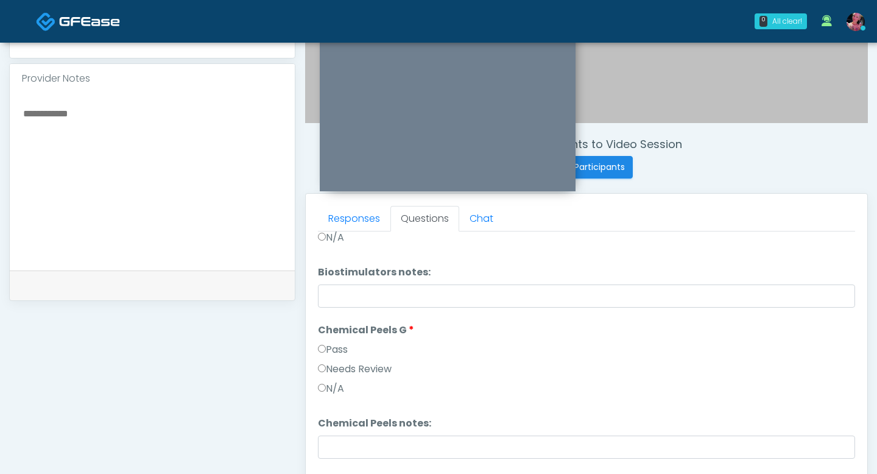
click at [334, 354] on label "Pass" at bounding box center [333, 349] width 30 height 15
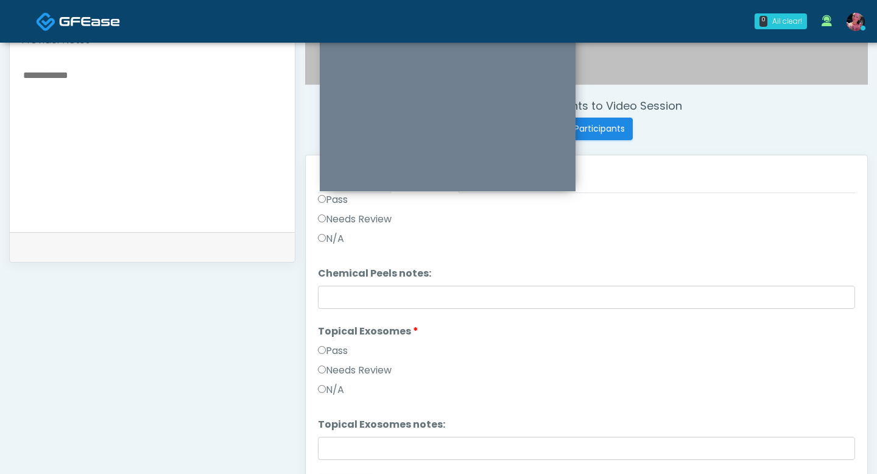
scroll to position [436, 0]
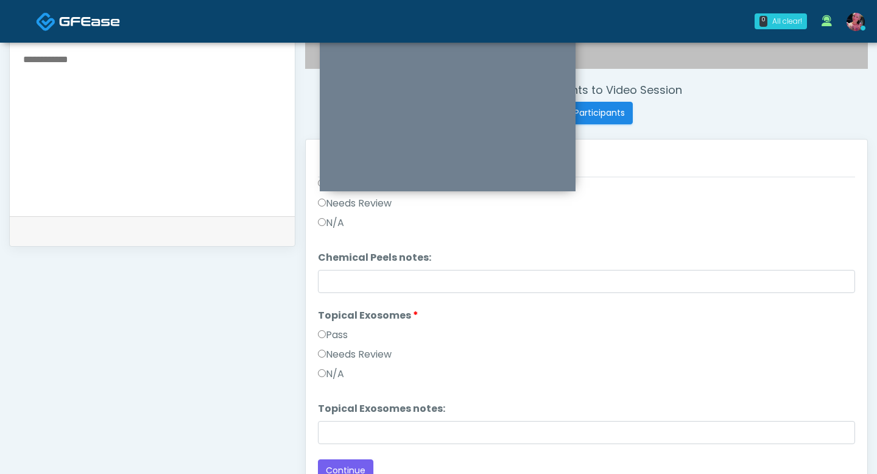
click at [340, 338] on label "Pass" at bounding box center [333, 335] width 30 height 15
click at [339, 358] on label "Needs Review" at bounding box center [355, 354] width 74 height 15
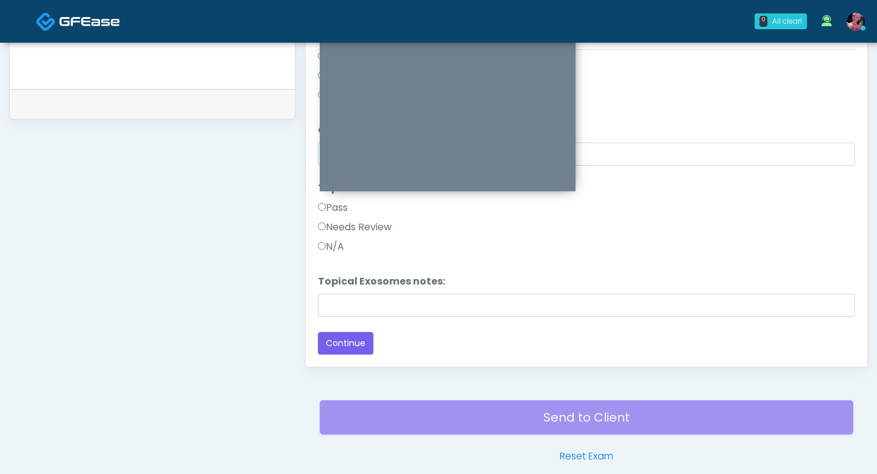
scroll to position [564, 0]
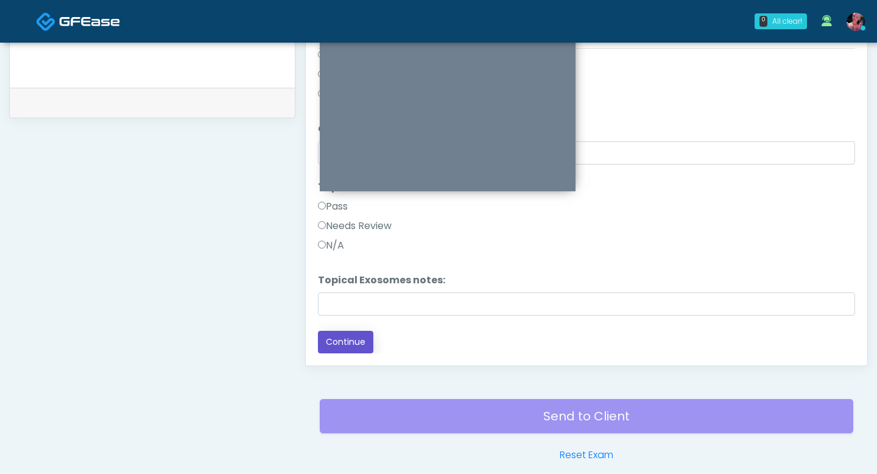
click at [337, 342] on button "Continue" at bounding box center [345, 342] width 55 height 23
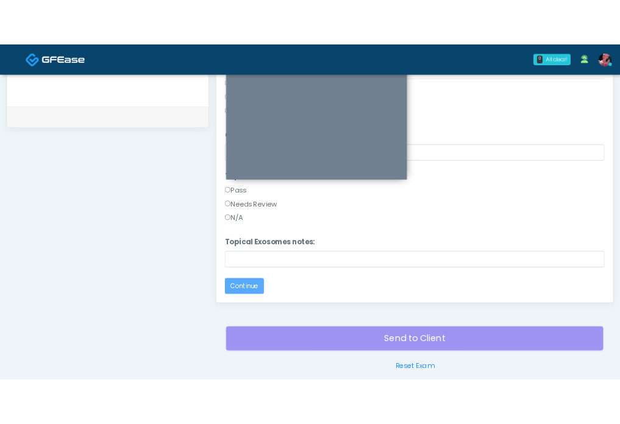
scroll to position [0, 0]
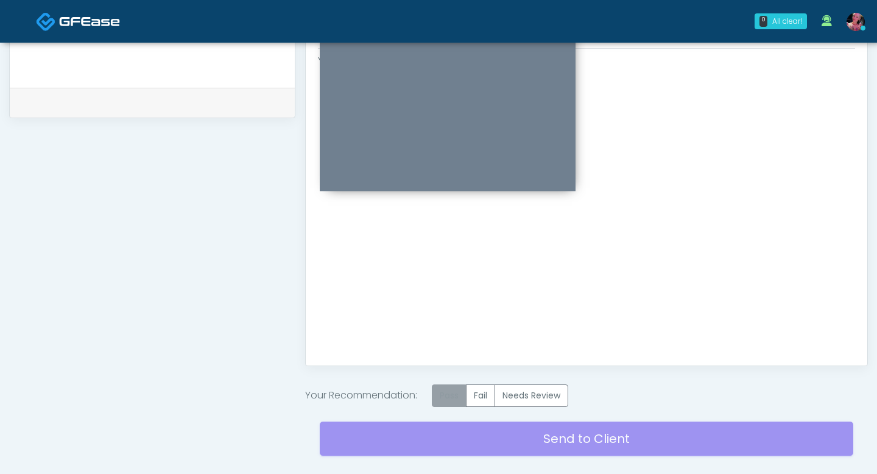
click at [445, 386] on label "Pass" at bounding box center [449, 395] width 35 height 23
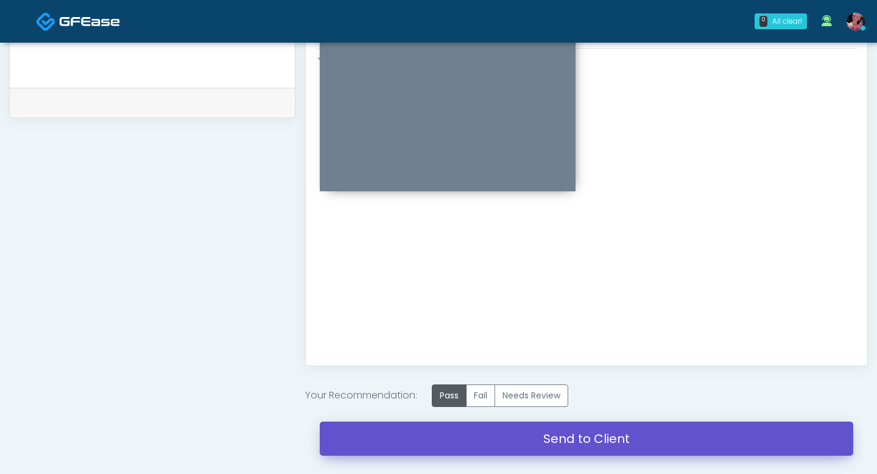
click at [423, 435] on link "Send to Client" at bounding box center [587, 439] width 534 height 34
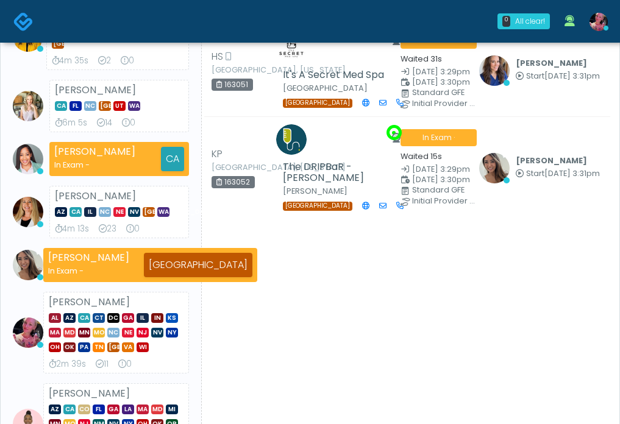
scroll to position [155, 0]
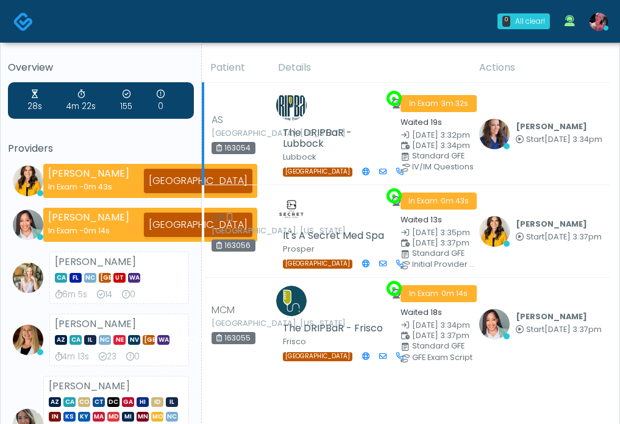
drag, startPoint x: 445, startPoint y: 168, endPoint x: 445, endPoint y: 157, distance: 10.4
click at [445, 157] on div "In Exam · 3m 32s Waited 19s Aug 27, 3:32pm Aug 27, 3:34pm Standard GFE IV/IM Qu…" at bounding box center [432, 133] width 64 height 77
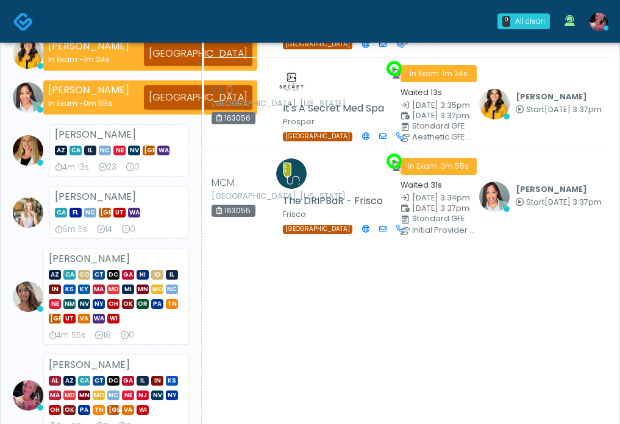
scroll to position [137, 0]
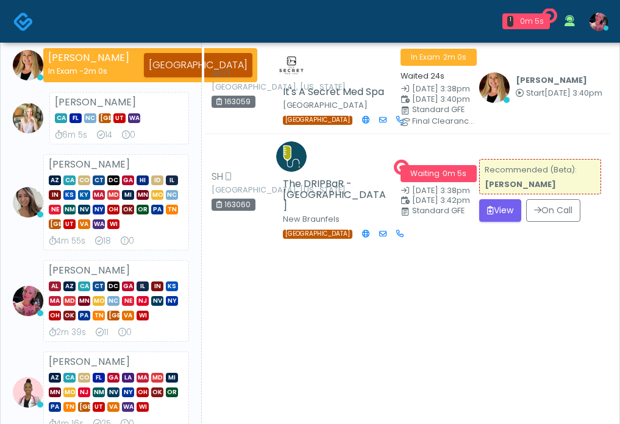
scroll to position [254, 0]
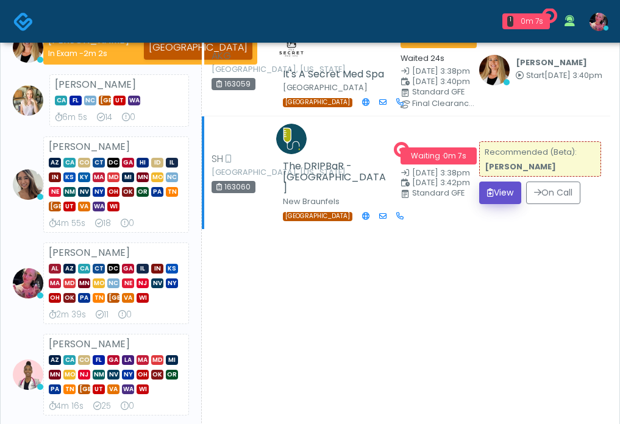
click at [484, 204] on button "View" at bounding box center [500, 193] width 42 height 23
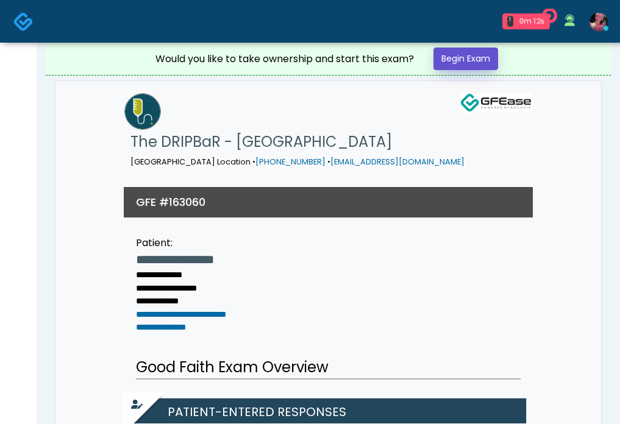
click at [475, 63] on link "Begin Exam" at bounding box center [465, 59] width 65 height 23
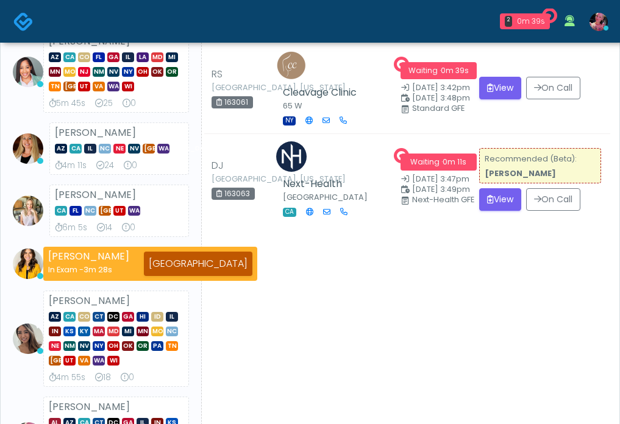
scroll to position [106, 0]
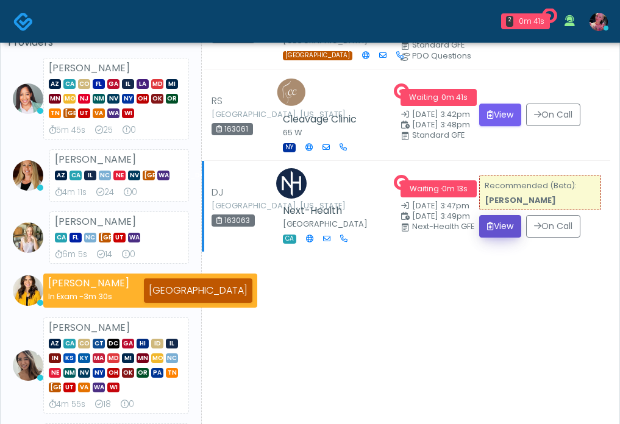
click at [503, 238] on button "View" at bounding box center [500, 226] width 42 height 23
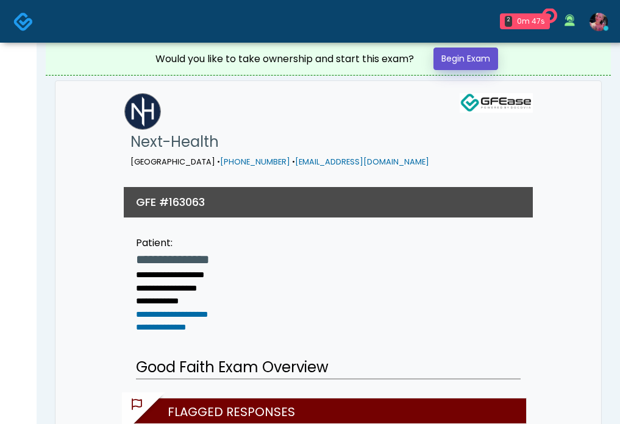
click at [482, 58] on link "Begin Exam" at bounding box center [465, 59] width 65 height 23
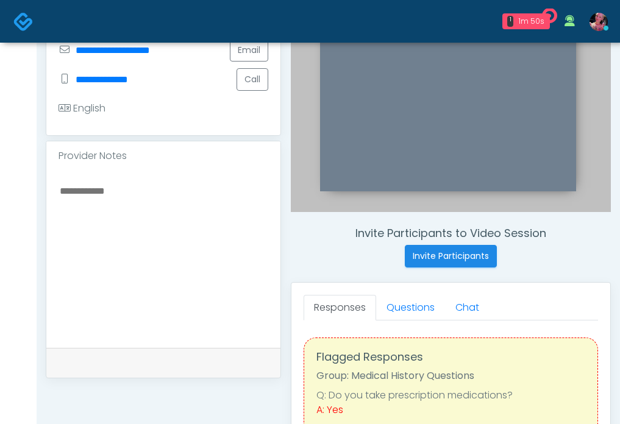
scroll to position [272, 0]
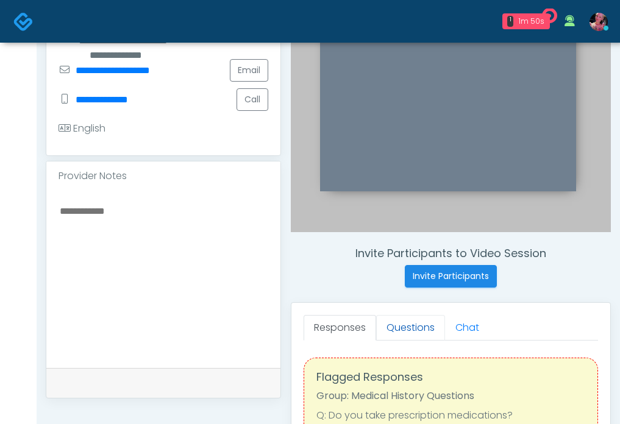
click at [416, 325] on link "Questions" at bounding box center [410, 328] width 69 height 26
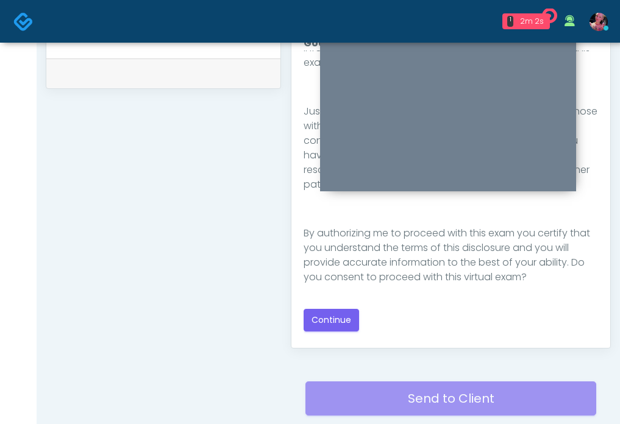
scroll to position [586, 0]
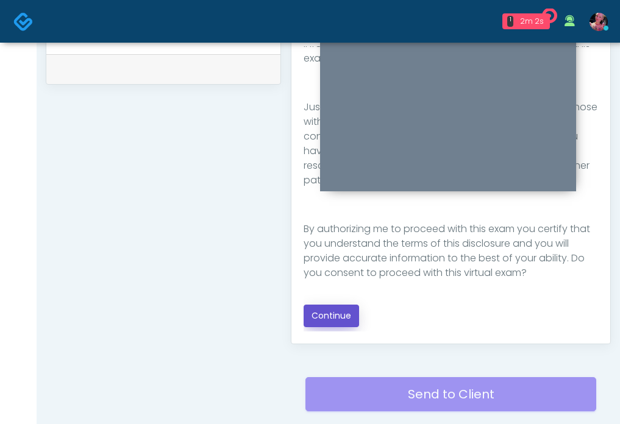
click at [353, 318] on button "Continue" at bounding box center [330, 316] width 55 height 23
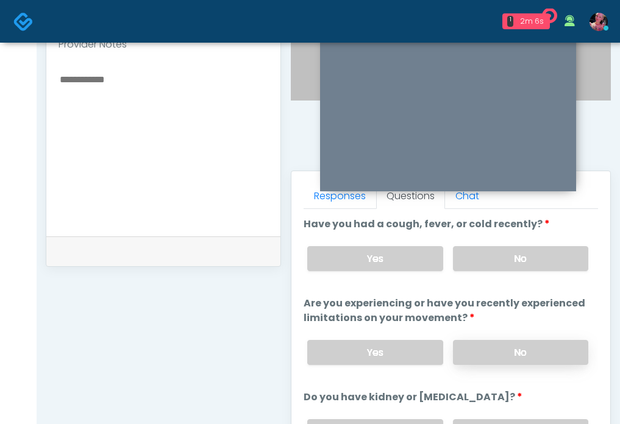
scroll to position [396, 0]
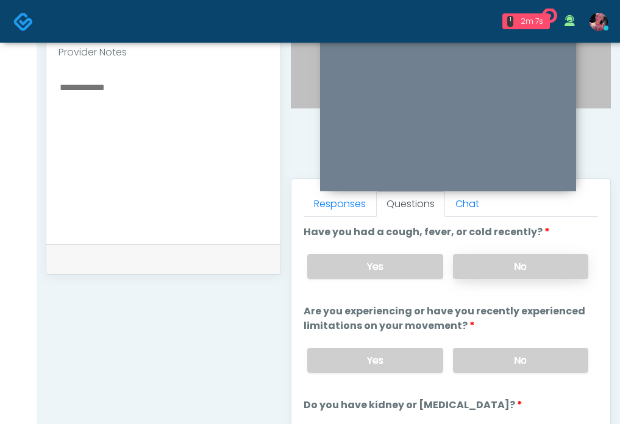
click at [525, 262] on label "No" at bounding box center [520, 266] width 135 height 25
click at [487, 361] on label "No" at bounding box center [520, 360] width 135 height 25
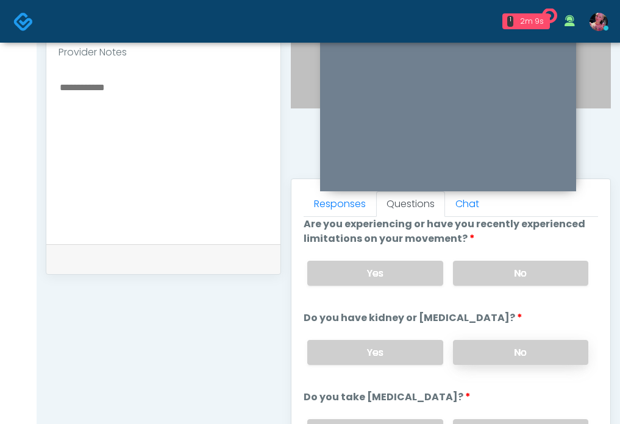
click at [485, 341] on label "No" at bounding box center [520, 352] width 135 height 25
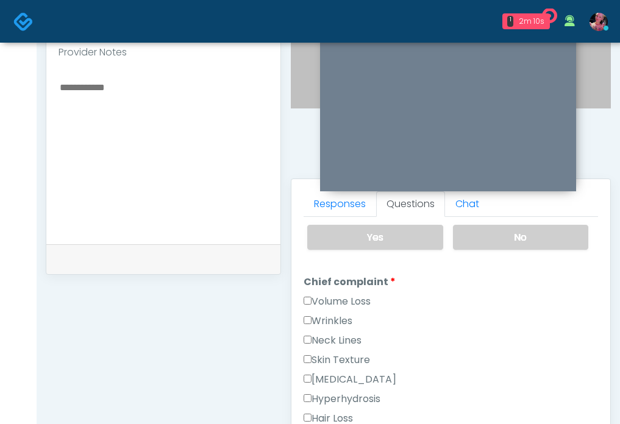
scroll to position [248, 0]
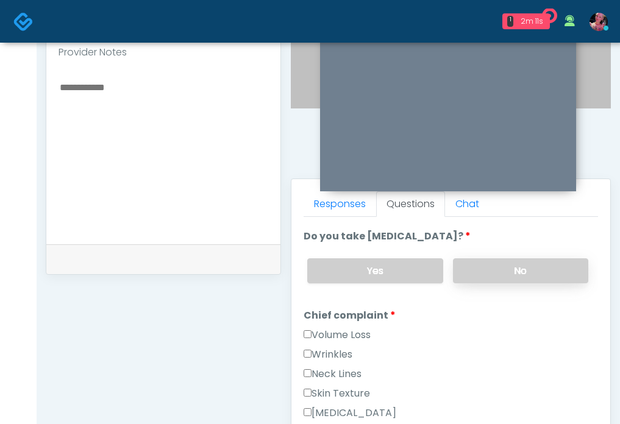
click at [495, 268] on label "No" at bounding box center [520, 270] width 135 height 25
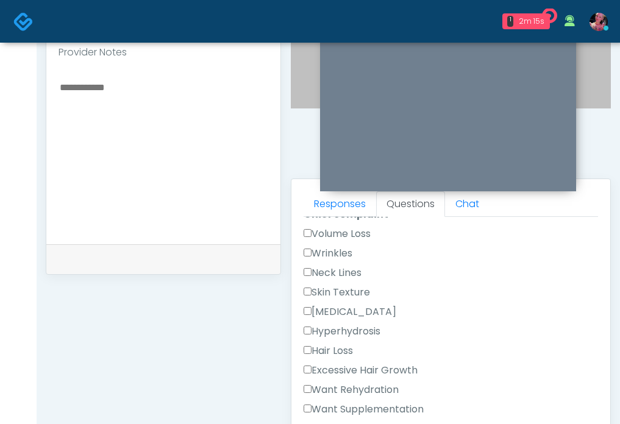
scroll to position [338, 0]
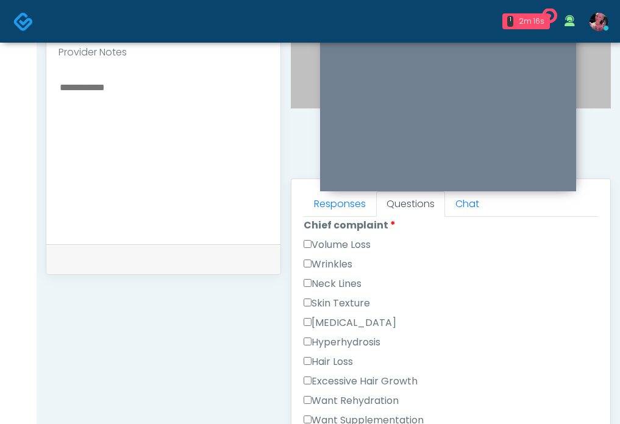
click at [341, 262] on label "Wrinkles" at bounding box center [327, 264] width 49 height 15
click at [340, 262] on label "Wrinkles" at bounding box center [327, 264] width 49 height 15
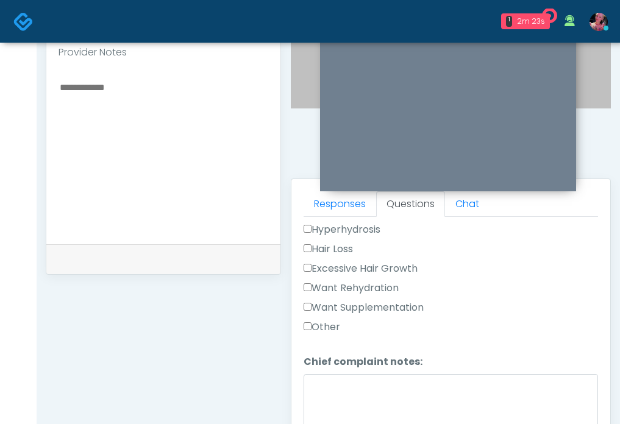
scroll to position [450, 0]
click at [313, 317] on div "Want Supplementation" at bounding box center [450, 310] width 294 height 19
click at [317, 330] on label "Other" at bounding box center [321, 327] width 37 height 15
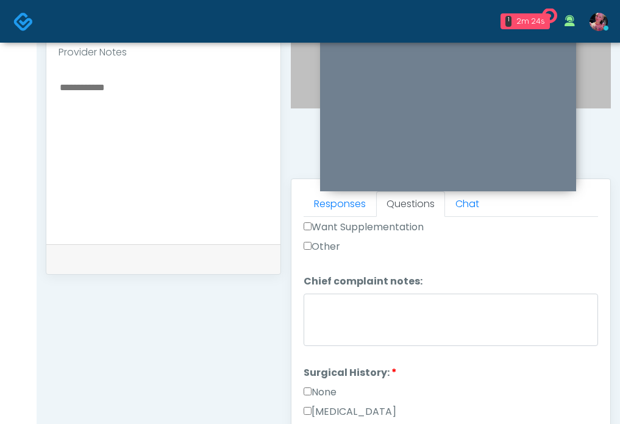
scroll to position [536, 0]
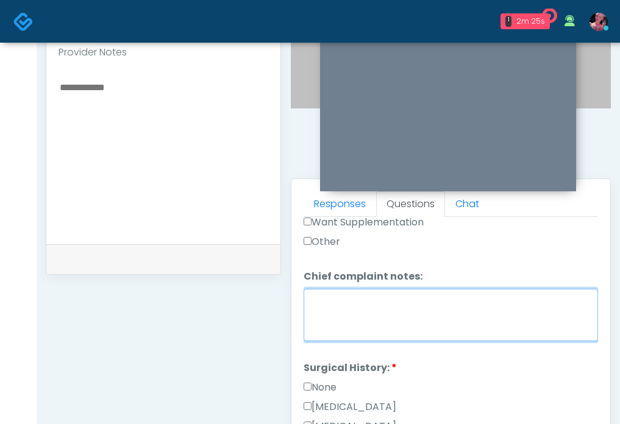
click at [317, 326] on textarea "Chief complaint notes:" at bounding box center [450, 315] width 294 height 52
click at [328, 289] on textarea "**********" at bounding box center [450, 315] width 294 height 52
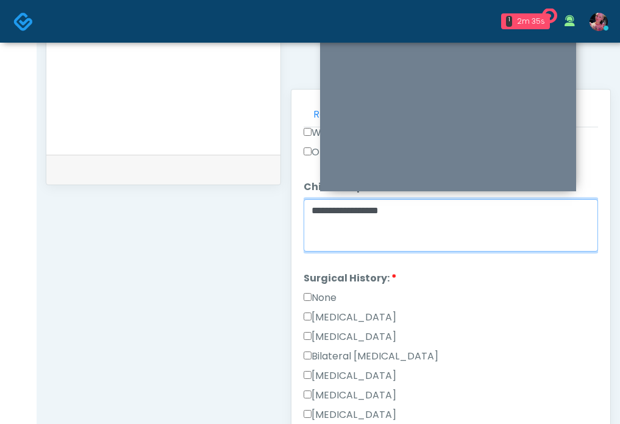
scroll to position [514, 0]
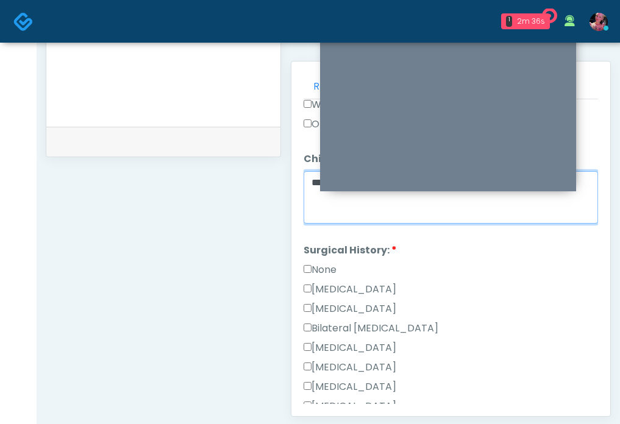
type textarea "**********"
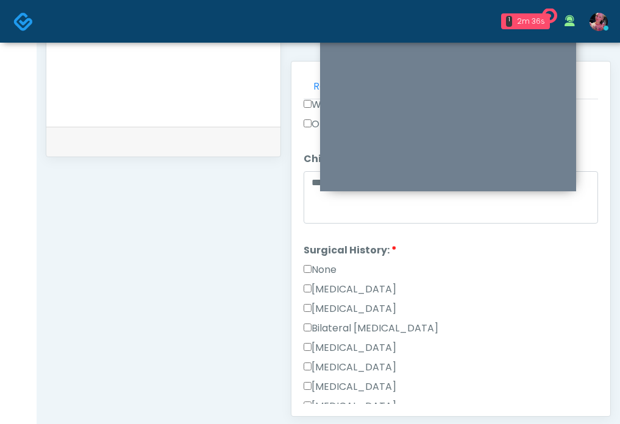
click at [333, 276] on div "None" at bounding box center [450, 272] width 294 height 19
click at [330, 271] on label "None" at bounding box center [319, 270] width 33 height 15
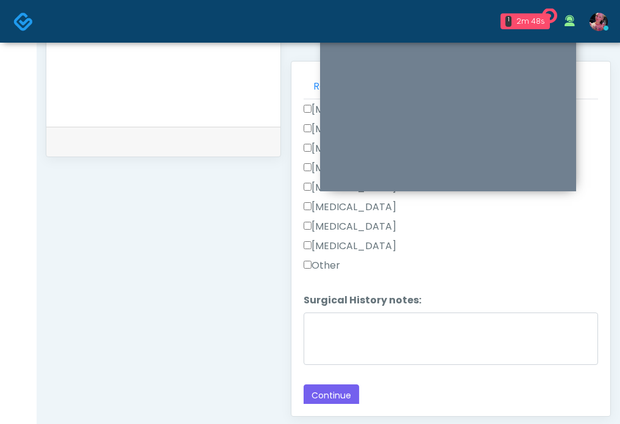
scroll to position [591, 0]
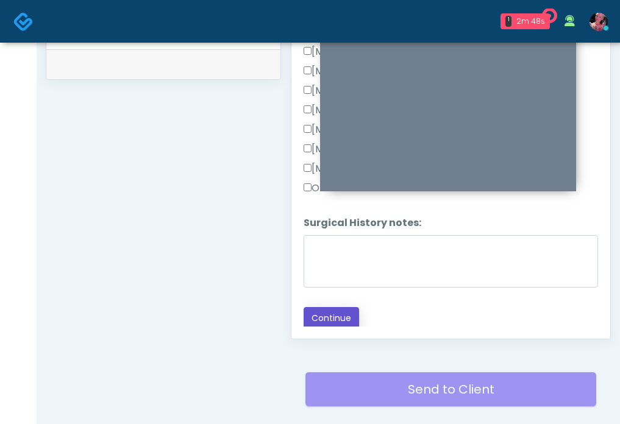
click at [346, 317] on button "Continue" at bounding box center [330, 318] width 55 height 23
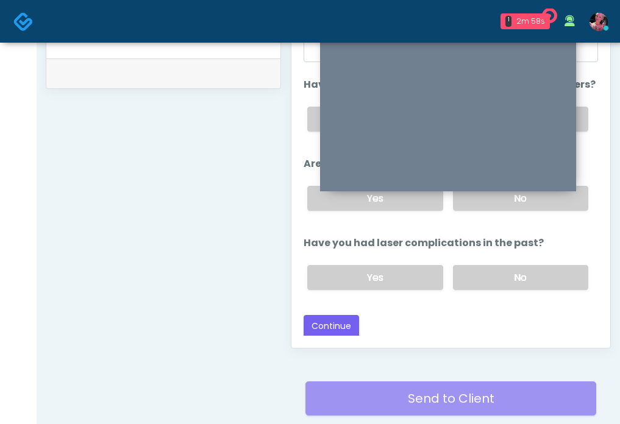
scroll to position [595, 0]
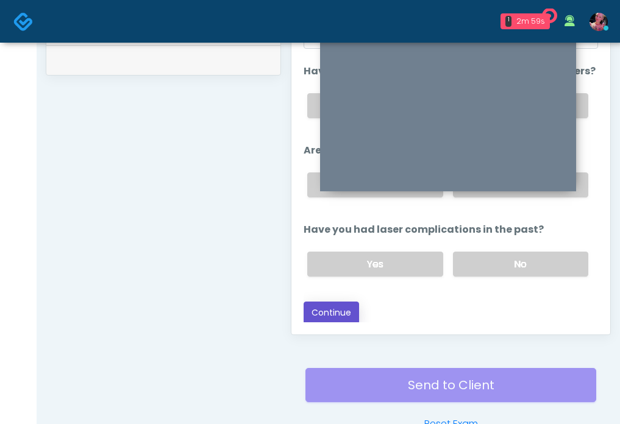
click at [331, 309] on button "Continue" at bounding box center [330, 313] width 55 height 23
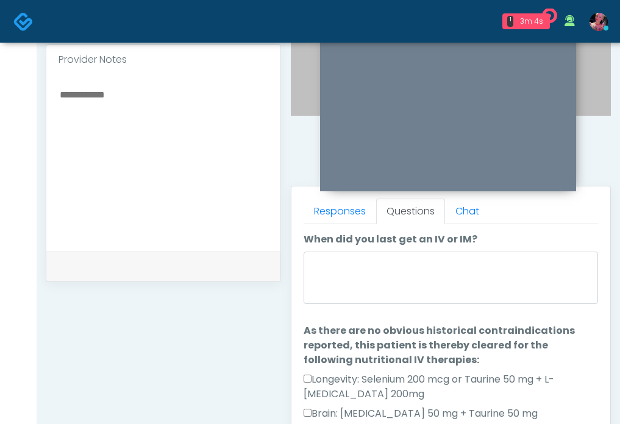
scroll to position [389, 0]
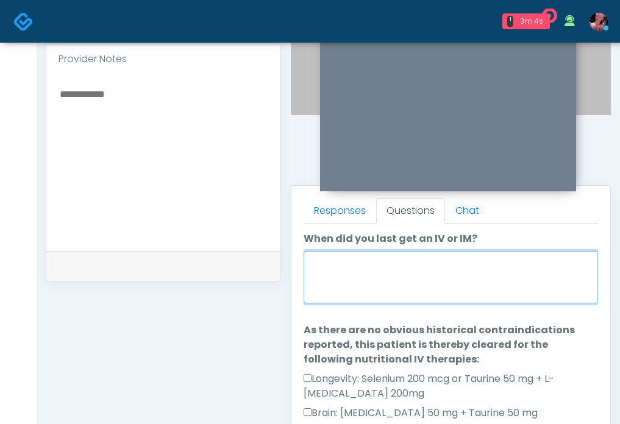
click at [387, 257] on textarea "When did you last get an IV or IM?" at bounding box center [450, 277] width 294 height 52
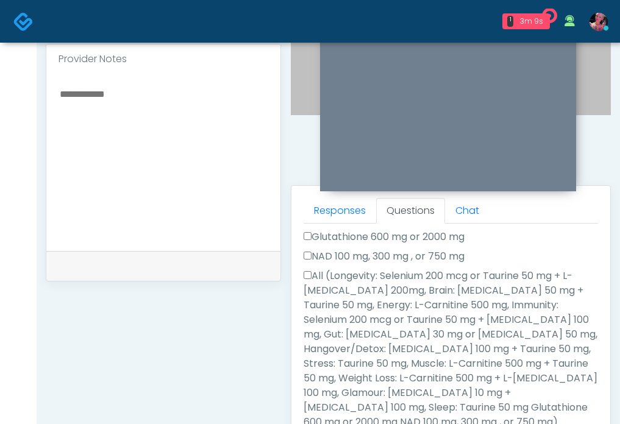
scroll to position [413, 0]
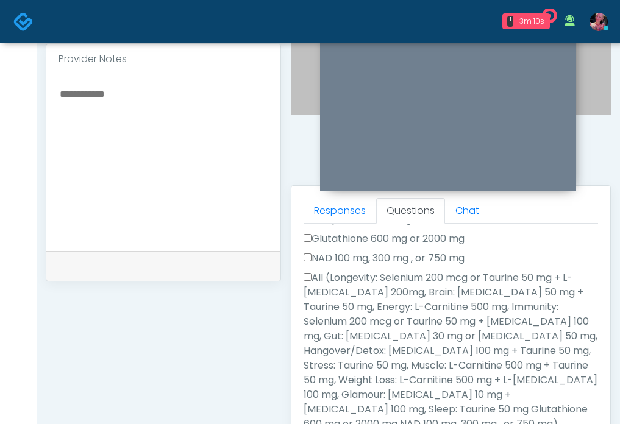
click at [306, 271] on label "All (Longevity: Selenium 200 mcg or Taurine 50 mg + L-Arginine 200mg, Brain: Gl…" at bounding box center [450, 351] width 294 height 161
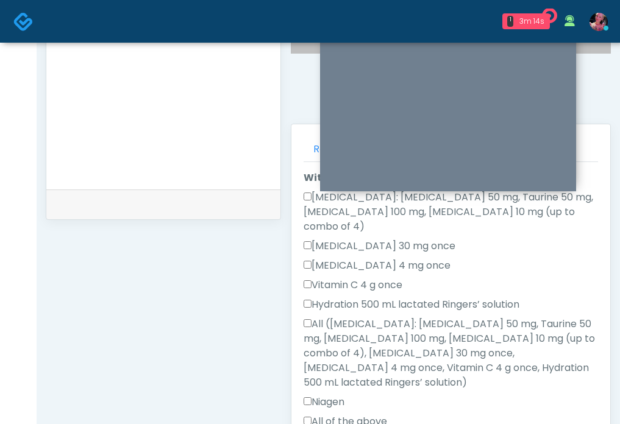
scroll to position [463, 0]
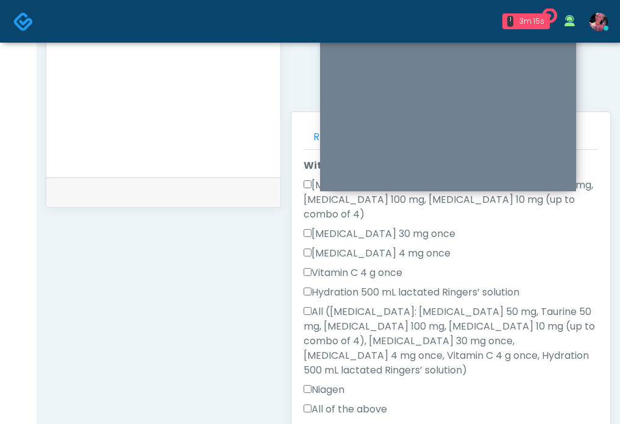
click at [306, 402] on div "All of the above" at bounding box center [450, 411] width 294 height 19
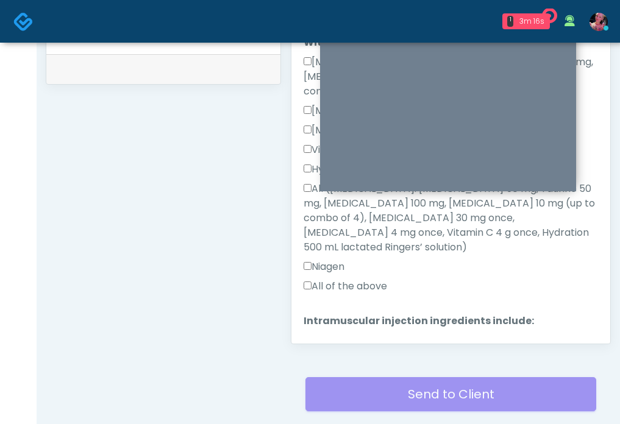
scroll to position [593, 0]
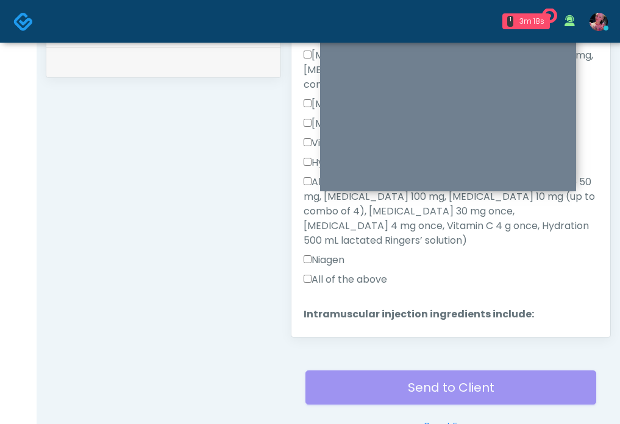
click at [328, 391] on button "Continue" at bounding box center [330, 402] width 55 height 23
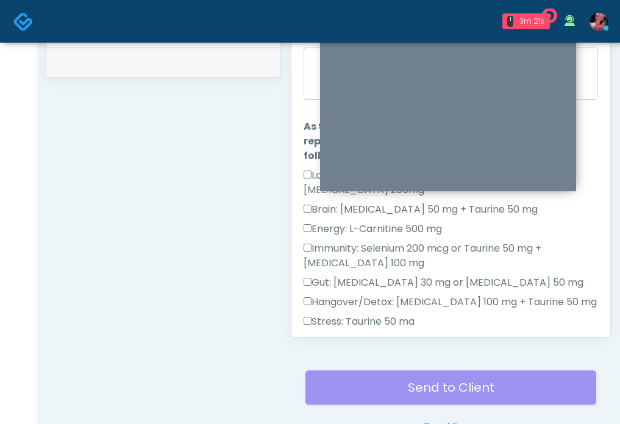
scroll to position [0, 0]
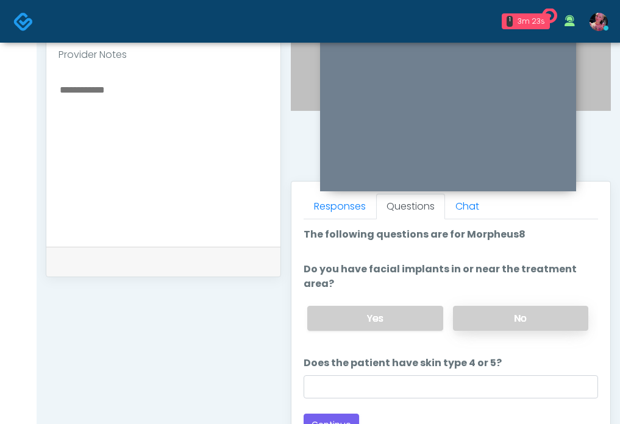
click at [534, 314] on label "No" at bounding box center [520, 318] width 135 height 25
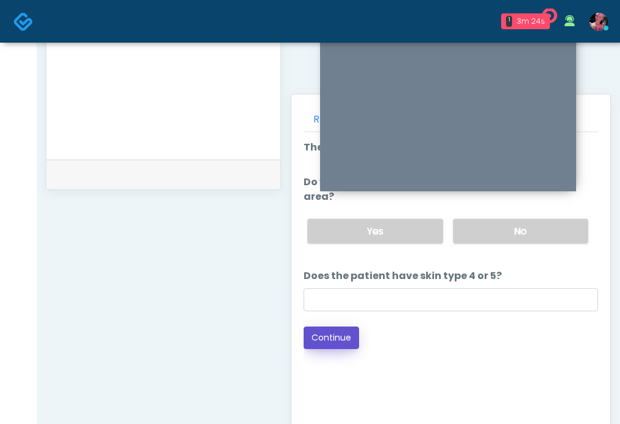
click at [344, 328] on button "Continue" at bounding box center [330, 338] width 55 height 23
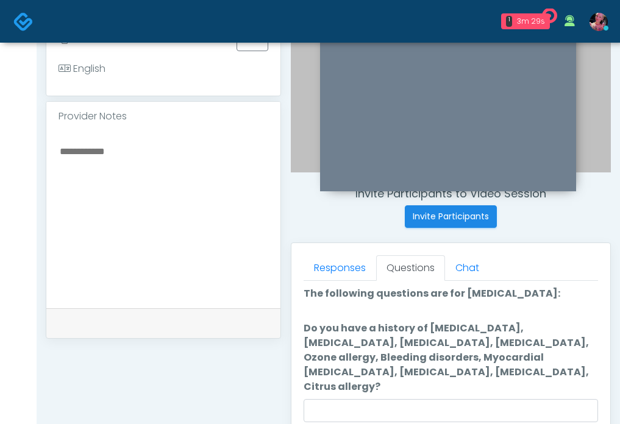
scroll to position [0, 0]
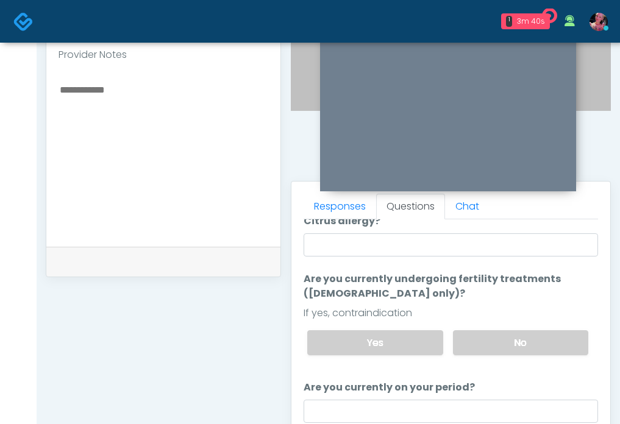
click at [497, 320] on div "Yes No" at bounding box center [447, 342] width 300 height 44
click at [497, 330] on label "No" at bounding box center [520, 342] width 135 height 25
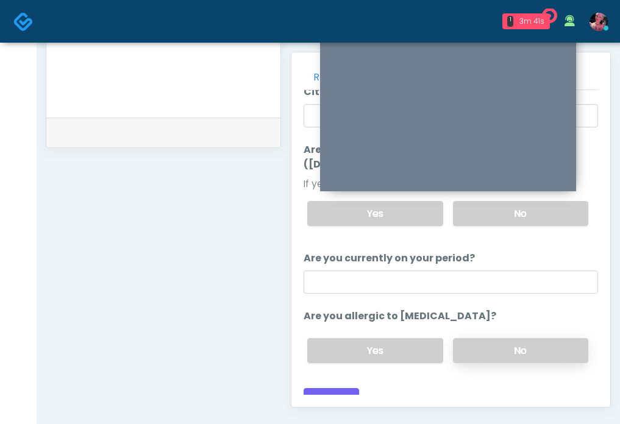
click at [494, 341] on label "No" at bounding box center [520, 350] width 135 height 25
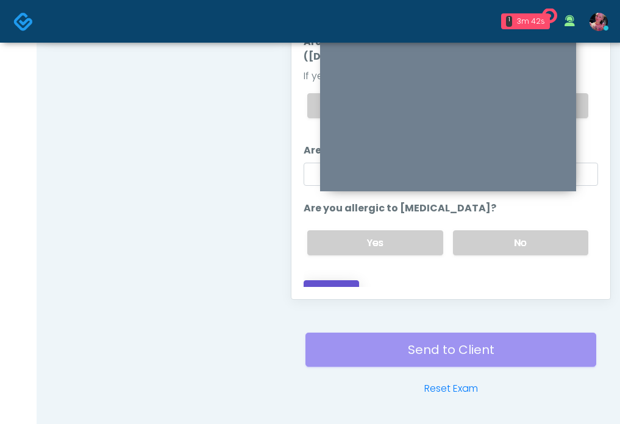
click at [344, 285] on button "Continue" at bounding box center [330, 291] width 55 height 23
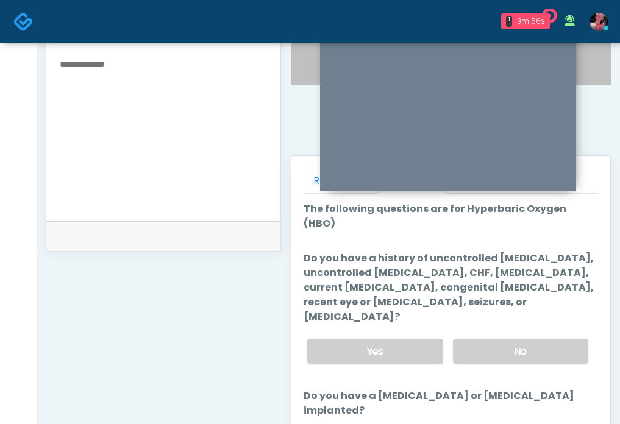
scroll to position [421, 0]
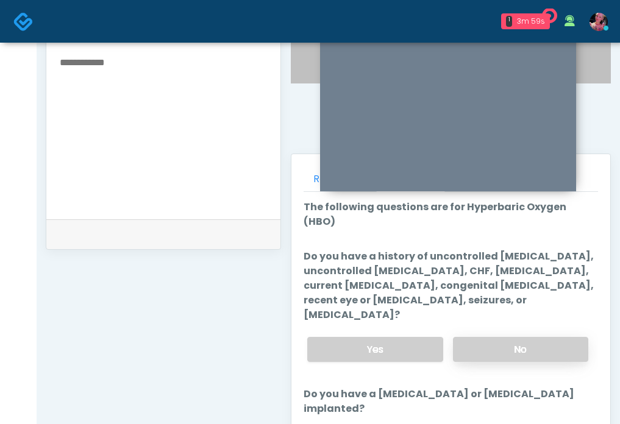
click at [514, 337] on label "No" at bounding box center [520, 349] width 135 height 25
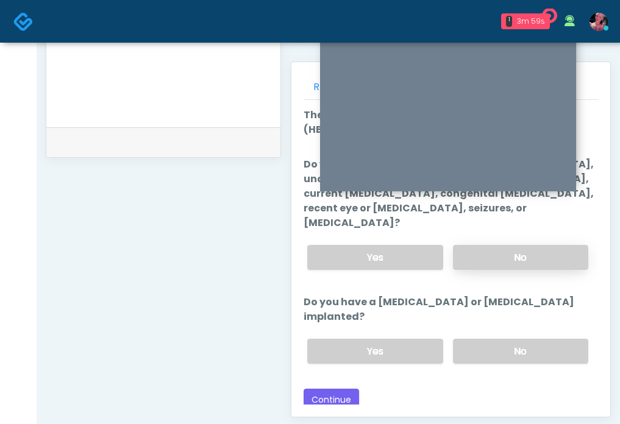
scroll to position [526, 0]
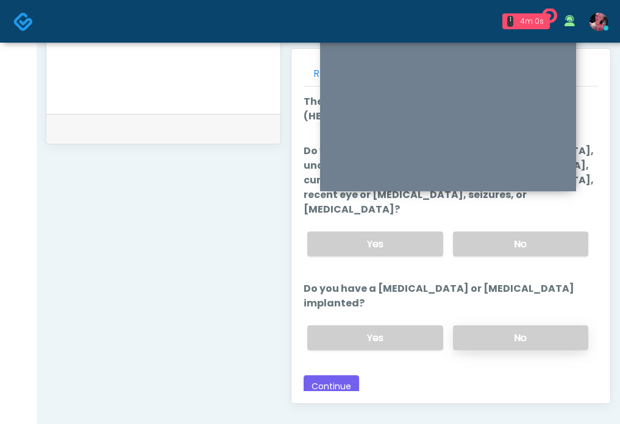
click at [506, 325] on label "No" at bounding box center [520, 337] width 135 height 25
click at [344, 375] on button "Continue" at bounding box center [330, 386] width 55 height 23
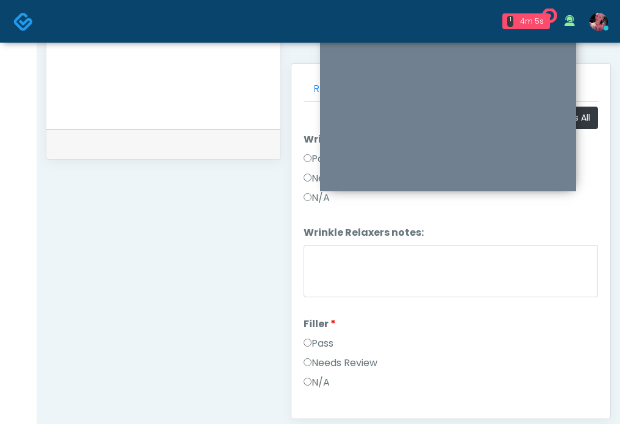
scroll to position [497, 0]
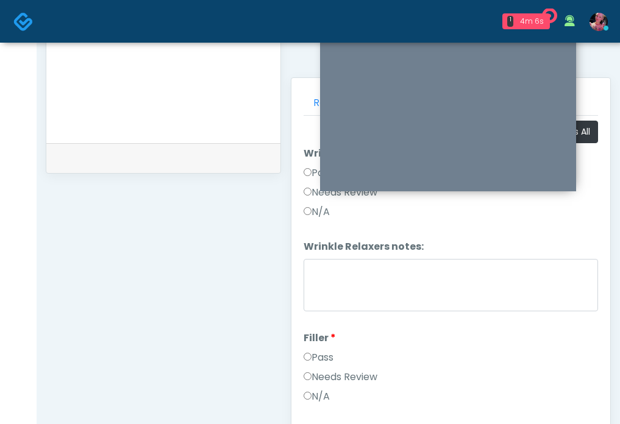
click at [314, 351] on label "Pass" at bounding box center [318, 357] width 30 height 15
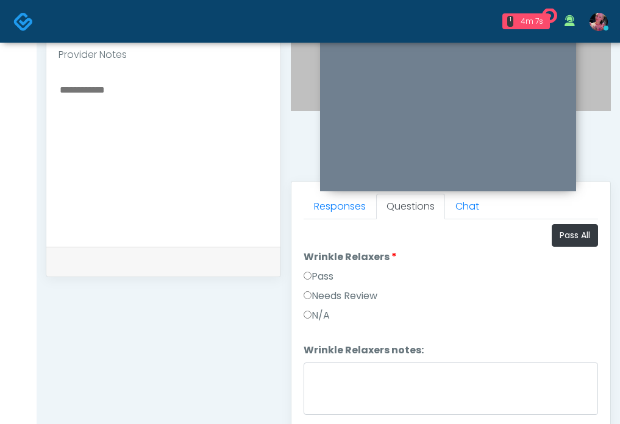
scroll to position [369, 0]
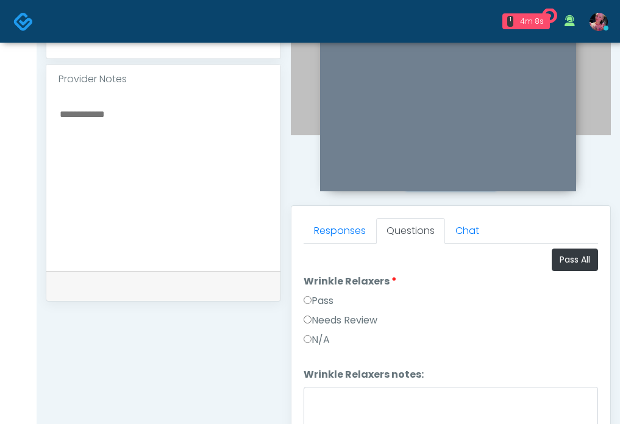
click at [324, 303] on label "Pass" at bounding box center [318, 301] width 30 height 15
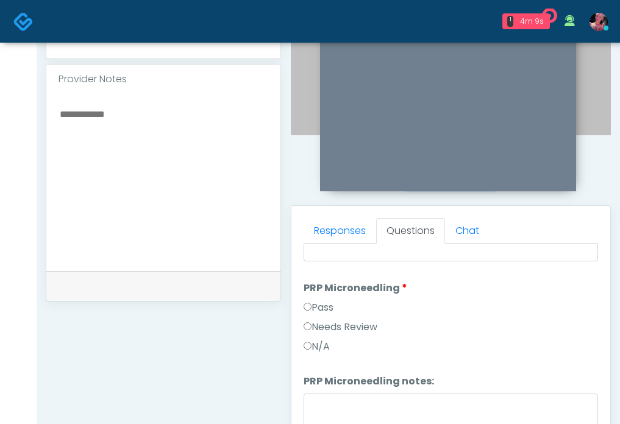
click at [324, 303] on label "Pass" at bounding box center [318, 307] width 30 height 15
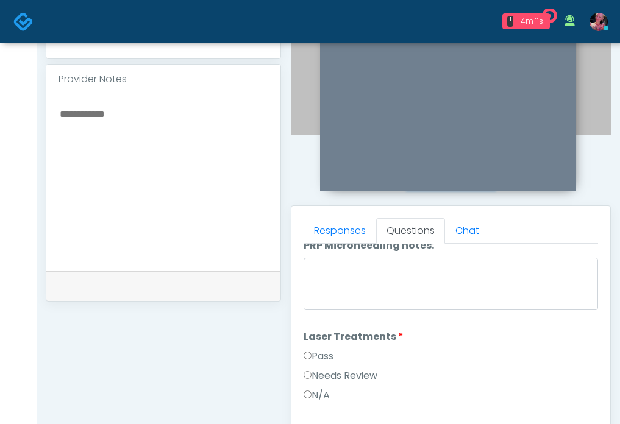
click at [322, 338] on label "Laser Treatments" at bounding box center [353, 337] width 100 height 15
click at [322, 349] on label "Pass" at bounding box center [318, 356] width 30 height 15
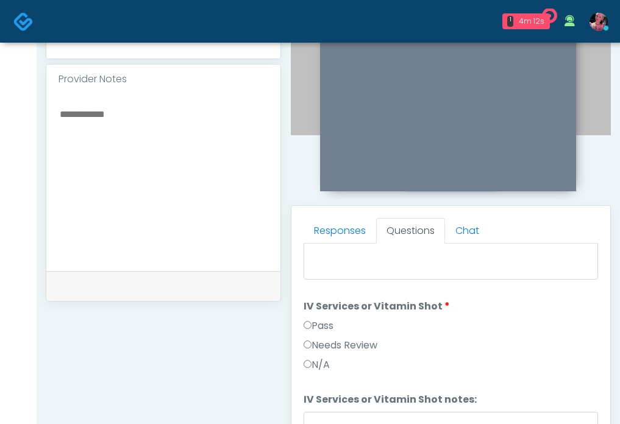
click at [320, 330] on label "Pass" at bounding box center [318, 326] width 30 height 15
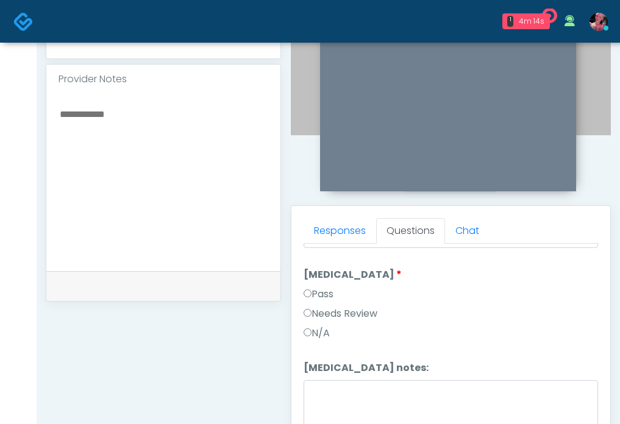
click at [317, 292] on label "Pass" at bounding box center [318, 294] width 30 height 15
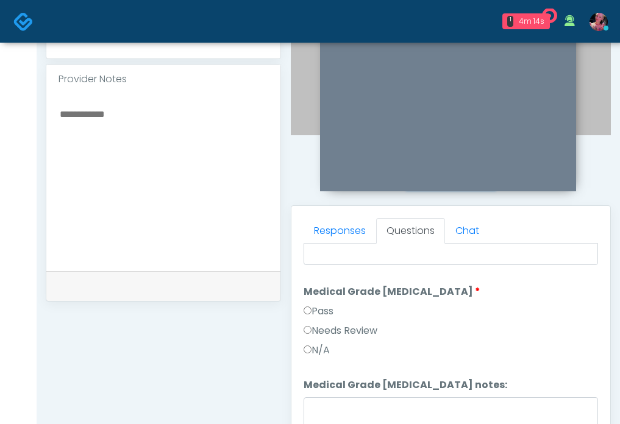
scroll to position [1098, 0]
click at [314, 304] on label "Pass" at bounding box center [318, 310] width 30 height 15
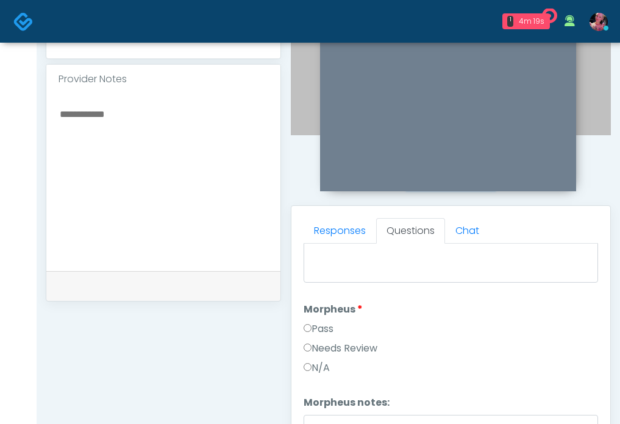
click at [325, 331] on label "Pass" at bounding box center [318, 329] width 30 height 15
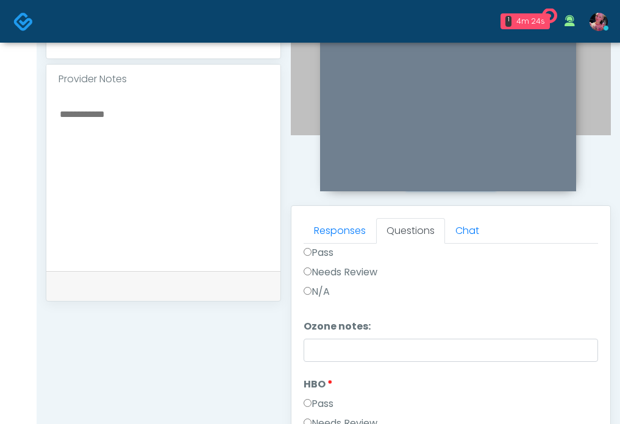
scroll to position [467, 0]
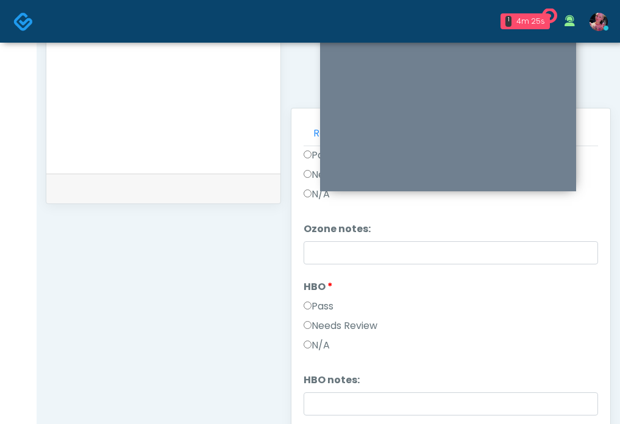
click at [314, 299] on label "Pass" at bounding box center [318, 306] width 30 height 15
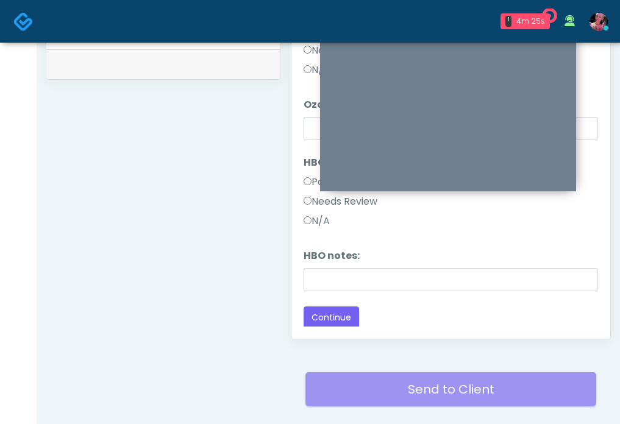
scroll to position [633, 0]
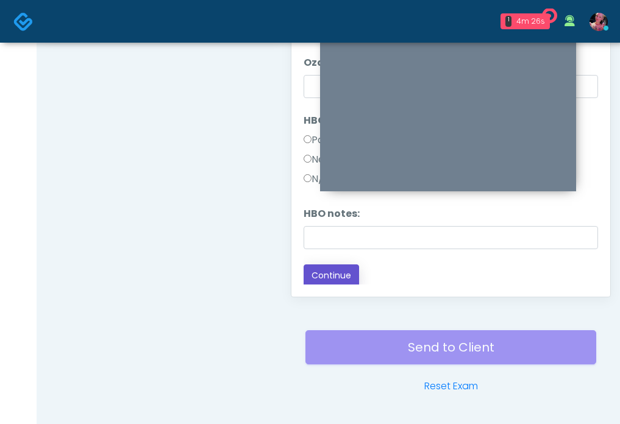
click at [315, 282] on button "Continue" at bounding box center [330, 275] width 55 height 23
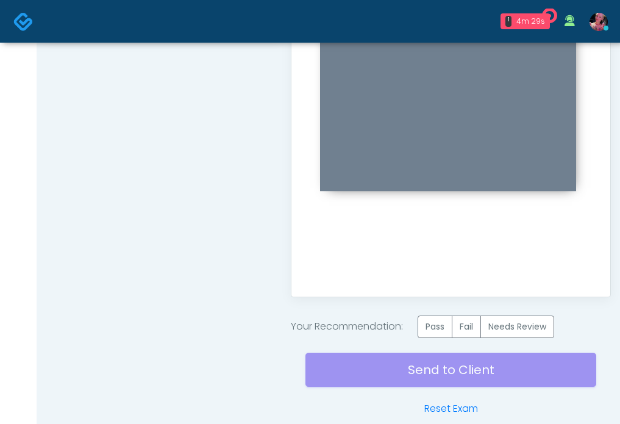
scroll to position [0, 0]
click at [447, 332] on label "Pass" at bounding box center [434, 327] width 35 height 23
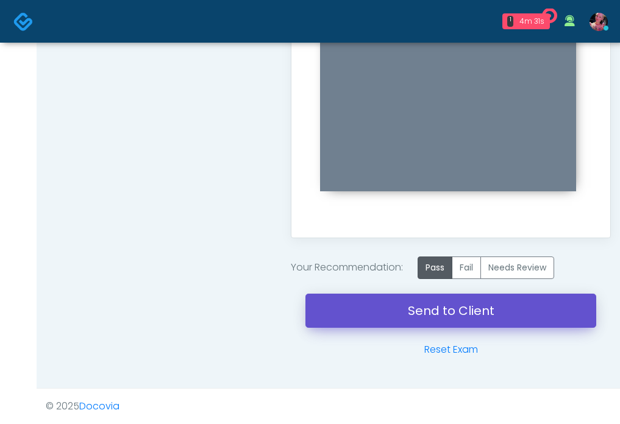
click at [440, 320] on link "Send to Client" at bounding box center [450, 311] width 291 height 34
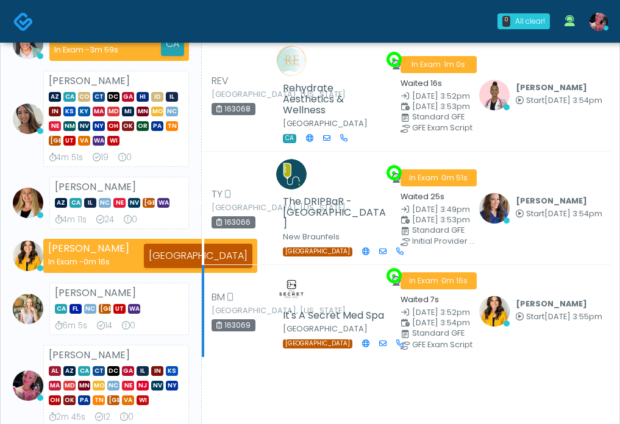
scroll to position [126, 0]
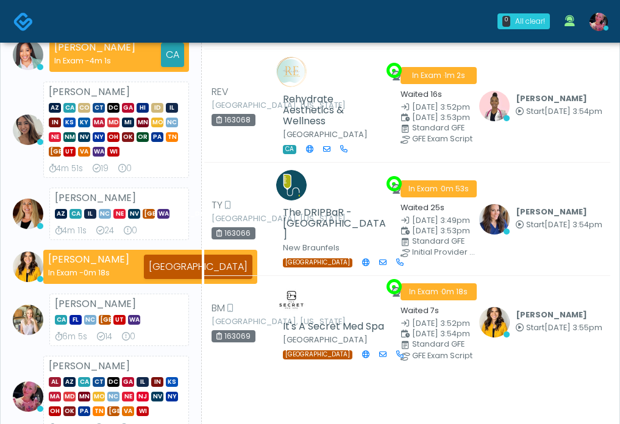
click at [57, 231] on icon at bounding box center [58, 231] width 7 height 8
click at [66, 231] on div "4m 11s" at bounding box center [71, 231] width 32 height 12
click at [66, 171] on div "4m 51s" at bounding box center [66, 169] width 34 height 12
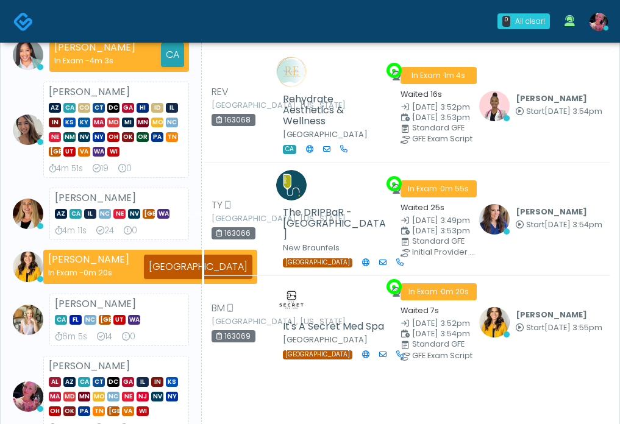
click at [66, 171] on div "4m 51s" at bounding box center [66, 169] width 34 height 12
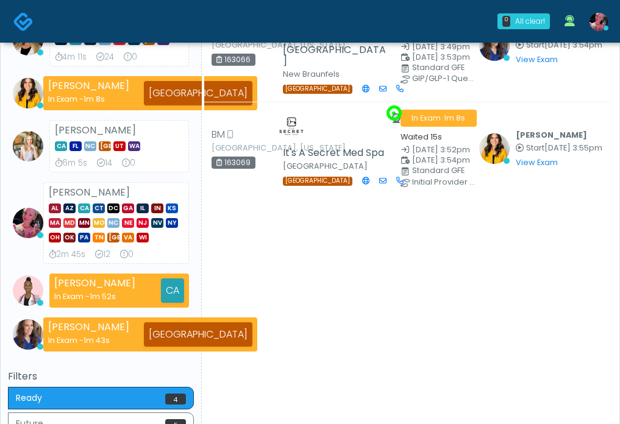
scroll to position [299, 0]
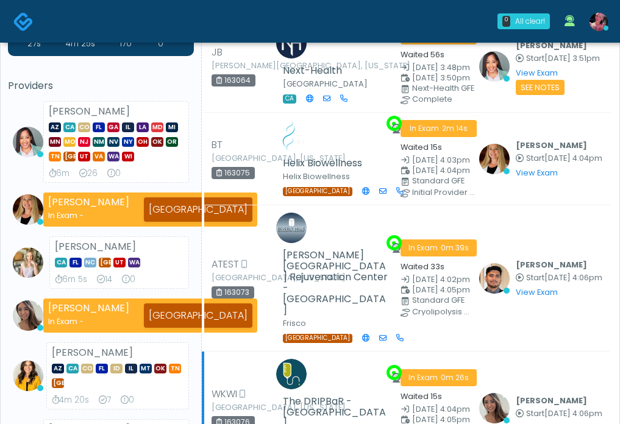
scroll to position [267, 0]
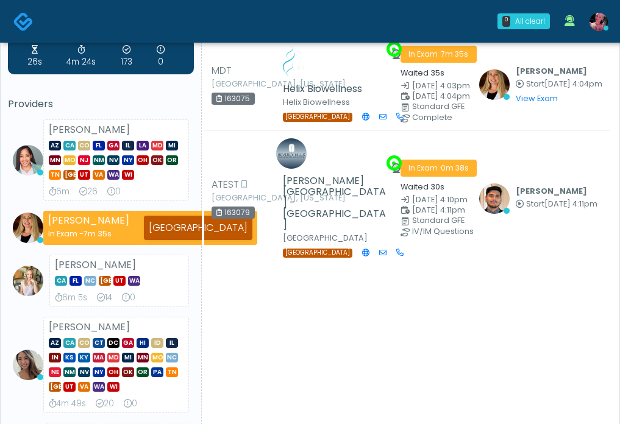
scroll to position [43, 0]
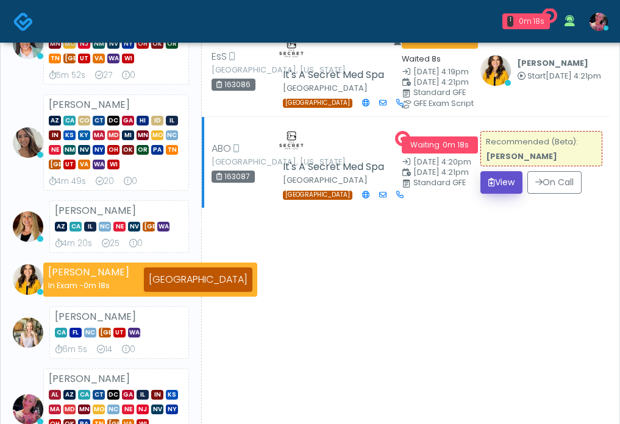
click at [498, 194] on button "View" at bounding box center [501, 182] width 42 height 23
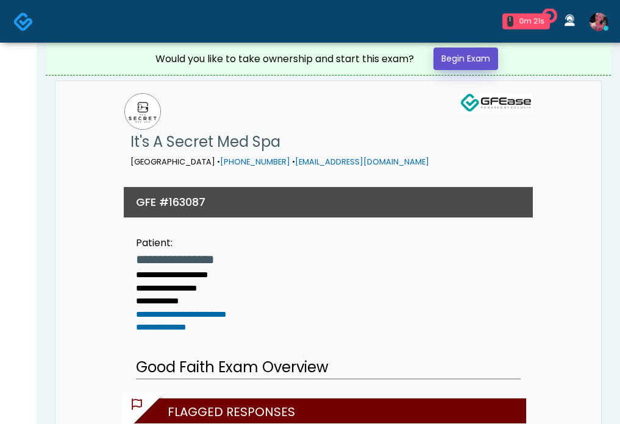
click at [467, 48] on link "Begin Exam" at bounding box center [465, 59] width 65 height 23
click at [467, 56] on link "Begin Exam" at bounding box center [465, 59] width 65 height 23
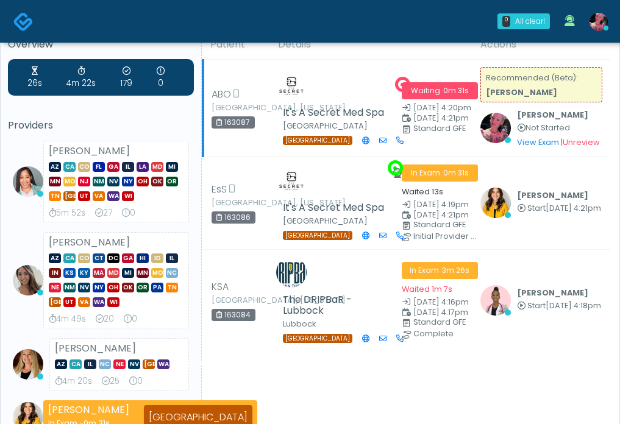
scroll to position [7, 0]
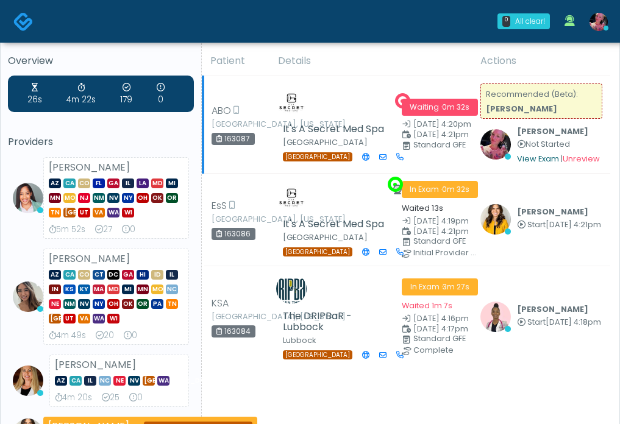
click at [525, 164] on link "View Exam" at bounding box center [538, 159] width 42 height 10
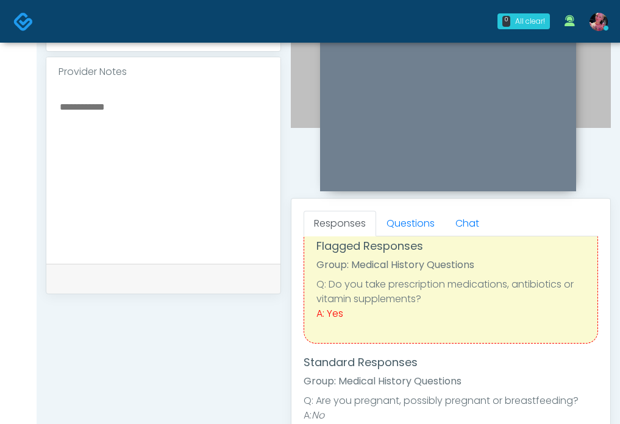
scroll to position [26, 0]
click at [414, 225] on link "Questions" at bounding box center [410, 224] width 69 height 26
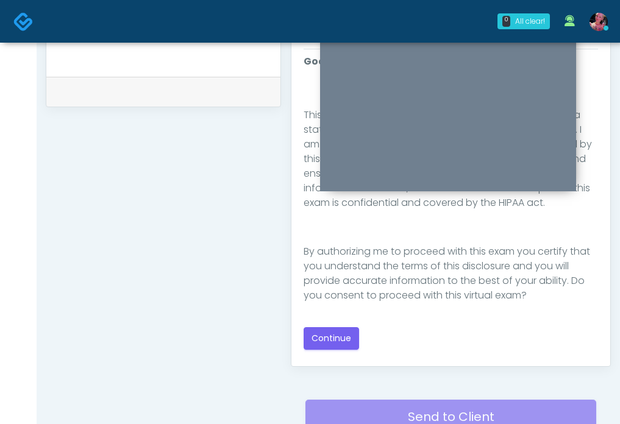
scroll to position [592, 0]
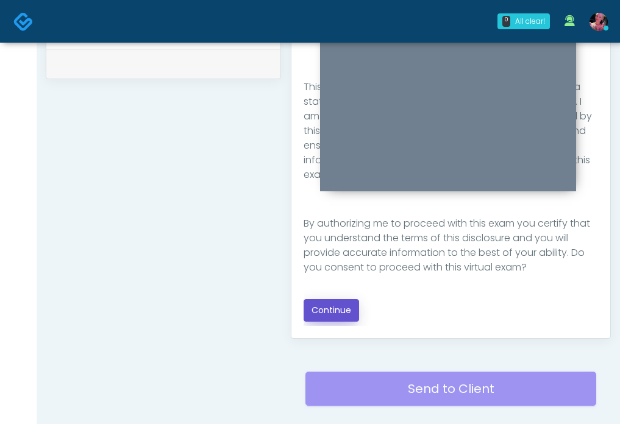
click at [348, 306] on button "Continue" at bounding box center [330, 310] width 55 height 23
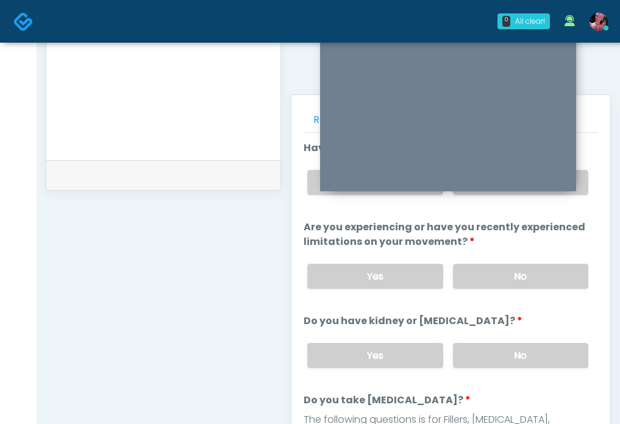
scroll to position [472, 0]
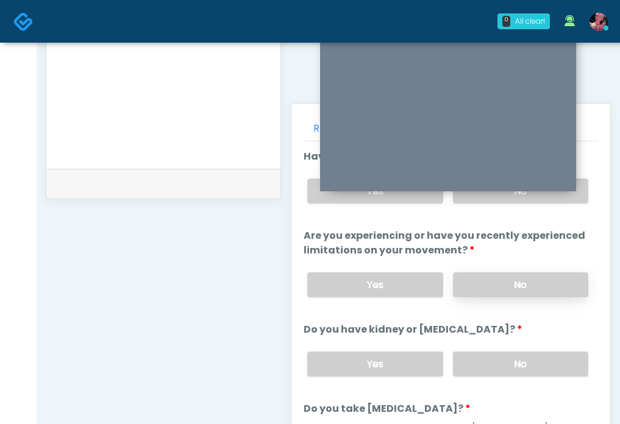
click at [481, 286] on label "No" at bounding box center [520, 284] width 135 height 25
click at [490, 198] on label "No" at bounding box center [520, 191] width 135 height 25
click at [494, 367] on label "No" at bounding box center [520, 364] width 135 height 25
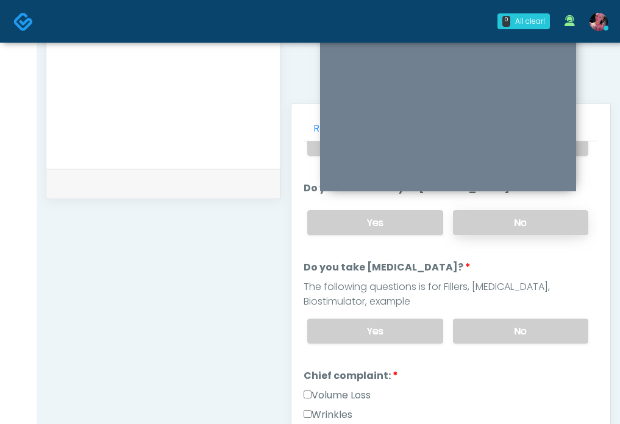
scroll to position [150, 0]
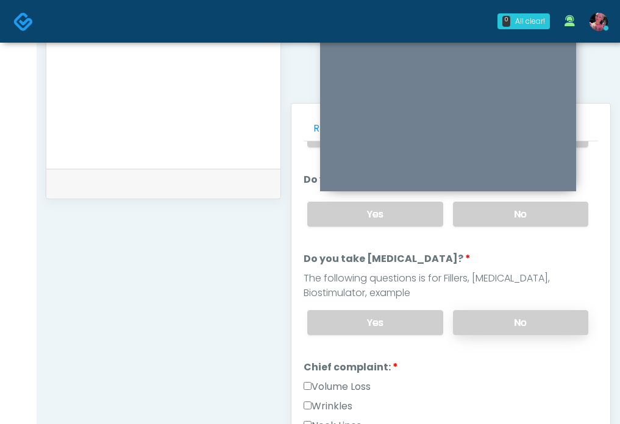
click at [485, 330] on label "No" at bounding box center [520, 322] width 135 height 25
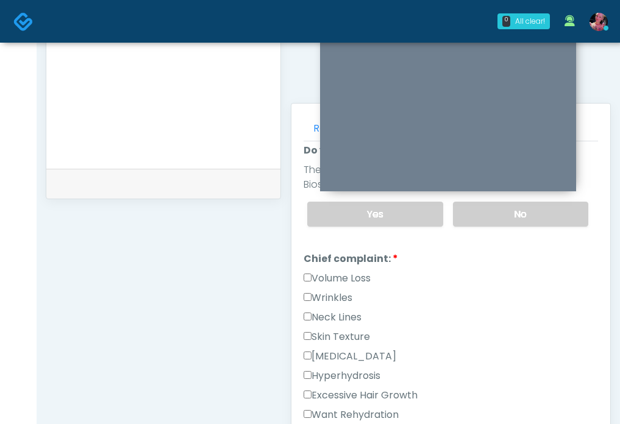
scroll to position [274, 0]
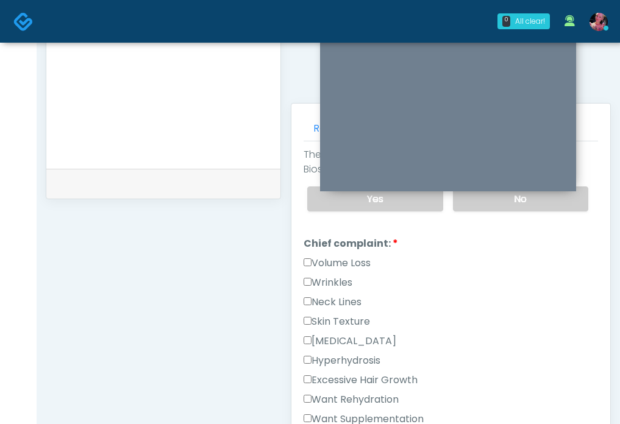
click at [335, 291] on div "Wrinkles" at bounding box center [450, 284] width 294 height 19
click at [330, 283] on label "Wrinkles" at bounding box center [327, 282] width 49 height 15
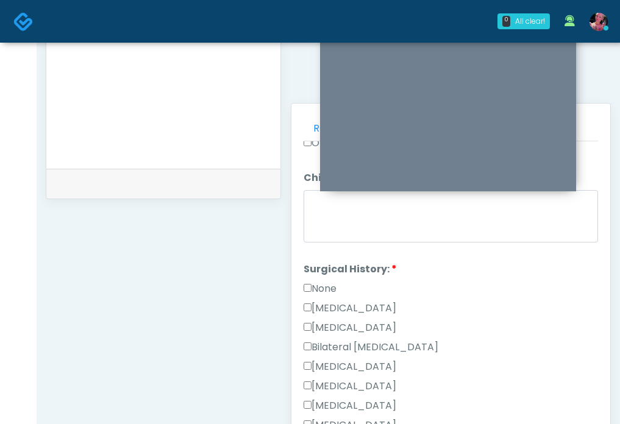
click at [322, 282] on label "None" at bounding box center [319, 289] width 33 height 15
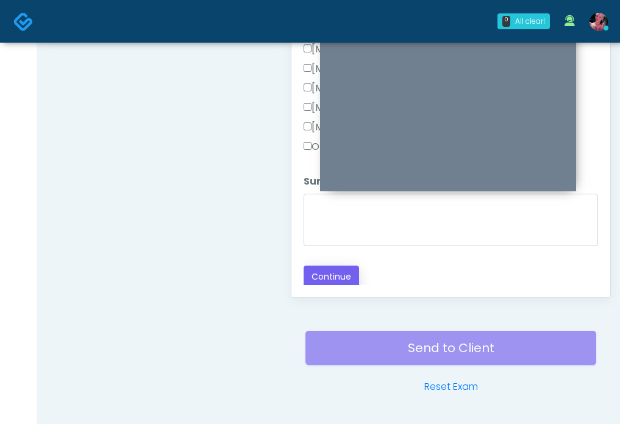
scroll to position [643, 0]
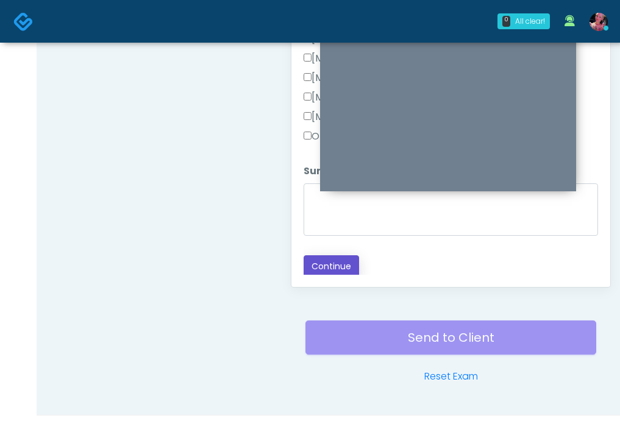
click at [318, 269] on button "Continue" at bounding box center [330, 266] width 55 height 23
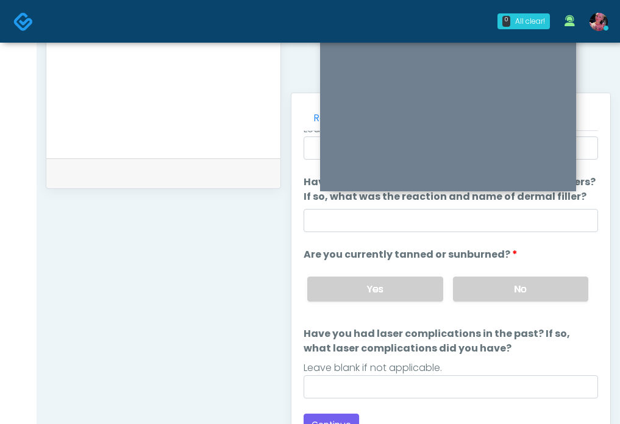
scroll to position [444, 0]
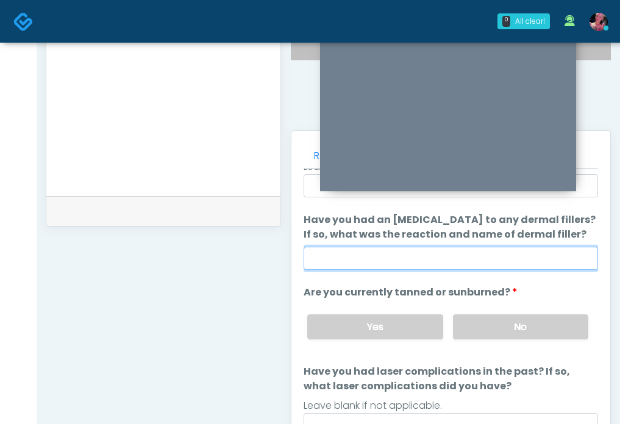
click at [370, 248] on input "Have you had an [MEDICAL_DATA] to any dermal fillers? If so, what was the react…" at bounding box center [450, 258] width 294 height 23
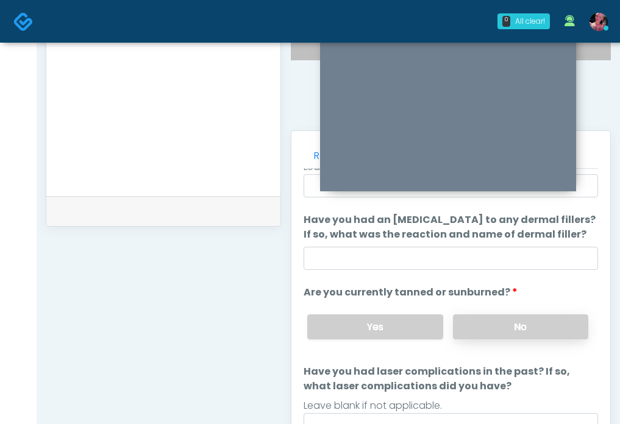
drag, startPoint x: 502, startPoint y: 311, endPoint x: 502, endPoint y: 320, distance: 9.1
click at [502, 311] on div "Yes No" at bounding box center [447, 327] width 300 height 44
click at [502, 320] on label "No" at bounding box center [520, 326] width 135 height 25
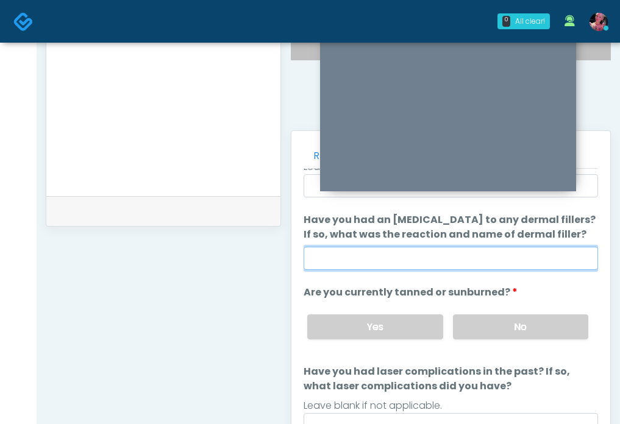
click at [411, 258] on input "Have you had an [MEDICAL_DATA] to any dermal fillers? If so, what was the react…" at bounding box center [450, 258] width 294 height 23
type input "*"
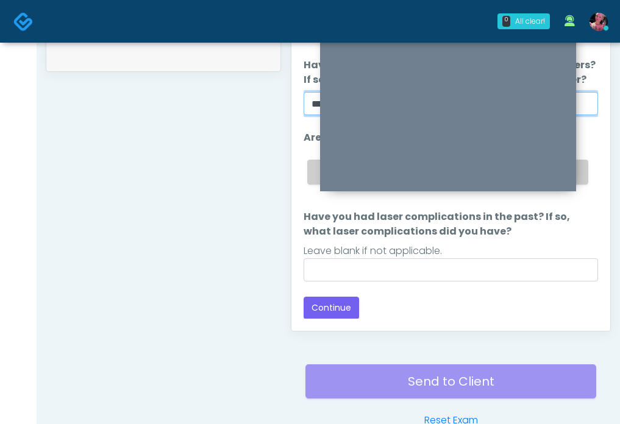
scroll to position [601, 0]
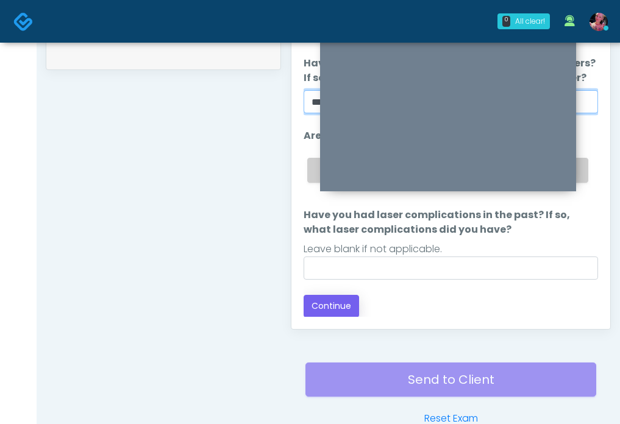
type input "**********"
click at [331, 310] on button "Continue" at bounding box center [330, 306] width 55 height 23
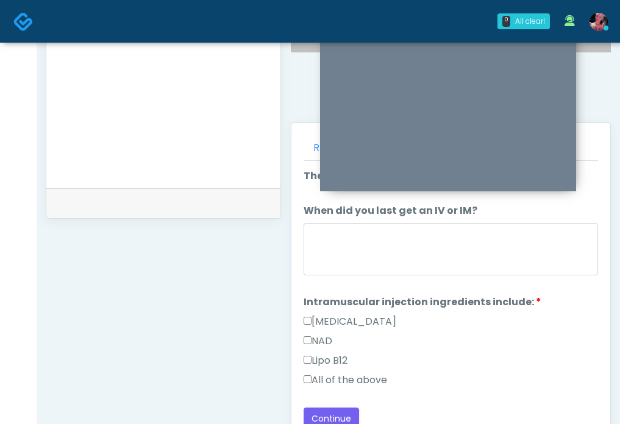
scroll to position [536, 0]
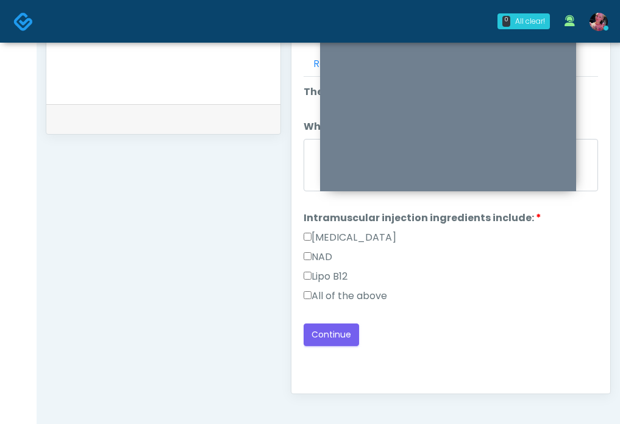
click at [337, 297] on label "All of the above" at bounding box center [344, 296] width 83 height 15
drag, startPoint x: 333, startPoint y: 334, endPoint x: 221, endPoint y: 306, distance: 115.0
click at [221, 306] on div "**********" at bounding box center [328, 25] width 565 height 929
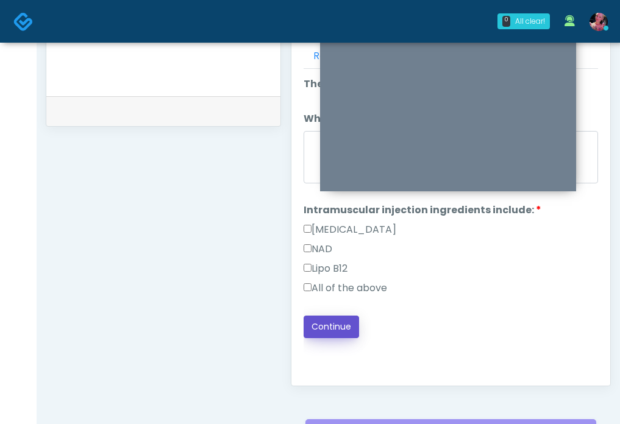
scroll to position [448, 0]
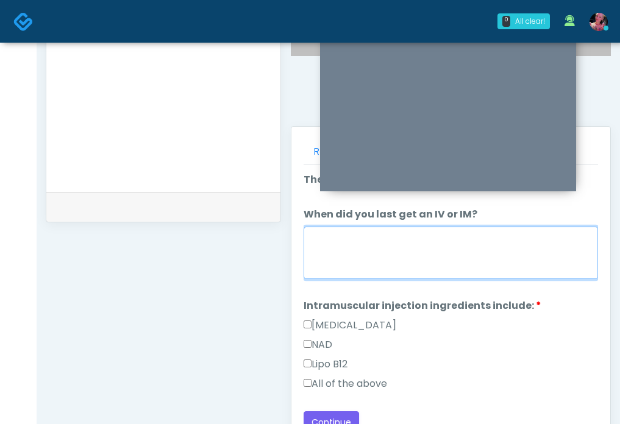
click at [334, 264] on textarea "When did you last get an IV or IM?" at bounding box center [450, 253] width 294 height 52
type textarea "*"
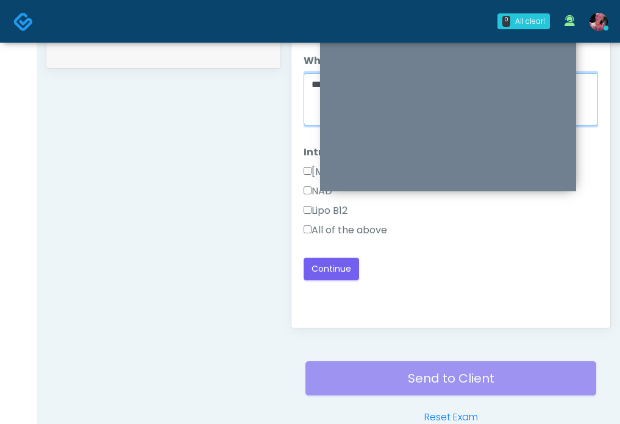
scroll to position [615, 0]
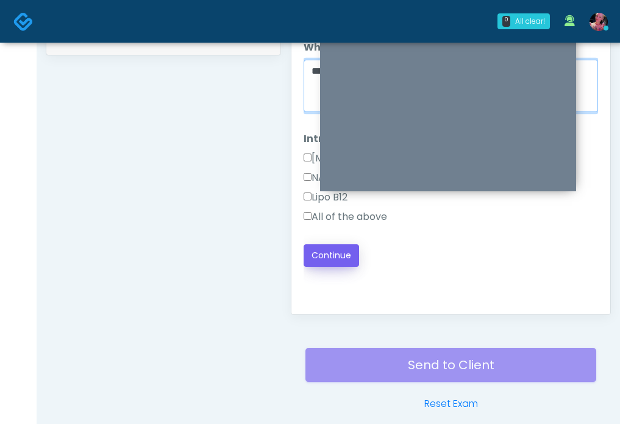
type textarea "*****"
click at [323, 257] on button "Continue" at bounding box center [330, 255] width 55 height 23
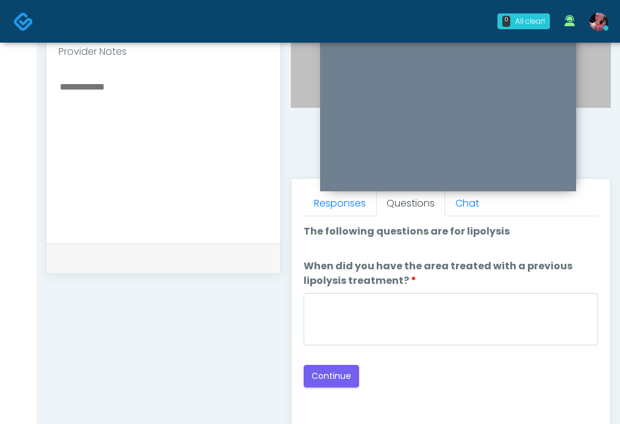
scroll to position [396, 0]
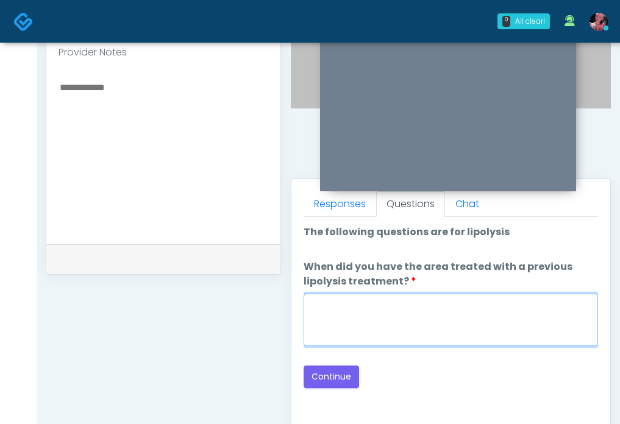
click at [336, 316] on textarea "When did you have the area treated with a previous lipolysis treatment?" at bounding box center [450, 320] width 294 height 52
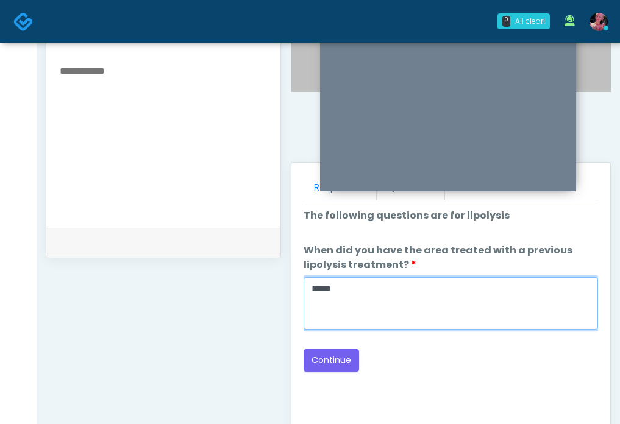
scroll to position [420, 0]
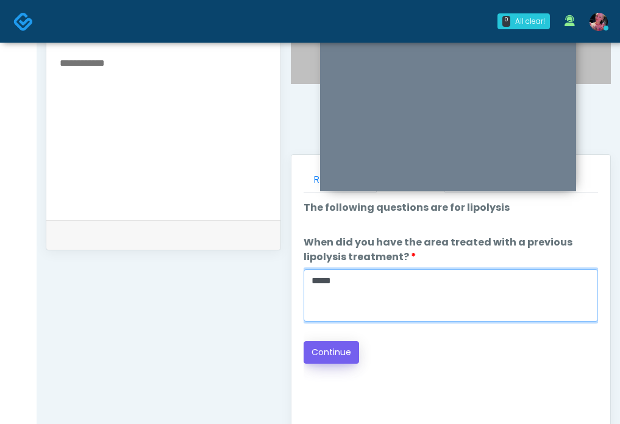
type textarea "*****"
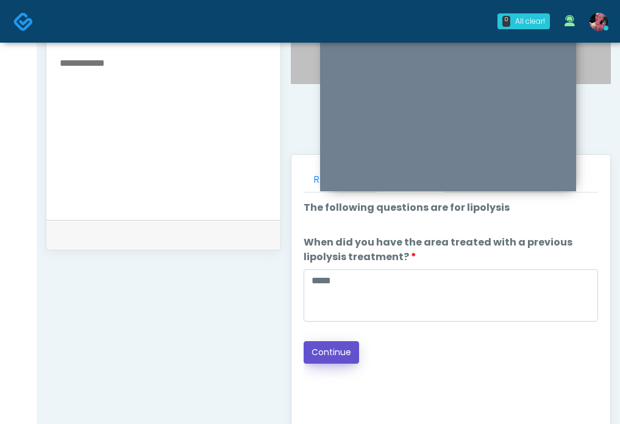
click at [330, 351] on button "Continue" at bounding box center [330, 352] width 55 height 23
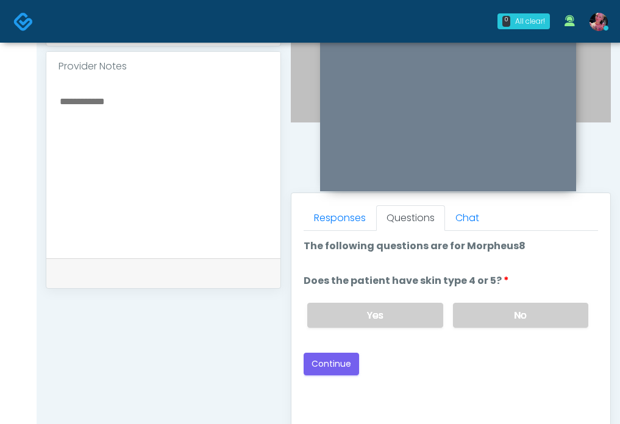
scroll to position [380, 0]
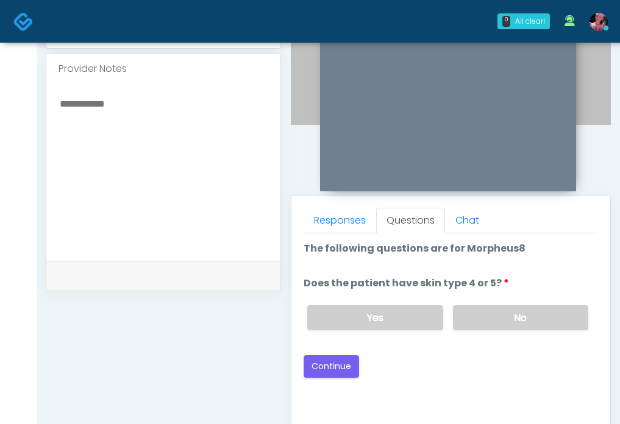
click at [510, 278] on li "Does the patient have skin type 4 or 5? Does the patient have skin type 4 or 5?…" at bounding box center [450, 308] width 294 height 64
click at [510, 304] on div "Yes No" at bounding box center [447, 318] width 300 height 44
click at [507, 319] on label "No" at bounding box center [520, 317] width 135 height 25
click at [325, 380] on div "Good Faith Exam Script Good Faith Exam Script INTRODUCTION Hello, my name is un…" at bounding box center [450, 385] width 294 height 305
click at [325, 374] on button "Continue" at bounding box center [330, 366] width 55 height 23
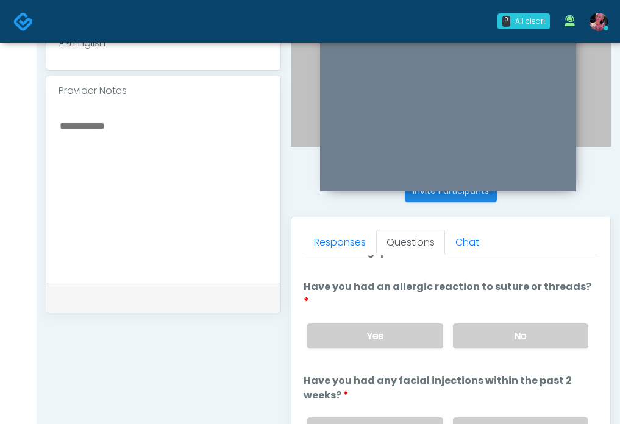
scroll to position [19, 0]
click at [492, 322] on label "No" at bounding box center [520, 334] width 135 height 25
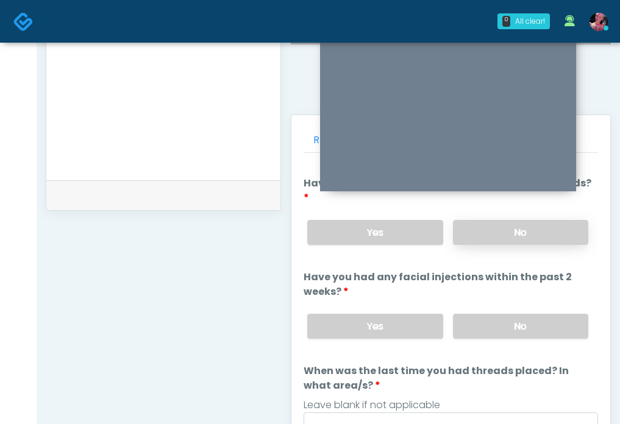
click at [492, 314] on label "No" at bounding box center [520, 326] width 135 height 25
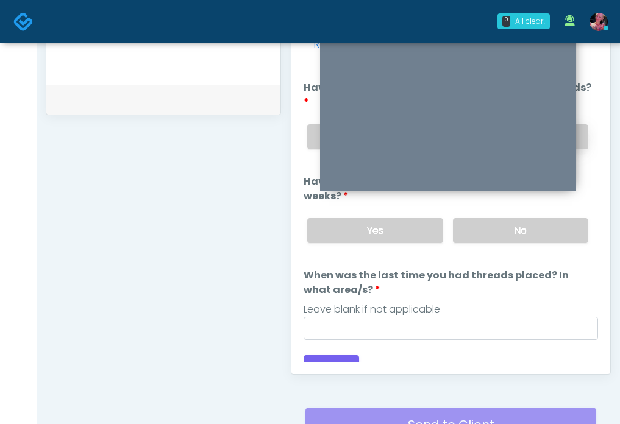
scroll to position [556, 0]
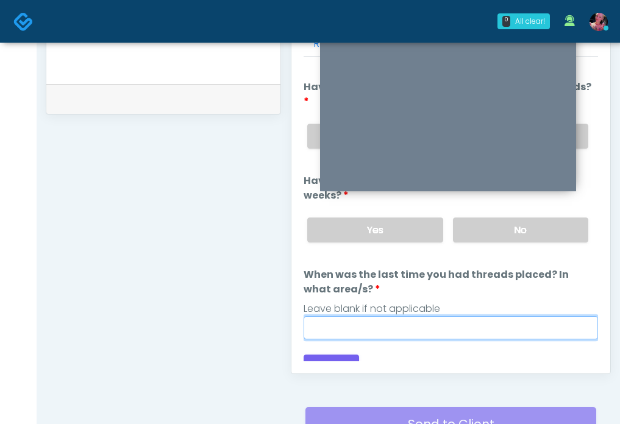
click at [375, 316] on input "When was the last time you had threads placed? In what area/s?" at bounding box center [450, 327] width 294 height 23
type input "*****"
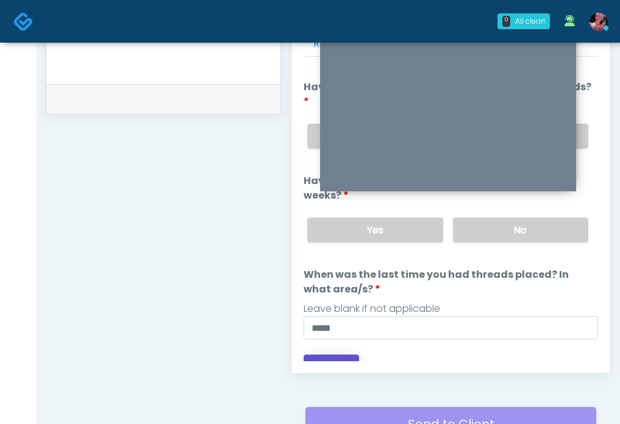
click at [323, 355] on button "Continue" at bounding box center [330, 366] width 55 height 23
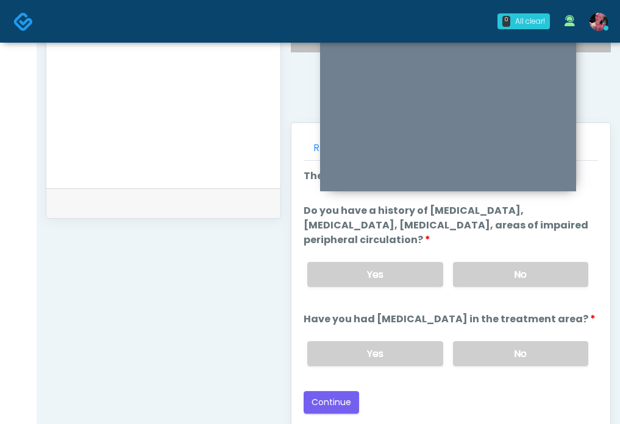
scroll to position [449, 0]
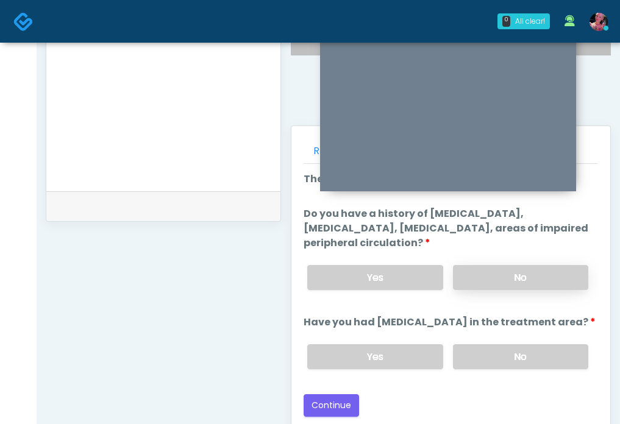
click at [498, 285] on label "No" at bounding box center [520, 277] width 135 height 25
click at [487, 361] on label "No" at bounding box center [520, 356] width 135 height 25
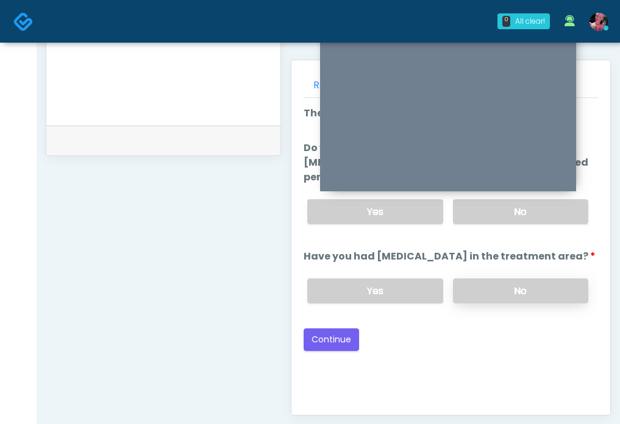
scroll to position [528, 0]
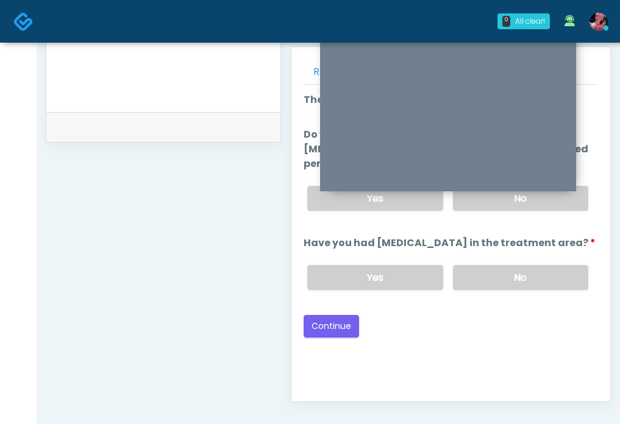
click at [330, 340] on div "Good Faith Exam Script Good Faith Exam Script INTRODUCTION Hello, my name is un…" at bounding box center [450, 237] width 294 height 305
click at [330, 327] on button "Continue" at bounding box center [330, 326] width 55 height 23
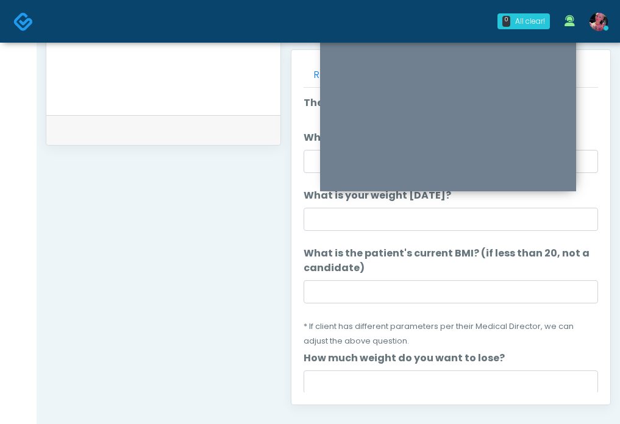
scroll to position [517, 0]
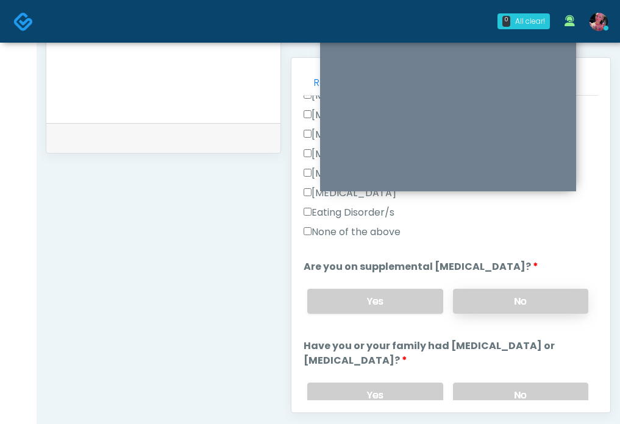
click at [487, 291] on label "No" at bounding box center [520, 301] width 135 height 25
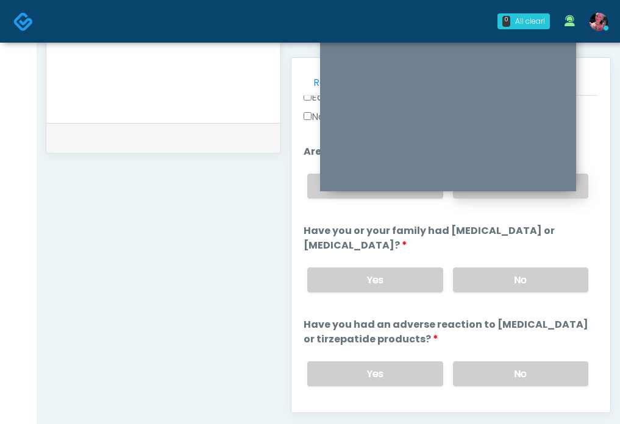
scroll to position [464, 0]
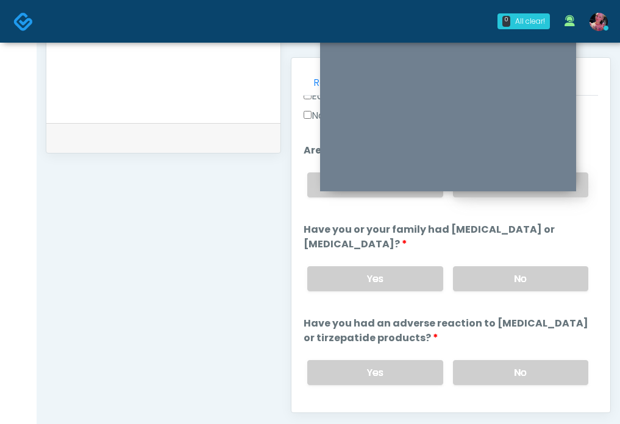
click at [487, 291] on div "Yes No" at bounding box center [447, 279] width 300 height 44
click at [480, 276] on label "No" at bounding box center [520, 278] width 135 height 25
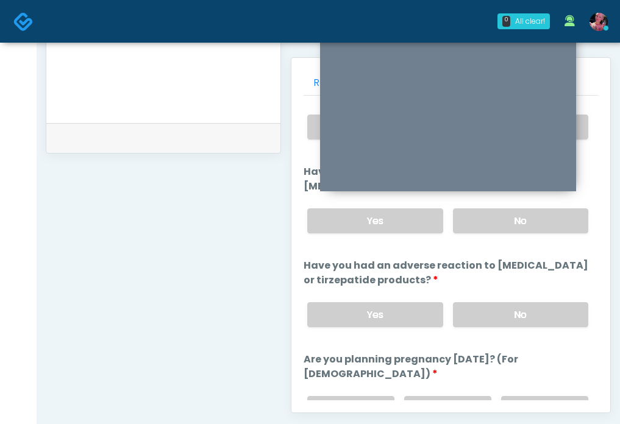
click at [483, 300] on div "Yes No" at bounding box center [447, 314] width 300 height 44
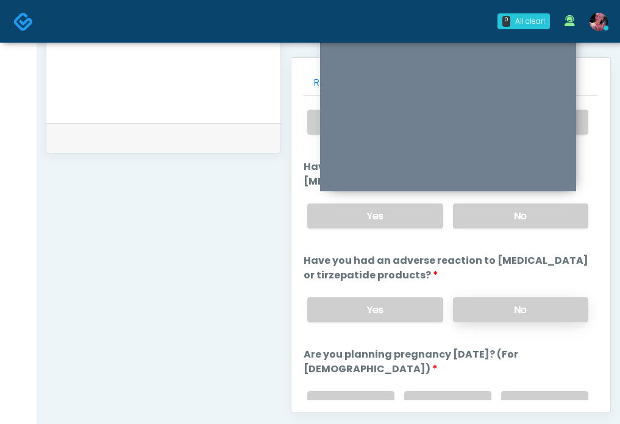
click at [482, 306] on label "No" at bounding box center [520, 309] width 135 height 25
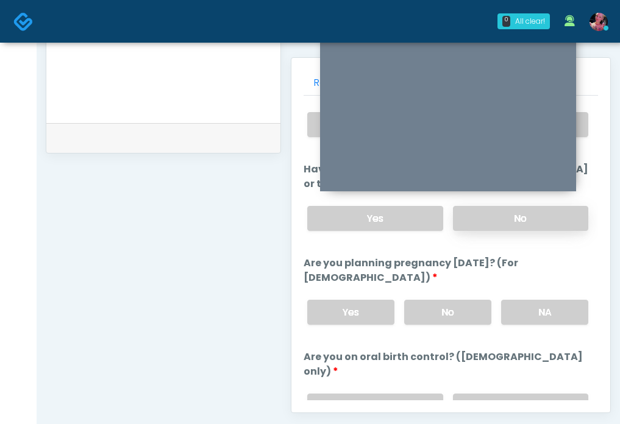
scroll to position [619, 0]
click at [537, 306] on label "NA" at bounding box center [544, 311] width 87 height 25
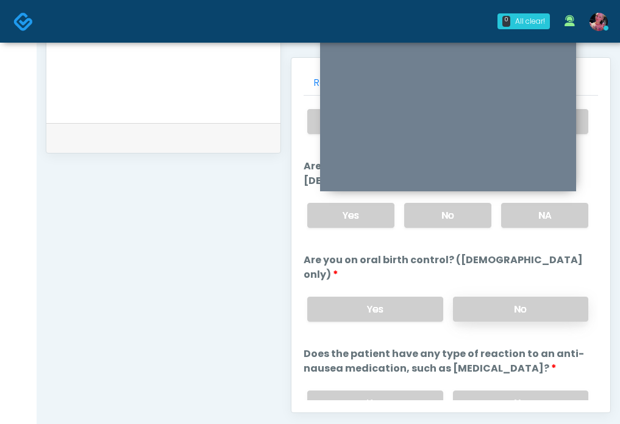
click at [534, 300] on label "No" at bounding box center [520, 309] width 135 height 25
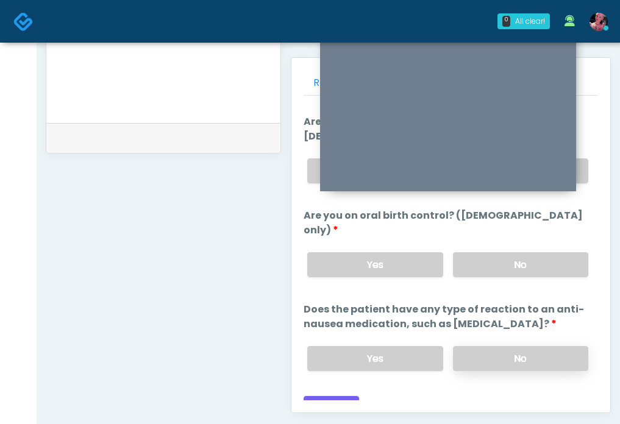
click at [503, 346] on label "No" at bounding box center [520, 358] width 135 height 25
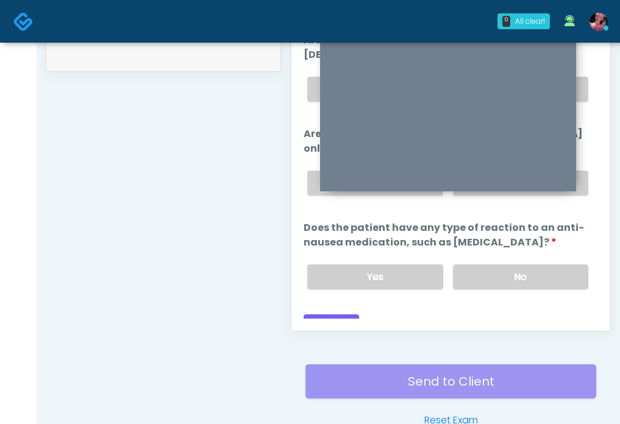
scroll to position [611, 0]
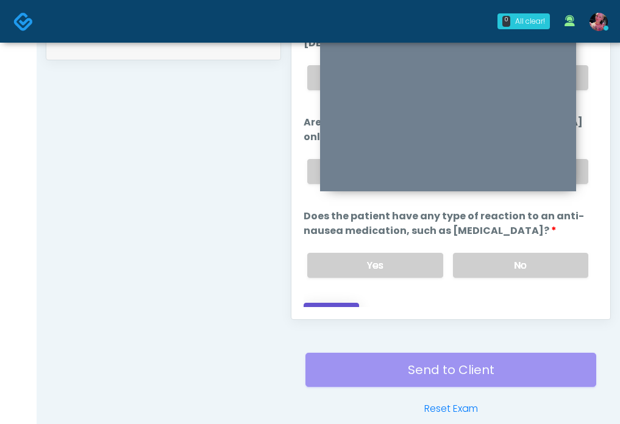
click at [319, 303] on button "Continue" at bounding box center [330, 314] width 55 height 23
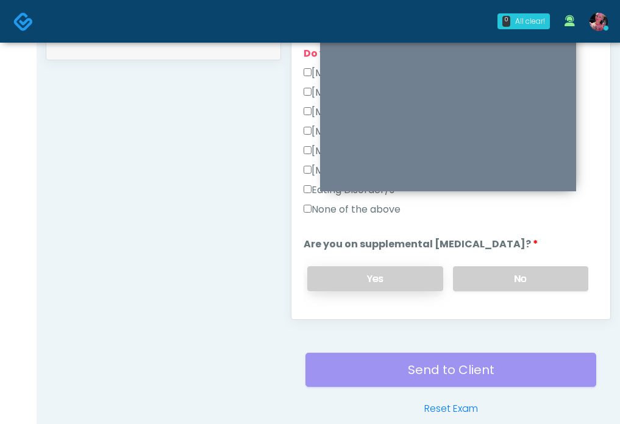
scroll to position [278, 0]
click at [367, 209] on label "None of the above" at bounding box center [351, 209] width 97 height 15
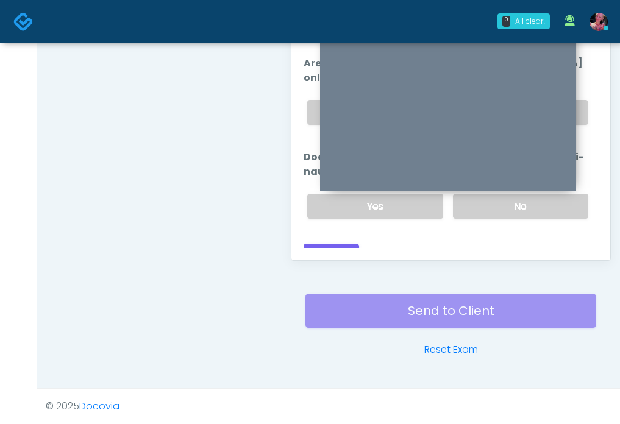
scroll to position [664, 0]
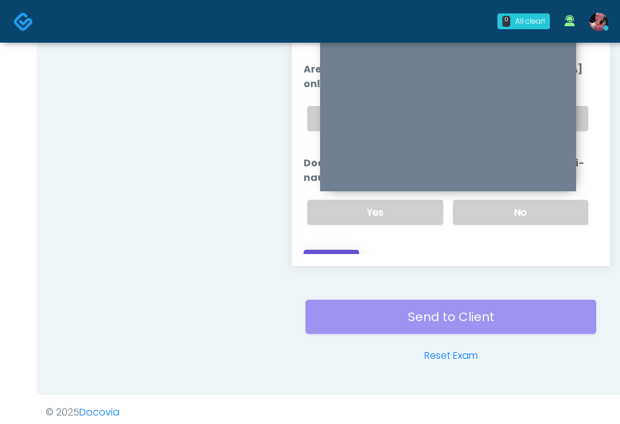
click at [320, 250] on button "Continue" at bounding box center [330, 261] width 55 height 23
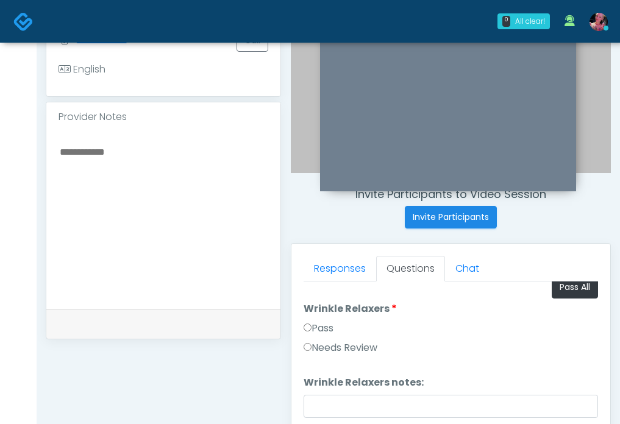
scroll to position [0, 0]
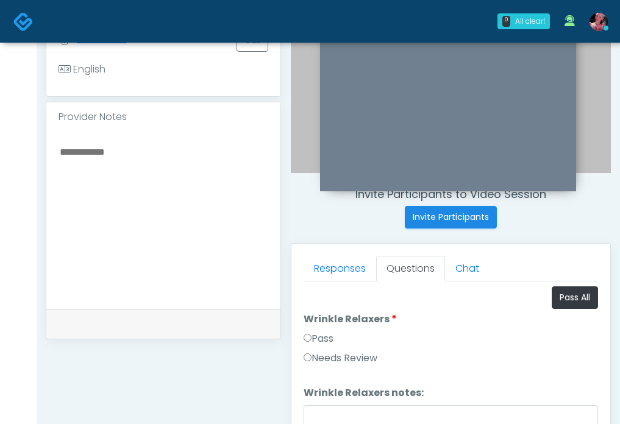
click at [328, 338] on label "Pass" at bounding box center [318, 338] width 30 height 15
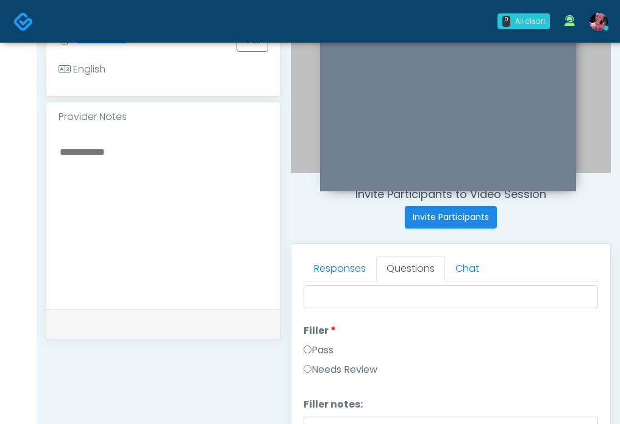
scroll to position [121, 0]
click at [327, 338] on li "Filler Filler Pass Needs Review" at bounding box center [450, 351] width 294 height 58
click at [325, 342] on label "Pass" at bounding box center [318, 349] width 30 height 15
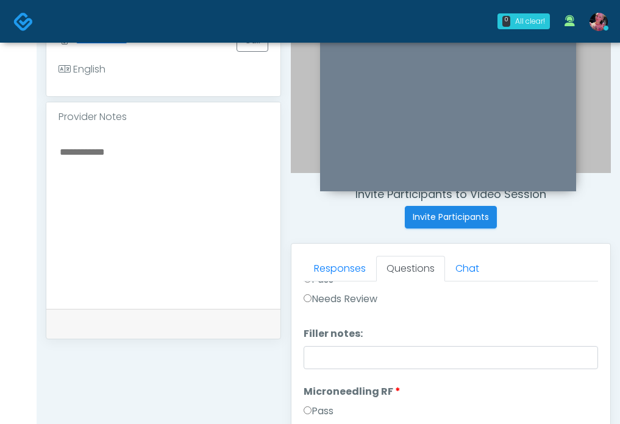
scroll to position [219, 0]
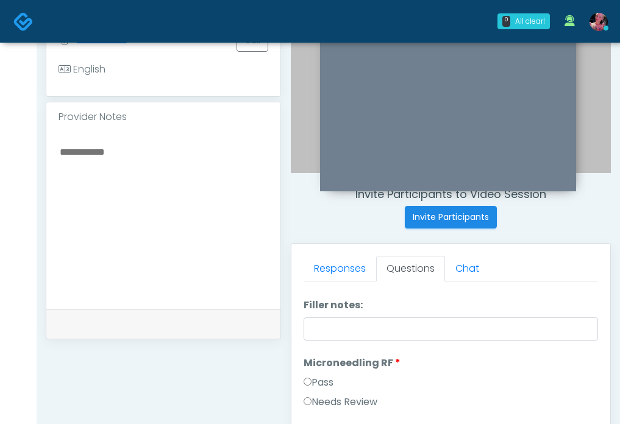
click at [324, 386] on label "Pass" at bounding box center [318, 382] width 30 height 15
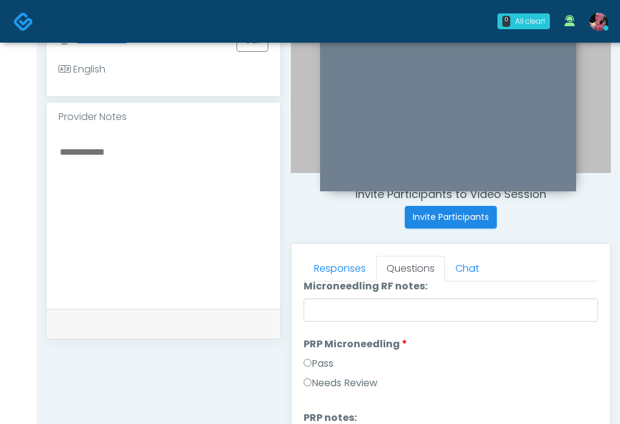
scroll to position [370, 0]
click at [324, 356] on li "PRP Microneedling PRP Microneedling Pass Needs Review" at bounding box center [450, 366] width 294 height 58
click at [324, 368] on label "Pass" at bounding box center [318, 363] width 30 height 15
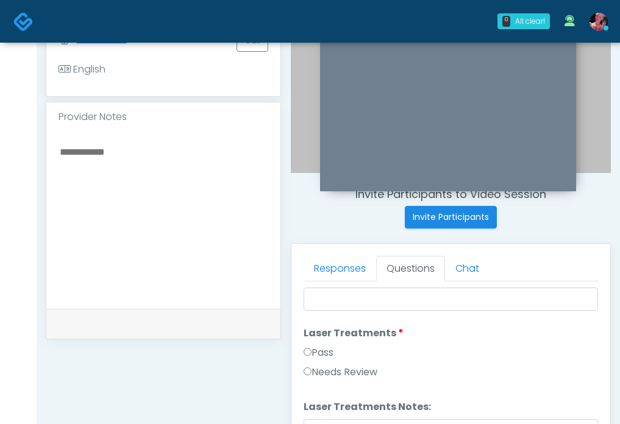
click at [323, 347] on label "Pass" at bounding box center [318, 352] width 30 height 15
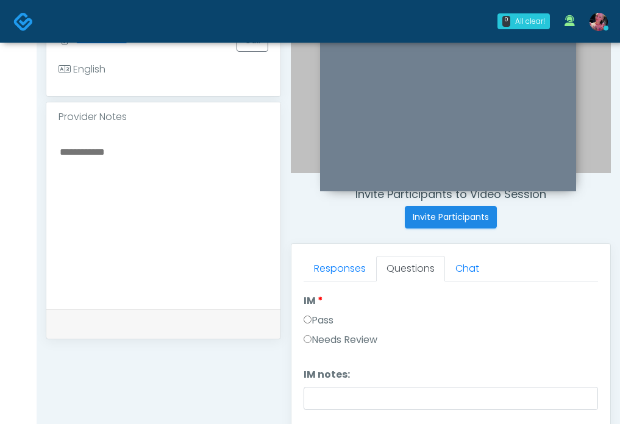
click at [319, 320] on label "Pass" at bounding box center [318, 320] width 30 height 15
click at [319, 320] on label "Pass" at bounding box center [318, 318] width 30 height 15
click at [319, 320] on li "Morpheus Morpheus Pass Needs Review" at bounding box center [450, 330] width 294 height 58
click at [319, 324] on label "Pass" at bounding box center [318, 327] width 30 height 15
click at [319, 324] on label "Pass" at bounding box center [318, 317] width 30 height 15
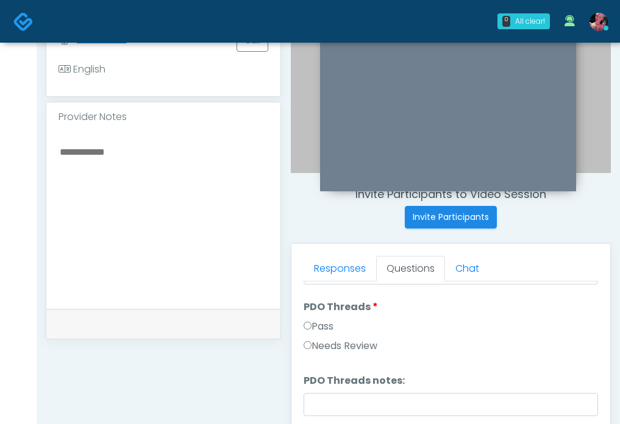
click at [319, 324] on label "Pass" at bounding box center [318, 326] width 30 height 15
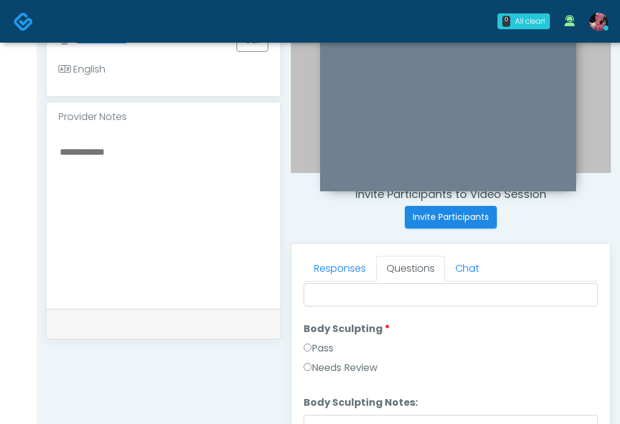
scroll to position [1305, 0]
click at [313, 358] on div "Pass" at bounding box center [450, 351] width 294 height 19
click at [313, 355] on label "Pass" at bounding box center [318, 349] width 30 height 15
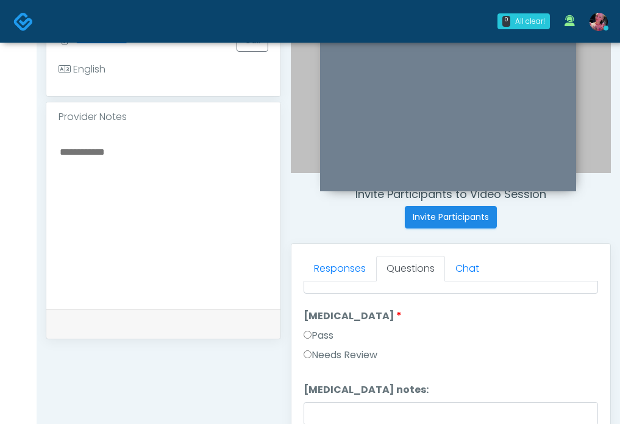
click at [313, 330] on label "Pass" at bounding box center [318, 335] width 30 height 15
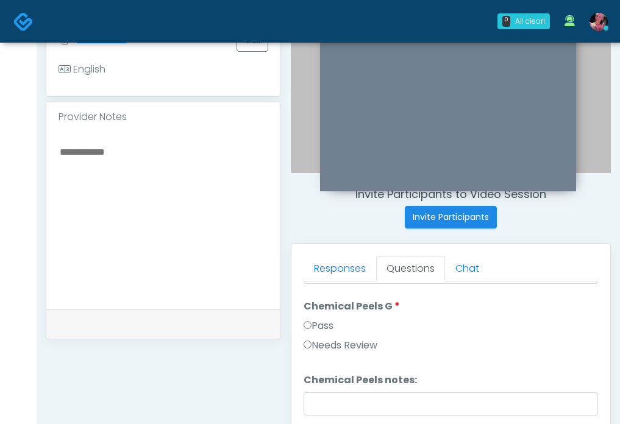
click at [313, 331] on label "Pass" at bounding box center [318, 326] width 30 height 15
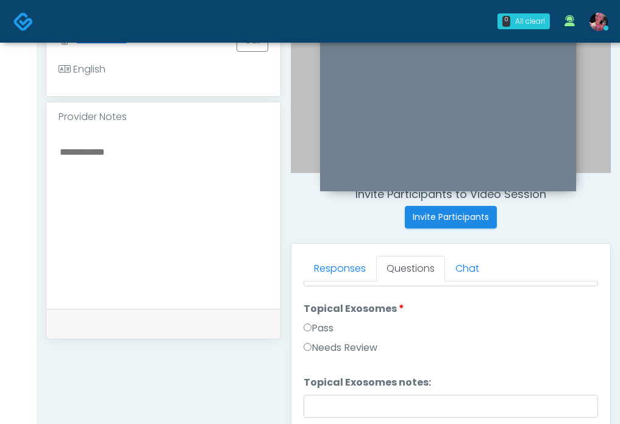
click at [313, 331] on label "Pass" at bounding box center [318, 328] width 30 height 15
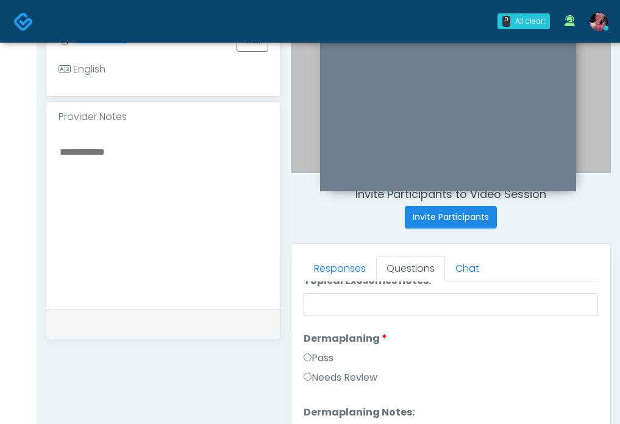
scroll to position [1826, 0]
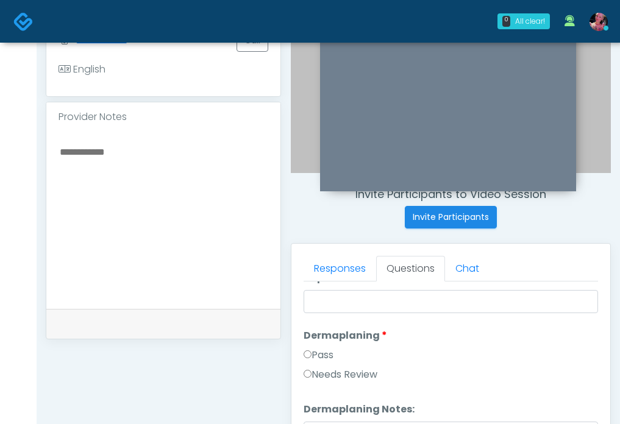
click at [311, 350] on label "Pass" at bounding box center [318, 355] width 30 height 15
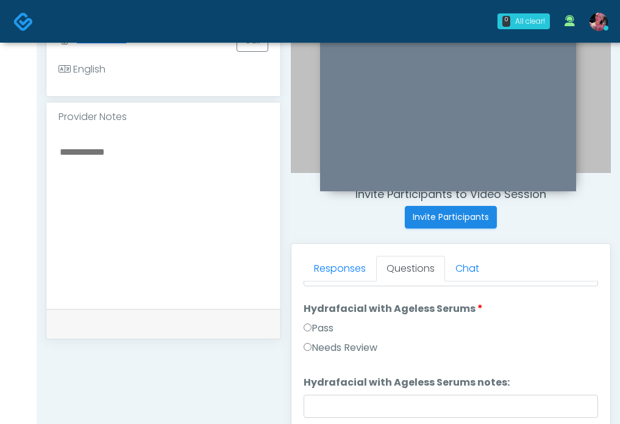
scroll to position [1985, 0]
click at [311, 335] on div "Pass" at bounding box center [450, 329] width 294 height 19
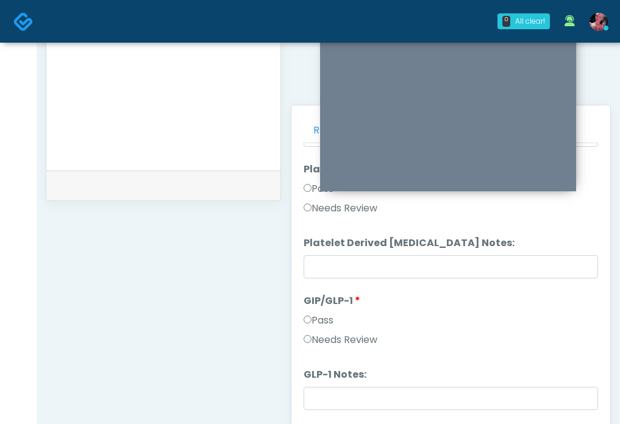
scroll to position [471, 0]
click at [322, 344] on label "Needs Review" at bounding box center [340, 338] width 74 height 15
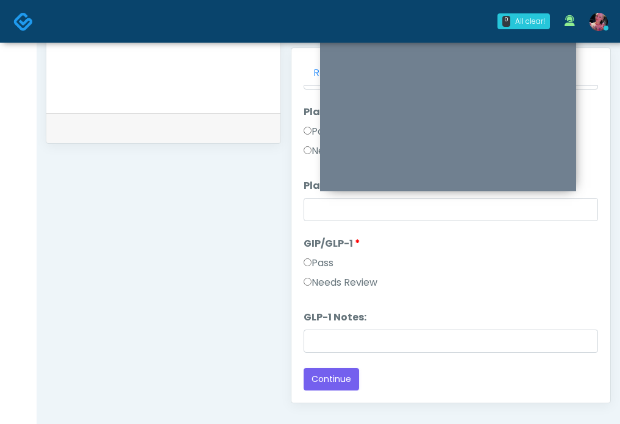
scroll to position [548, 0]
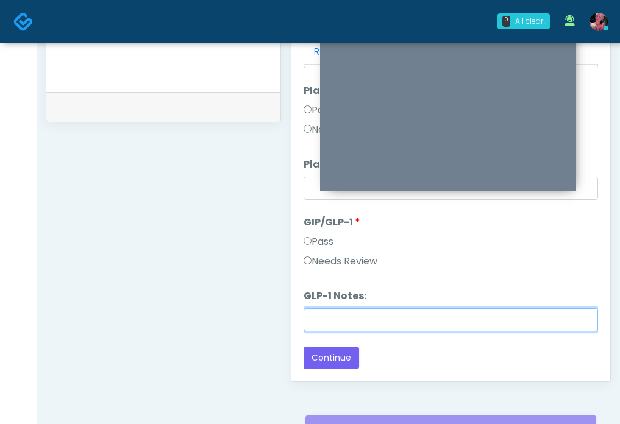
click at [308, 324] on input "GLP-1 Notes:" at bounding box center [450, 319] width 294 height 23
type input "**********"
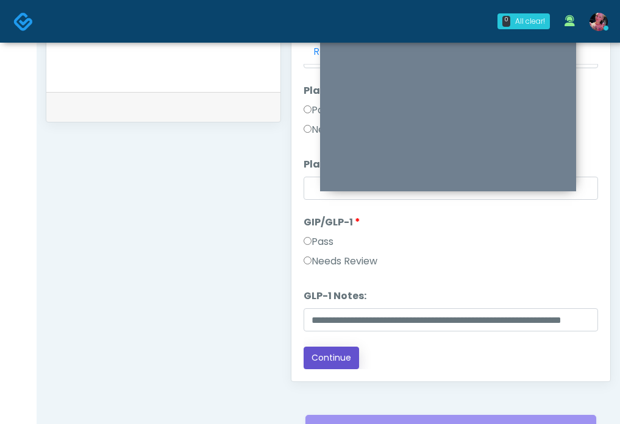
click at [340, 352] on button "Continue" at bounding box center [330, 358] width 55 height 23
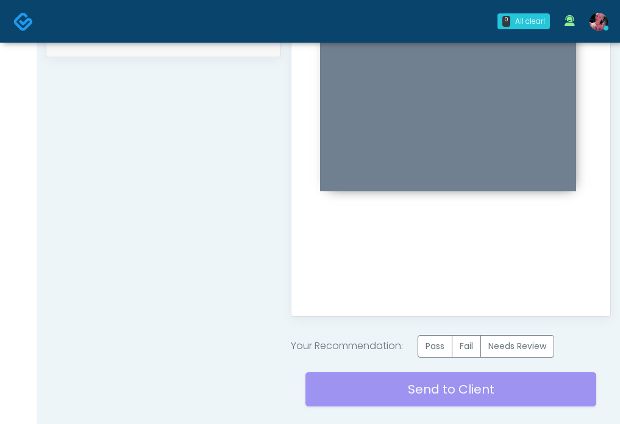
scroll to position [623, 0]
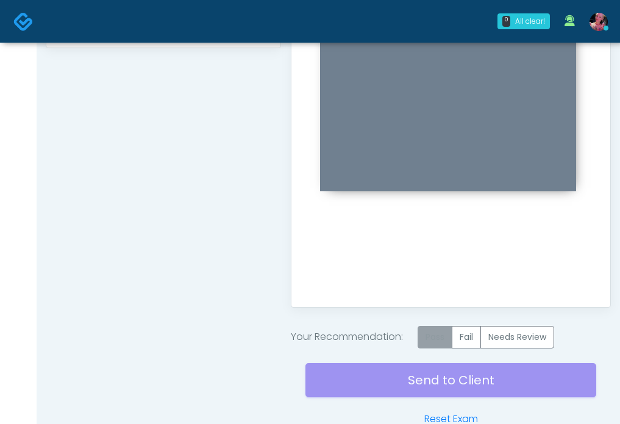
click at [432, 340] on label "Pass" at bounding box center [434, 337] width 35 height 23
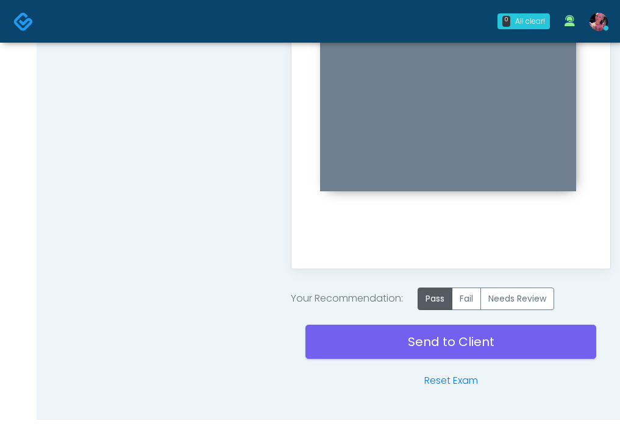
scroll to position [692, 0]
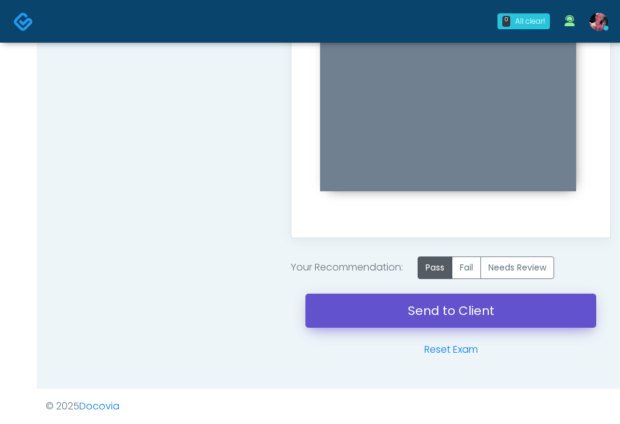
click at [381, 314] on link "Send to Client" at bounding box center [450, 311] width 291 height 34
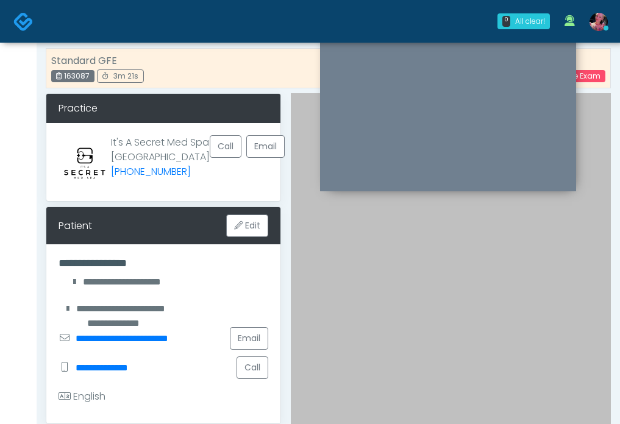
scroll to position [0, 0]
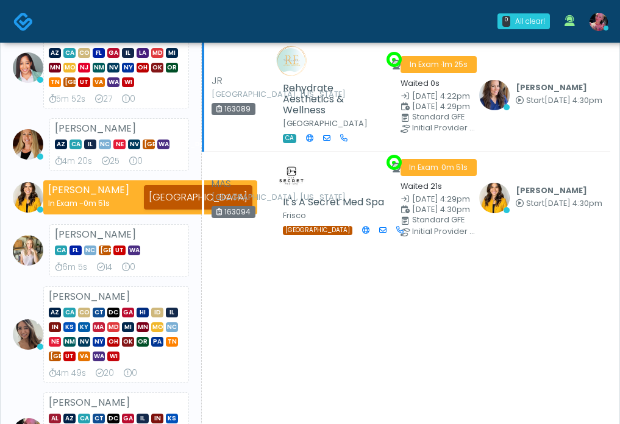
scroll to position [138, 0]
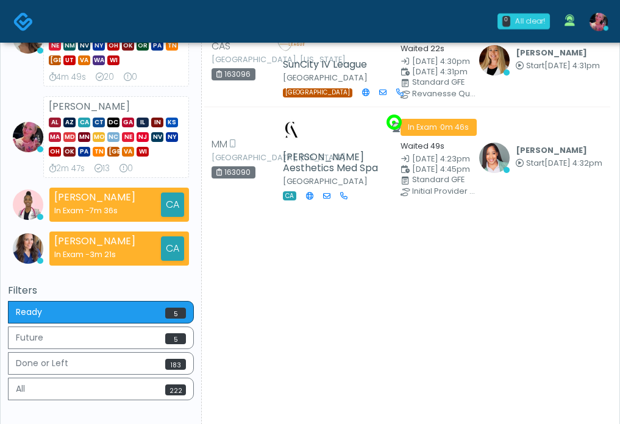
scroll to position [367, 0]
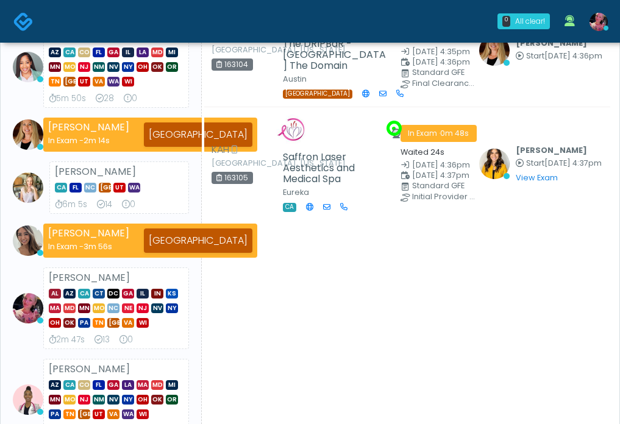
scroll to position [183, 0]
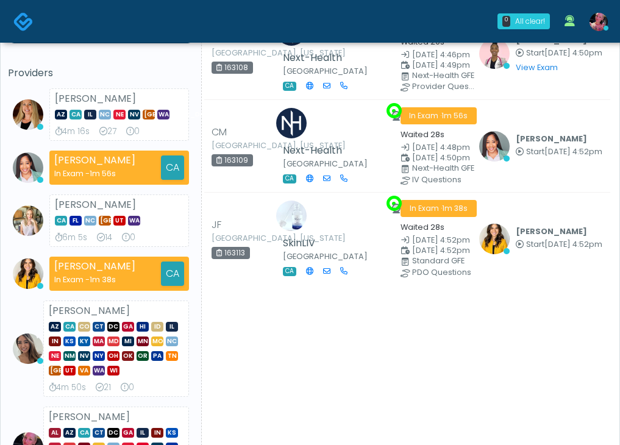
scroll to position [94, 0]
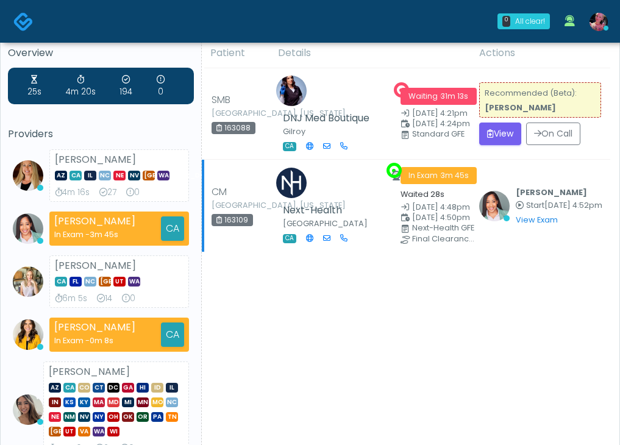
scroll to position [15, 0]
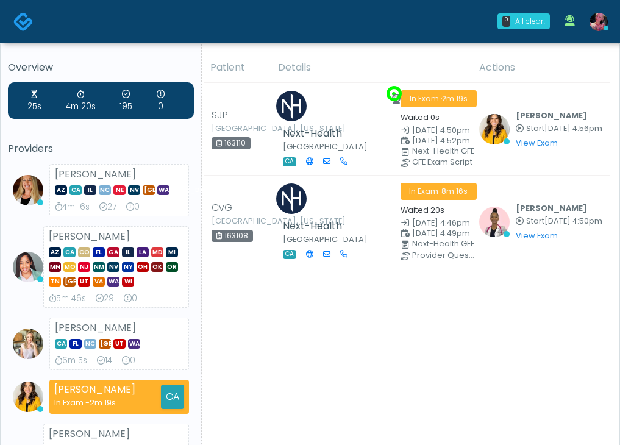
click at [604, 29] on icon at bounding box center [605, 28] width 5 height 5
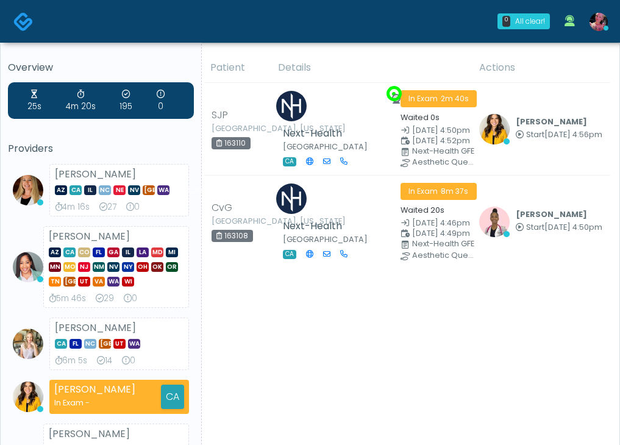
click at [591, 10] on link at bounding box center [598, 21] width 33 height 40
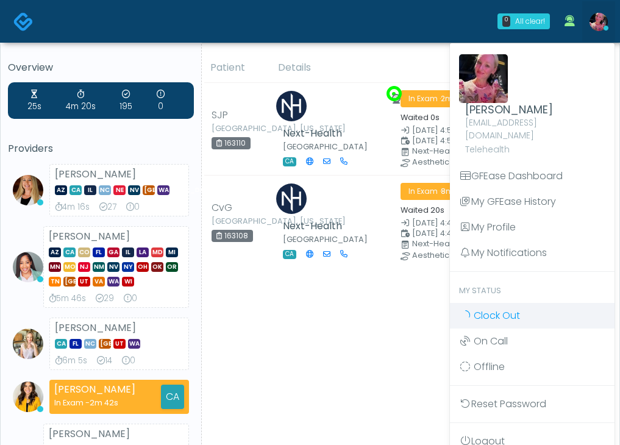
click at [500, 308] on span "Clock Out" at bounding box center [496, 315] width 46 height 14
